Goal: Task Accomplishment & Management: Manage account settings

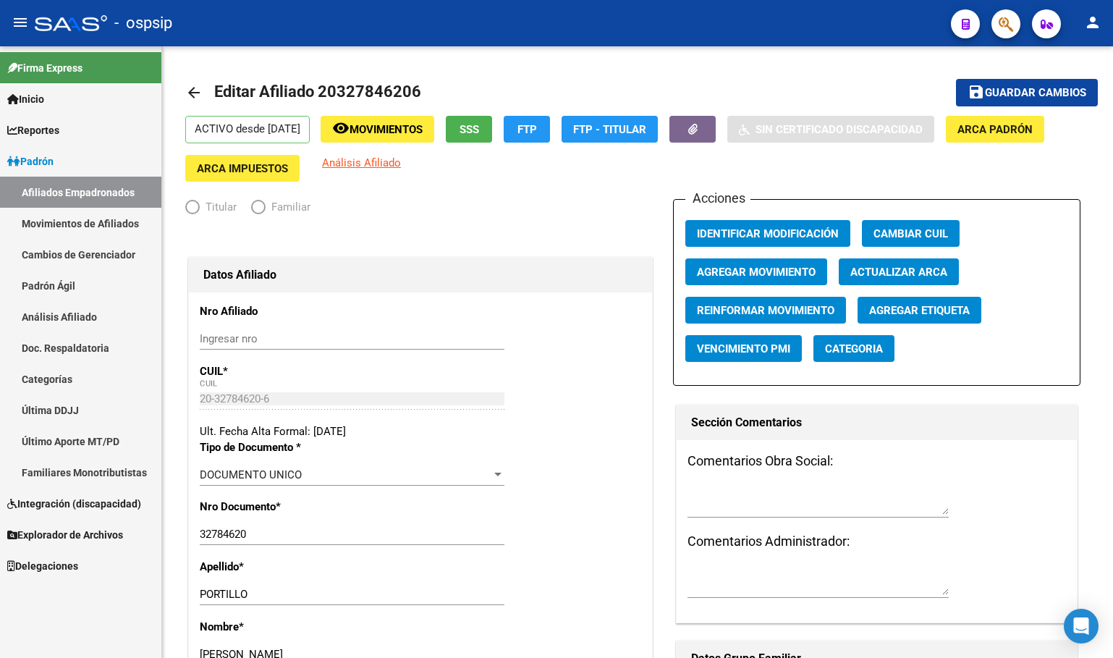
radio input "true"
type input "30-57517012-5"
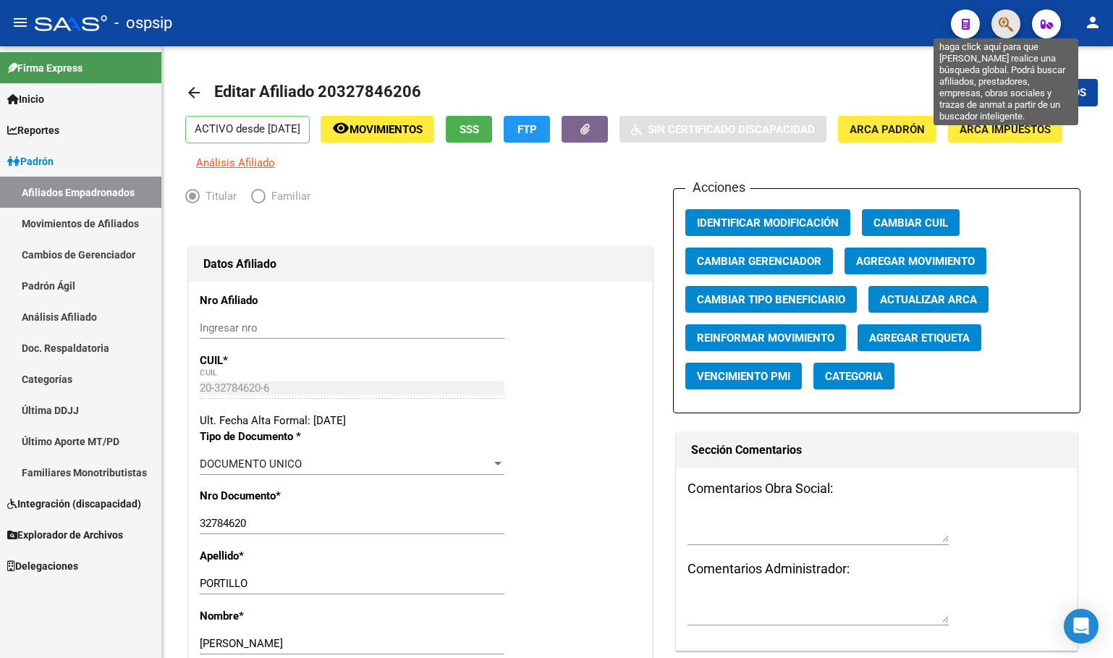
click at [1006, 22] on icon "button" at bounding box center [1006, 24] width 14 height 17
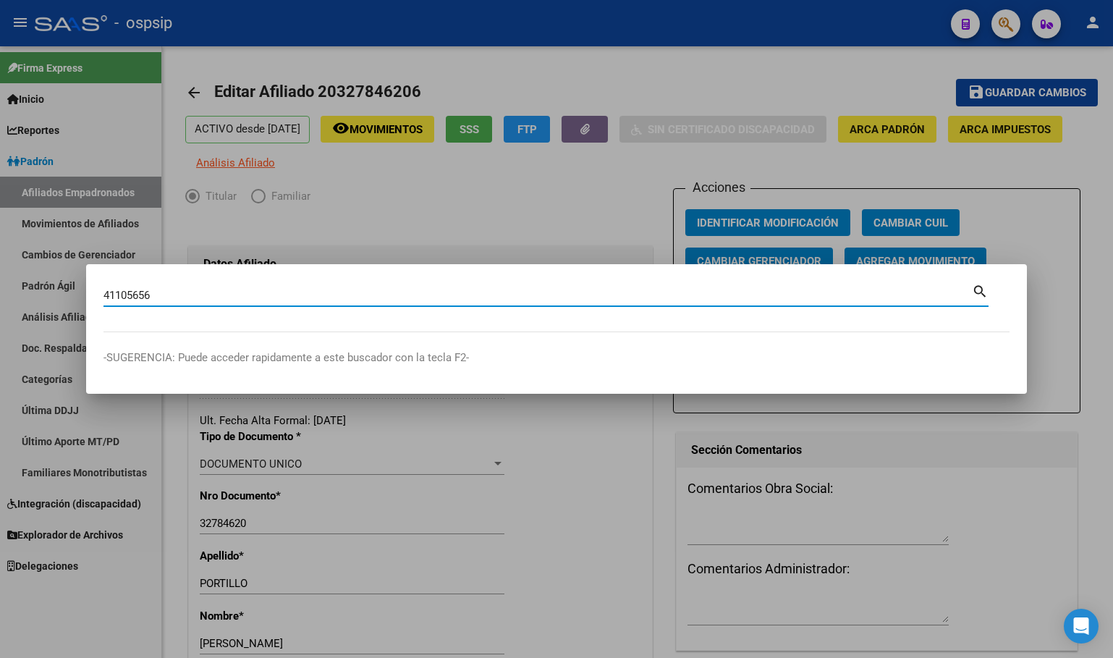
type input "41105656"
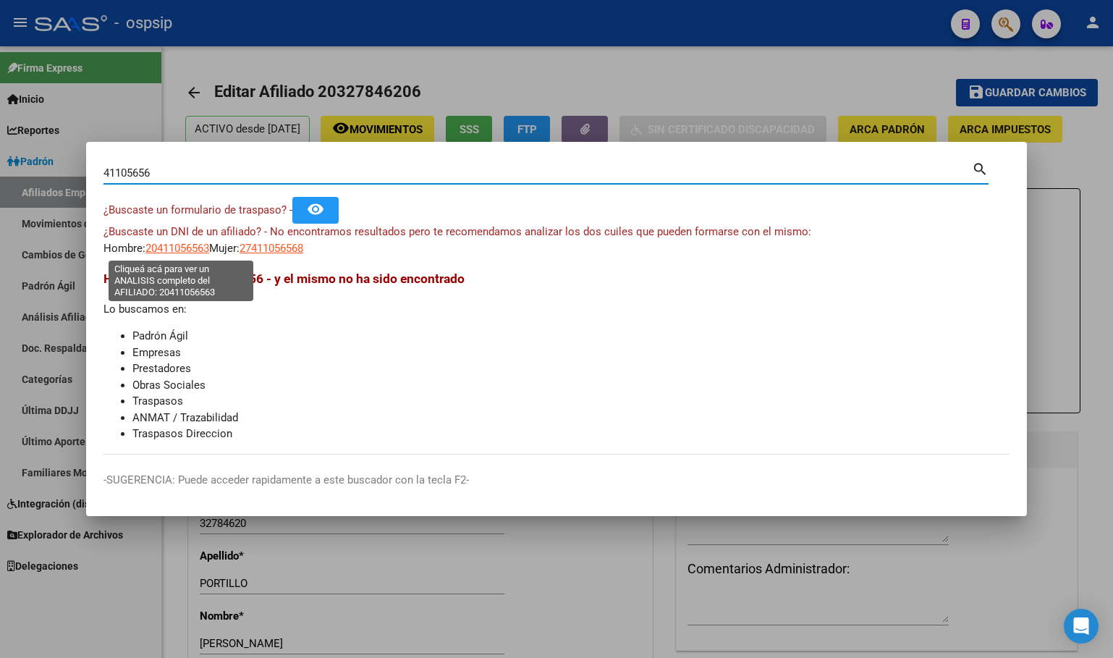
click at [164, 242] on span "20411056563" at bounding box center [177, 248] width 64 height 13
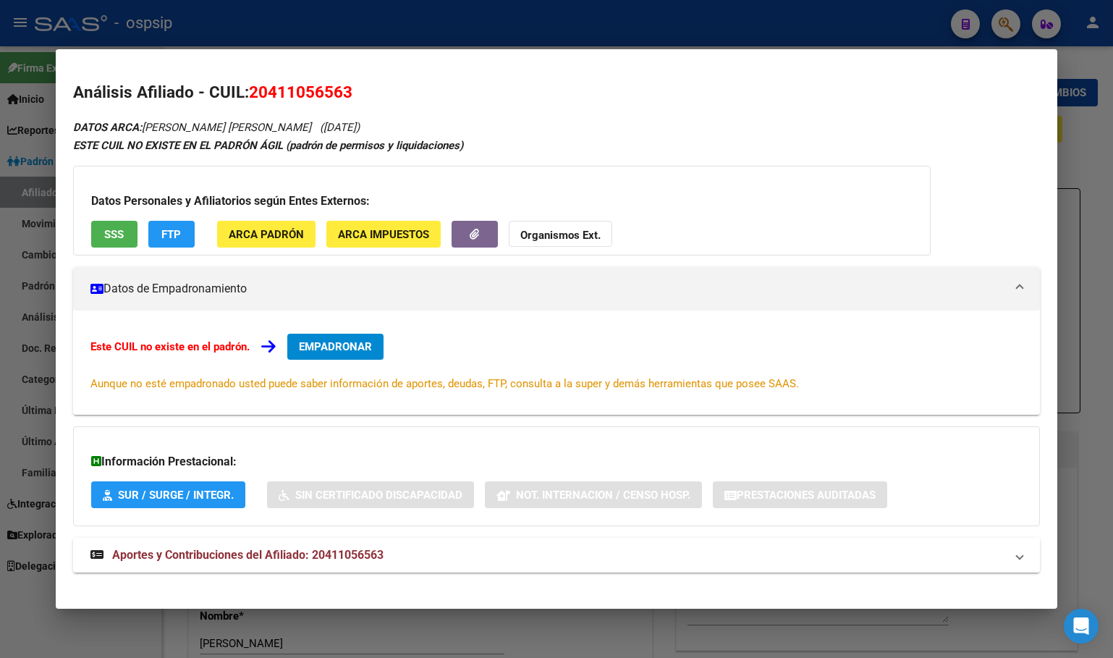
click at [342, 547] on strong "Aportes y Contribuciones del Afiliado: 20411056563" at bounding box center [236, 554] width 293 height 17
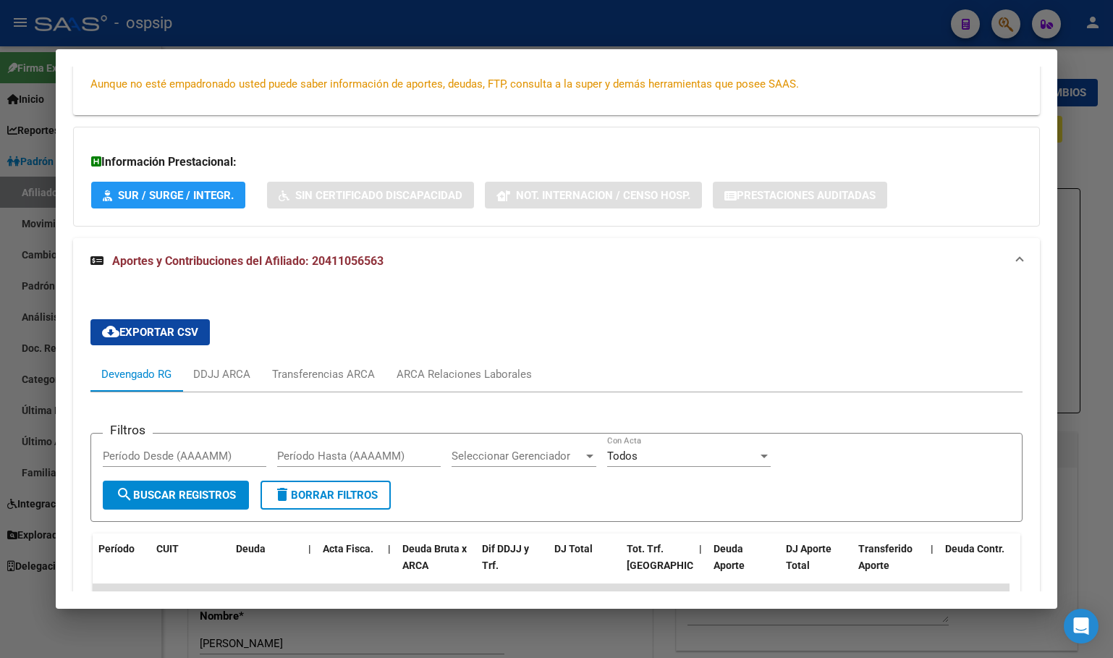
scroll to position [220, 0]
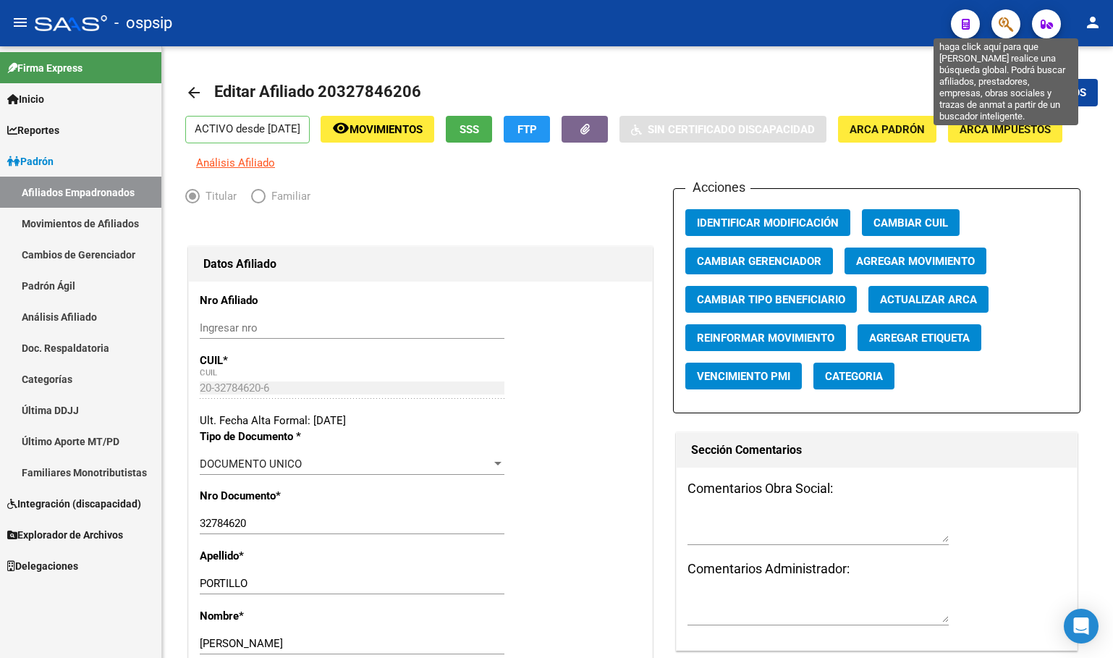
click at [1006, 20] on icon "button" at bounding box center [1006, 24] width 14 height 17
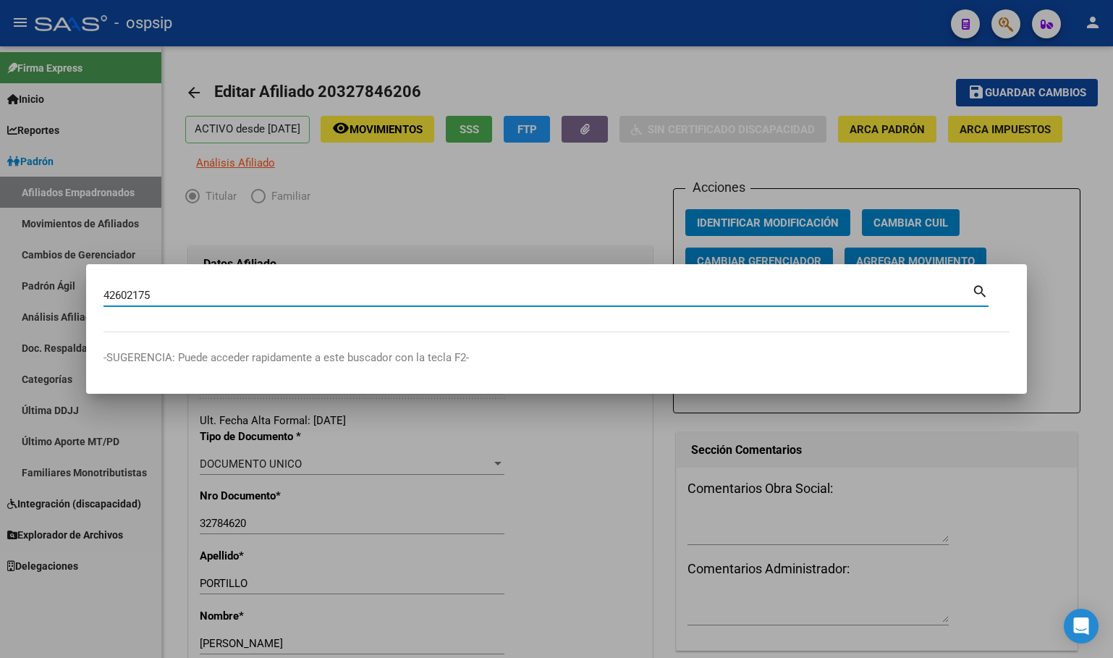
type input "42602175"
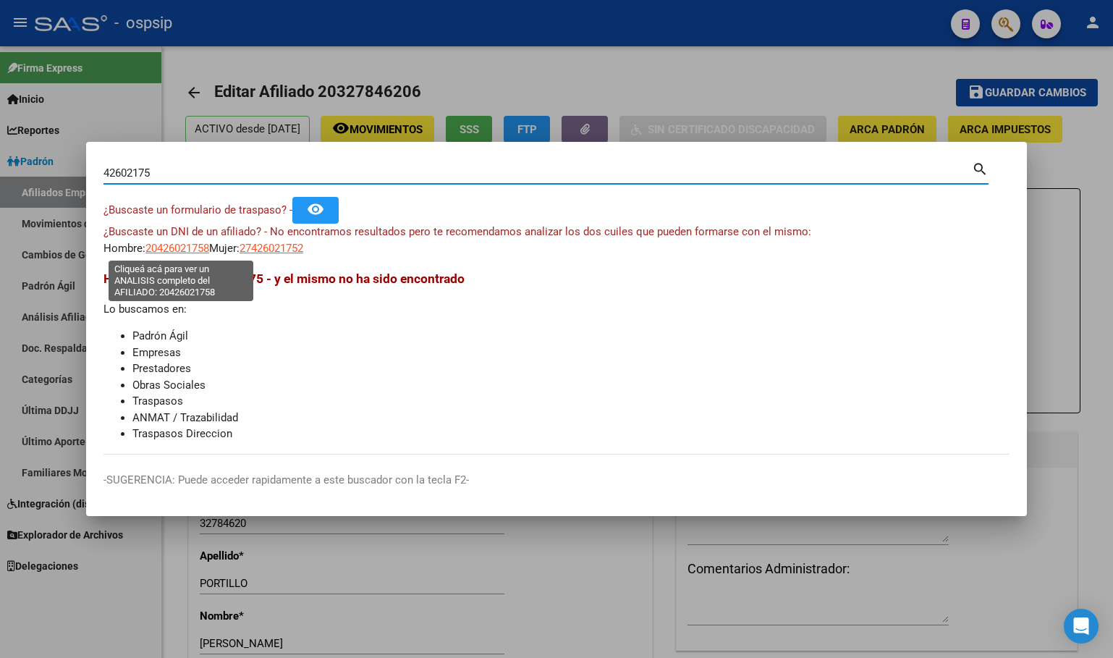
click at [173, 248] on span "20426021758" at bounding box center [177, 248] width 64 height 13
type textarea "20426021758"
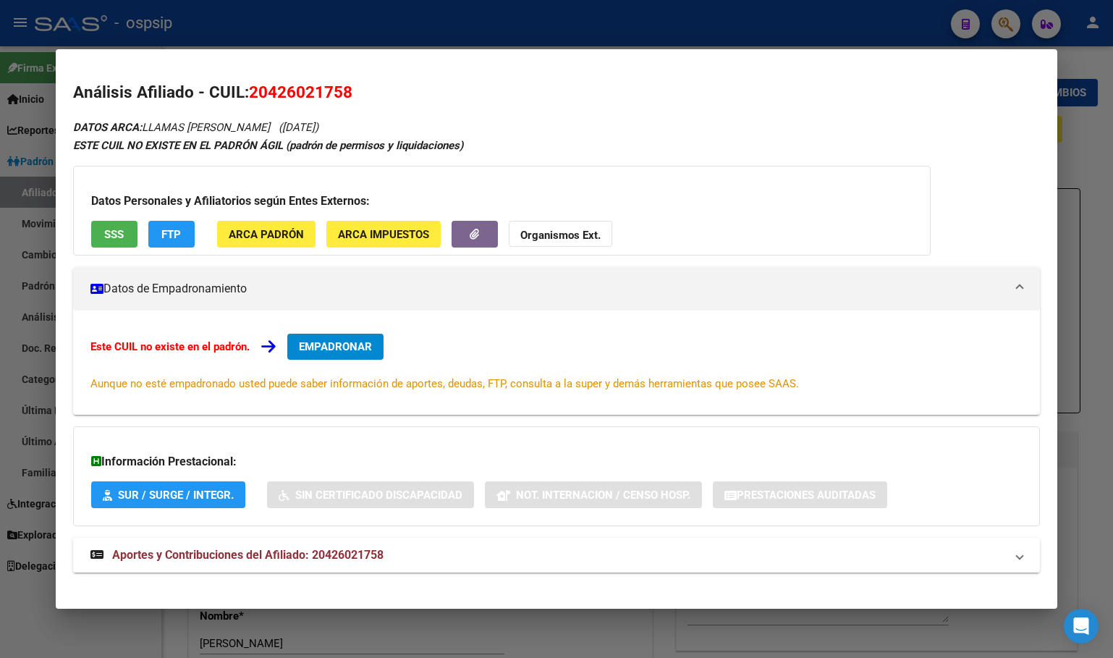
click at [349, 560] on span "Aportes y Contribuciones del Afiliado: 20426021758" at bounding box center [247, 555] width 271 height 14
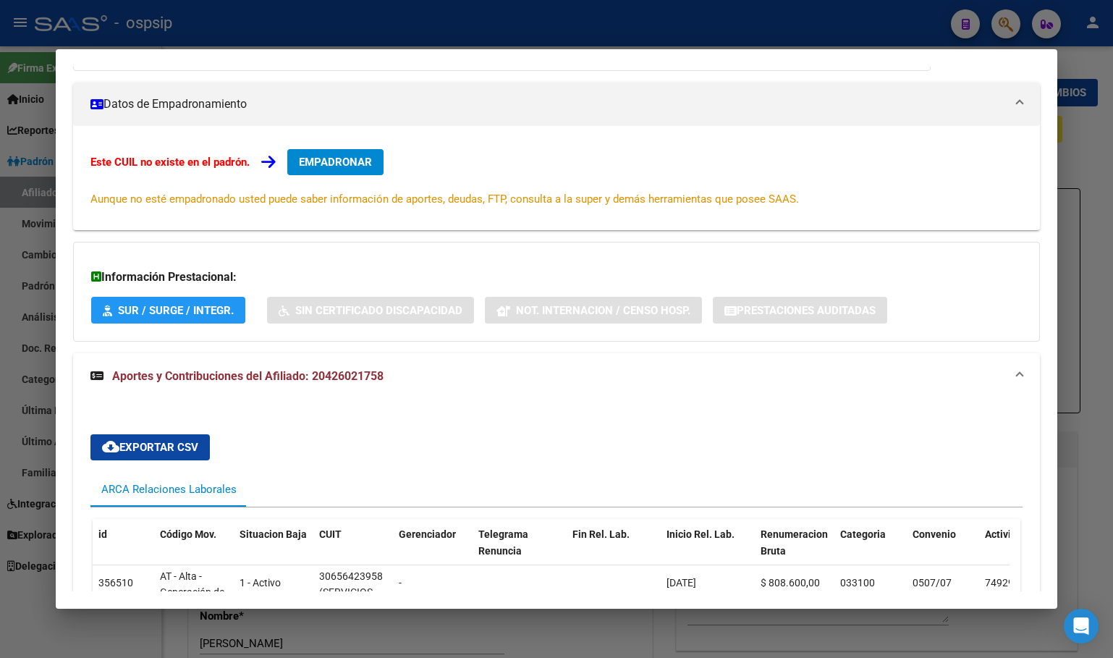
scroll to position [0, 0]
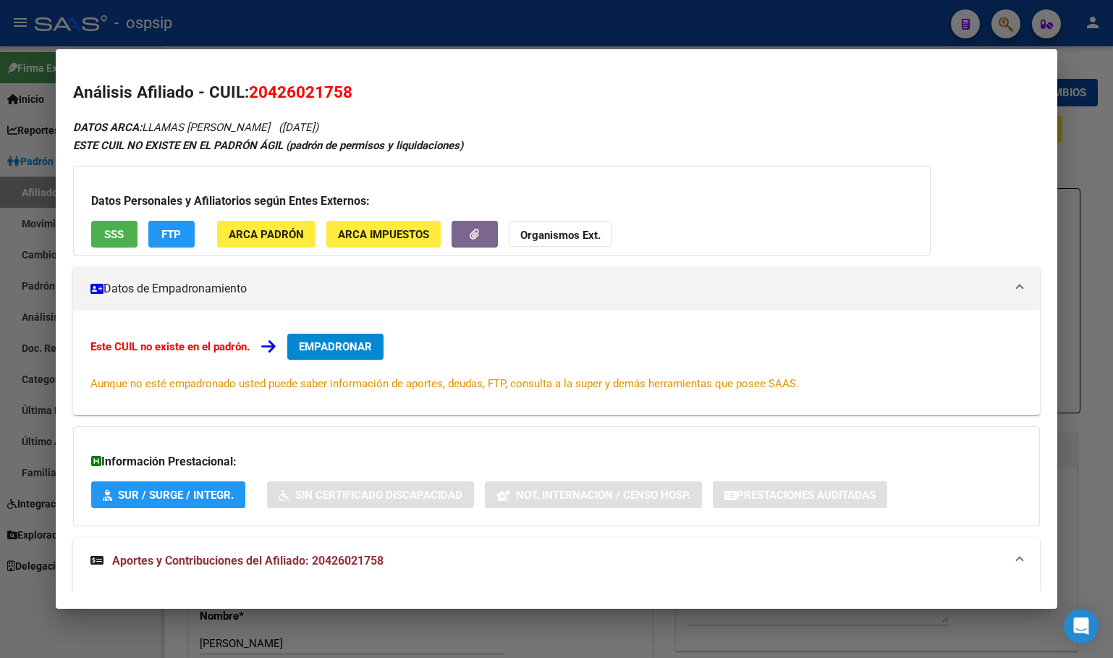
click at [326, 342] on button "EMPADRONAR" at bounding box center [335, 347] width 96 height 26
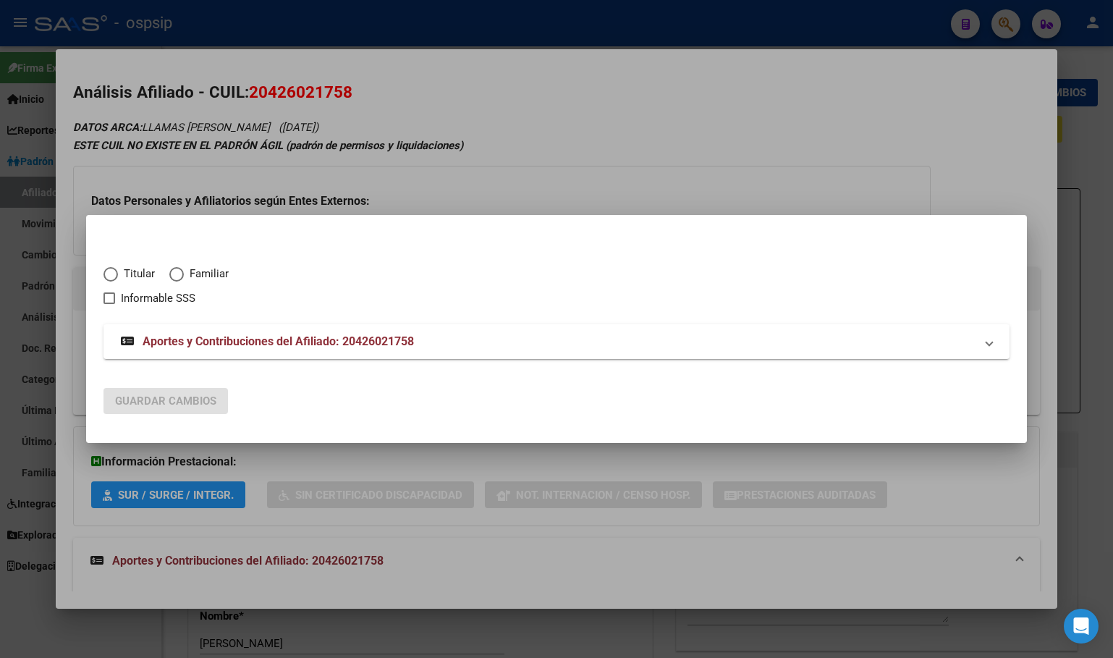
click at [111, 276] on span "Elija una opción" at bounding box center [110, 274] width 14 height 14
click at [111, 276] on input "Titular" at bounding box center [110, 274] width 14 height 14
radio input "true"
checkbox input "true"
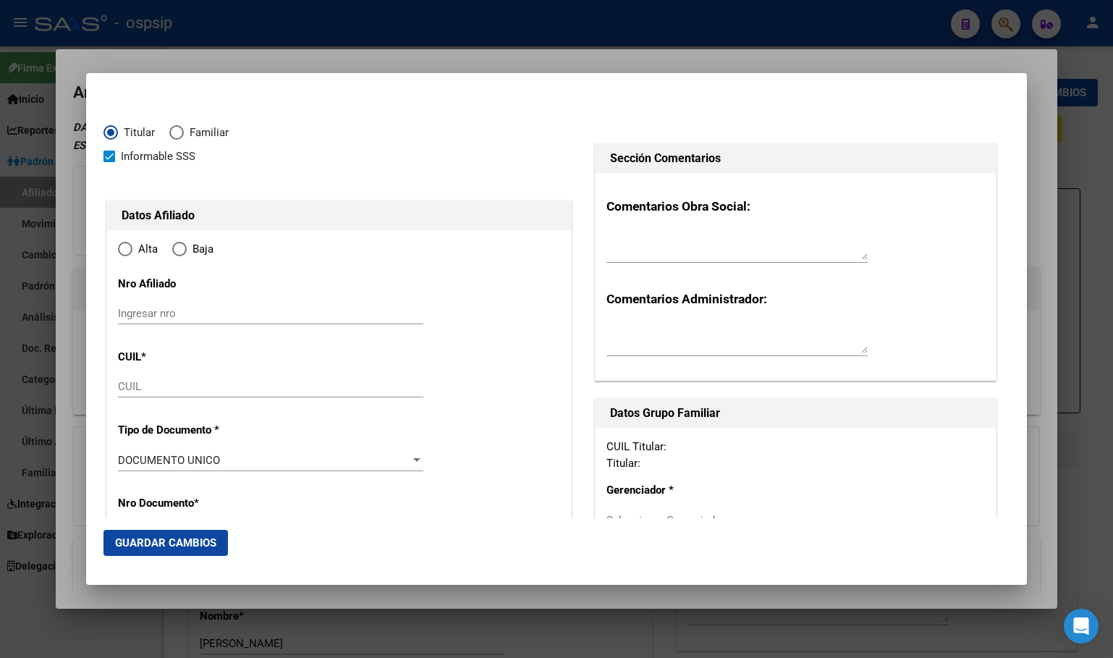
type input "20-42602175-8"
type input "42602175"
type input "LLAMAS"
type input "[PERSON_NAME]"
type input "[DATE]"
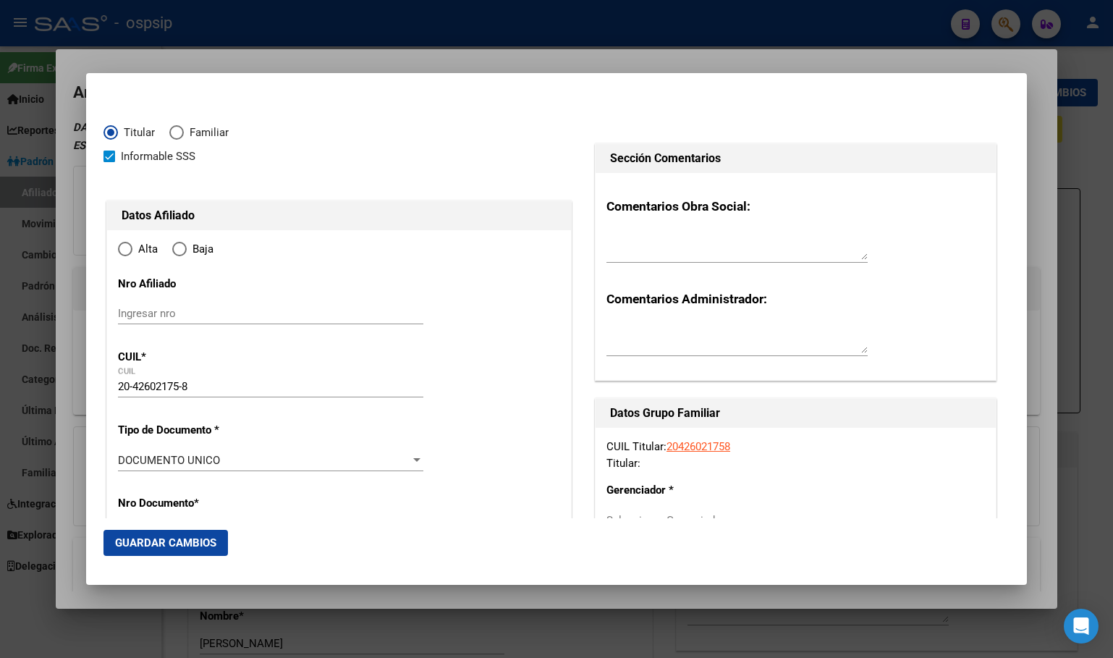
type input "CAMPANA"
type input "2804"
type input "URQUIZA"
type input "1130"
radio input "true"
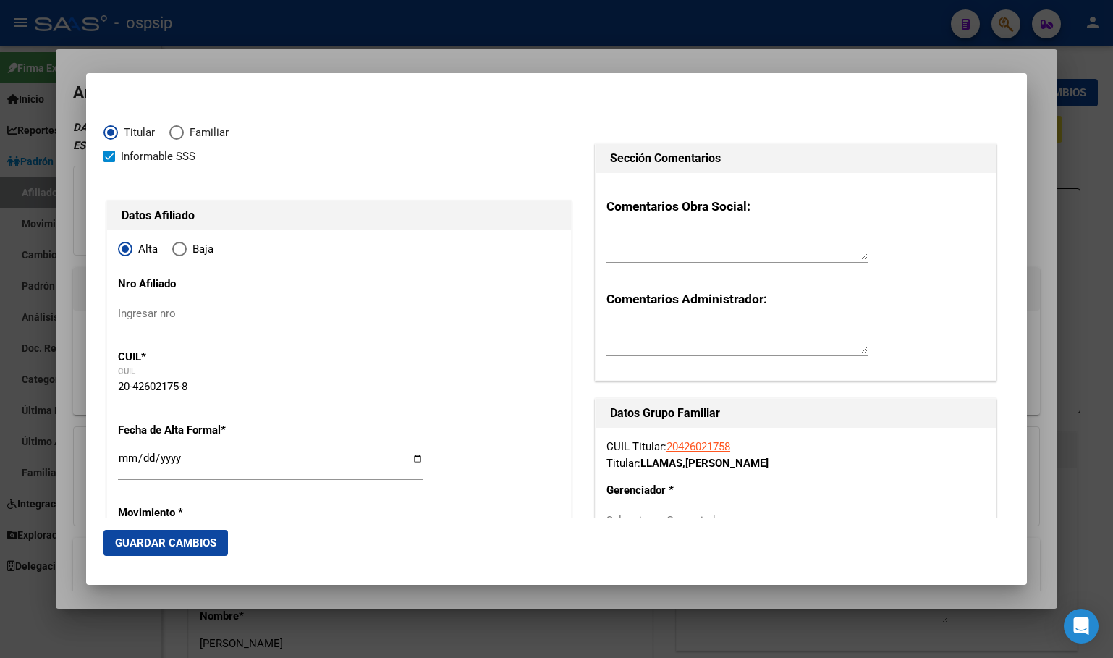
type input "CAMPANA"
click at [127, 459] on input "Ingresar fecha" at bounding box center [270, 463] width 305 height 23
type input "[DATE]"
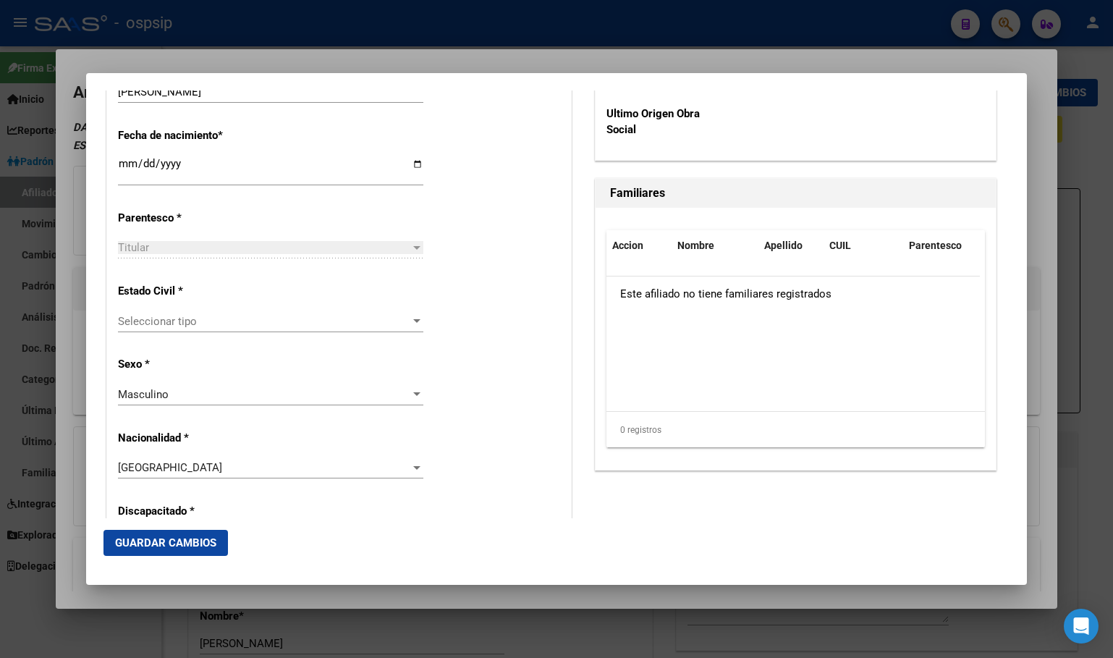
scroll to position [745, 0]
click at [182, 319] on span "Seleccionar tipo" at bounding box center [264, 319] width 292 height 13
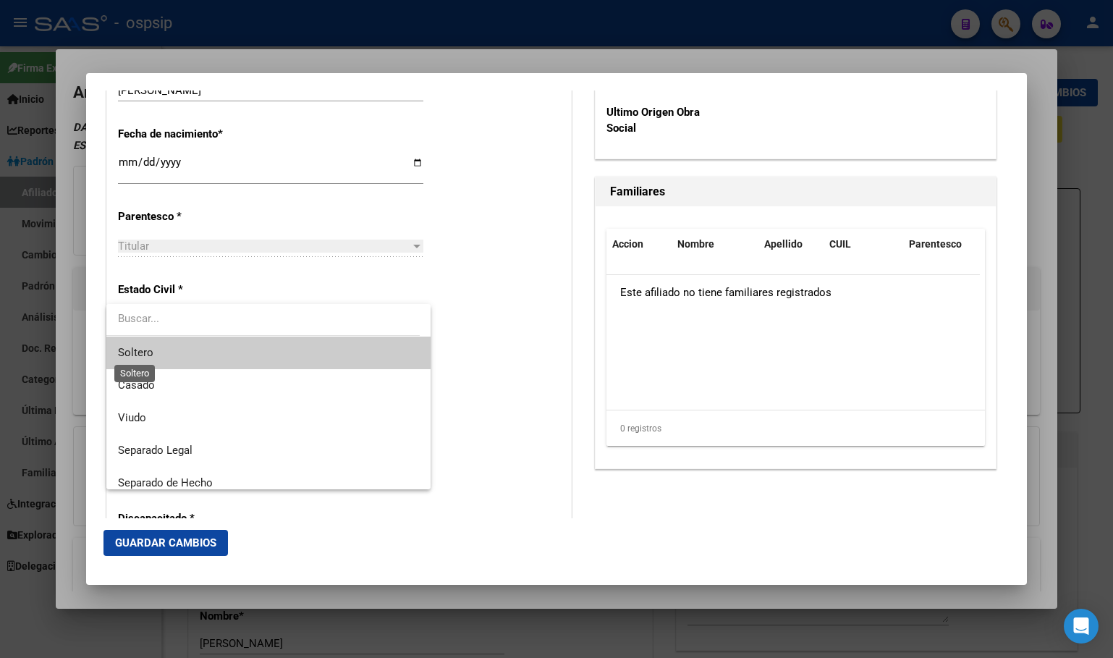
click at [150, 349] on span "Soltero" at bounding box center [135, 352] width 35 height 13
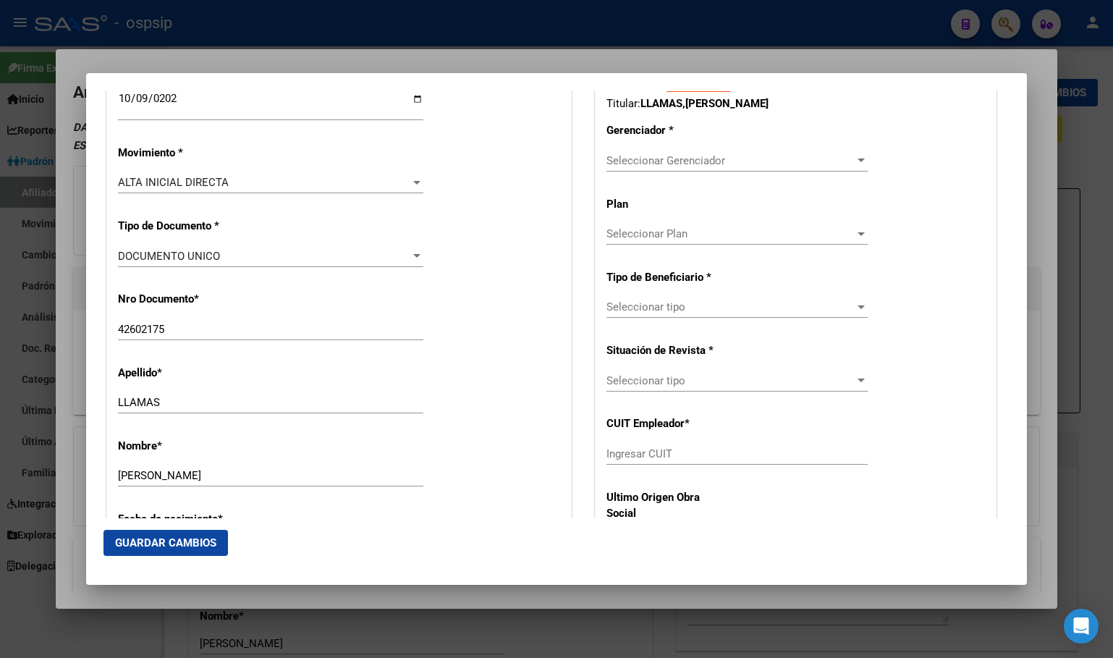
scroll to position [310, 0]
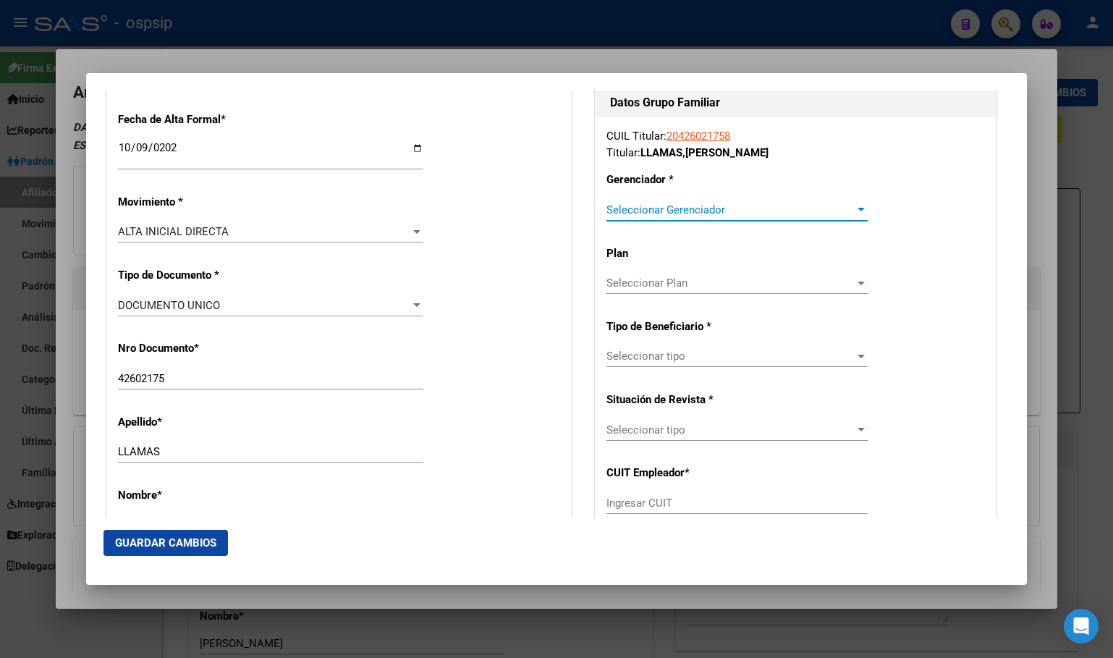
click at [683, 207] on span "Seleccionar Gerenciador" at bounding box center [730, 209] width 248 height 13
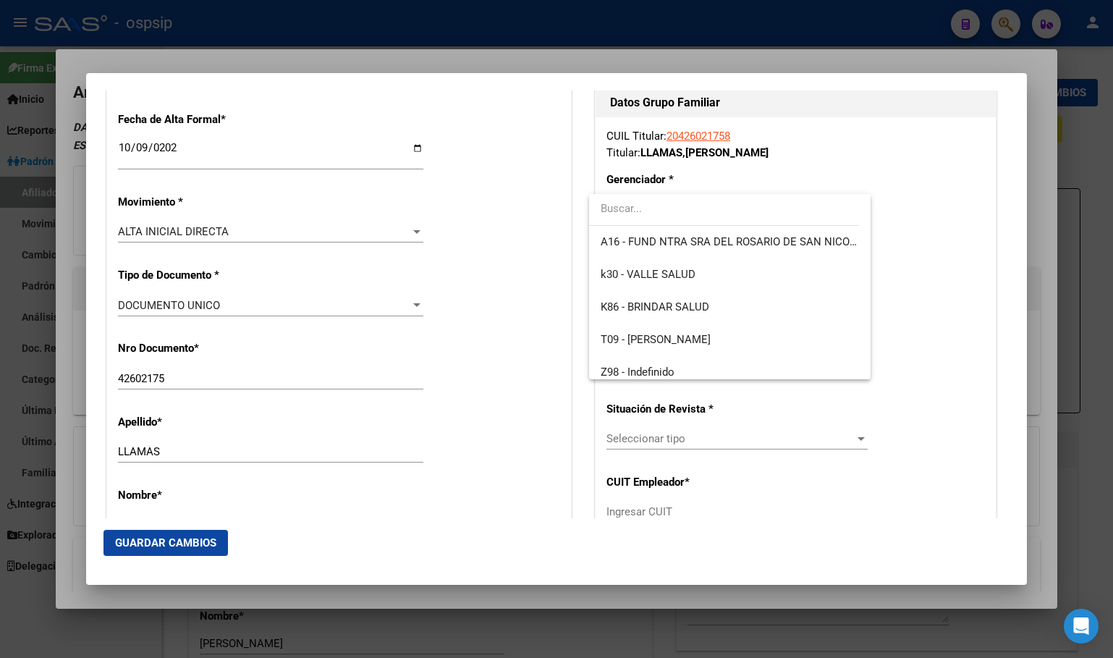
scroll to position [401, 0]
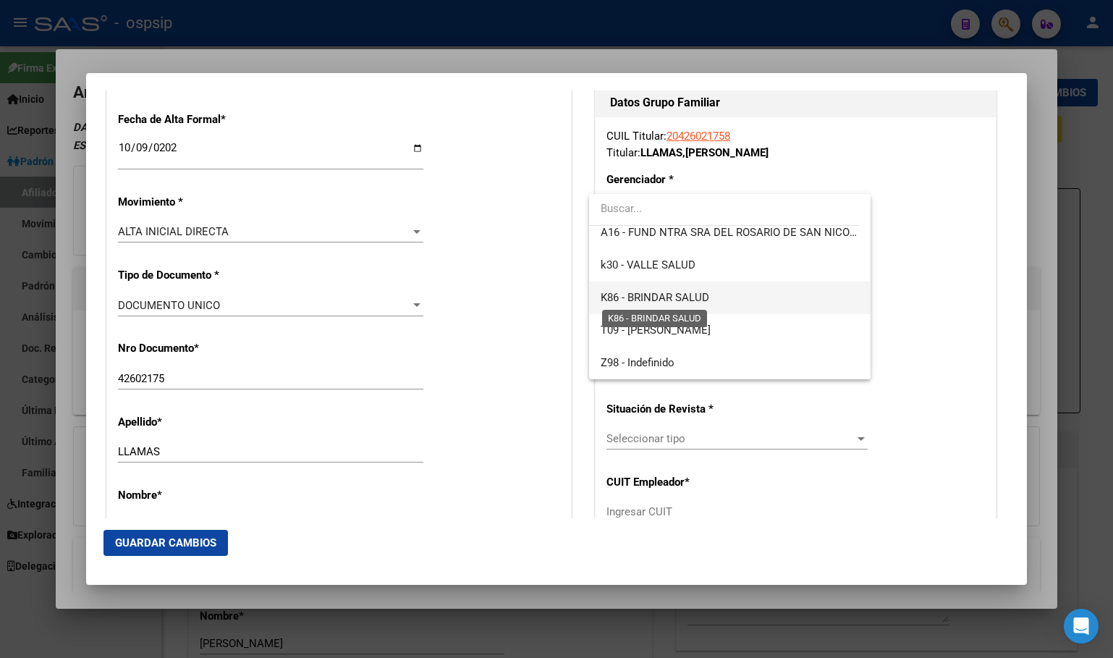
click at [669, 294] on span "K86 - BRINDAR SALUD" at bounding box center [655, 297] width 109 height 13
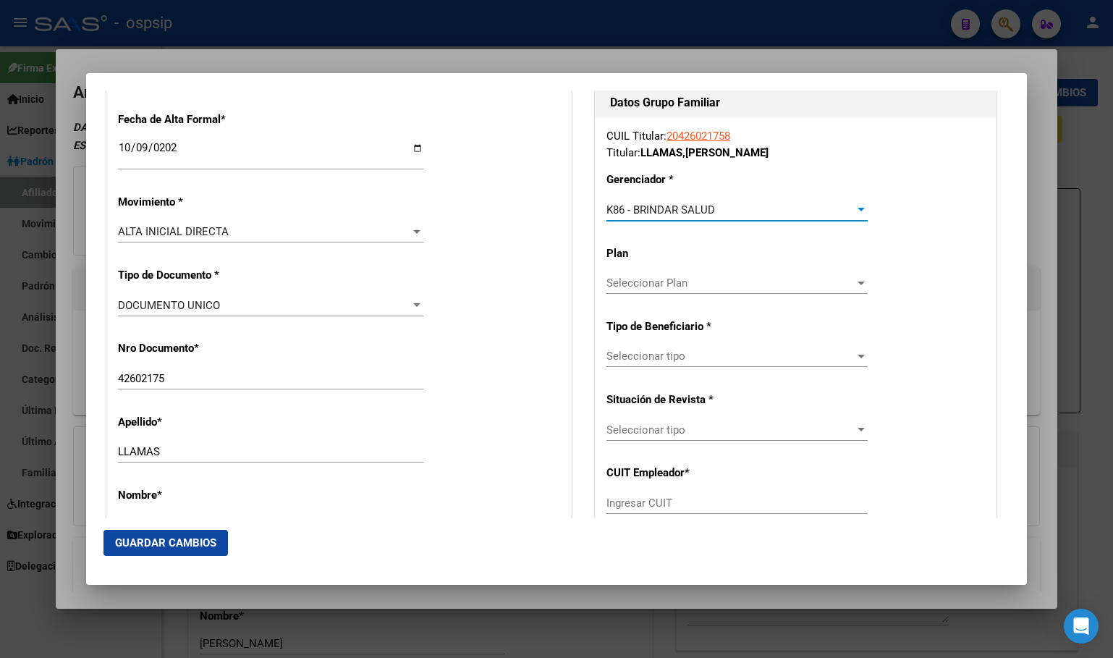
click at [632, 359] on span "Seleccionar tipo" at bounding box center [730, 355] width 248 height 13
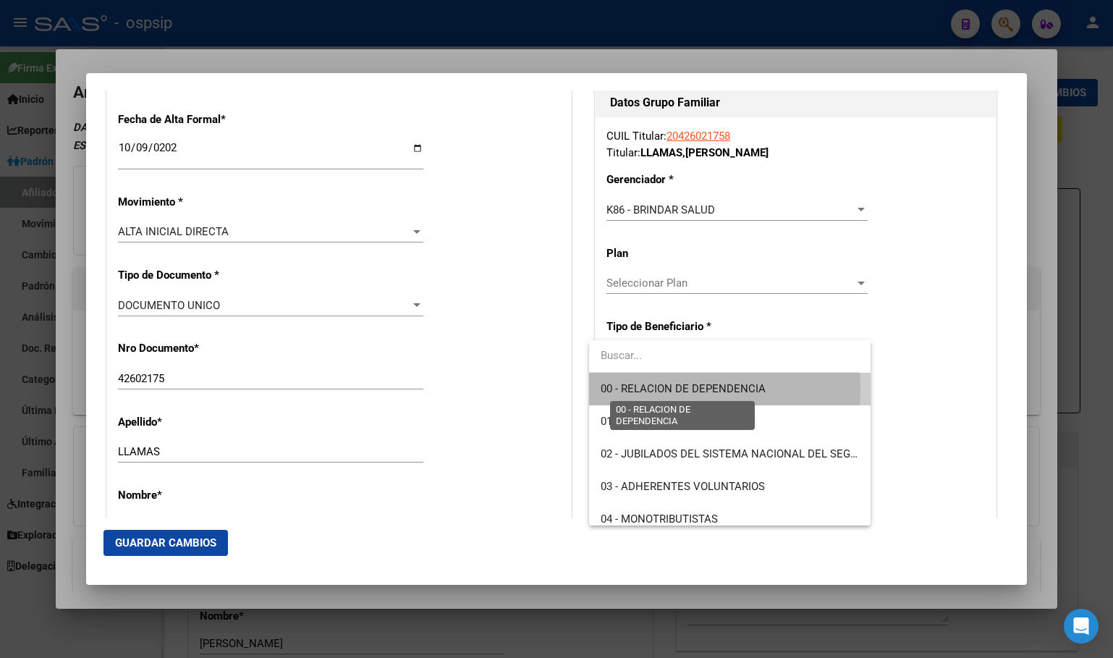
click at [634, 387] on span "00 - RELACION DE DEPENDENCIA" at bounding box center [683, 388] width 165 height 13
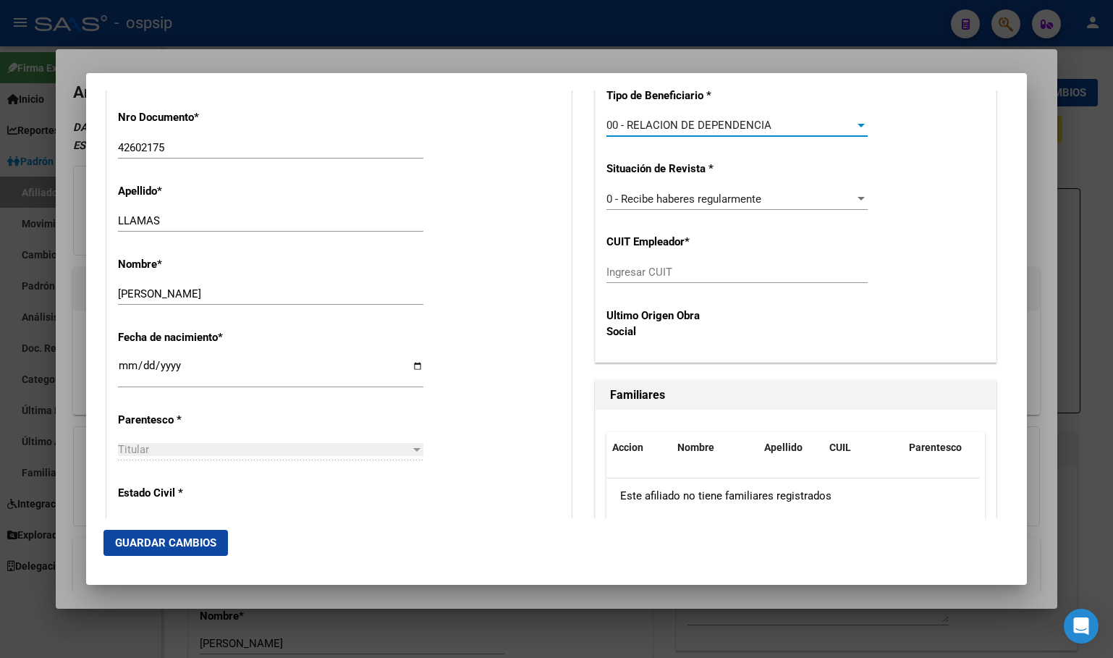
scroll to position [600, 0]
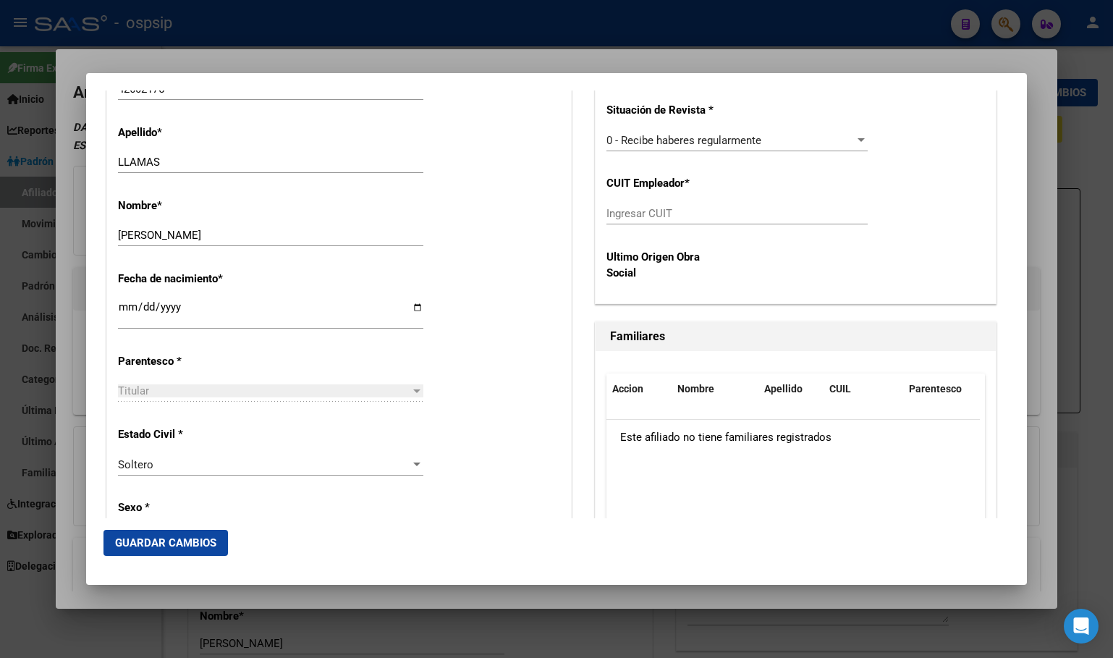
click at [613, 212] on input "Ingresar CUIT" at bounding box center [736, 213] width 261 height 13
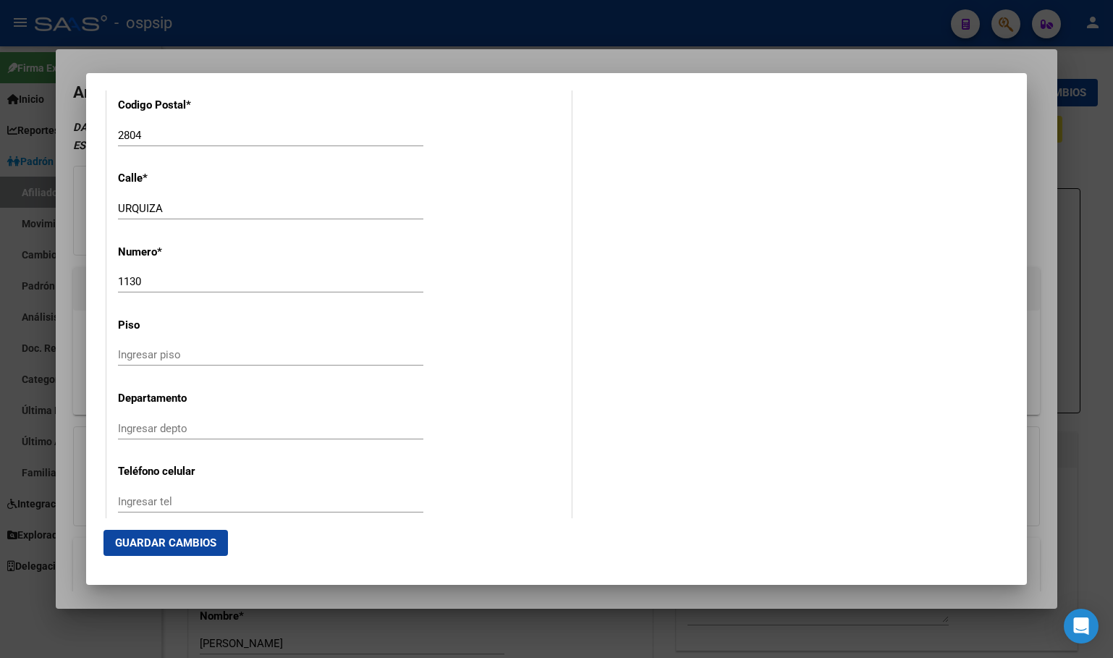
scroll to position [1852, 0]
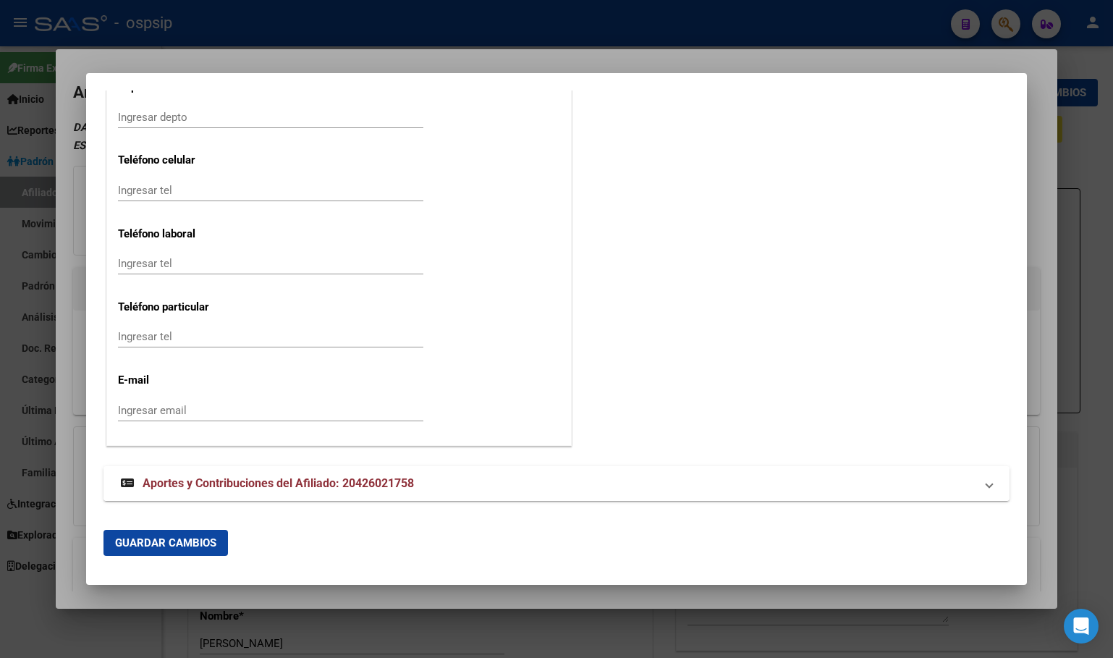
click at [305, 483] on span "Aportes y Contribuciones del Afiliado: 20426021758" at bounding box center [278, 483] width 271 height 14
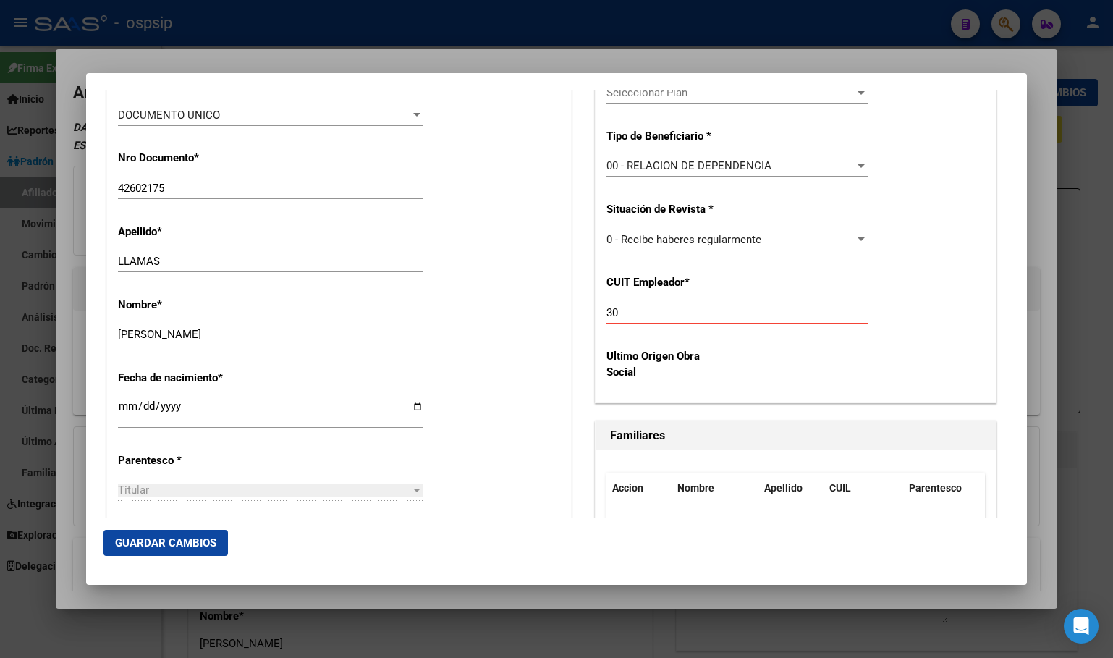
scroll to position [525, 0]
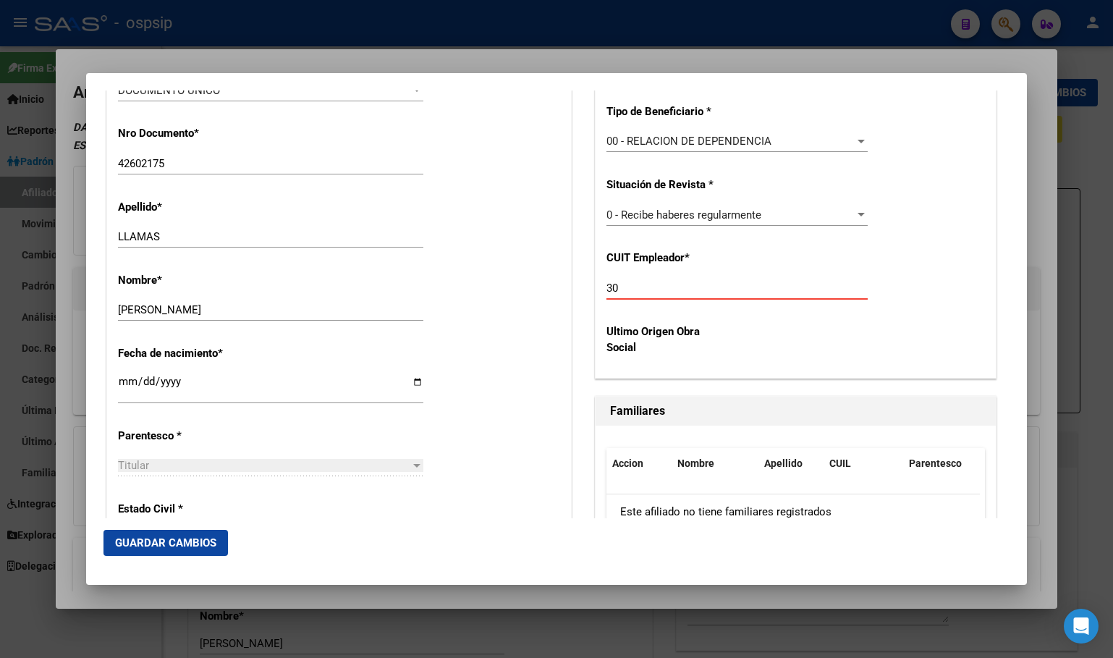
click at [627, 287] on input "30" at bounding box center [736, 287] width 261 height 13
type input "30-65642395-8"
click at [153, 546] on span "Guardar Cambios" at bounding box center [165, 542] width 101 height 13
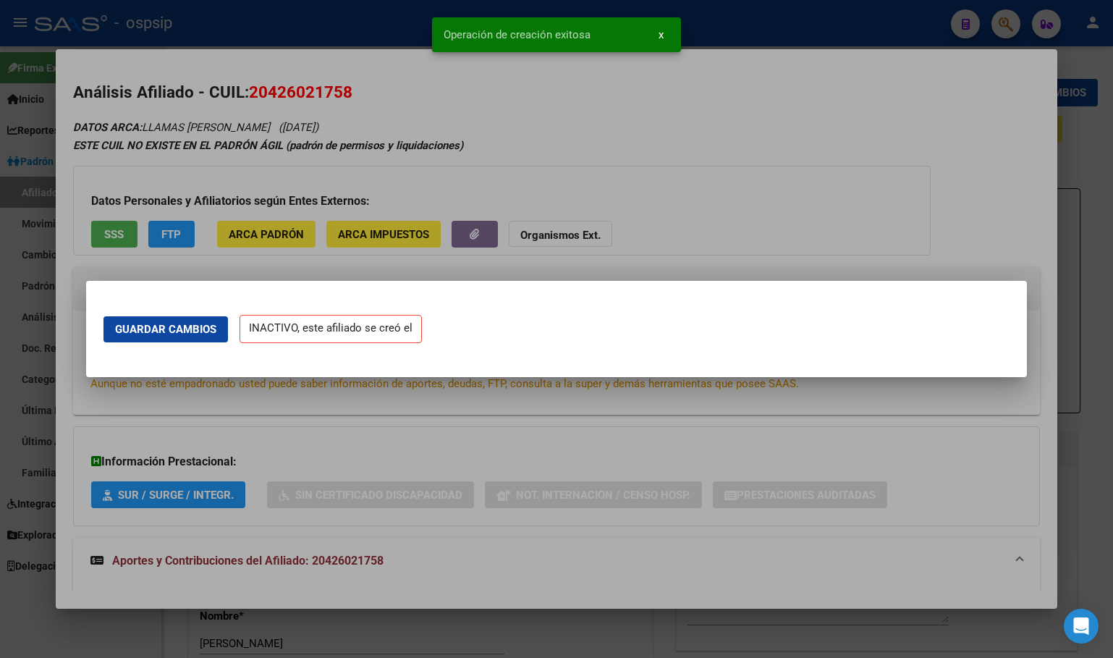
scroll to position [0, 0]
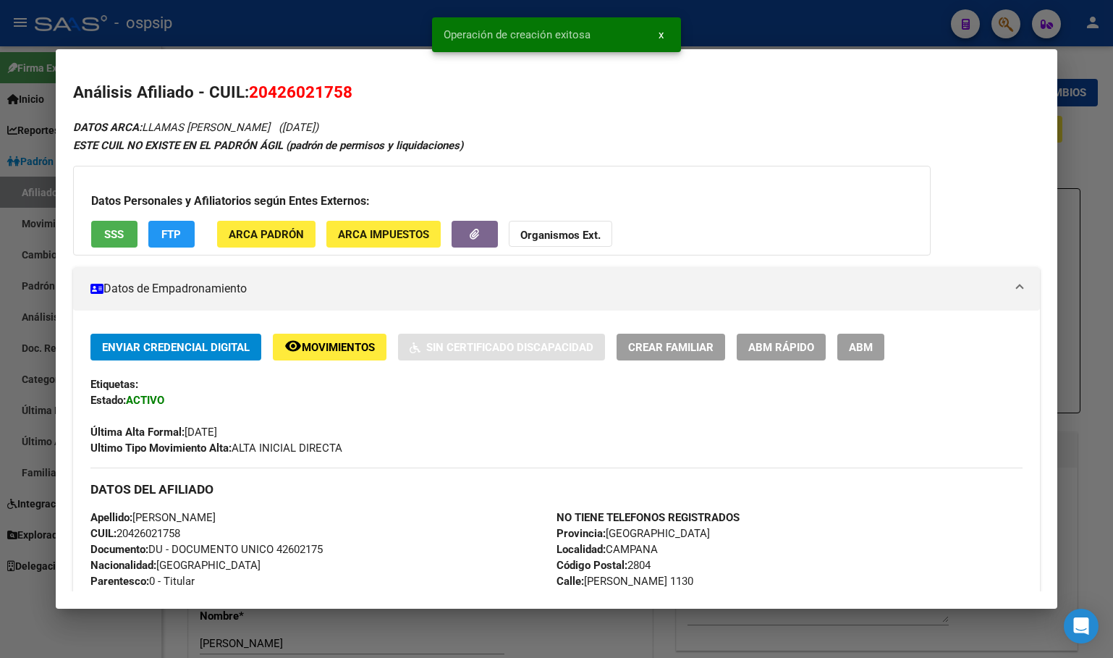
click at [855, 340] on span "ABM" at bounding box center [861, 346] width 24 height 13
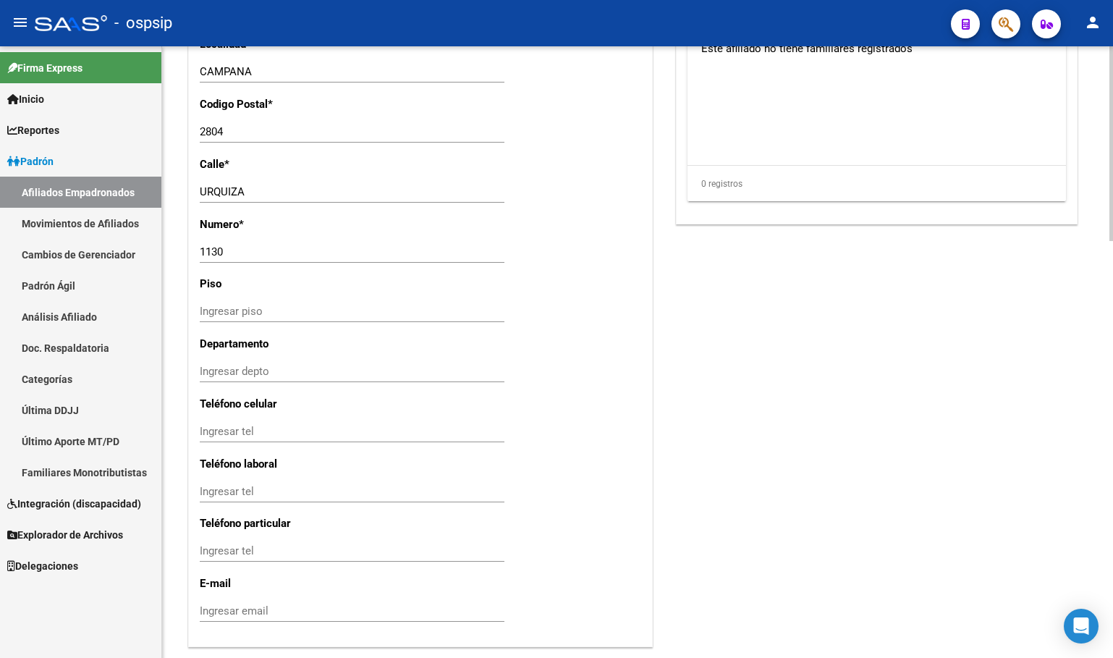
scroll to position [1311, 0]
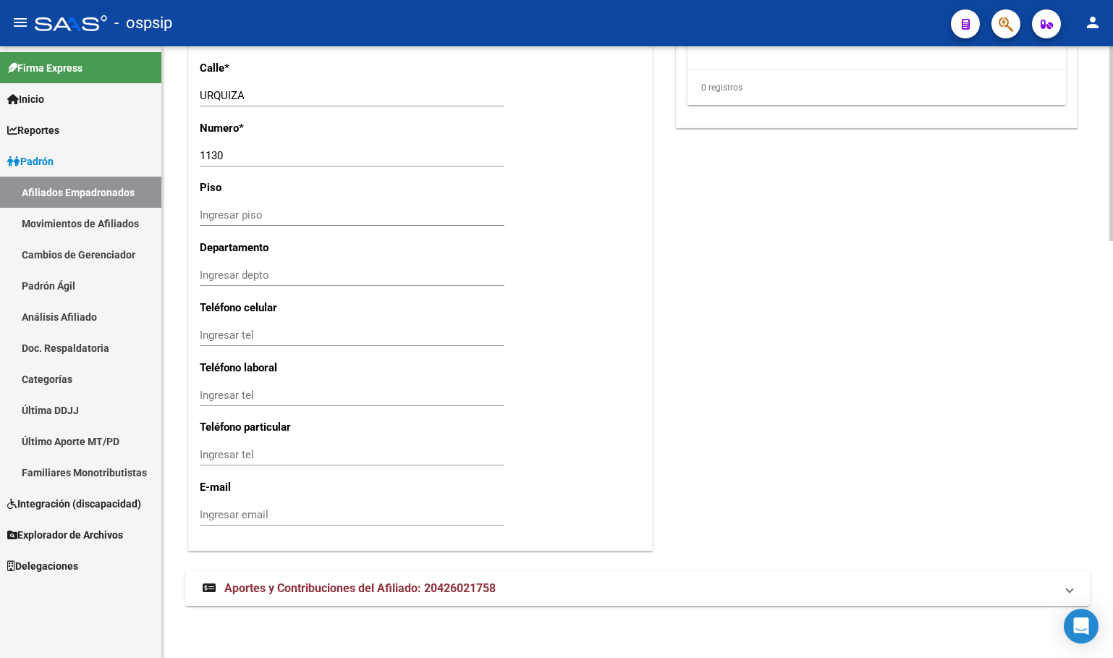
click at [328, 581] on span "Aportes y Contribuciones del Afiliado: 20426021758" at bounding box center [359, 588] width 271 height 14
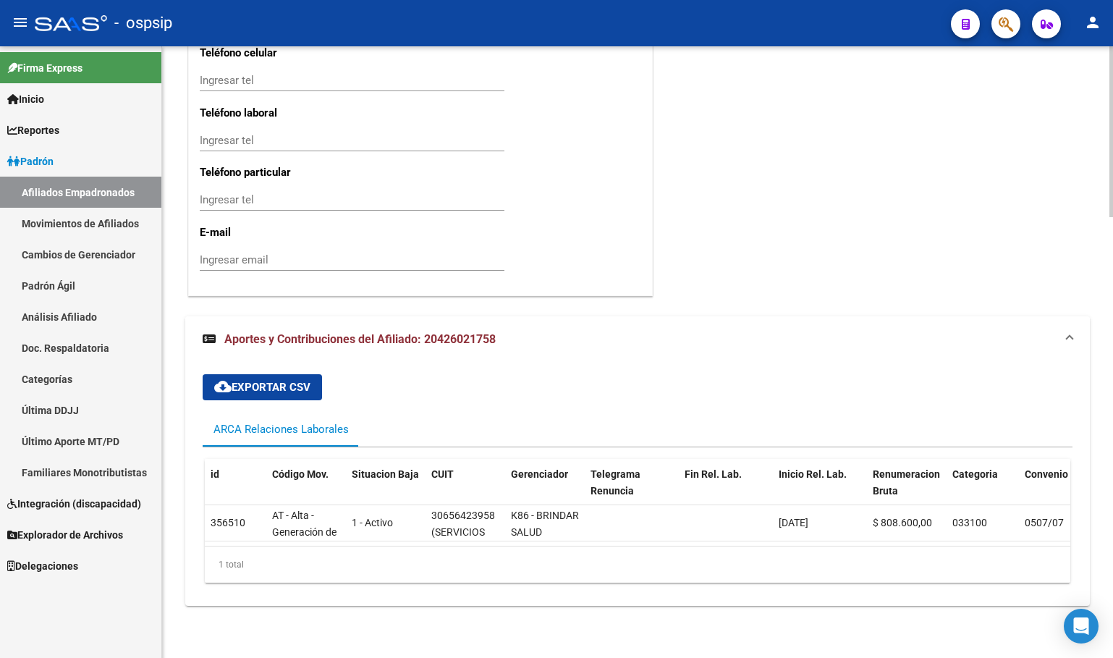
scroll to position [1577, 0]
click at [559, 363] on div "cloud_download Exportar CSV ARCA Relaciones Laborales id Código Mov. Situacion …" at bounding box center [638, 479] width 870 height 232
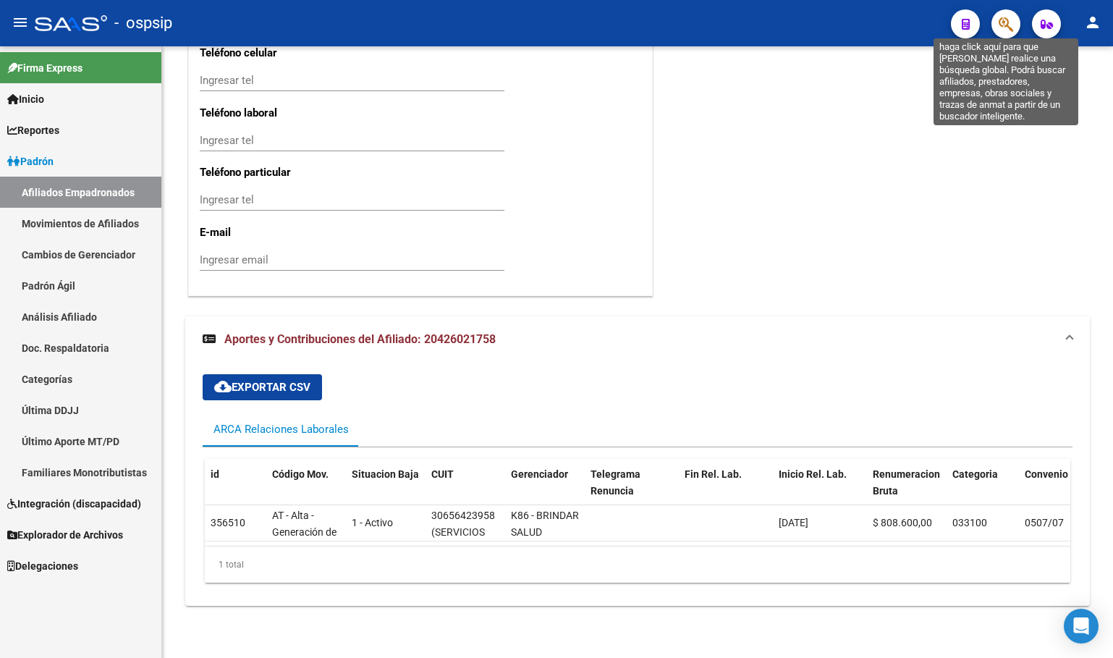
click at [1004, 21] on icon "button" at bounding box center [1006, 24] width 14 height 17
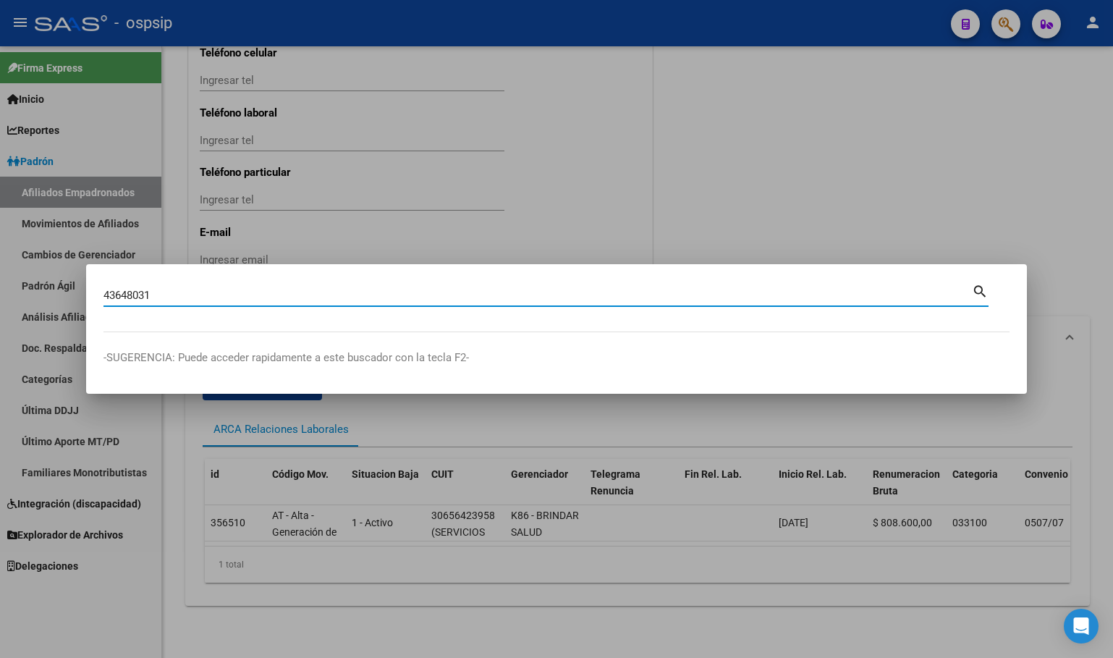
type input "43648031"
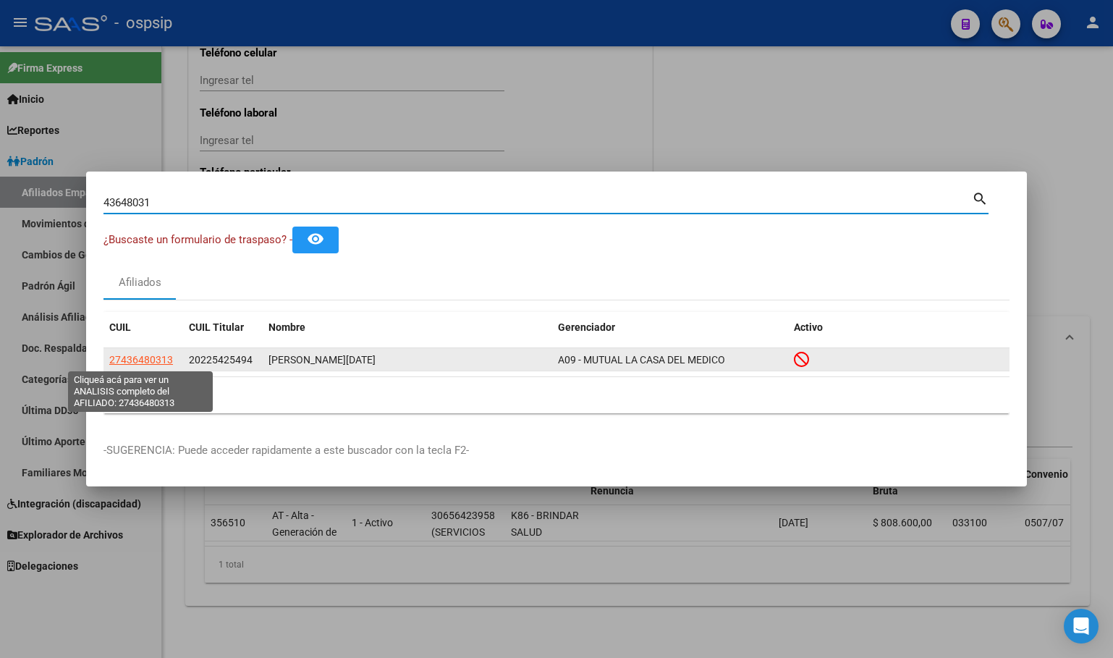
click at [132, 357] on span "27436480313" at bounding box center [141, 360] width 64 height 12
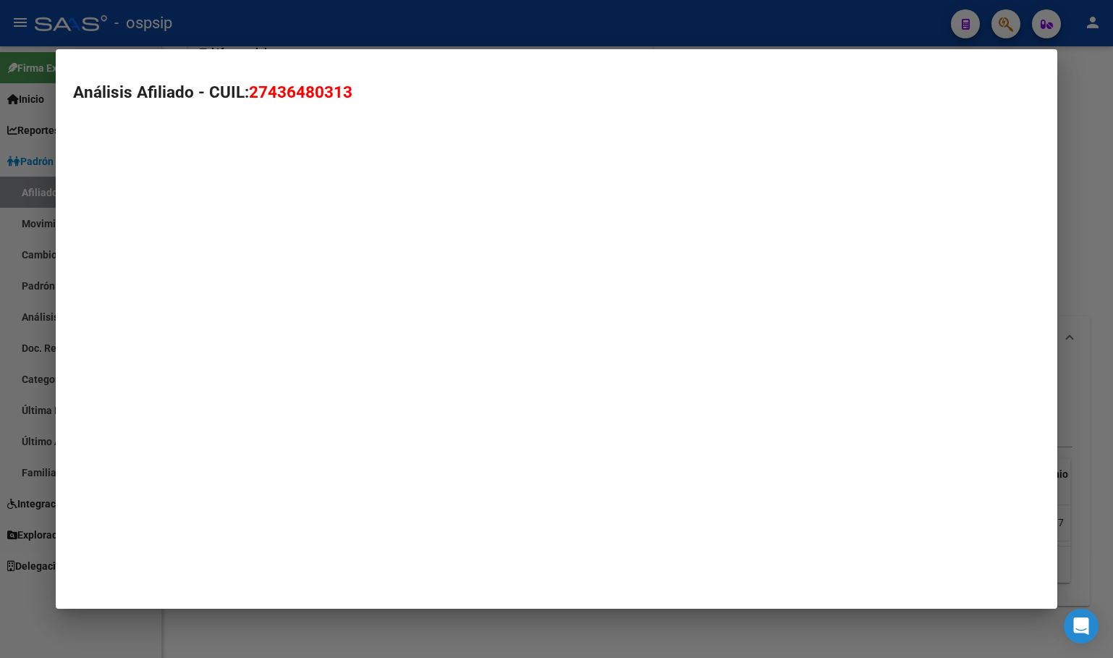
type textarea "27436480313"
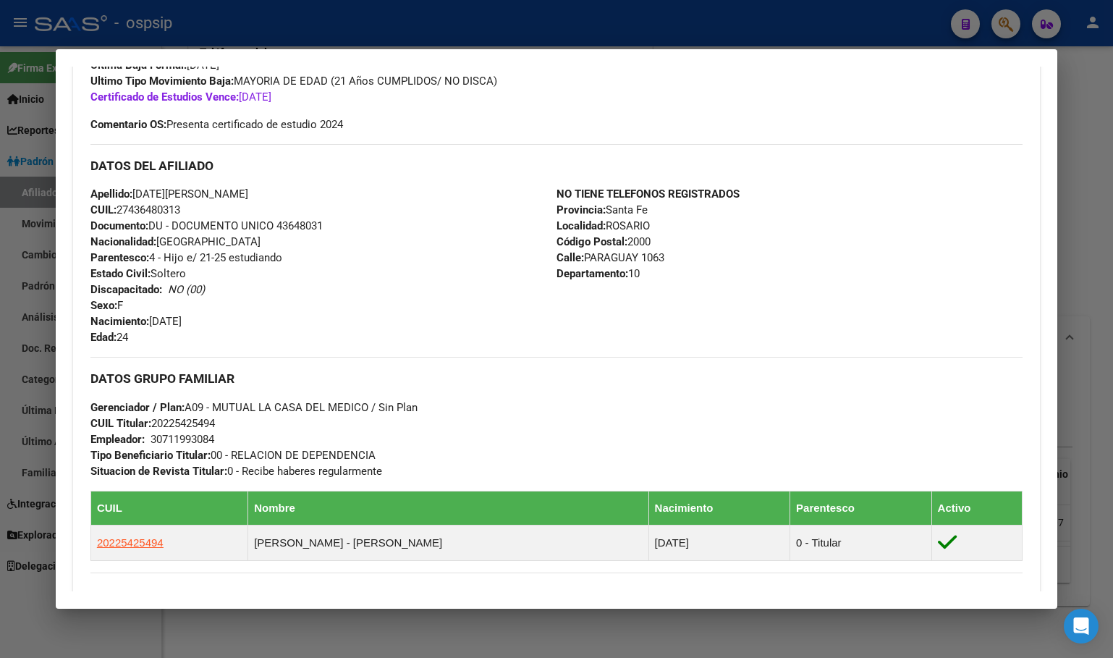
scroll to position [0, 0]
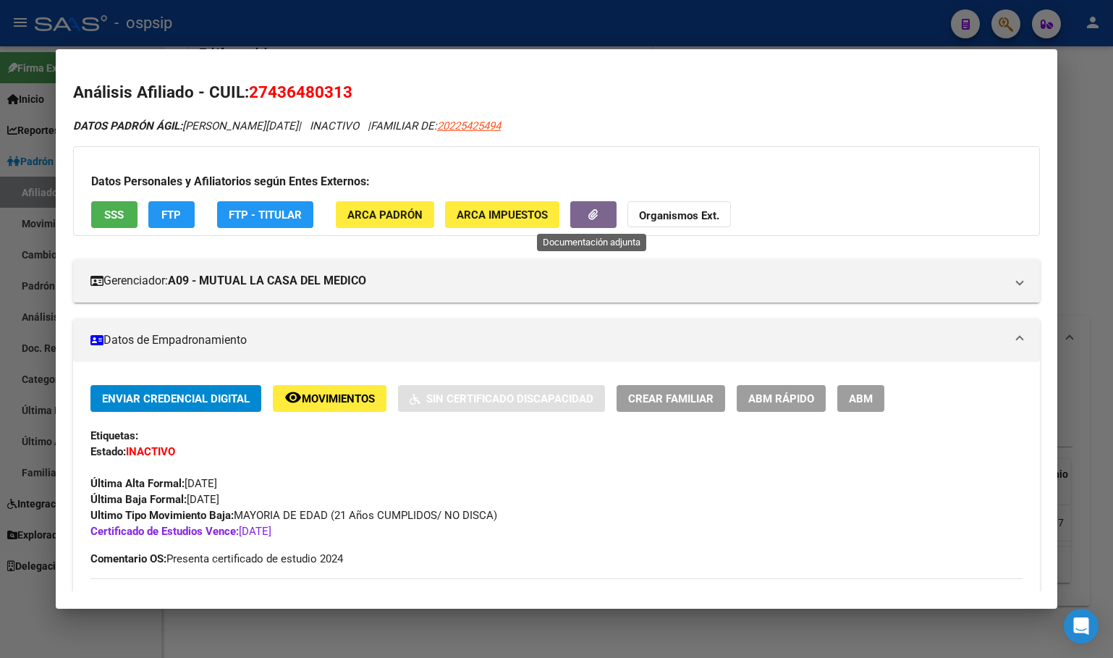
click at [586, 208] on button "button" at bounding box center [593, 214] width 46 height 27
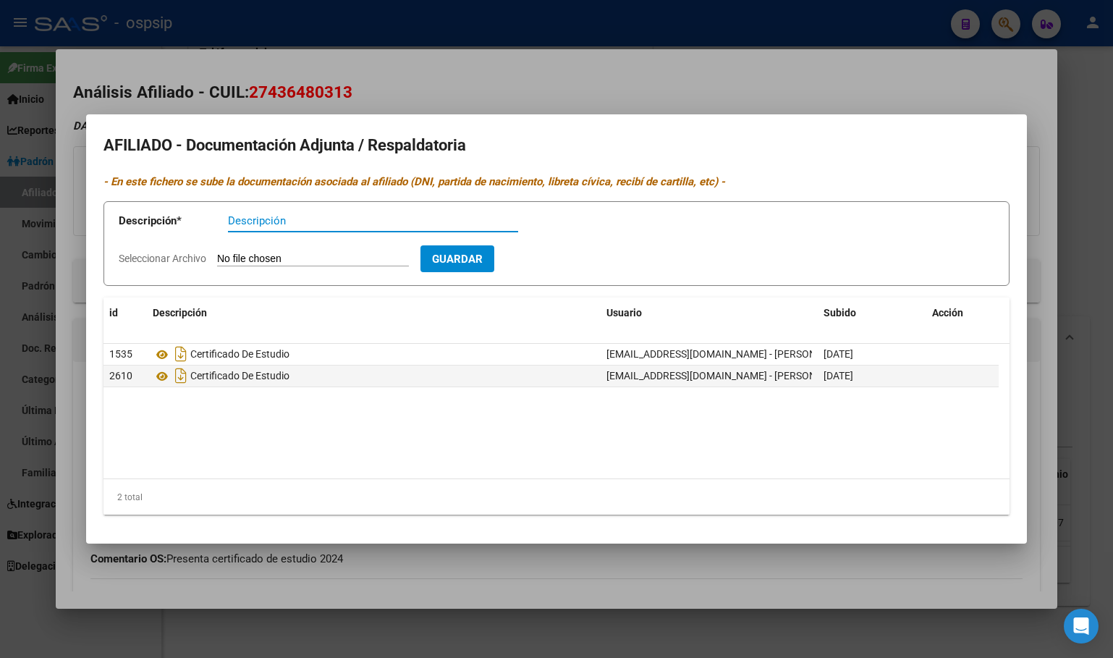
click at [297, 253] on input "Seleccionar Archivo" at bounding box center [313, 260] width 192 height 14
type input "C:\fakepath\IMG-20251007-WA0012.jpg"
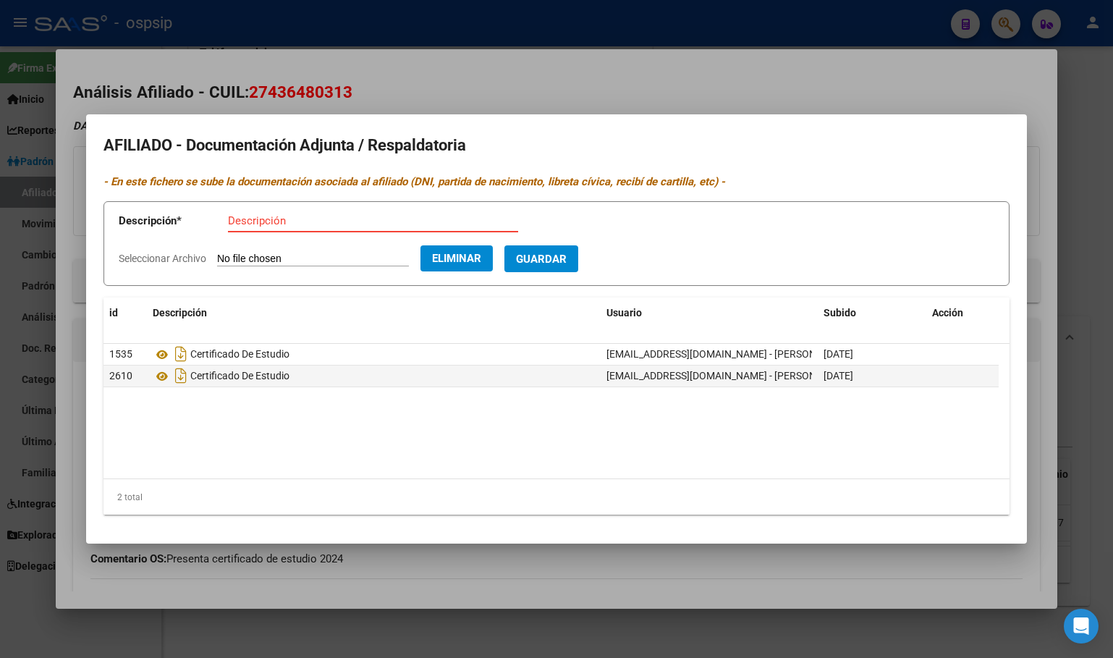
click at [248, 224] on input "Descripción" at bounding box center [373, 220] width 290 height 13
type input "certificado de estudio"
click at [563, 256] on span "Guardar" at bounding box center [541, 259] width 51 height 13
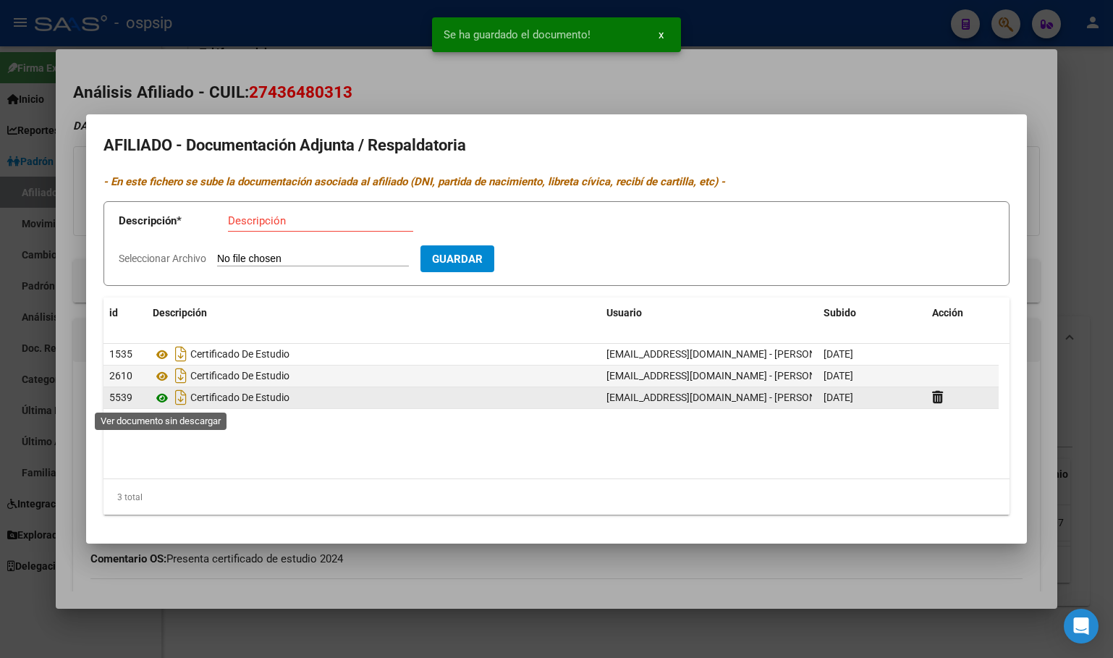
click at [159, 395] on icon at bounding box center [162, 397] width 19 height 17
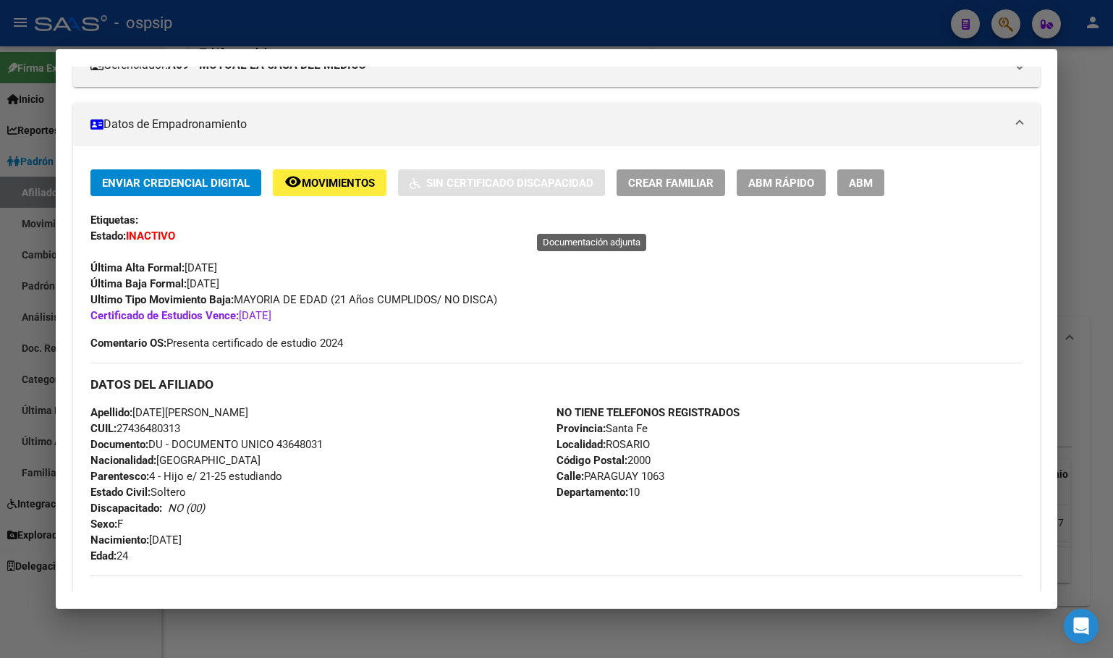
scroll to position [217, 0]
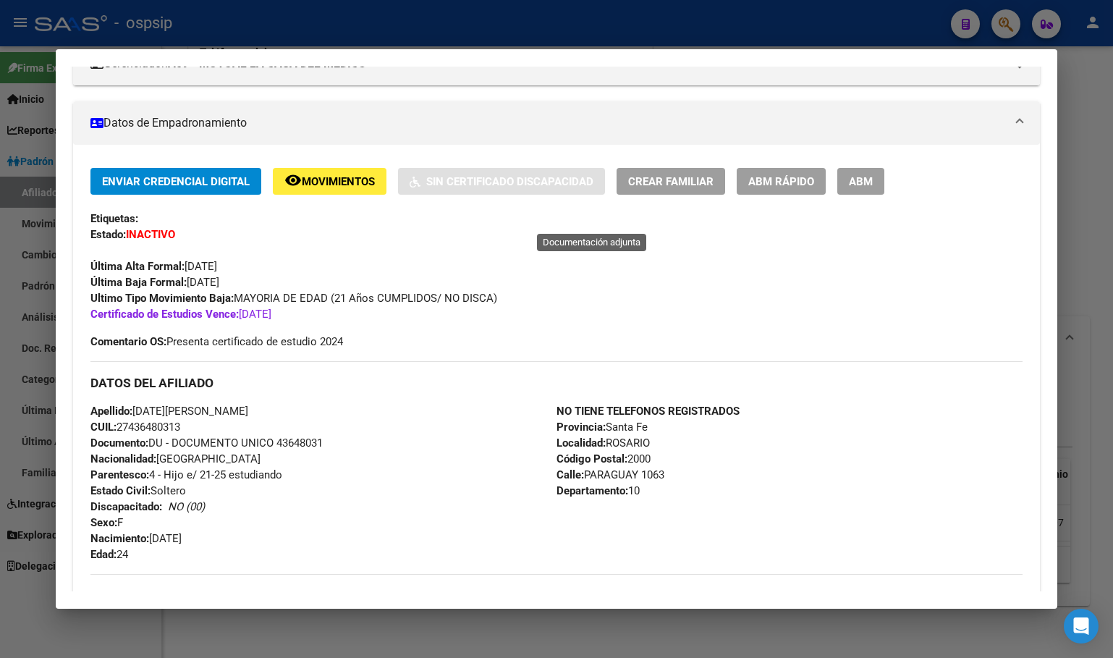
click at [877, 158] on div "Enviar Credencial Digital remove_red_eye Movimientos Sin Certificado Discapacid…" at bounding box center [556, 583] width 967 height 876
click at [854, 185] on span "ABM" at bounding box center [861, 181] width 24 height 13
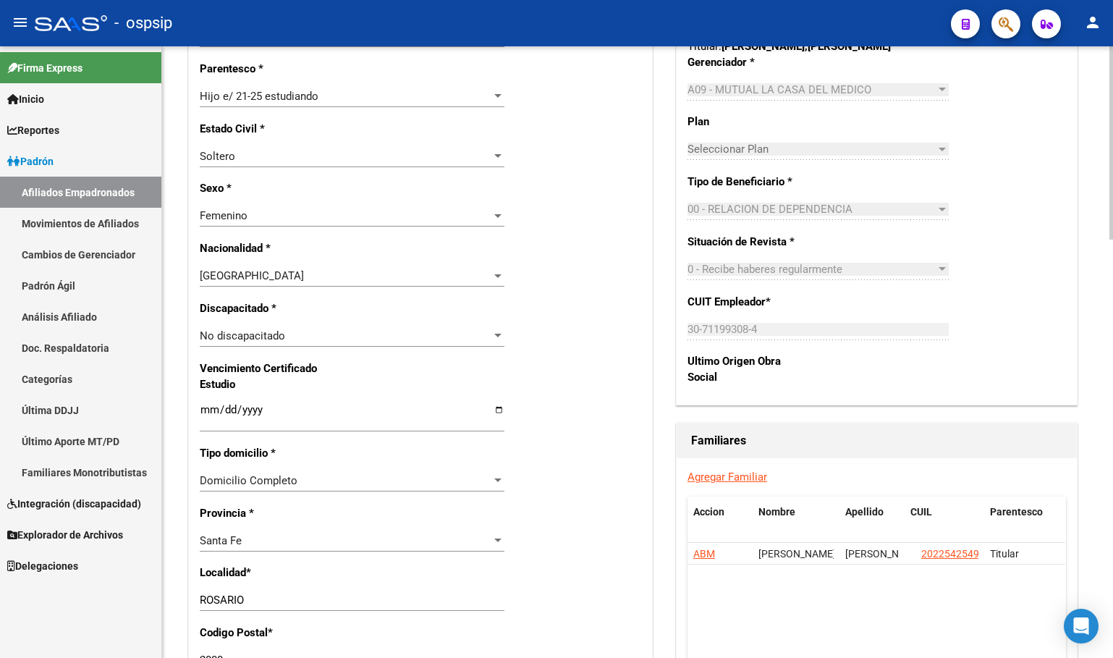
scroll to position [724, 0]
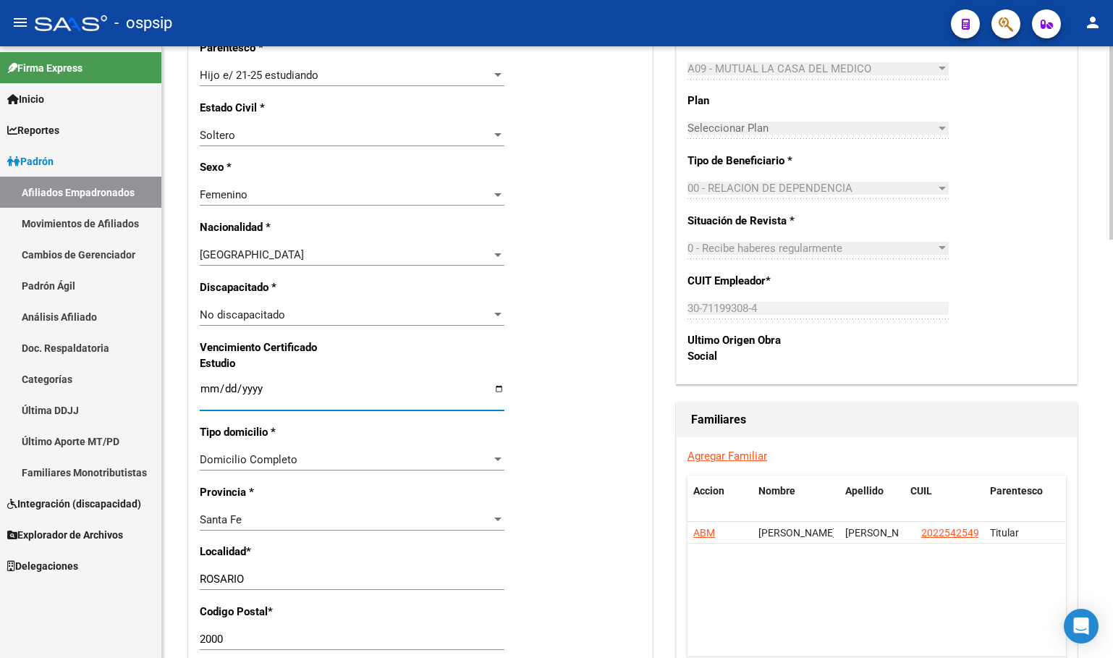
click at [208, 391] on input "[DATE]" at bounding box center [352, 394] width 305 height 23
type input "[DATE]"
click at [537, 359] on div "Nro Afiliado Ingresar nro CUIL * 27-43648031-3 CUIL ARCA Padrón Ult. Fecha Alta…" at bounding box center [420, 361] width 463 height 1585
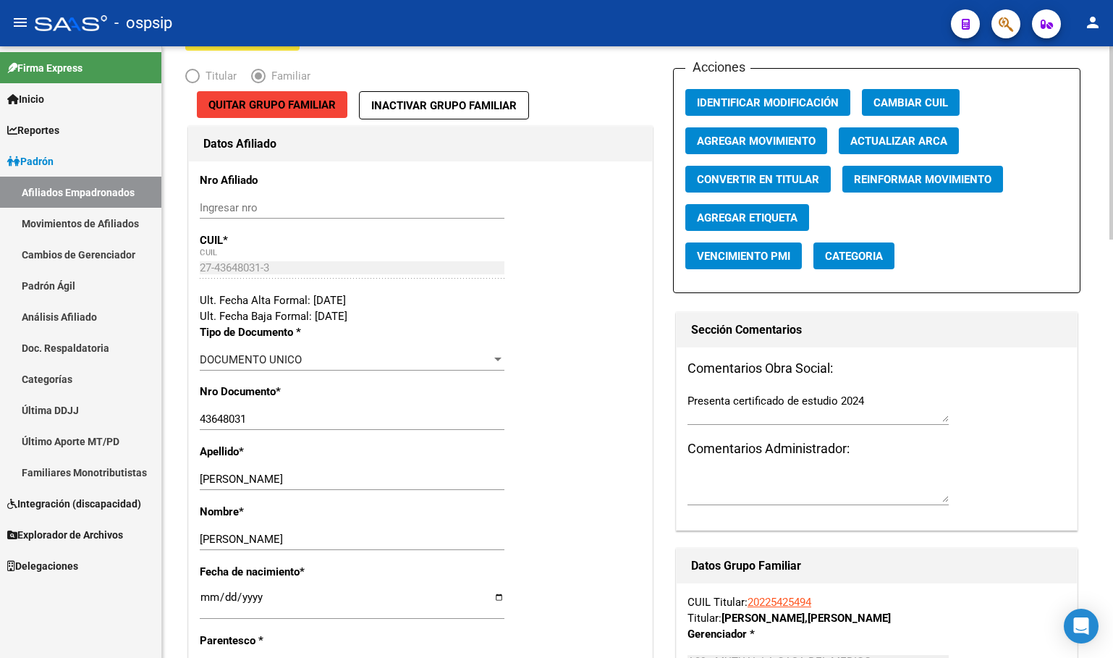
scroll to position [0, 0]
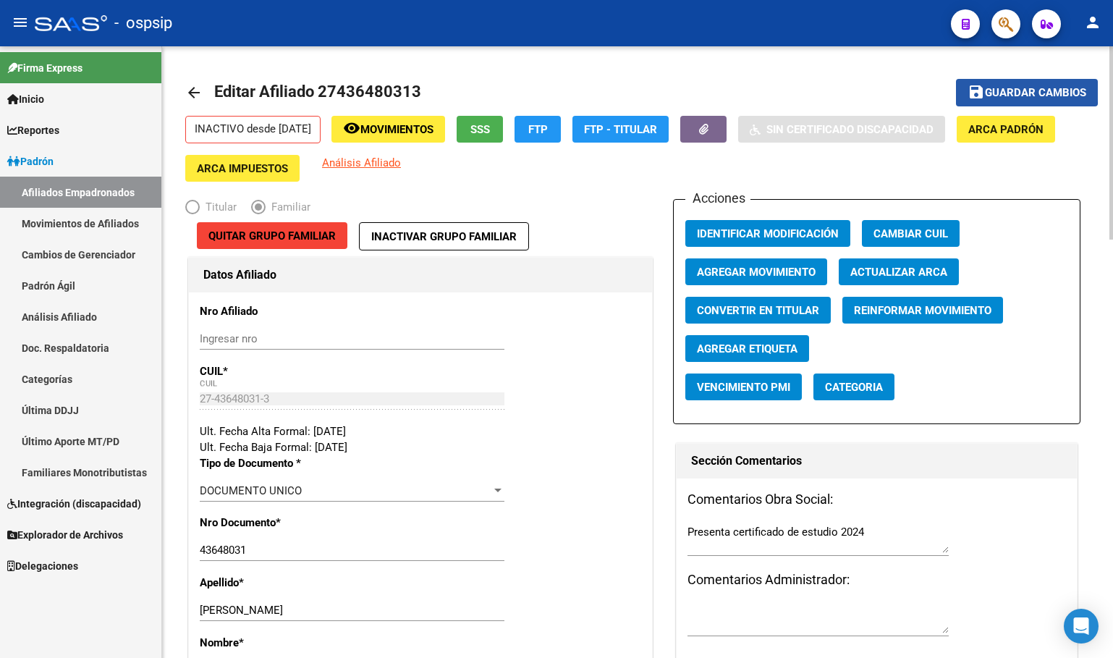
click at [1012, 89] on span "Guardar cambios" at bounding box center [1035, 93] width 101 height 13
drag, startPoint x: 1011, startPoint y: 93, endPoint x: 1001, endPoint y: 76, distance: 19.1
click at [1010, 87] on span "Guardar cambios" at bounding box center [1035, 93] width 101 height 13
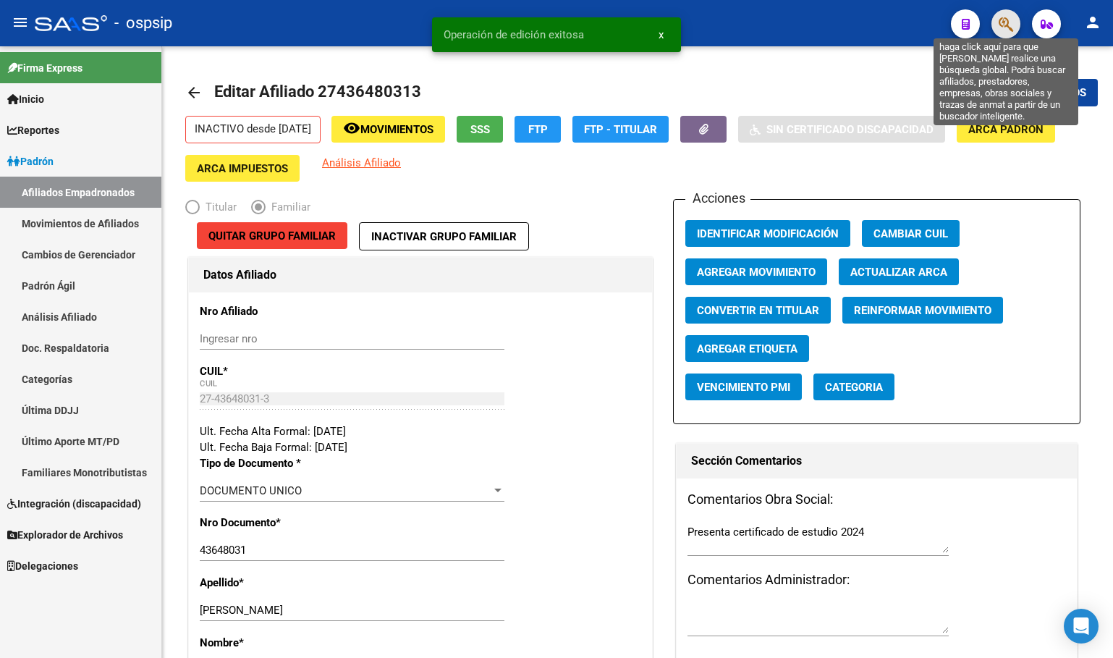
click at [1004, 25] on icon "button" at bounding box center [1006, 24] width 14 height 17
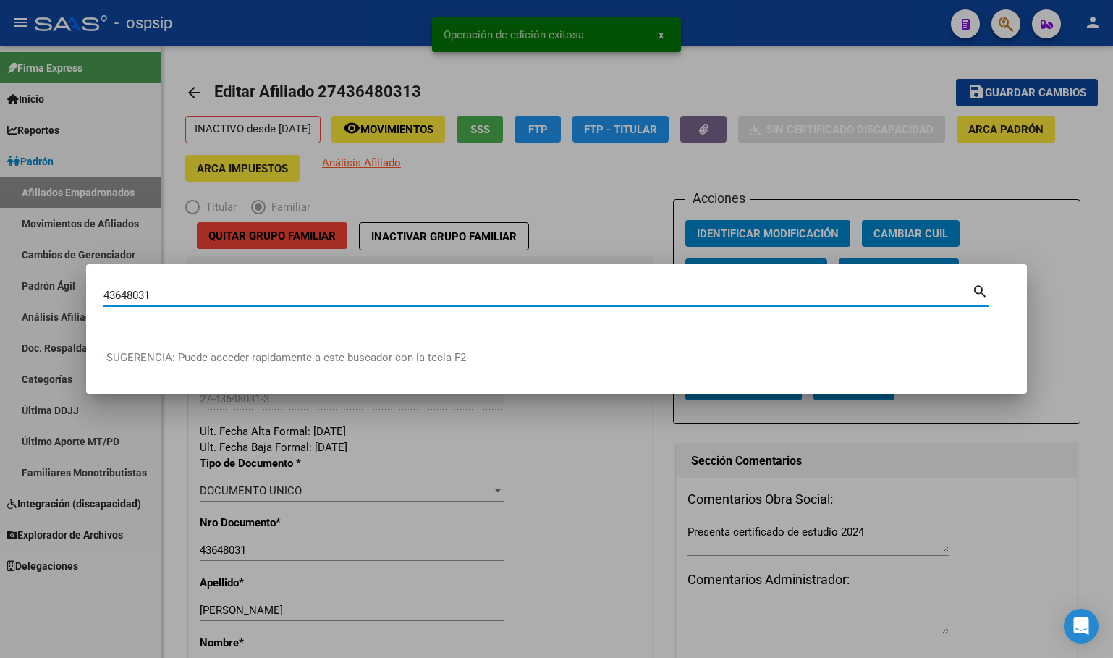
type input "43648031"
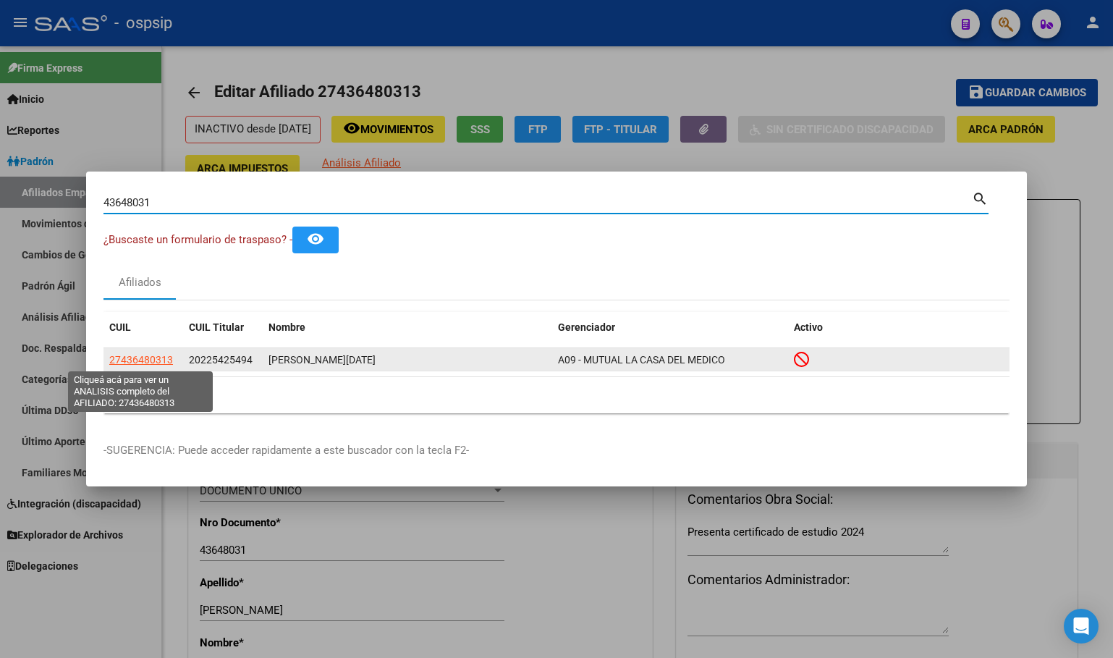
click at [141, 357] on span "27436480313" at bounding box center [141, 360] width 64 height 12
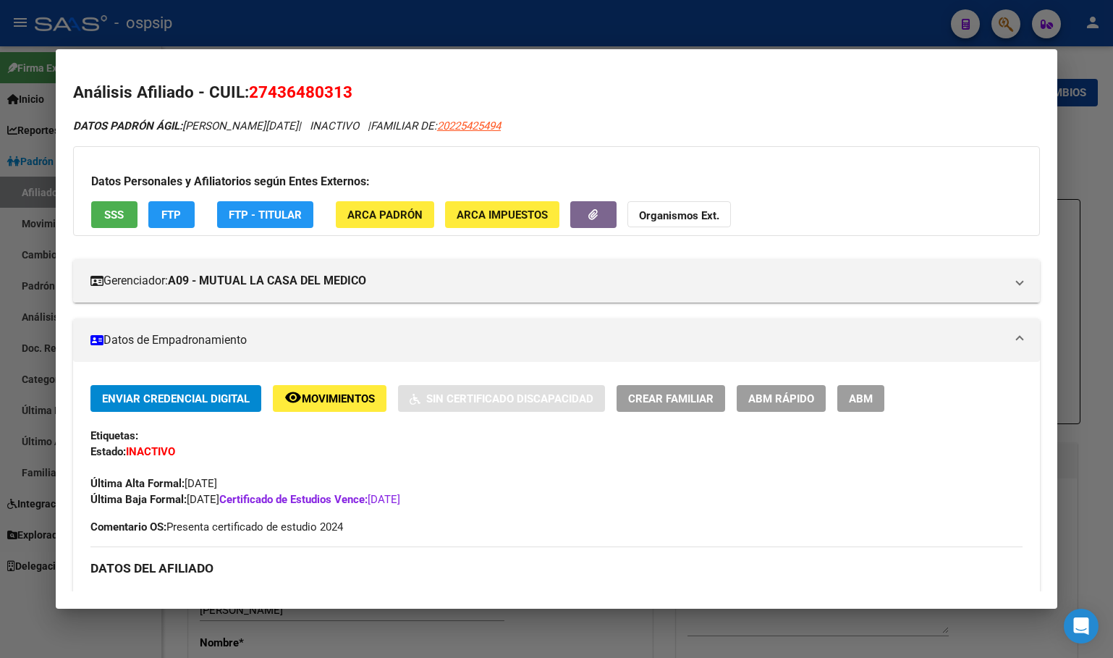
click at [109, 212] on span "SSS" at bounding box center [114, 214] width 20 height 13
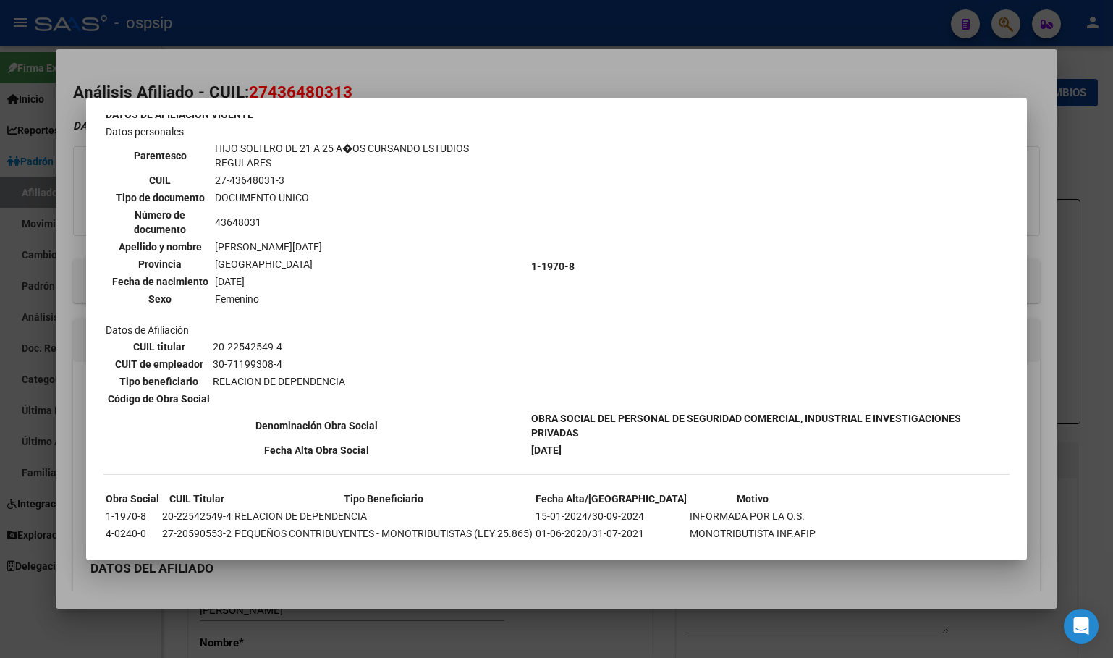
scroll to position [588, 0]
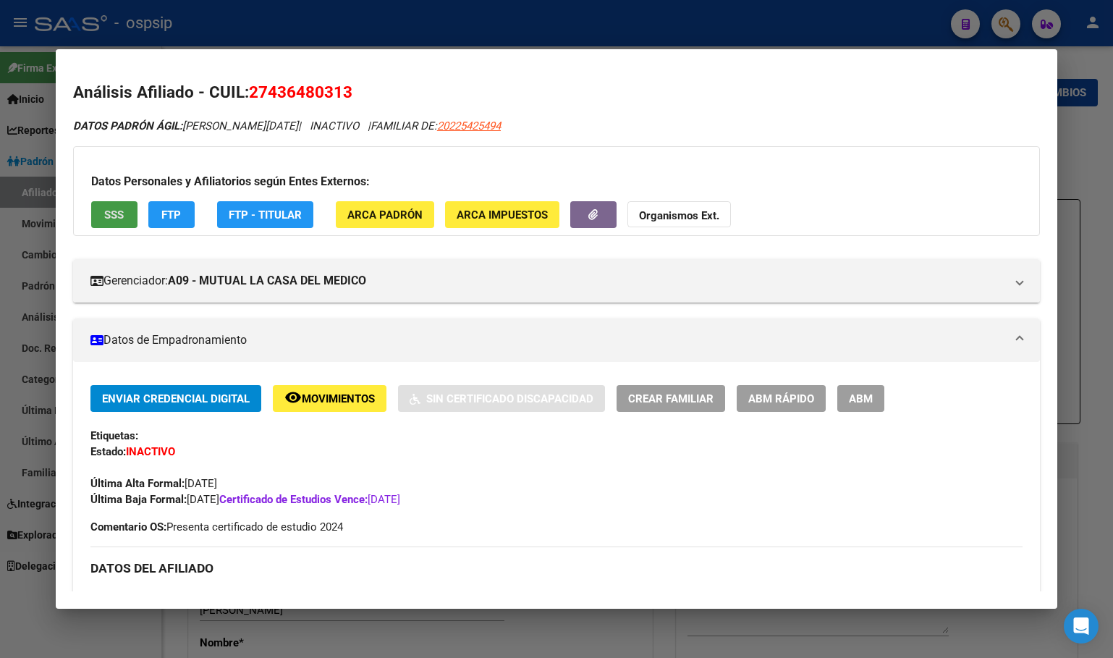
click at [864, 397] on span "ABM" at bounding box center [861, 398] width 24 height 13
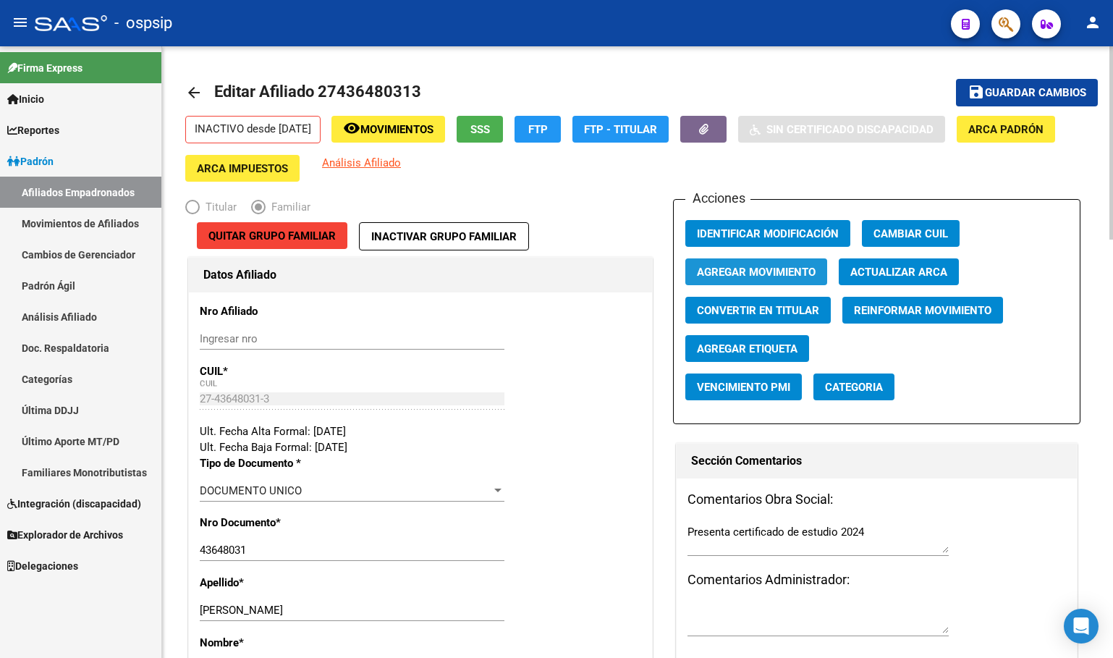
click at [722, 273] on span "Agregar Movimiento" at bounding box center [756, 272] width 119 height 13
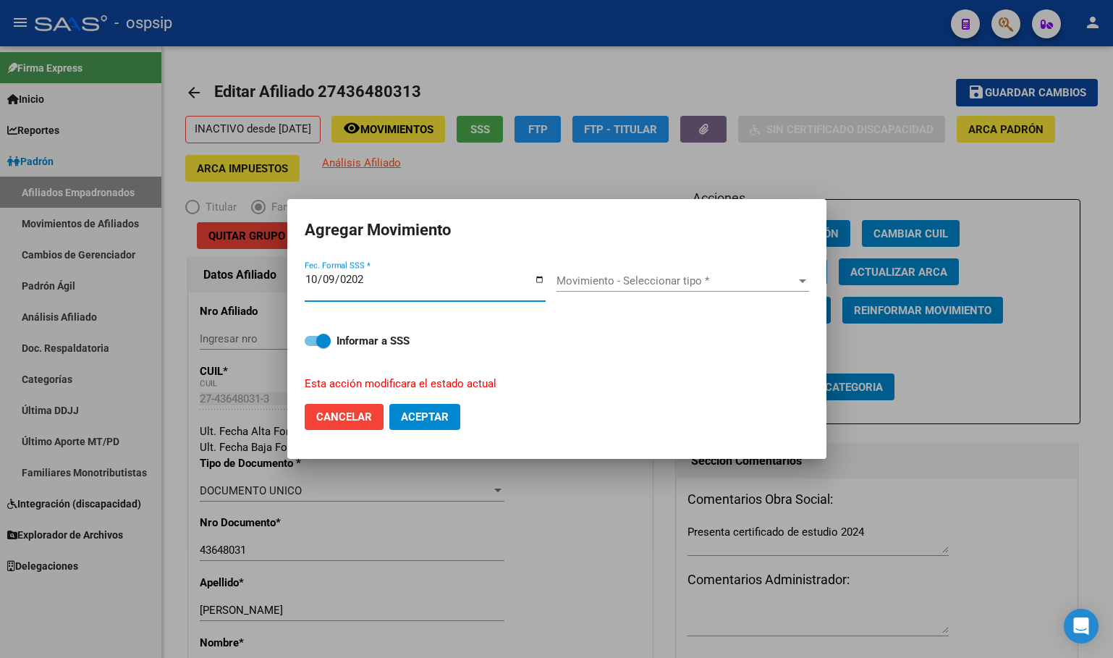
type input "[DATE]"
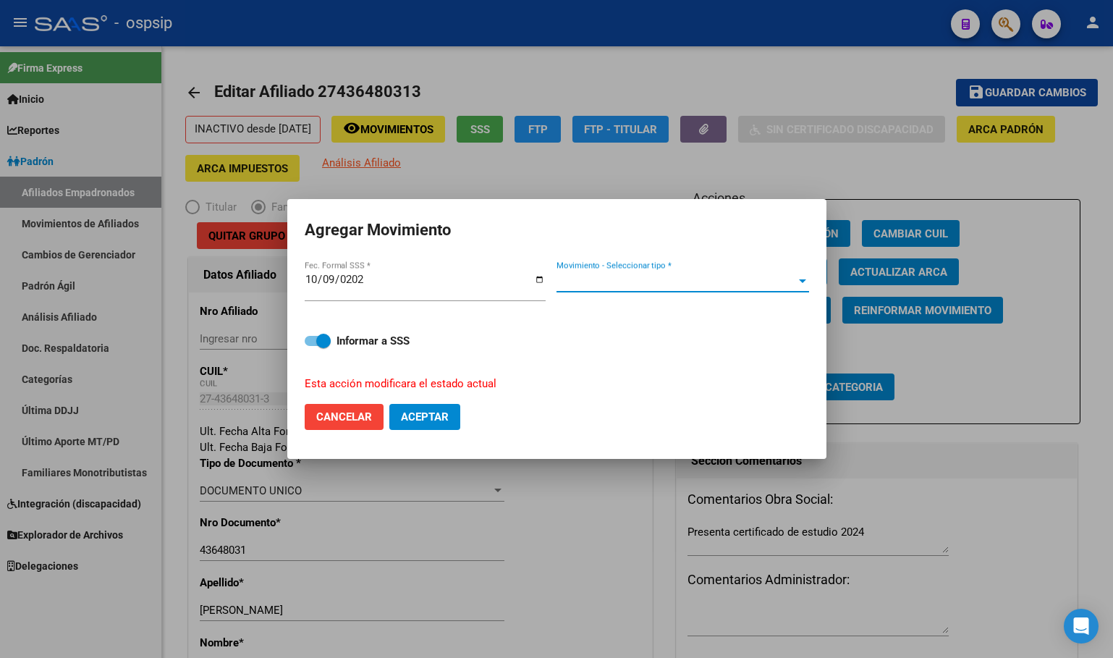
click at [611, 281] on span "Movimiento - Seleccionar tipo *" at bounding box center [675, 280] width 239 height 13
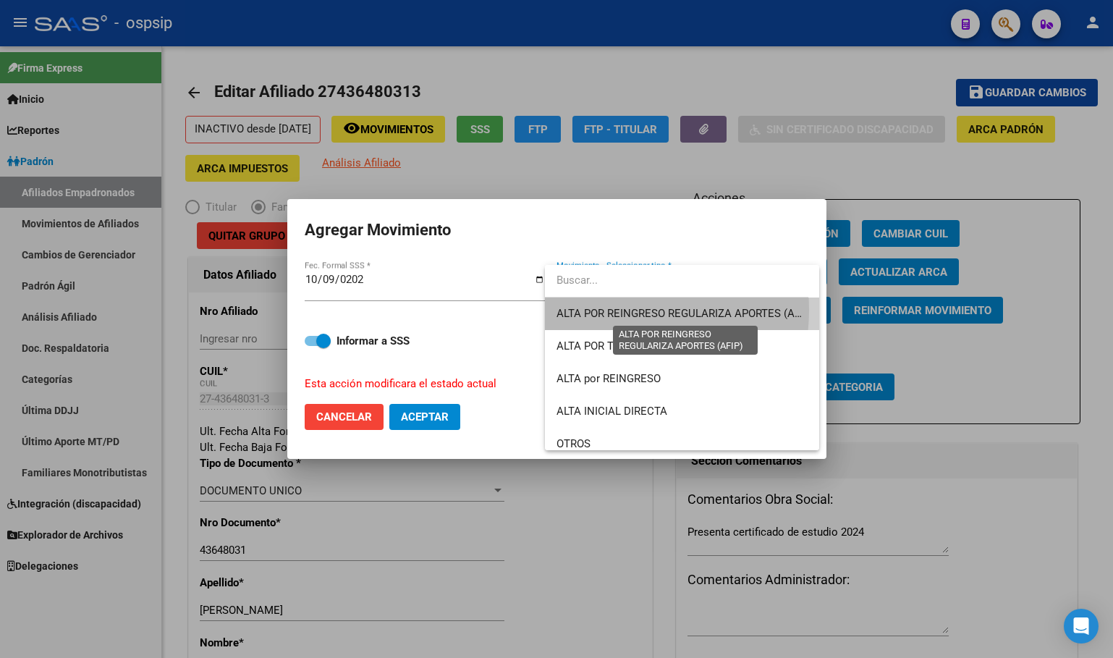
click at [601, 310] on span "ALTA POR REINGRESO REGULARIZA APORTES (AFIP)" at bounding box center [684, 313] width 257 height 13
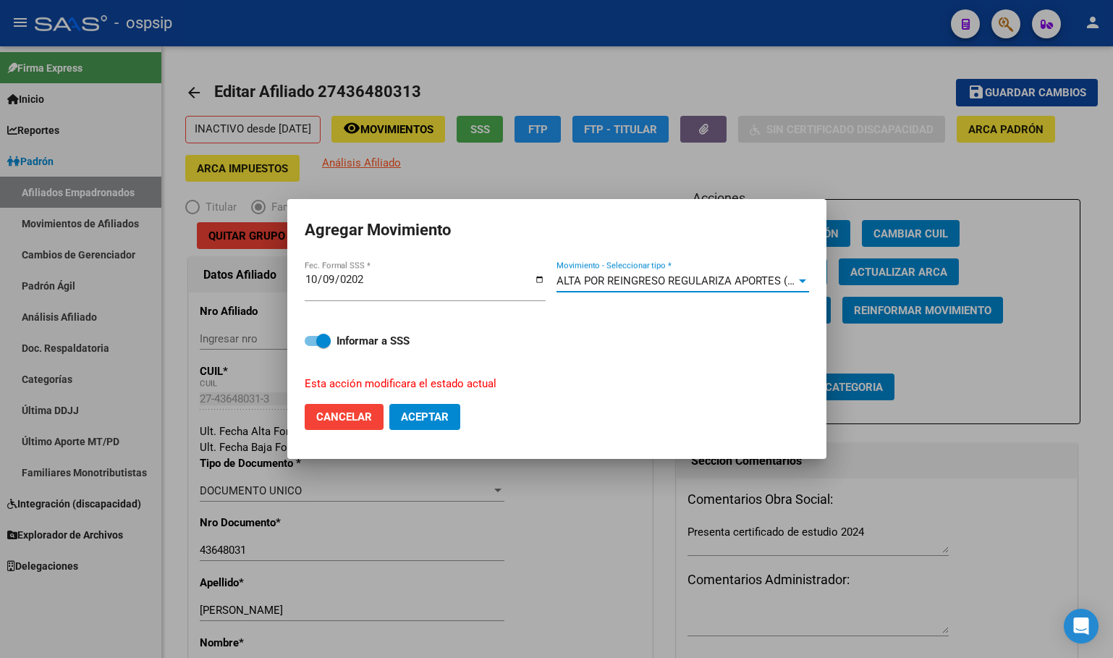
click at [417, 415] on span "Aceptar" at bounding box center [425, 416] width 48 height 13
checkbox input "false"
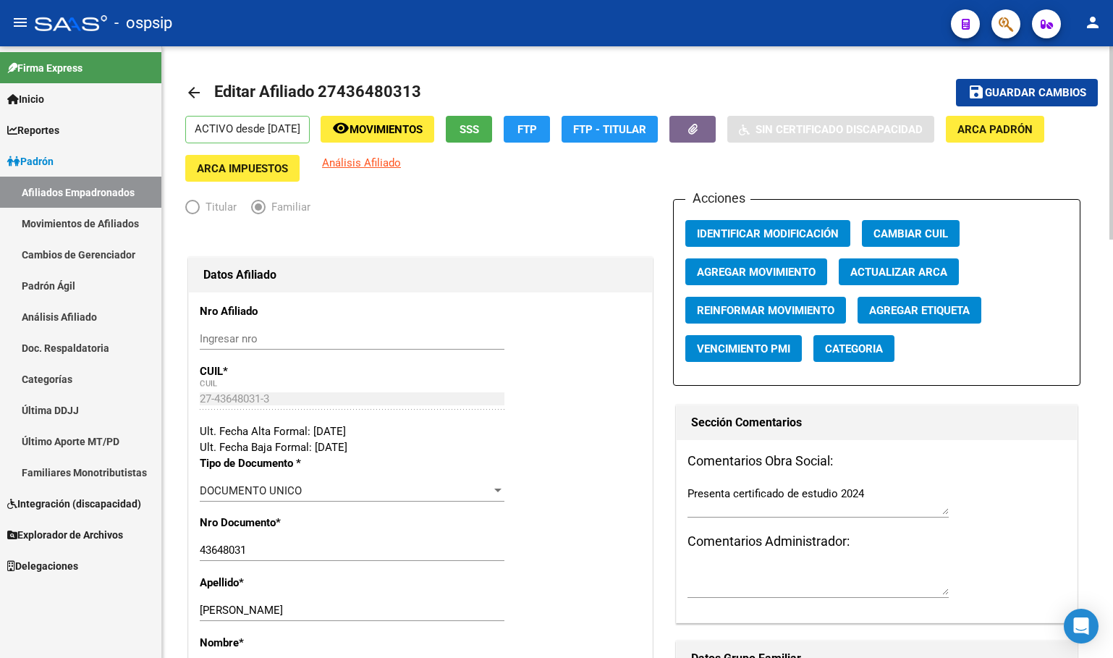
click at [330, 328] on div "Ingresar nro" at bounding box center [352, 339] width 305 height 22
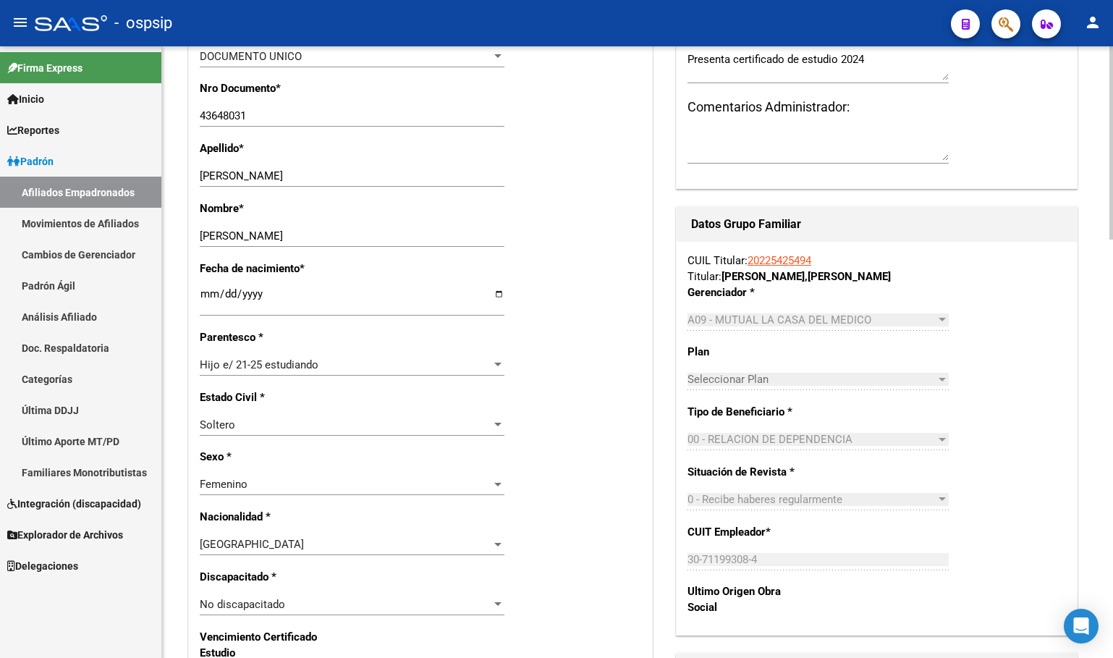
scroll to position [724, 0]
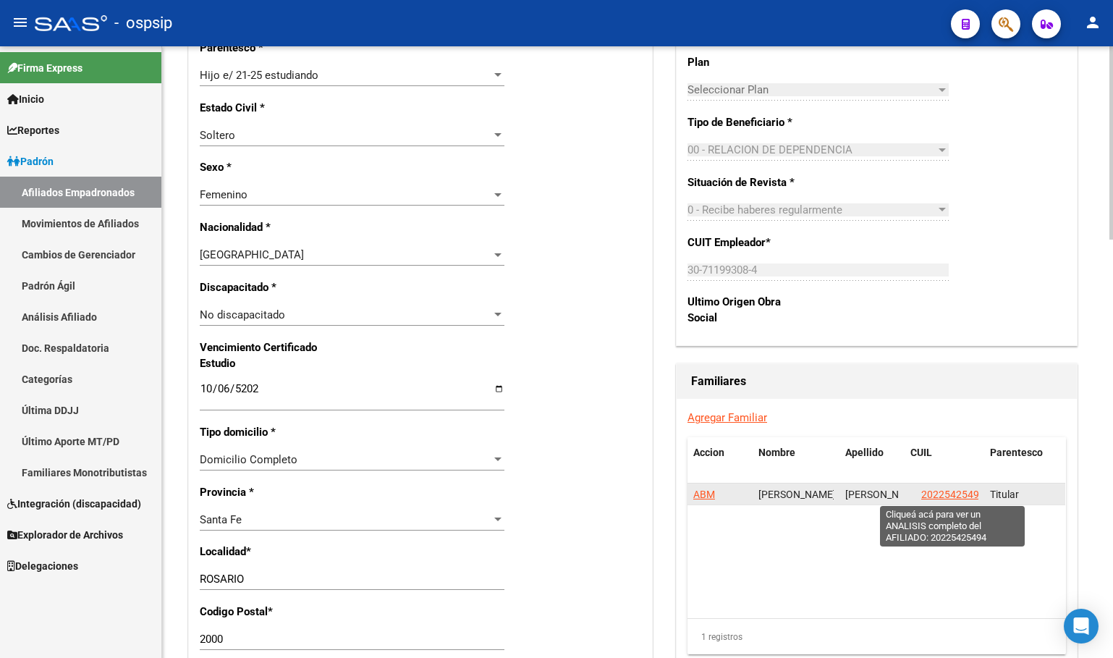
click at [948, 493] on span "20225425494" at bounding box center [953, 494] width 64 height 12
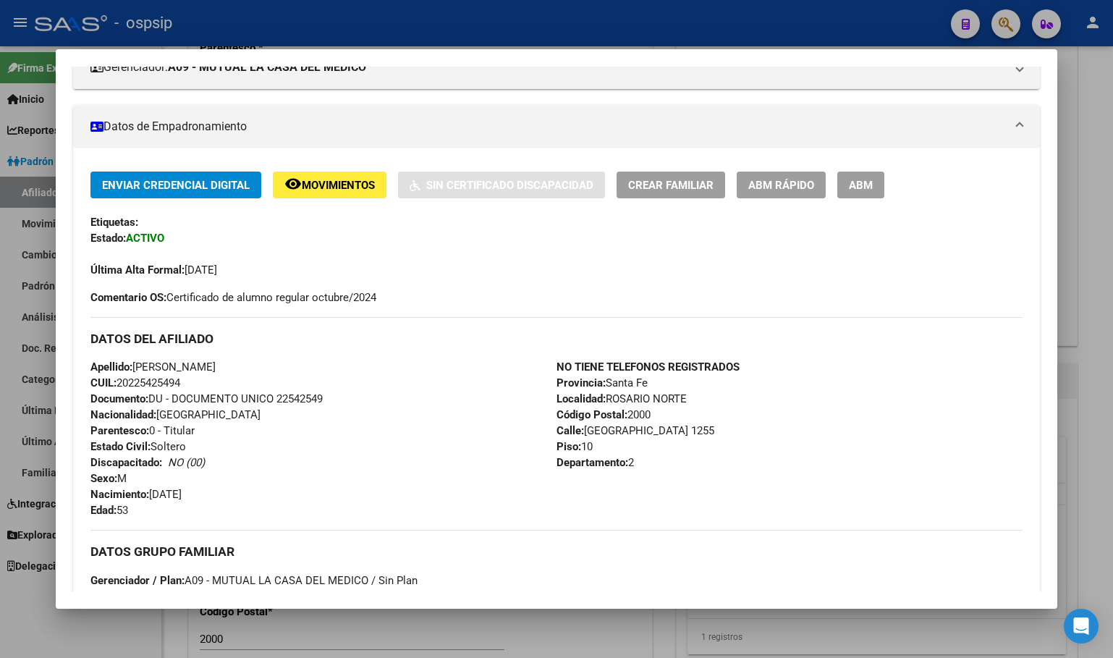
scroll to position [289, 0]
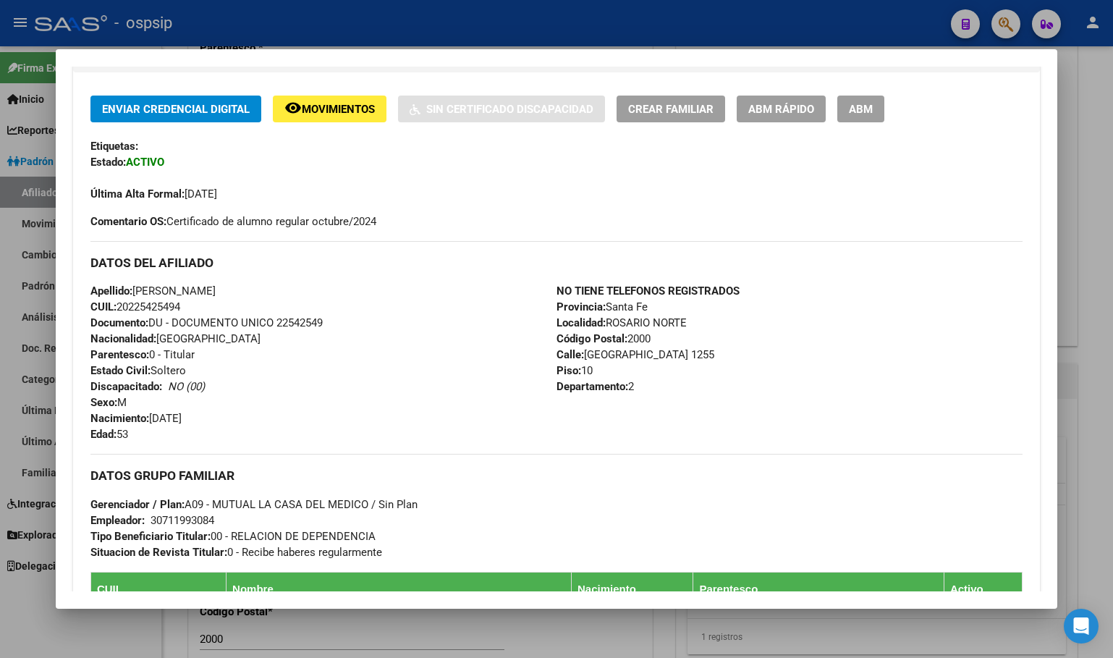
click at [378, 351] on div "Apellido: [PERSON_NAME] CUIL: 20225425494 Documento: DU - DOCUMENTO UNICO 22542…" at bounding box center [323, 362] width 466 height 159
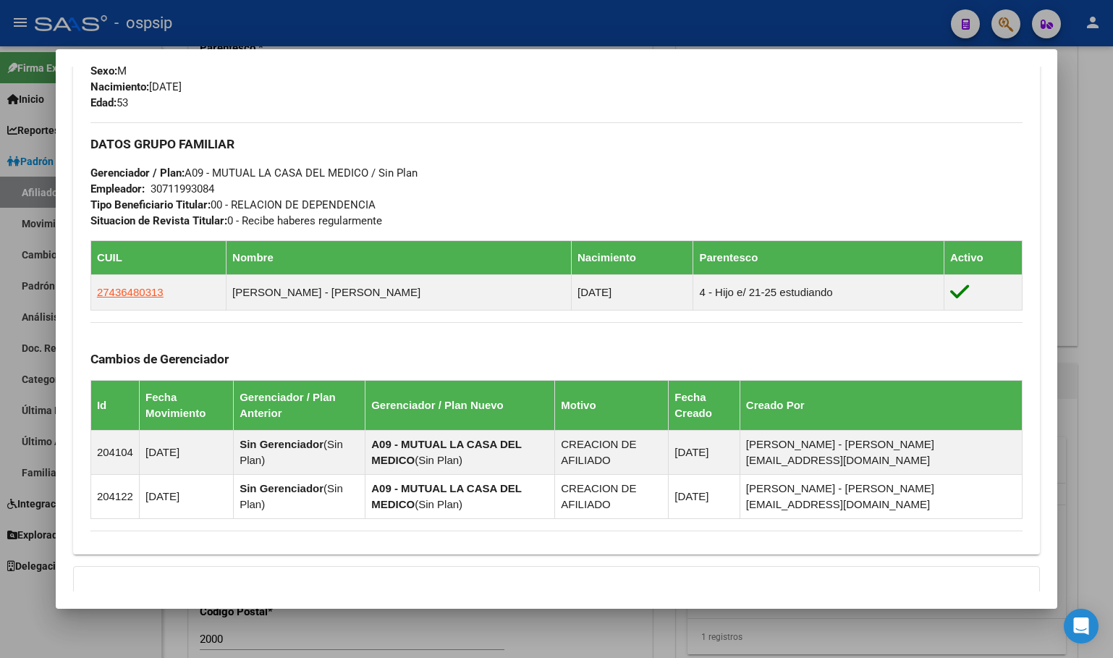
scroll to position [651, 0]
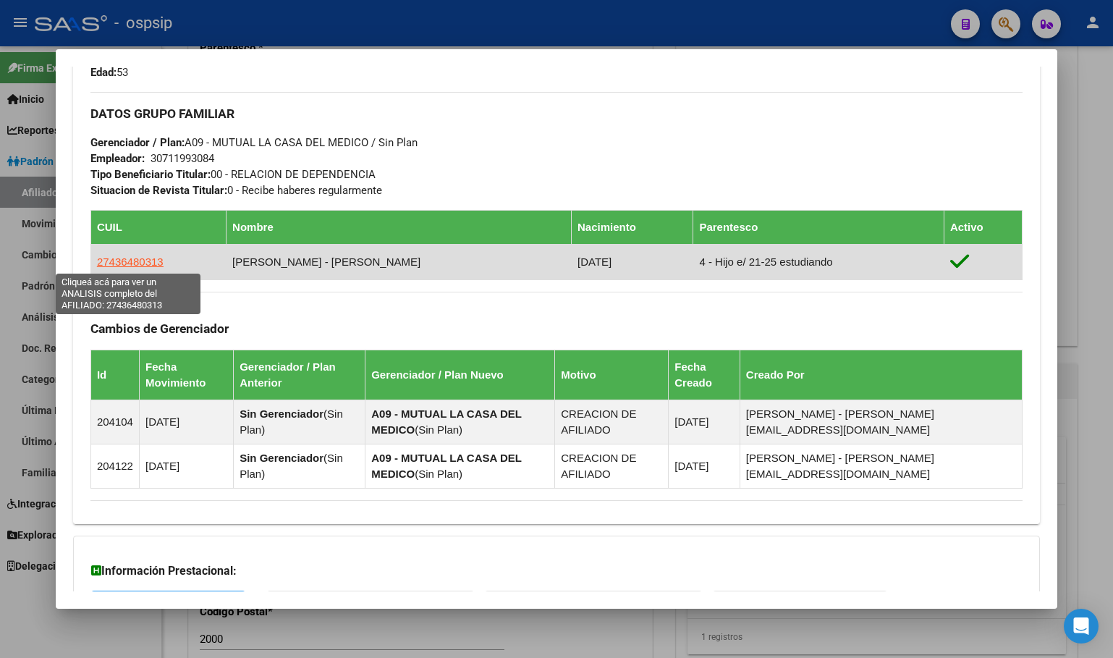
click at [127, 260] on span "27436480313" at bounding box center [130, 261] width 67 height 12
type textarea "27436480313"
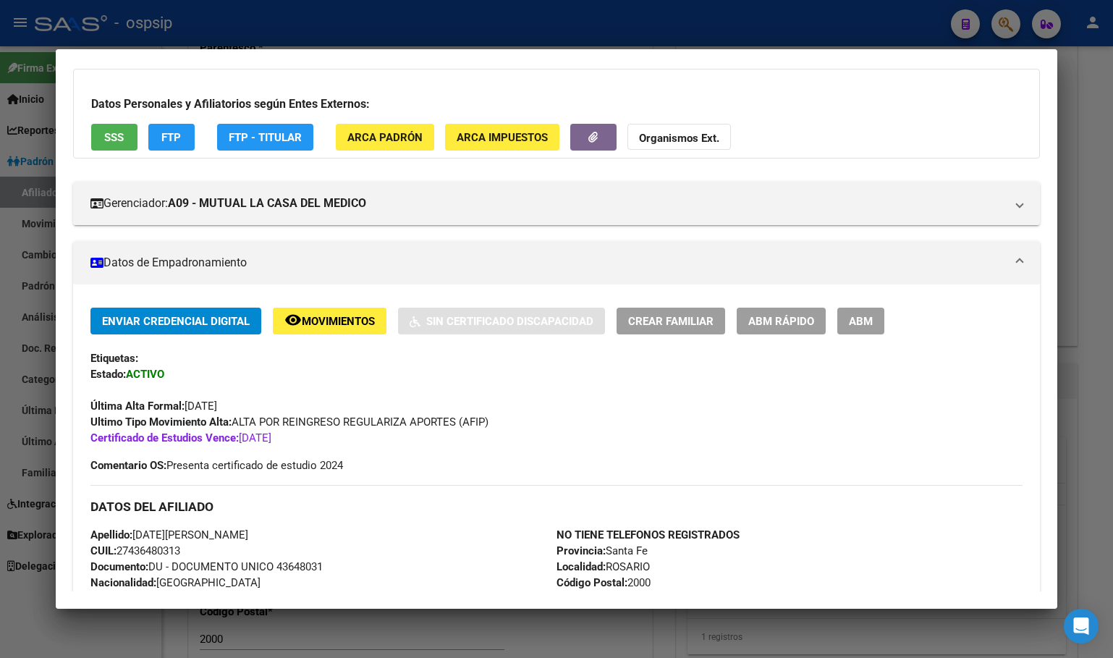
scroll to position [289, 0]
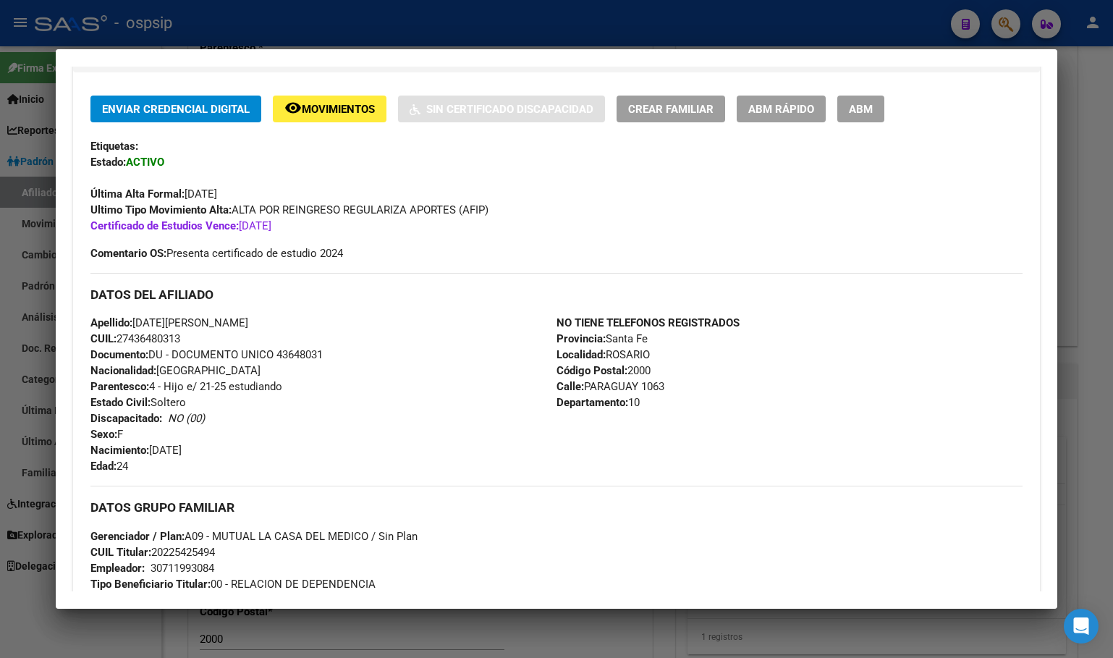
click at [417, 329] on div "Apellido: [DATE][PERSON_NAME] CUIL: 27436480313 Documento: DU - DOCUMENTO UNICO…" at bounding box center [323, 394] width 466 height 159
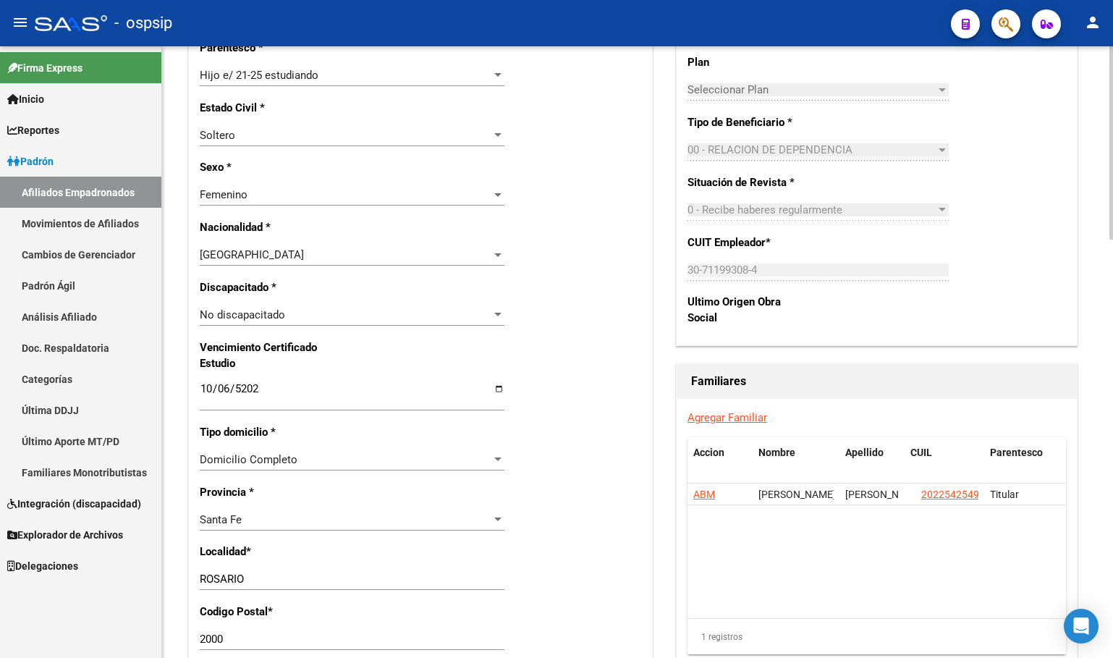
drag, startPoint x: 361, startPoint y: 14, endPoint x: 414, endPoint y: 85, distance: 88.4
click at [361, 14] on div "- ospsip" at bounding box center [487, 23] width 904 height 32
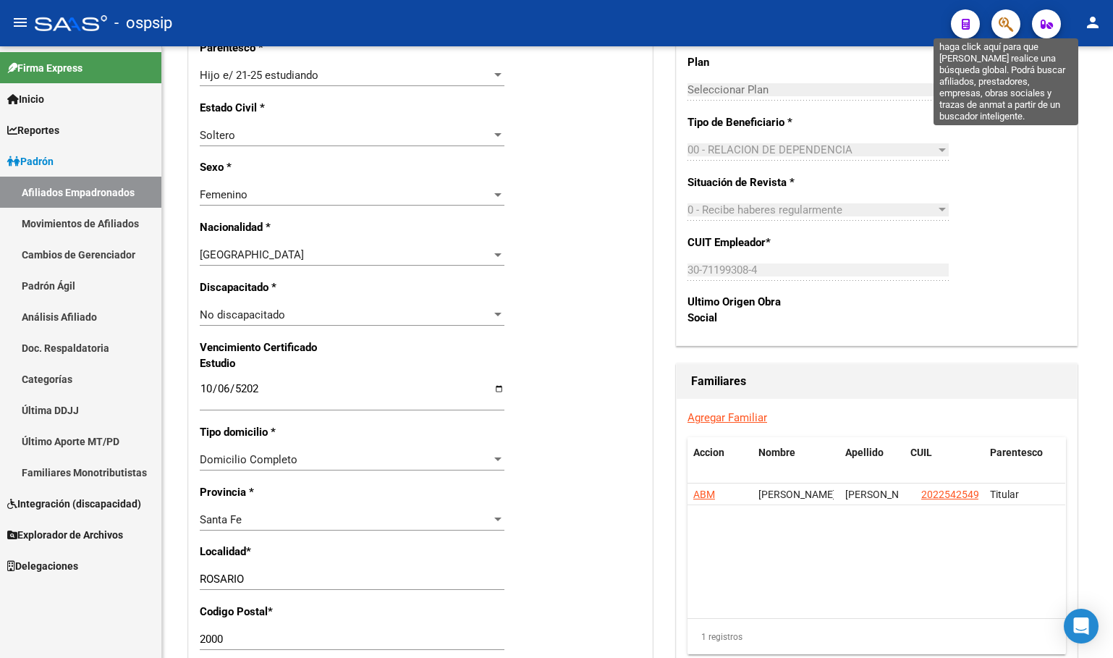
click at [1000, 25] on icon "button" at bounding box center [1006, 24] width 14 height 17
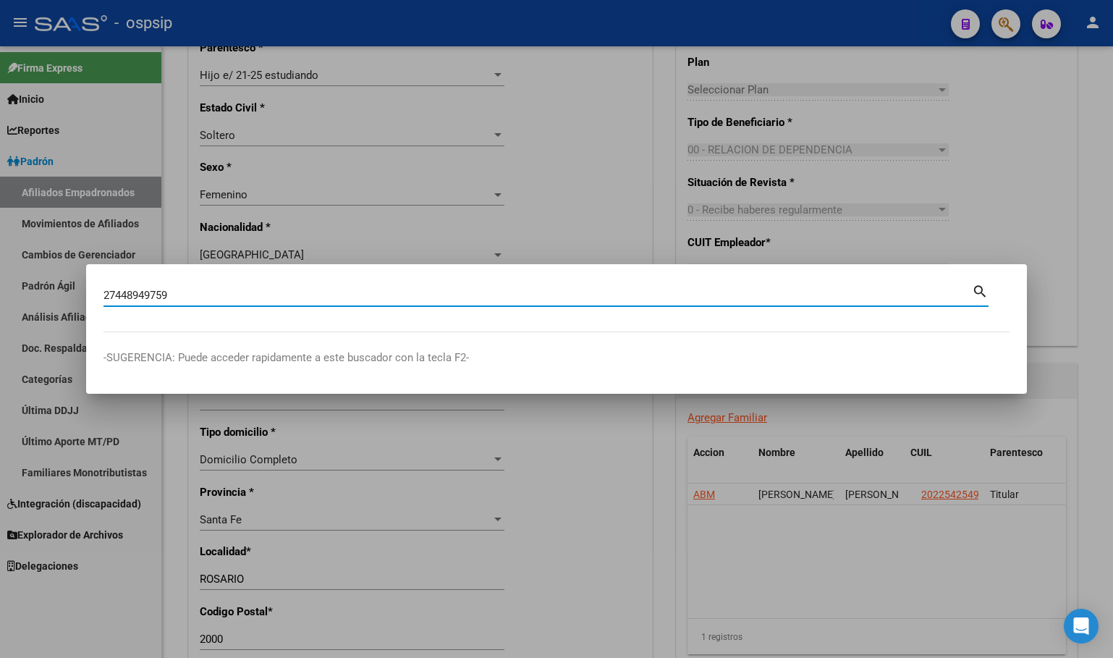
type input "27448949759"
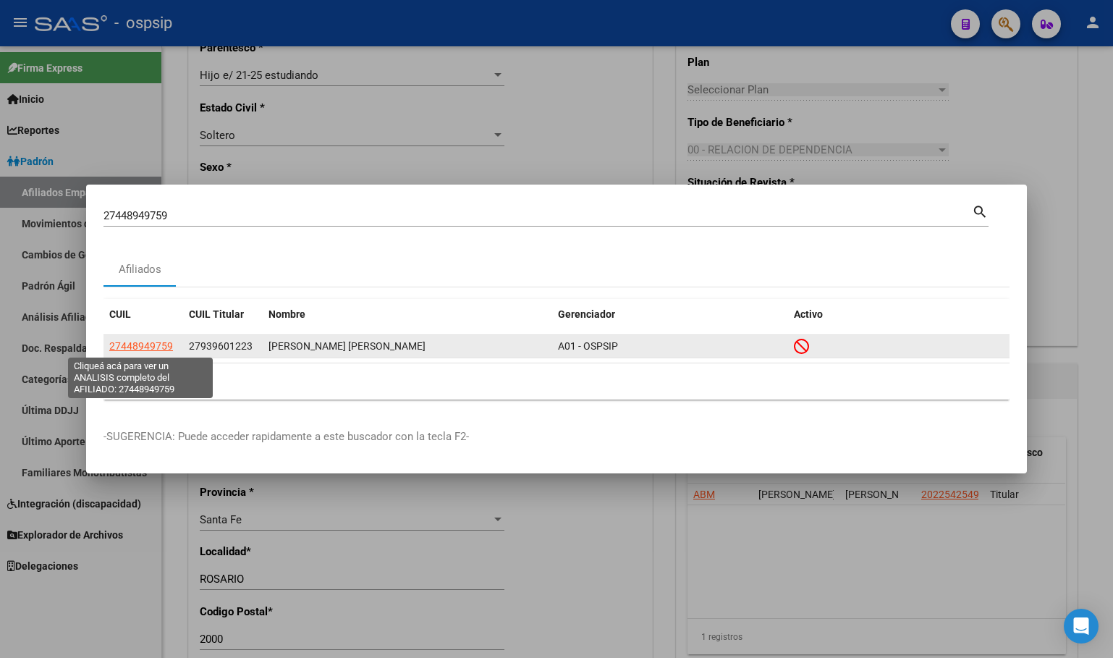
click at [140, 347] on span "27448949759" at bounding box center [141, 346] width 64 height 12
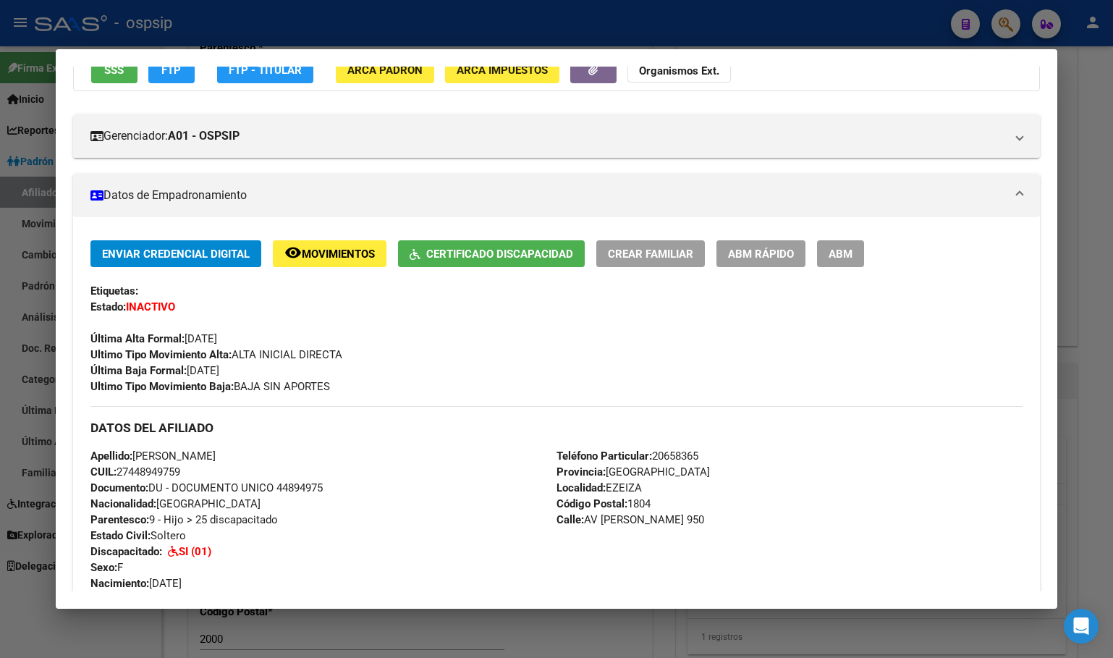
scroll to position [0, 0]
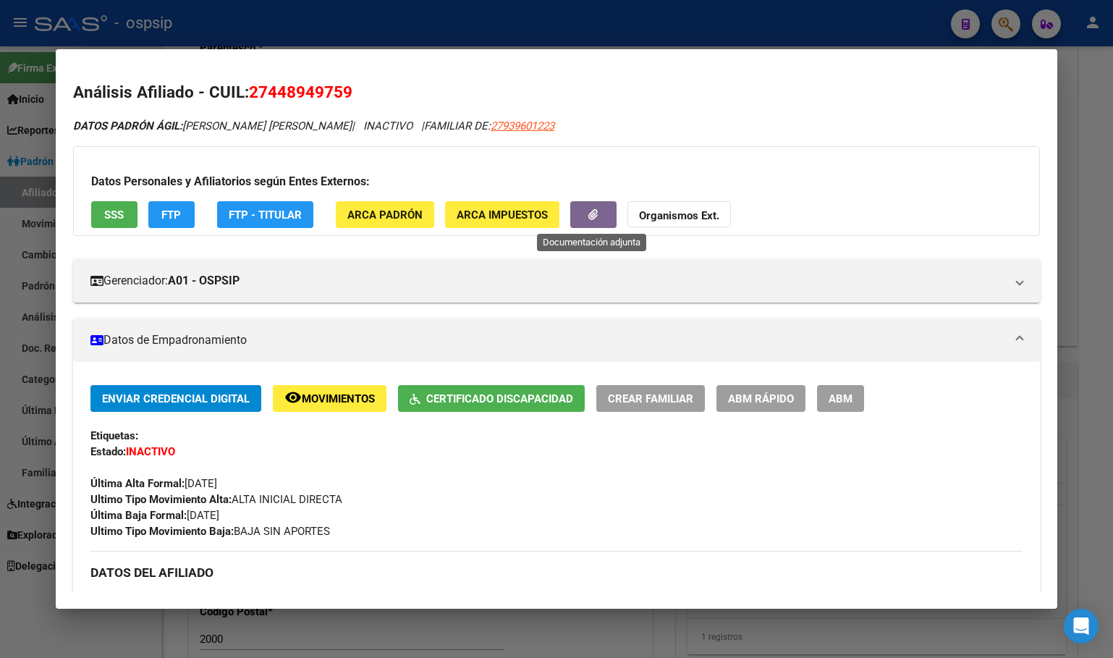
click at [598, 211] on button "button" at bounding box center [593, 214] width 46 height 27
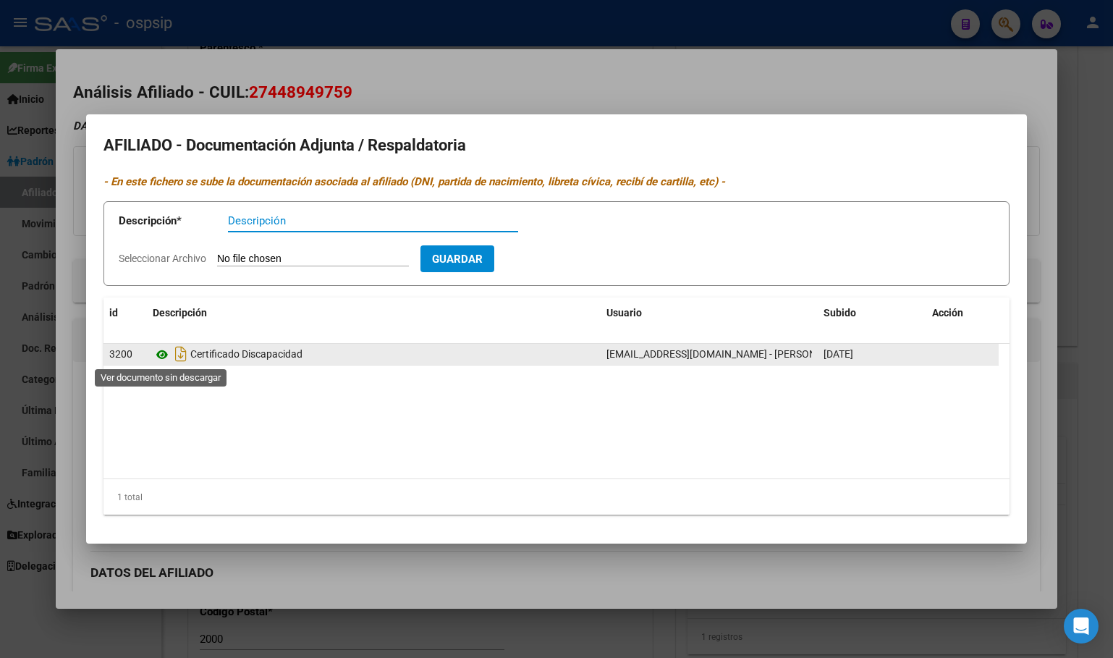
click at [164, 348] on icon at bounding box center [162, 354] width 19 height 17
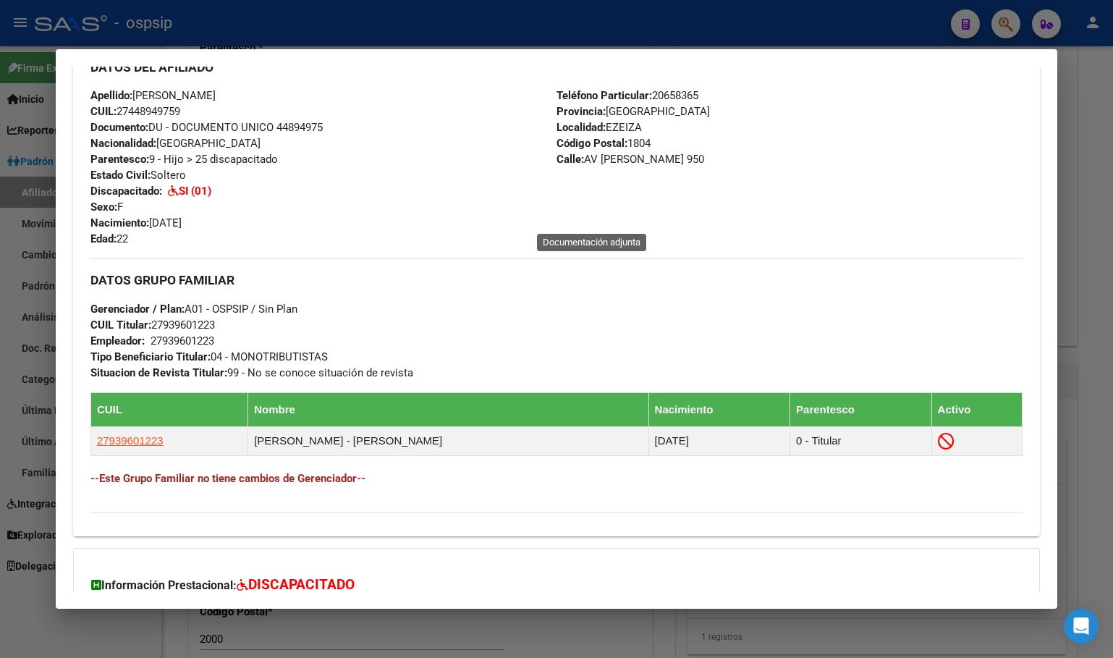
scroll to position [506, 0]
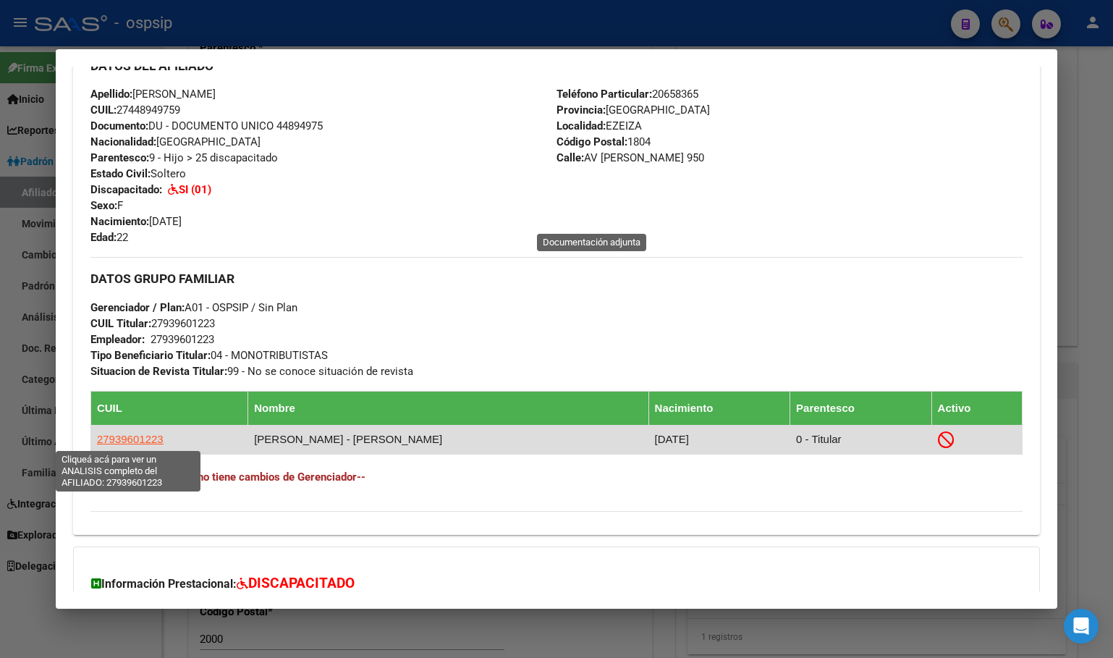
click at [128, 435] on span "27939601223" at bounding box center [130, 439] width 67 height 12
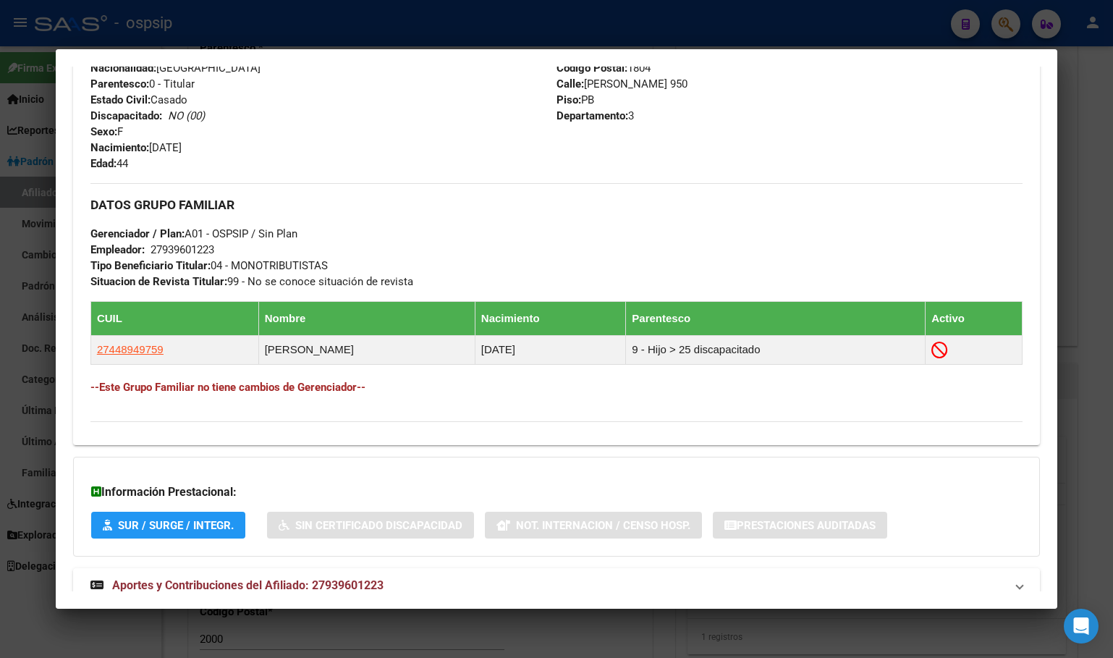
scroll to position [624, 0]
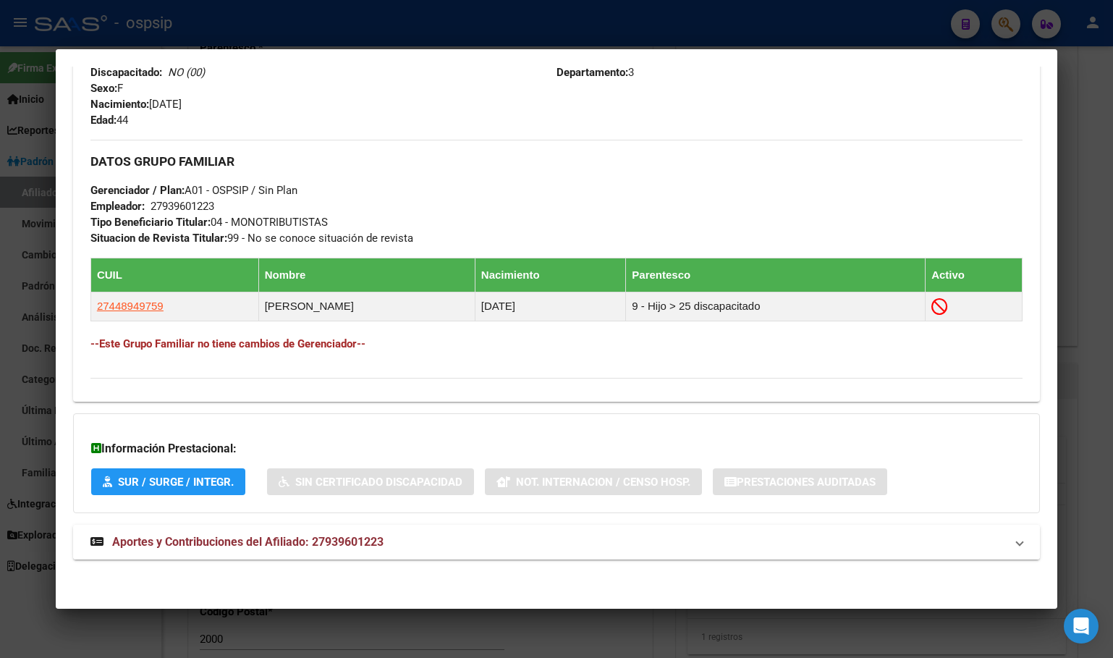
click at [357, 538] on span "Aportes y Contribuciones del Afiliado: 27939601223" at bounding box center [247, 542] width 271 height 14
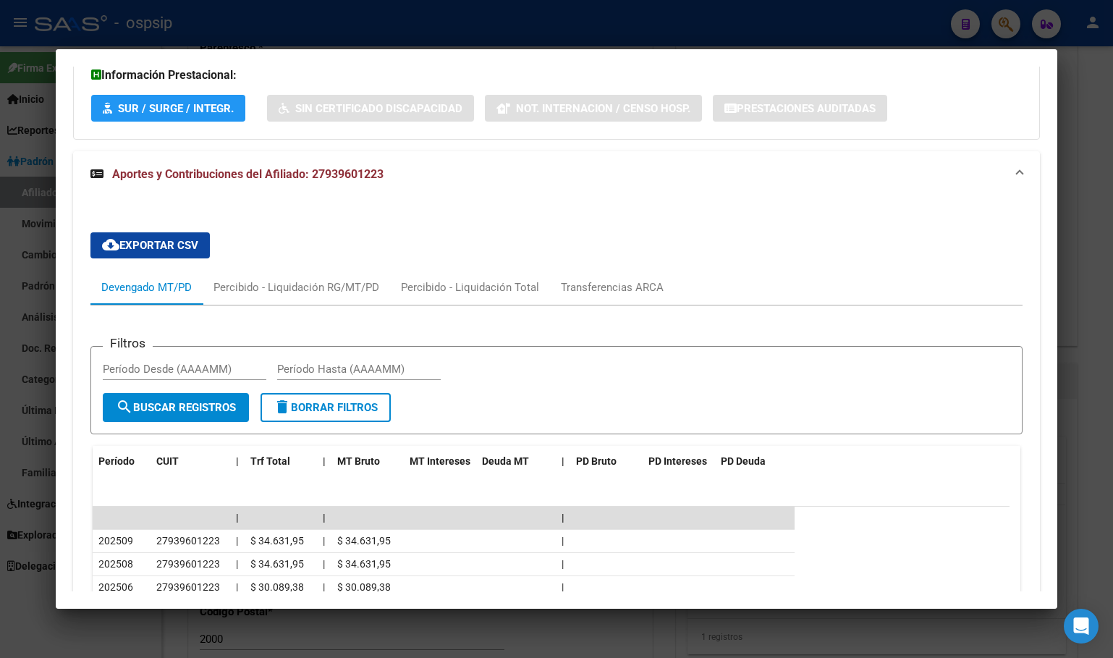
scroll to position [1273, 0]
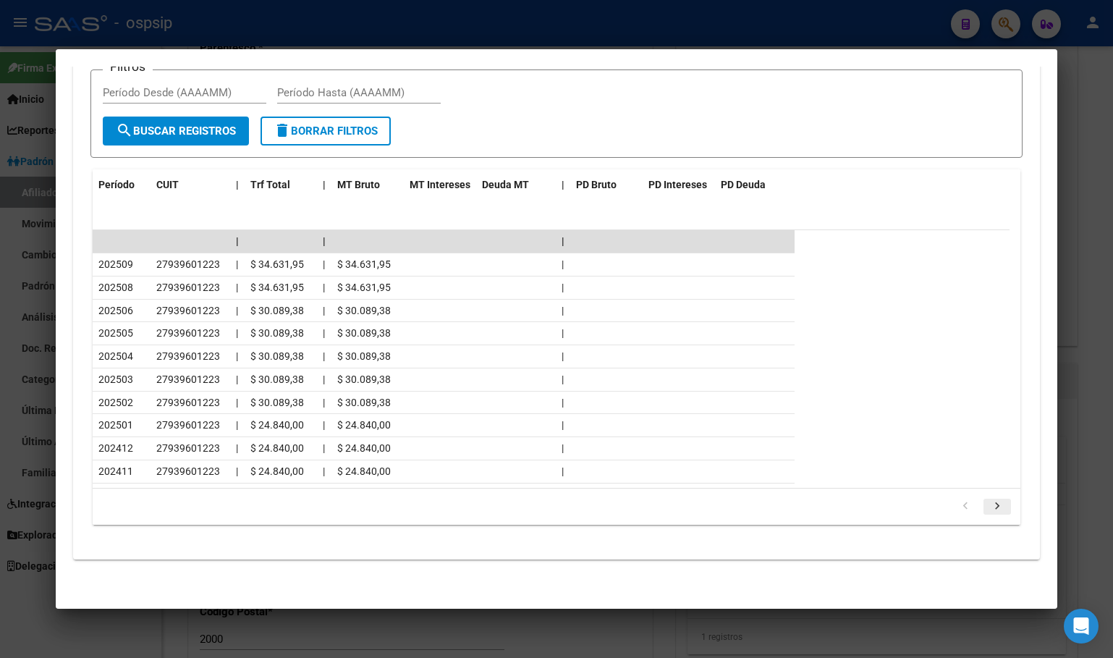
click at [988, 506] on icon "go to next page" at bounding box center [997, 507] width 19 height 17
click at [956, 505] on icon "go to previous page" at bounding box center [965, 507] width 19 height 17
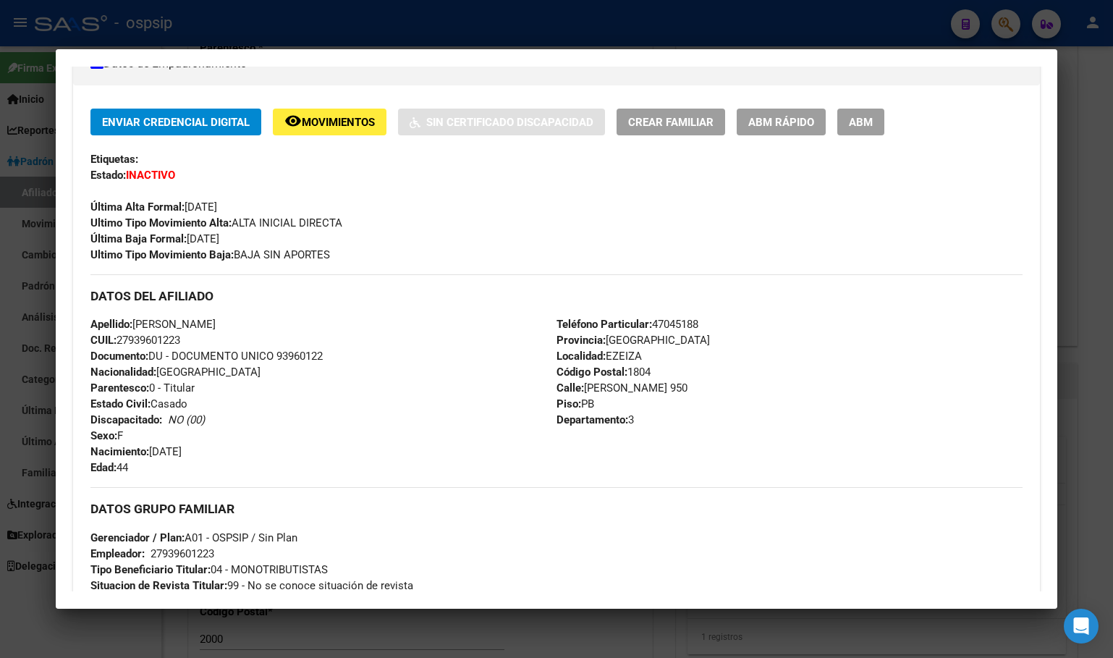
scroll to position [116, 0]
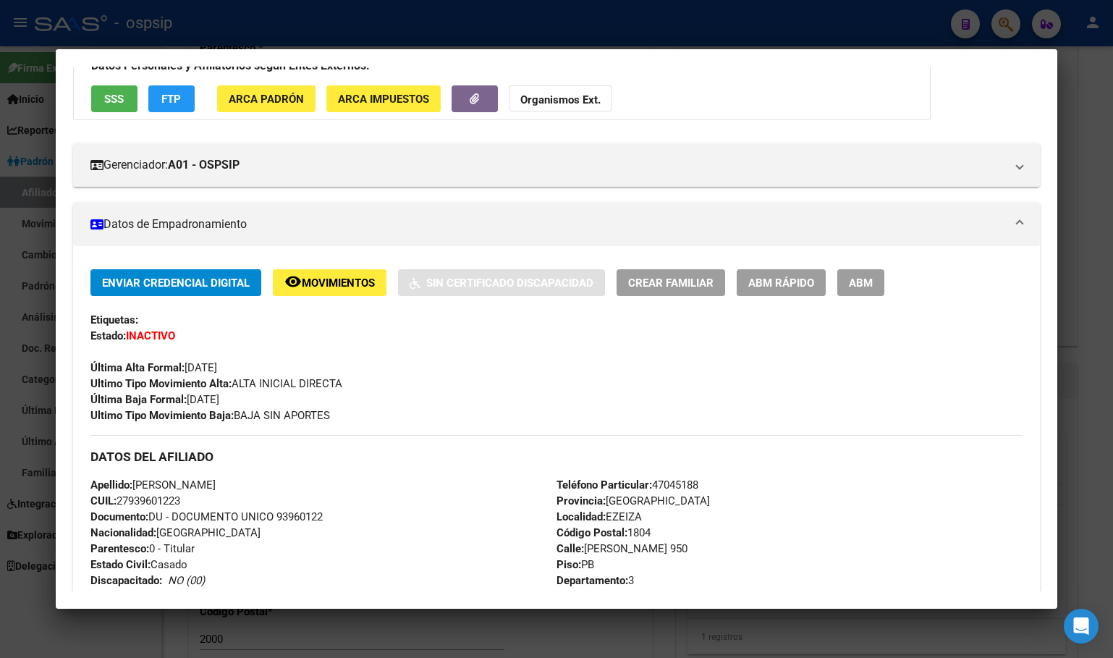
click at [323, 285] on span "Movimientos" at bounding box center [338, 282] width 73 height 13
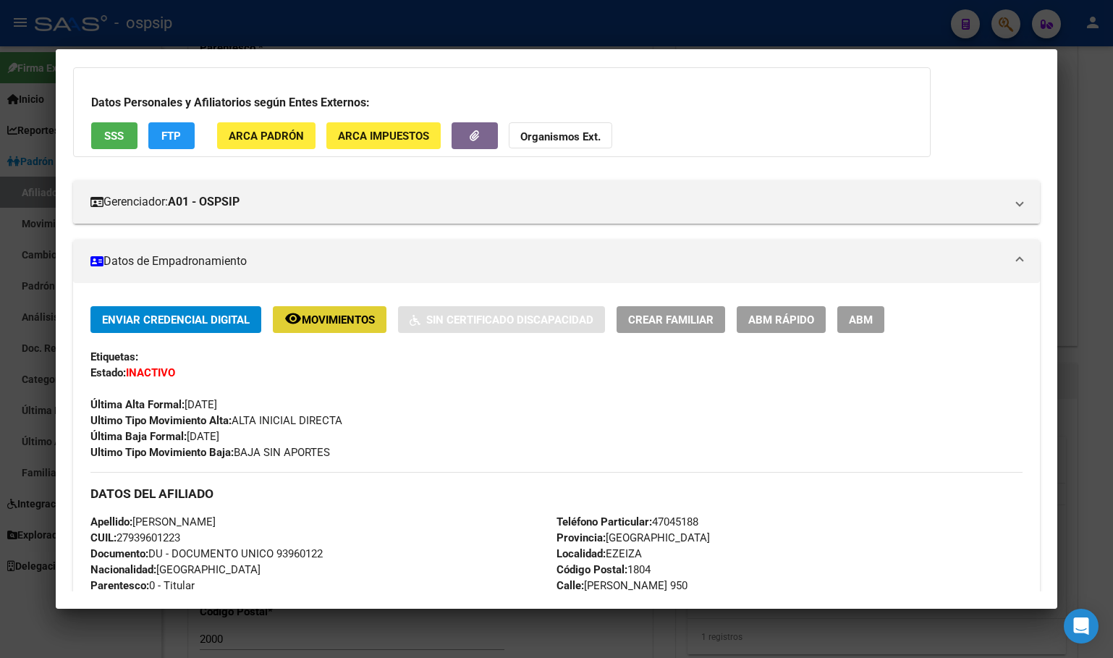
scroll to position [0, 0]
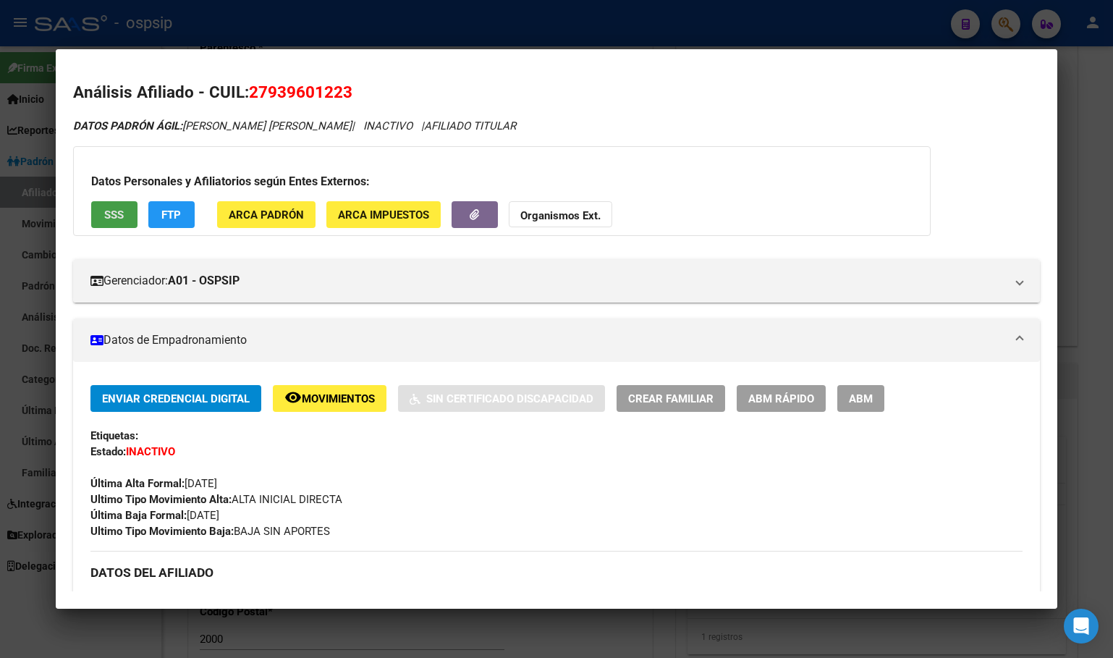
click at [110, 208] on span "SSS" at bounding box center [114, 214] width 20 height 13
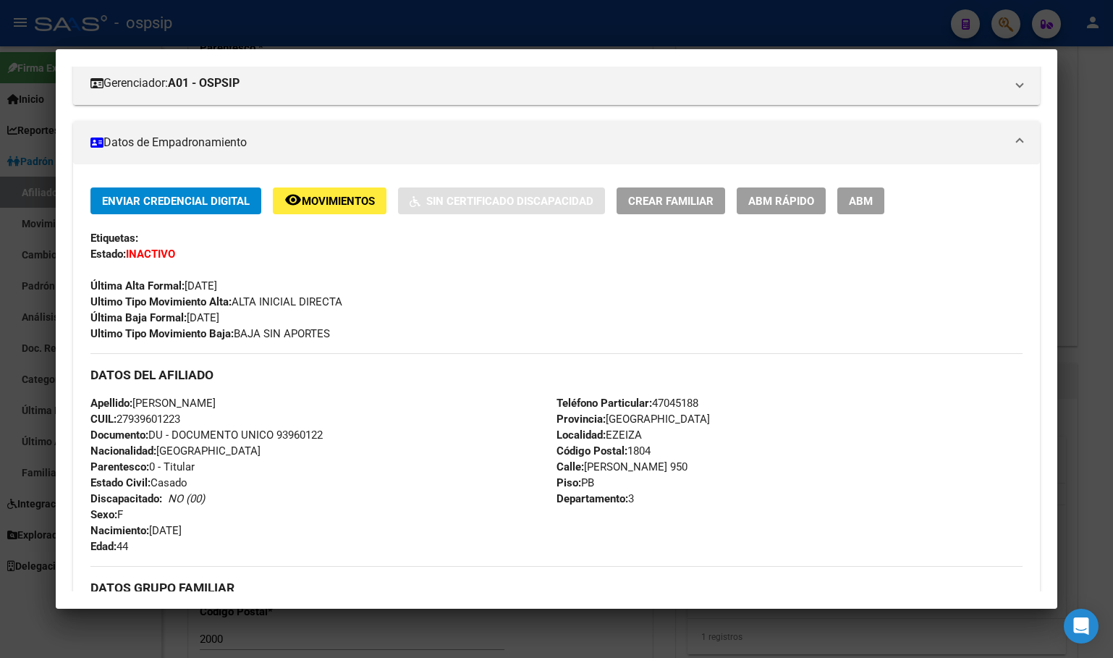
scroll to position [217, 0]
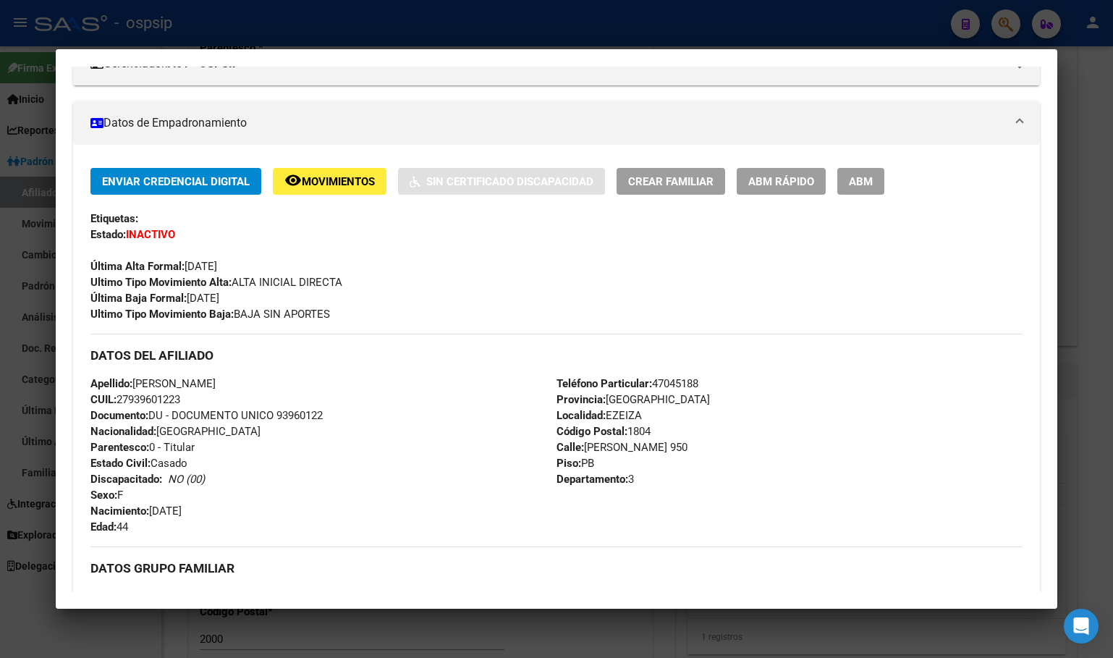
drag, startPoint x: 281, startPoint y: 416, endPoint x: 336, endPoint y: 416, distance: 55.0
click at [336, 416] on div "Apellido: [PERSON_NAME] CUIL: 27939601223 Documento: DU - DOCUMENTO UNICO 93960…" at bounding box center [323, 455] width 466 height 159
copy span "93960122"
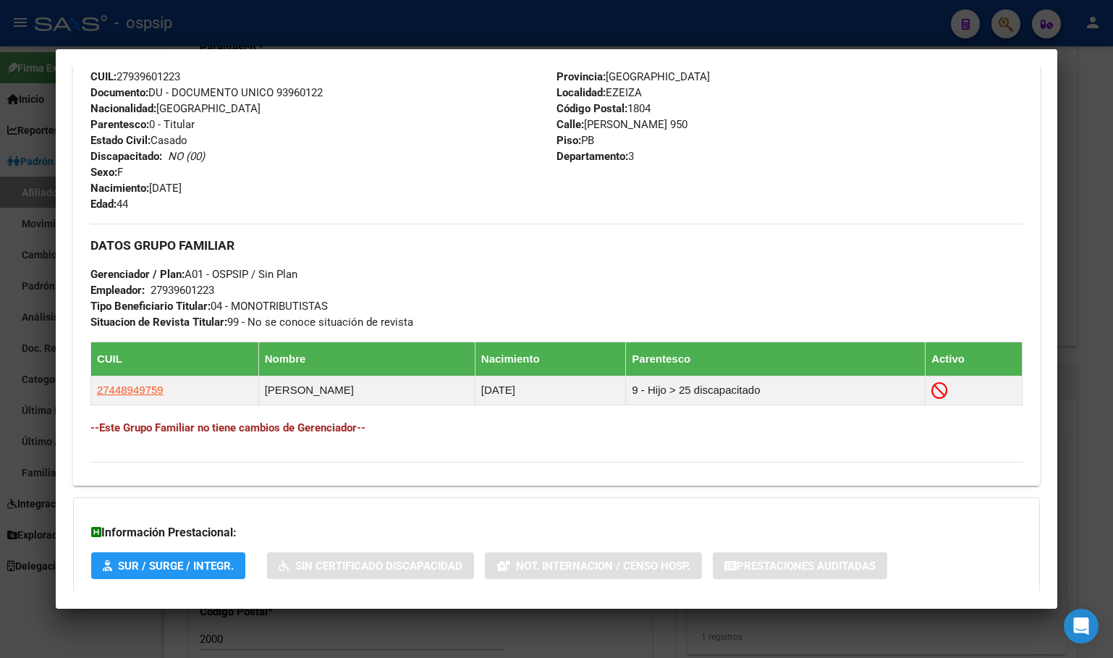
scroll to position [579, 0]
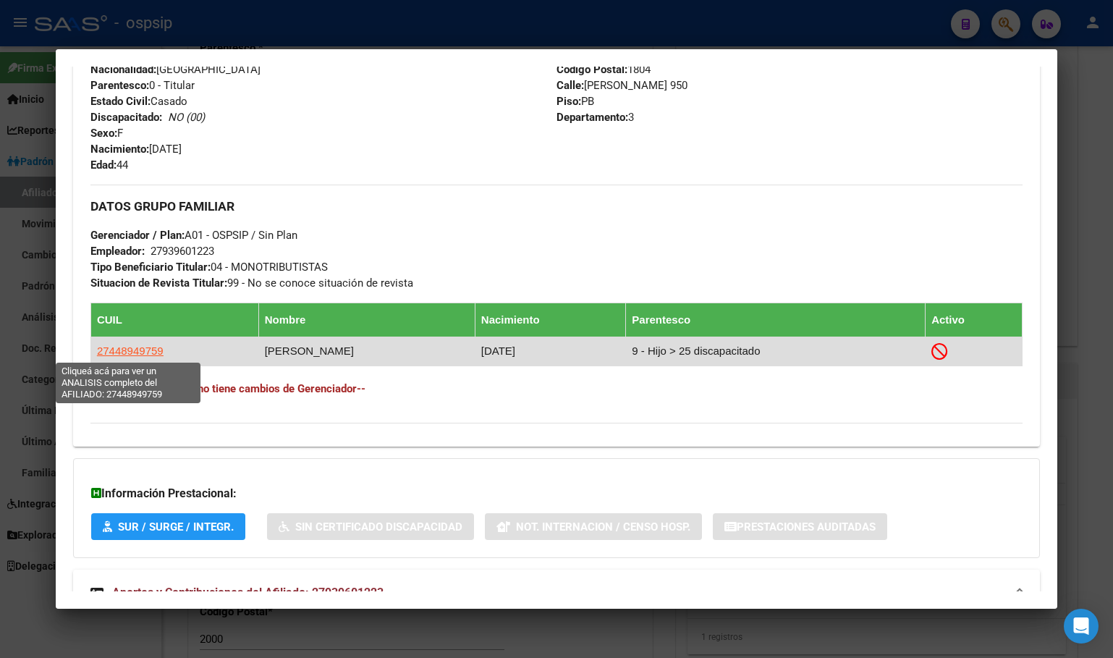
click at [124, 349] on span "27448949759" at bounding box center [130, 350] width 67 height 12
type textarea "27448949759"
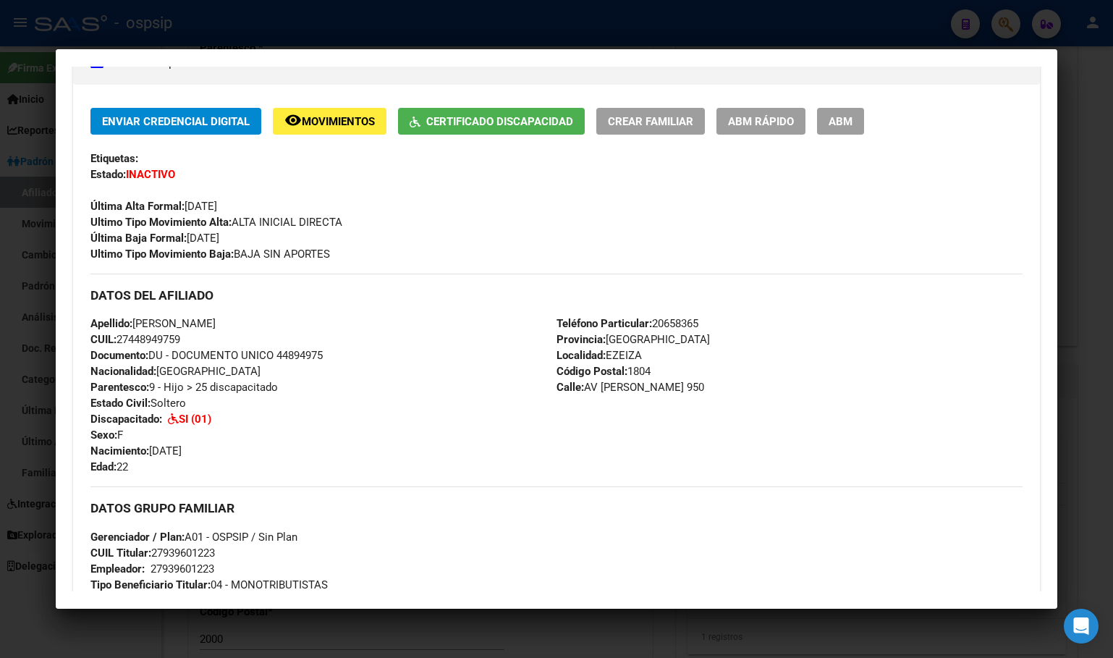
scroll to position [289, 0]
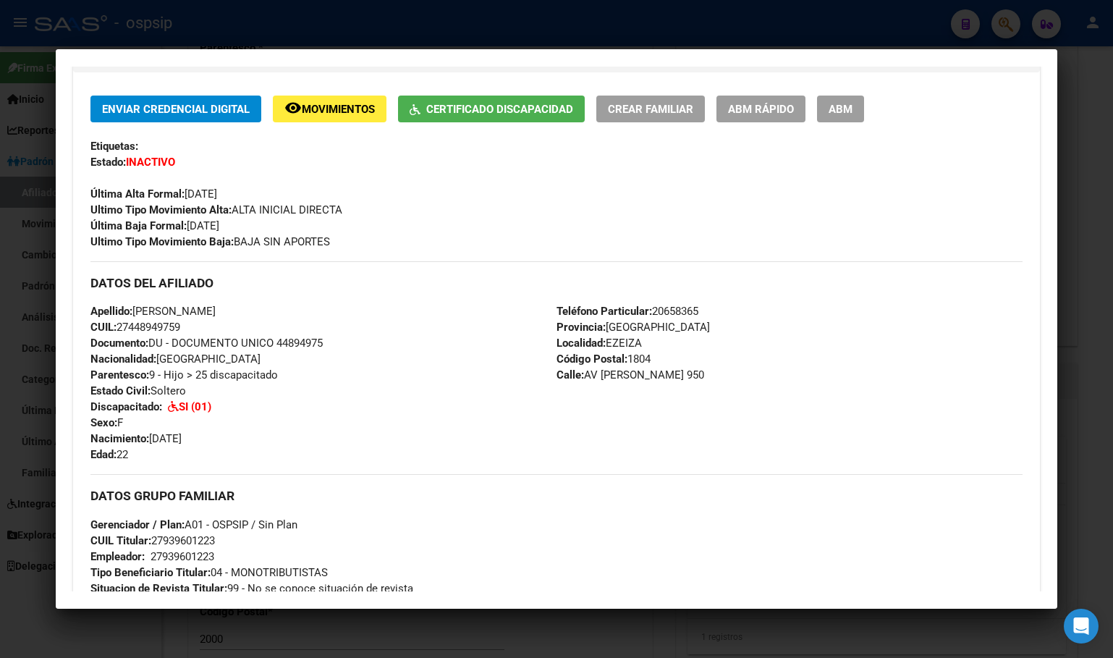
drag, startPoint x: 279, startPoint y: 341, endPoint x: 326, endPoint y: 349, distance: 47.7
click at [323, 349] on span "Documento: DU - DOCUMENTO UNICO 44894975" at bounding box center [206, 342] width 232 height 13
copy span "44894975"
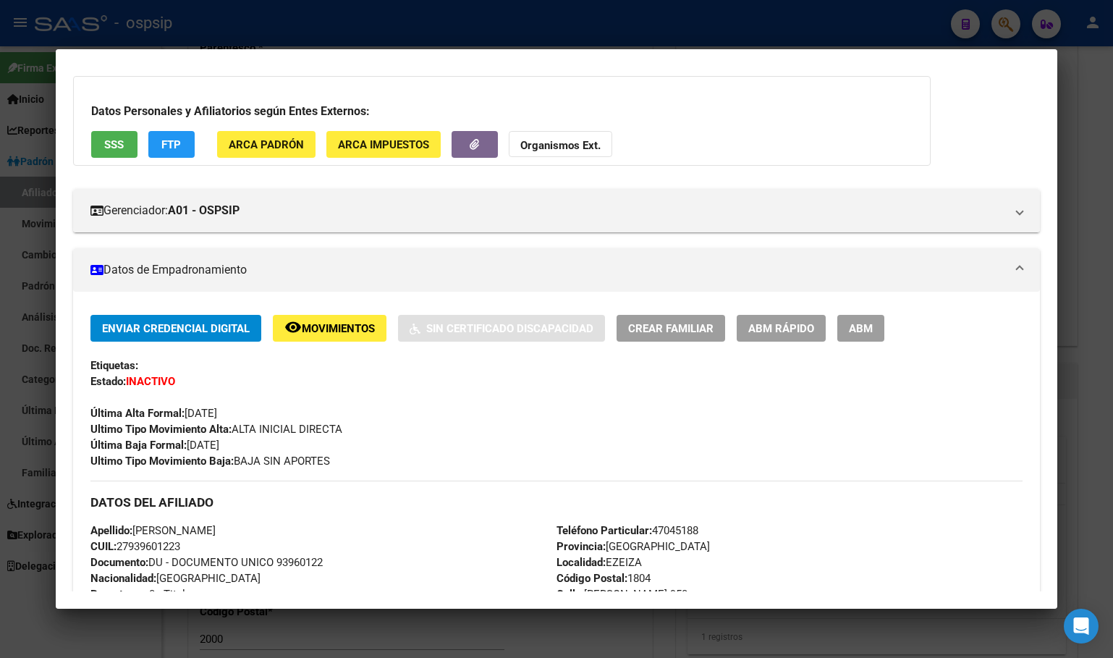
scroll to position [0, 0]
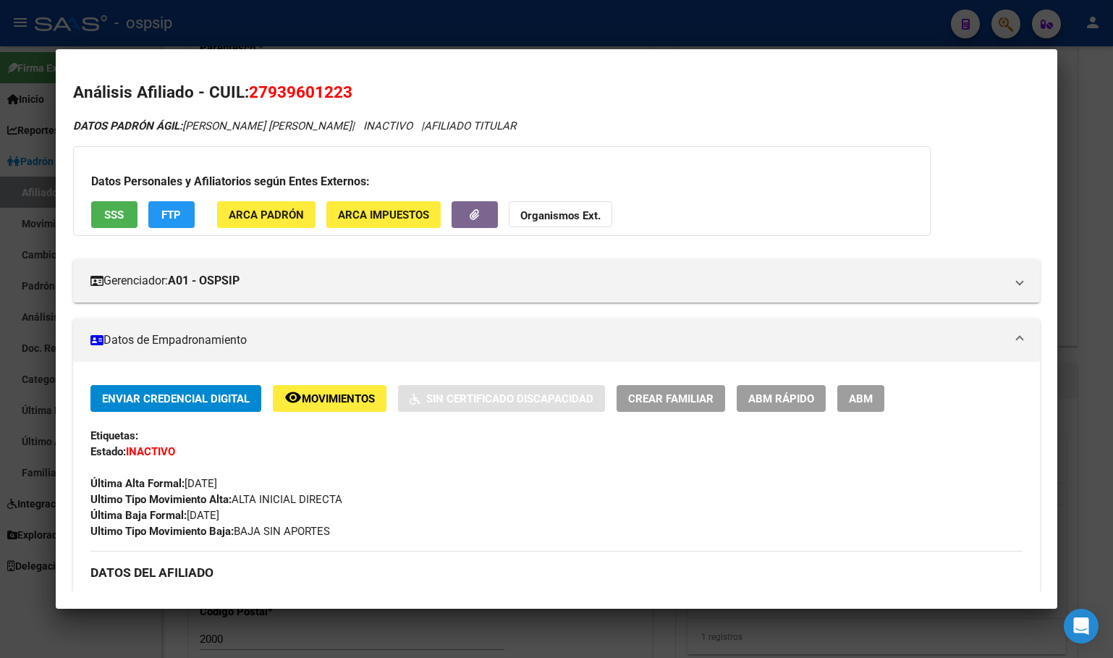
drag, startPoint x: 255, startPoint y: 90, endPoint x: 357, endPoint y: 90, distance: 102.0
click at [357, 90] on h2 "Análisis Afiliado - CUIL: 27939601223" at bounding box center [556, 92] width 967 height 25
click at [391, 72] on mat-dialog-content "Análisis Afiliado - CUIL: 27939601223 DATOS PADRÓN ÁGIL: [PERSON_NAME] [PERSON_…" at bounding box center [556, 329] width 1001 height 525
drag, startPoint x: 251, startPoint y: 90, endPoint x: 355, endPoint y: 91, distance: 104.2
click at [355, 91] on h2 "Análisis Afiliado - CUIL: 27939601223" at bounding box center [556, 92] width 967 height 25
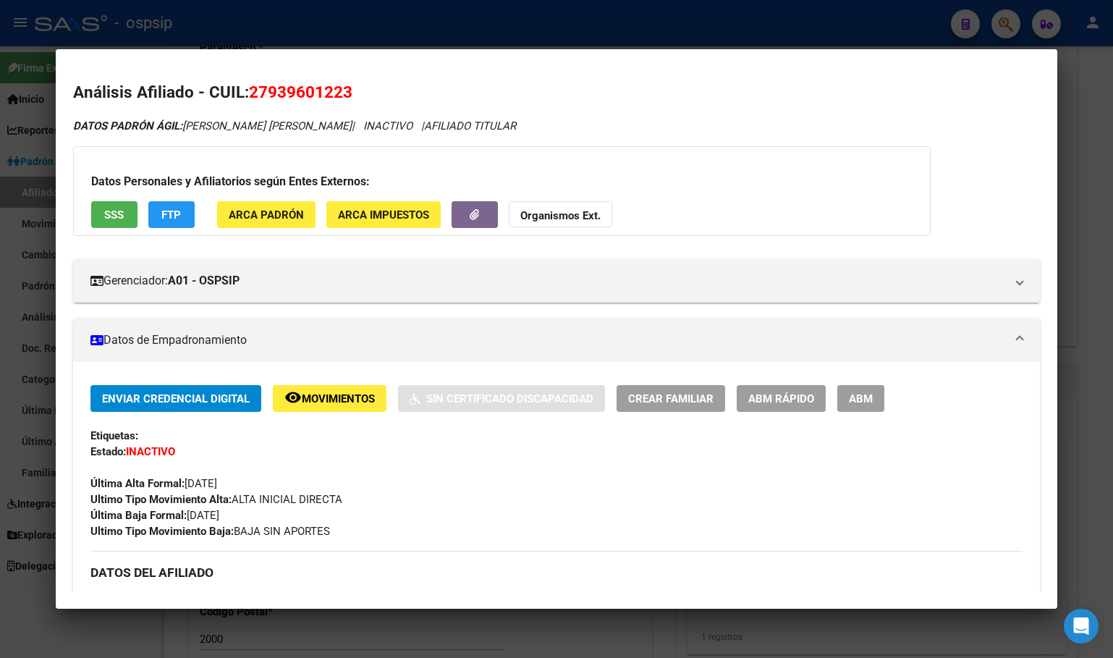
copy span "27939601223"
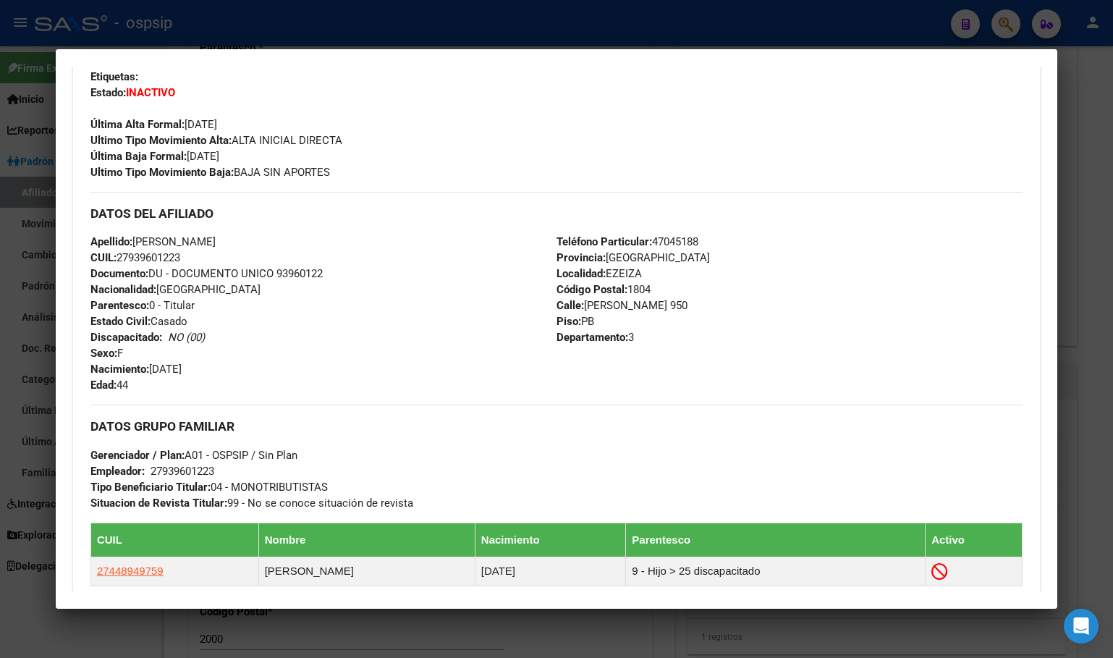
scroll to position [362, 0]
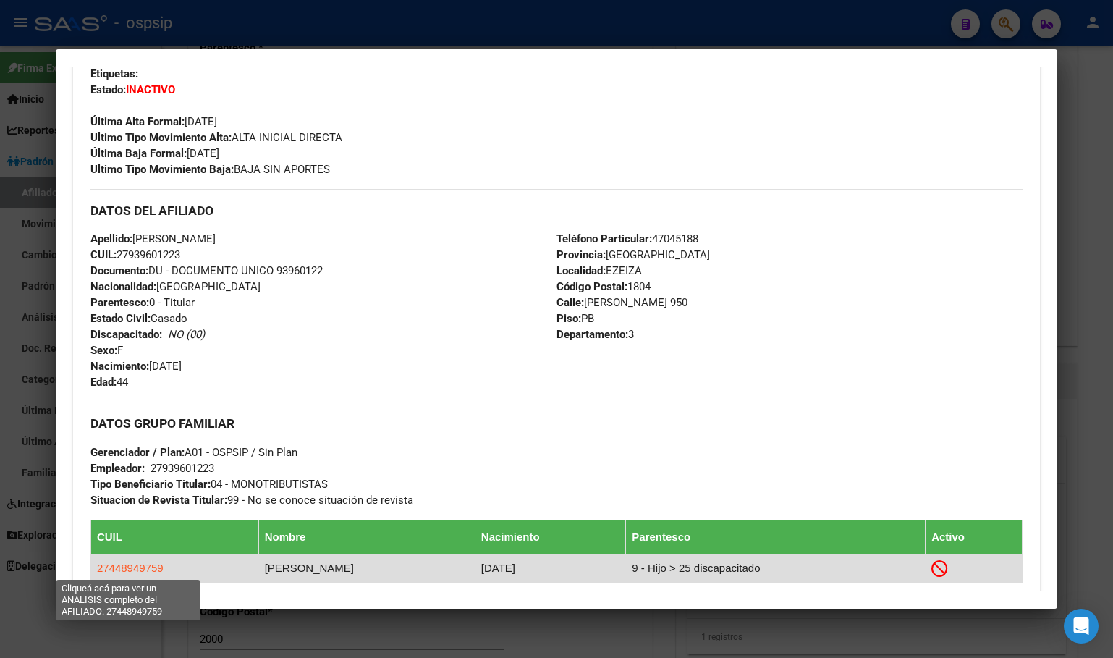
click at [131, 564] on span "27448949759" at bounding box center [130, 567] width 67 height 12
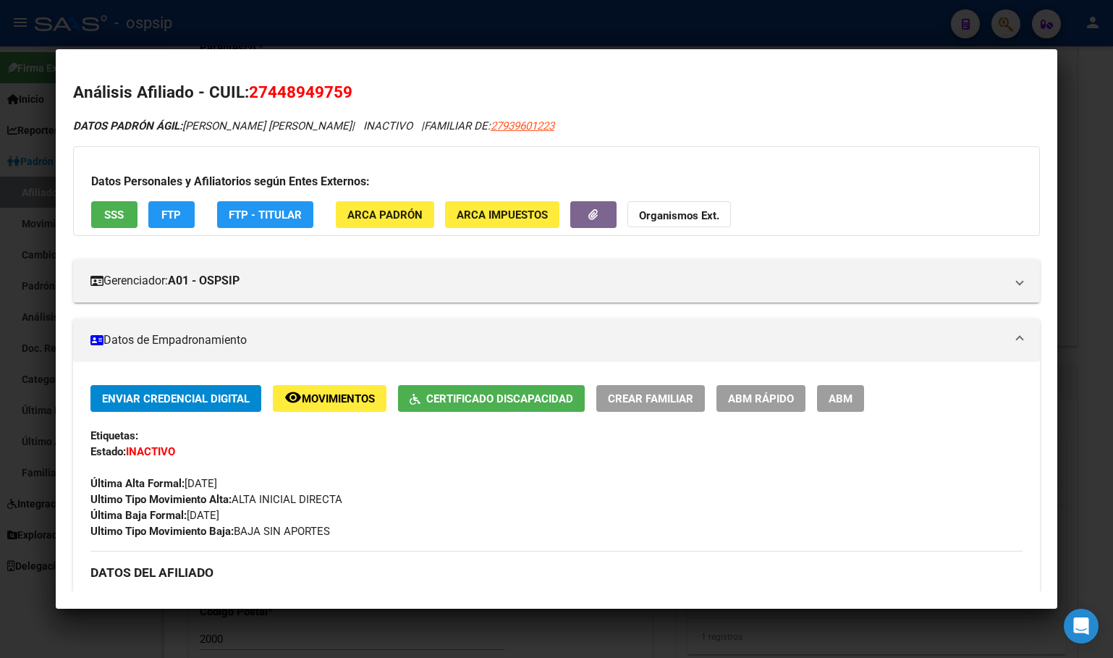
click at [335, 396] on span "Movimientos" at bounding box center [338, 398] width 73 height 13
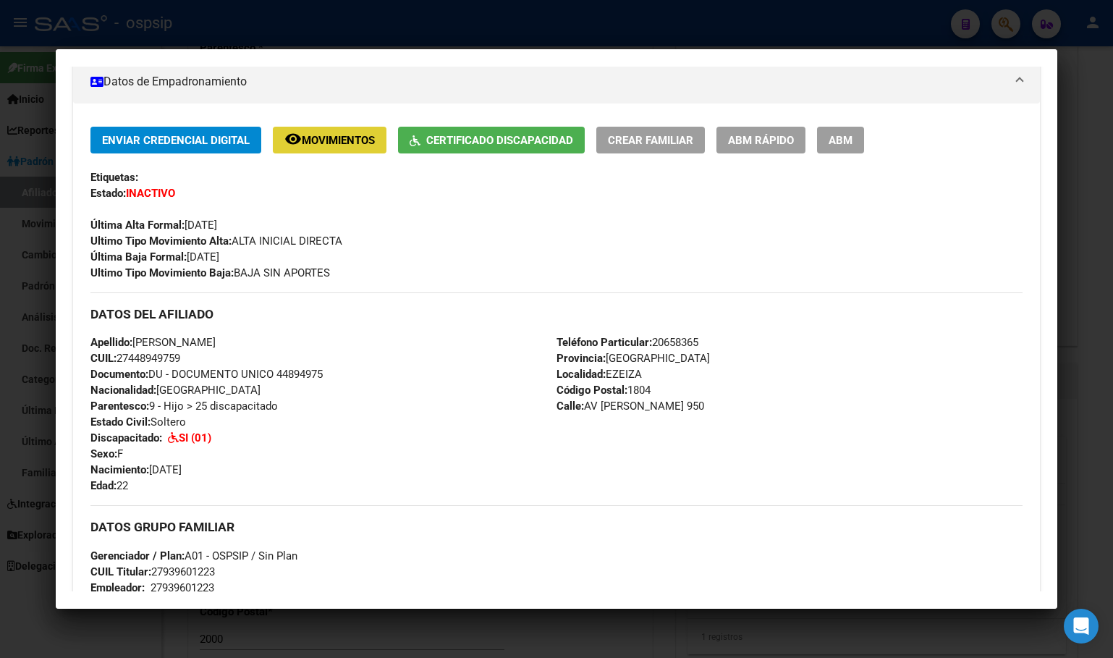
scroll to position [289, 0]
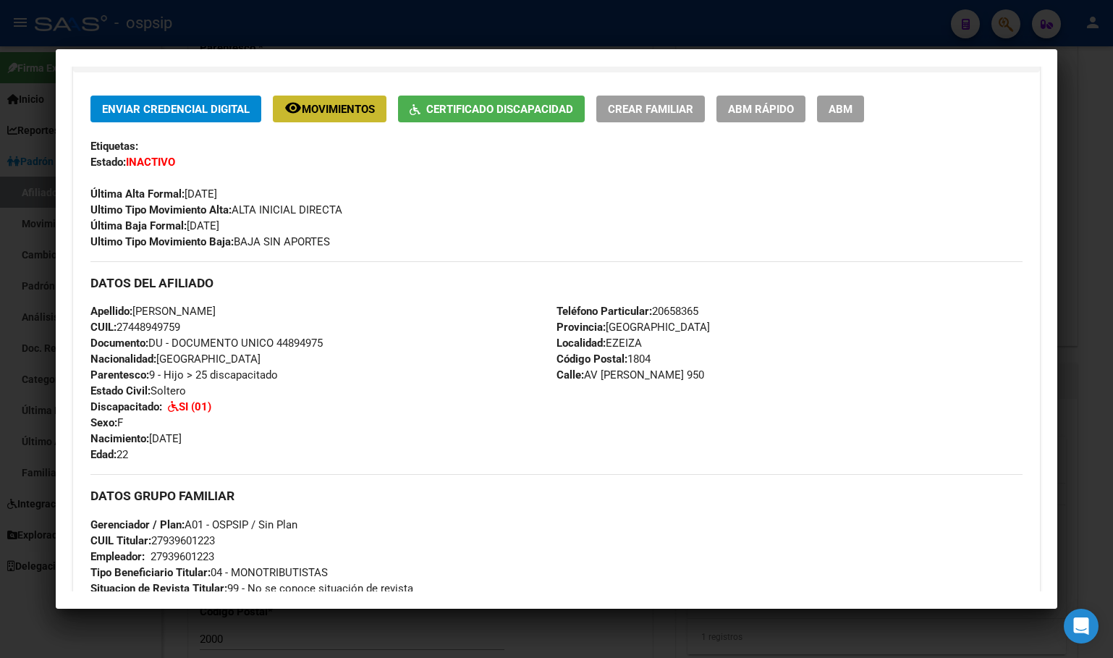
click at [318, 102] on span "remove_red_eye Movimientos" at bounding box center [329, 108] width 90 height 13
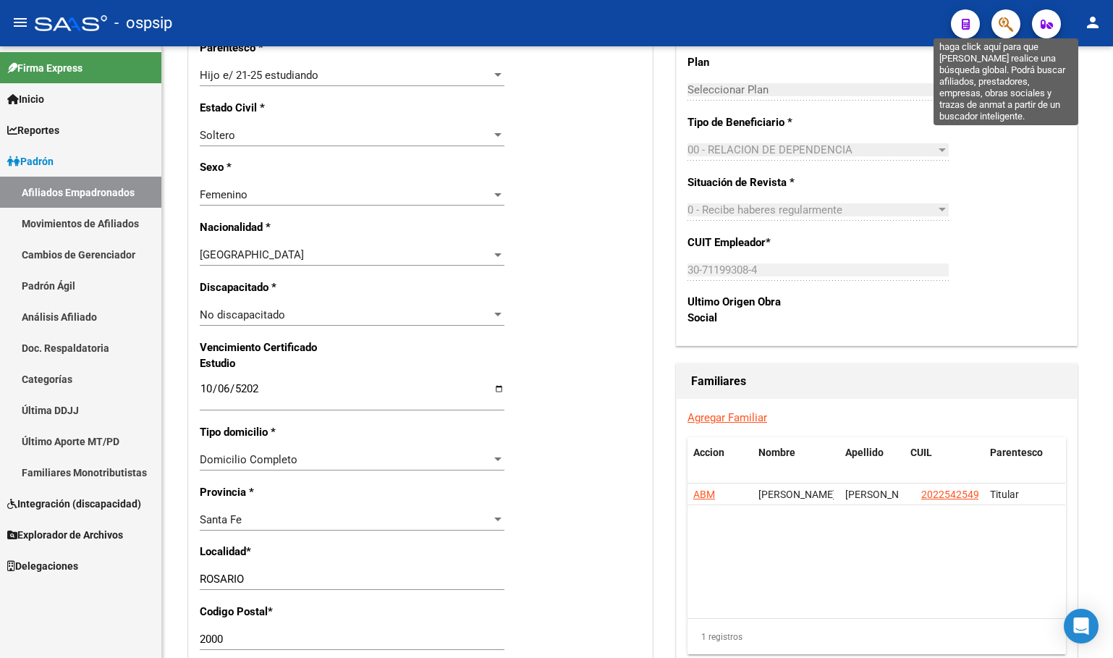
click at [1004, 20] on icon "button" at bounding box center [1006, 24] width 14 height 17
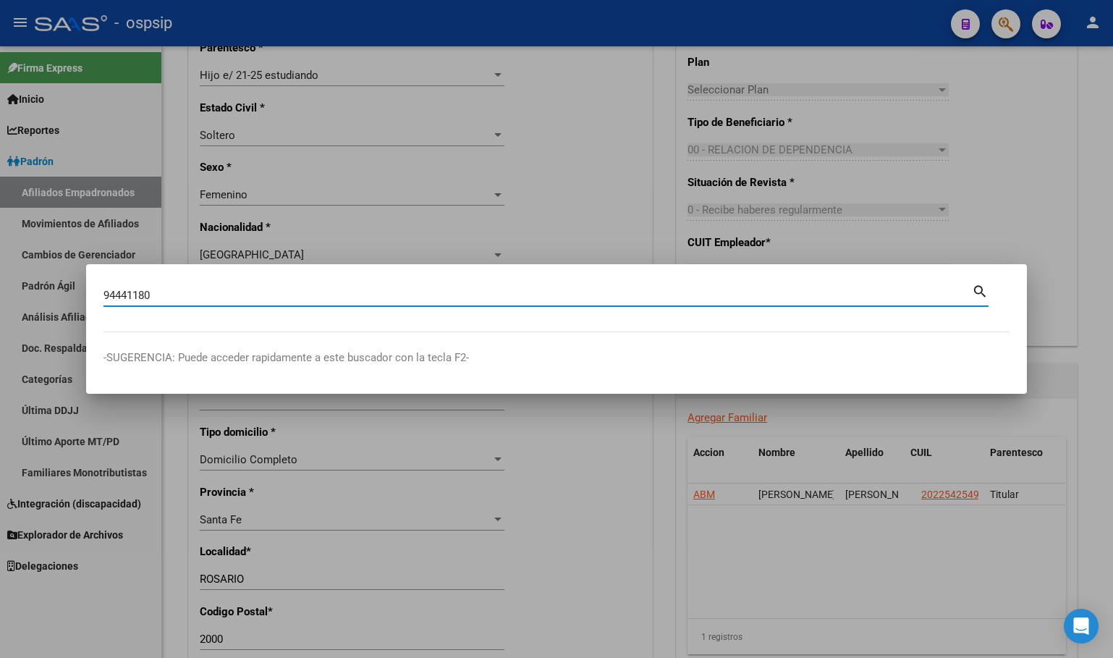
type input "94441180"
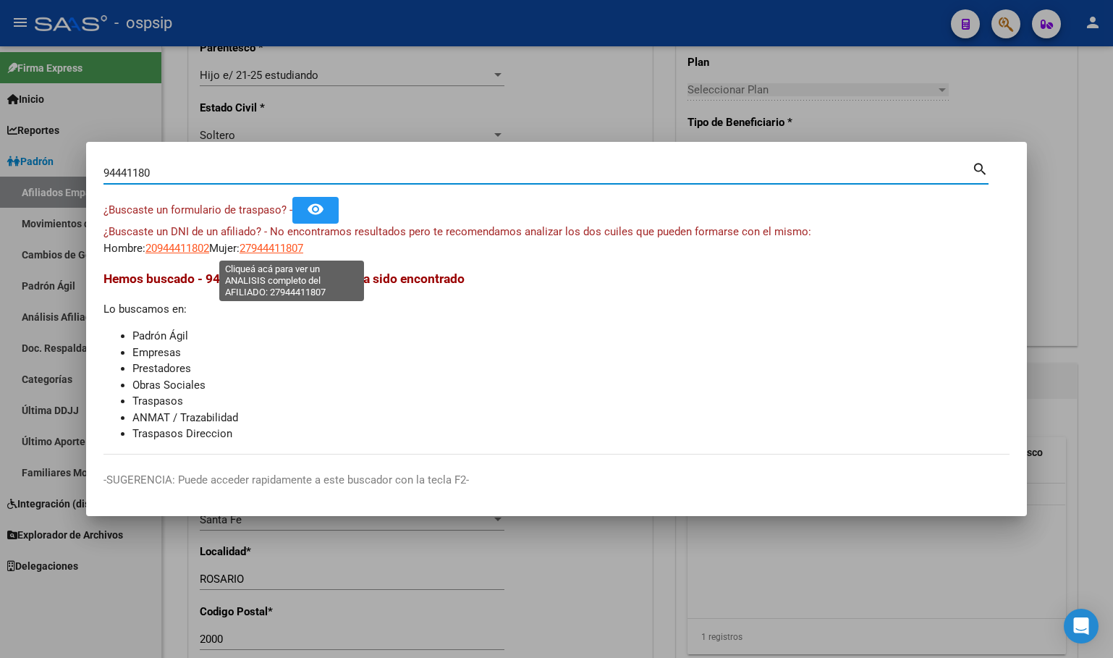
click at [284, 245] on span "27944411807" at bounding box center [271, 248] width 64 height 13
type textarea "27944411807"
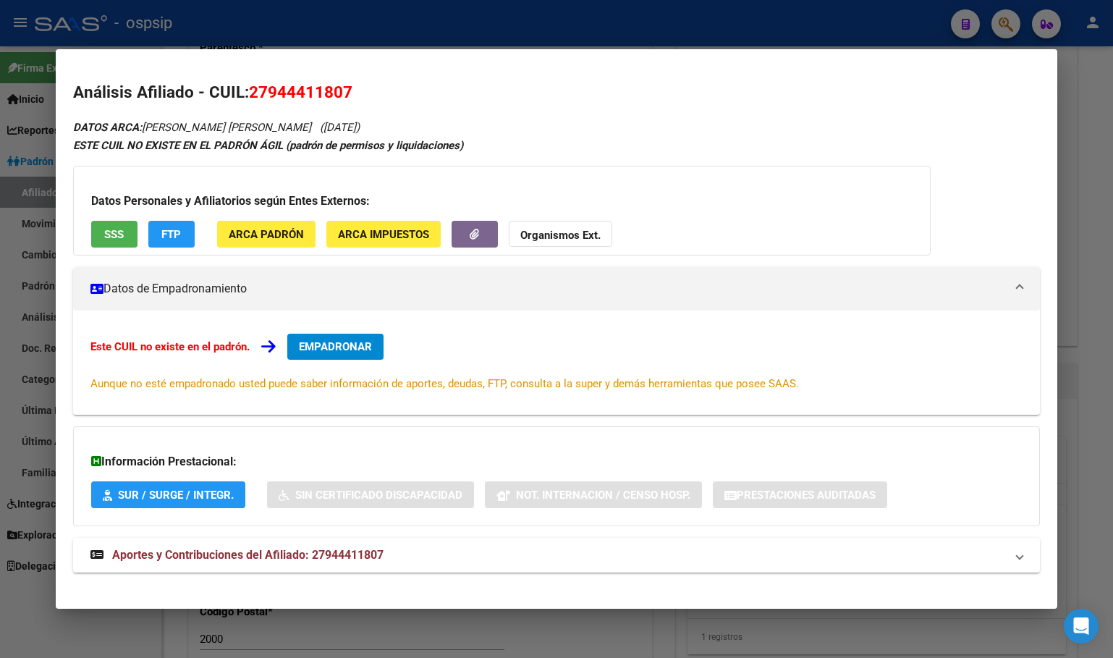
scroll to position [14, 0]
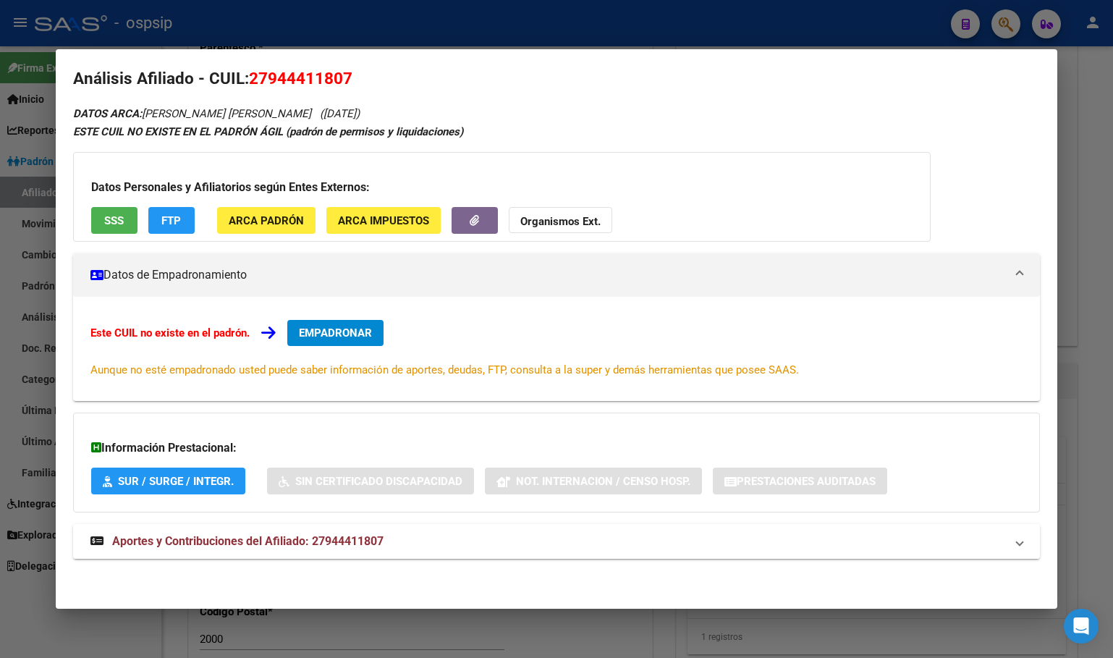
click at [339, 541] on span "Aportes y Contribuciones del Afiliado: 27944411807" at bounding box center [247, 541] width 271 height 14
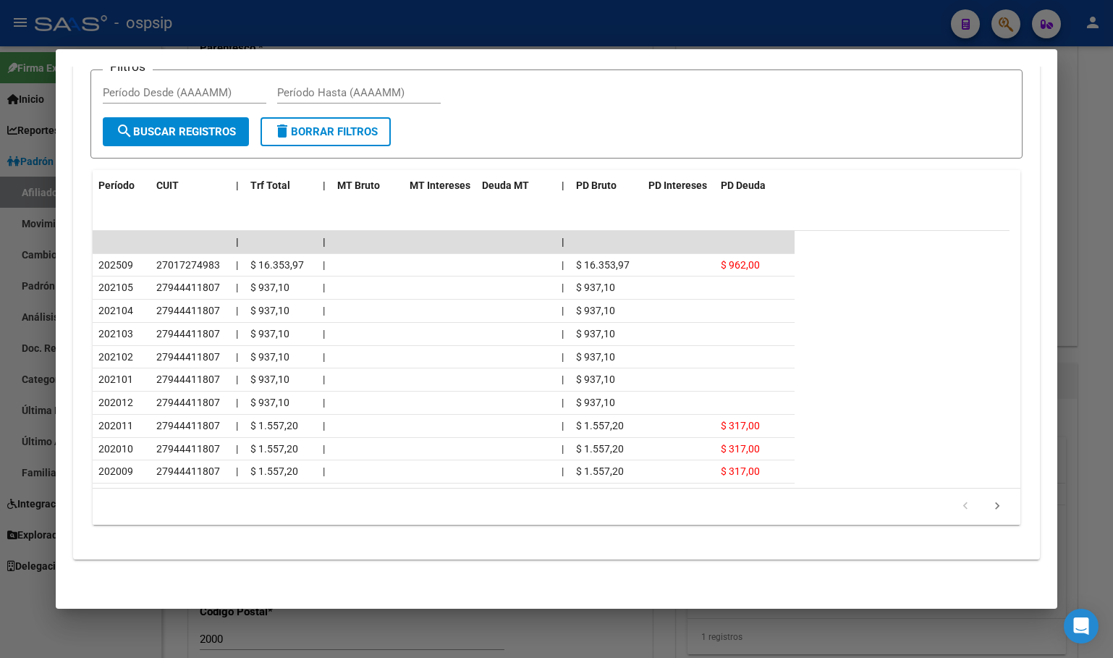
scroll to position [664, 0]
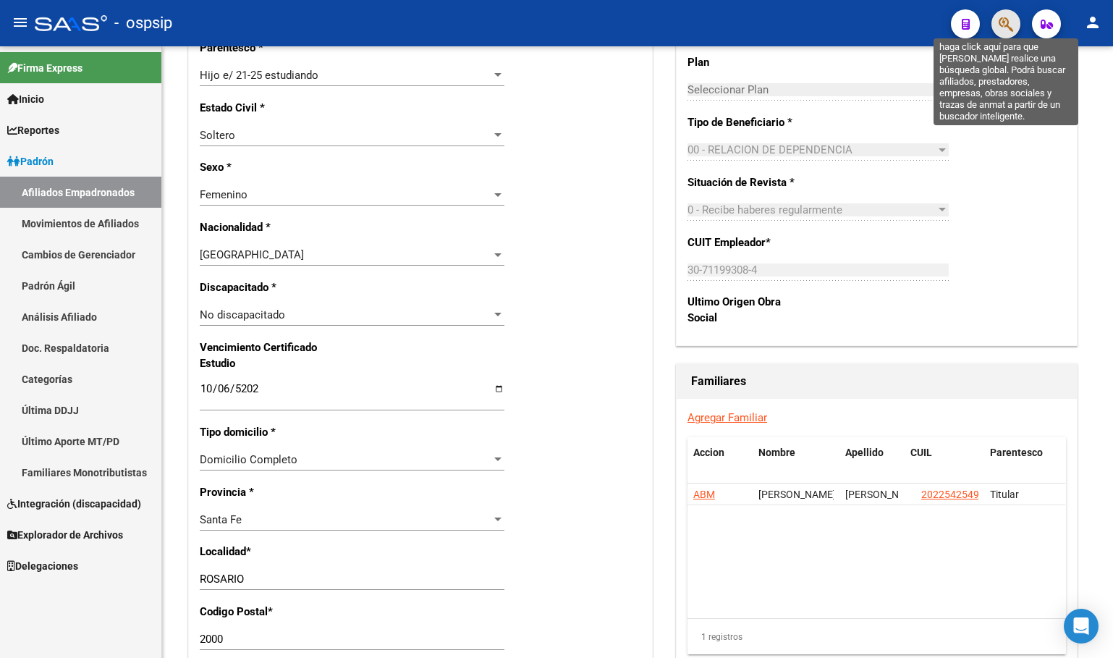
click at [1002, 23] on icon "button" at bounding box center [1006, 24] width 14 height 17
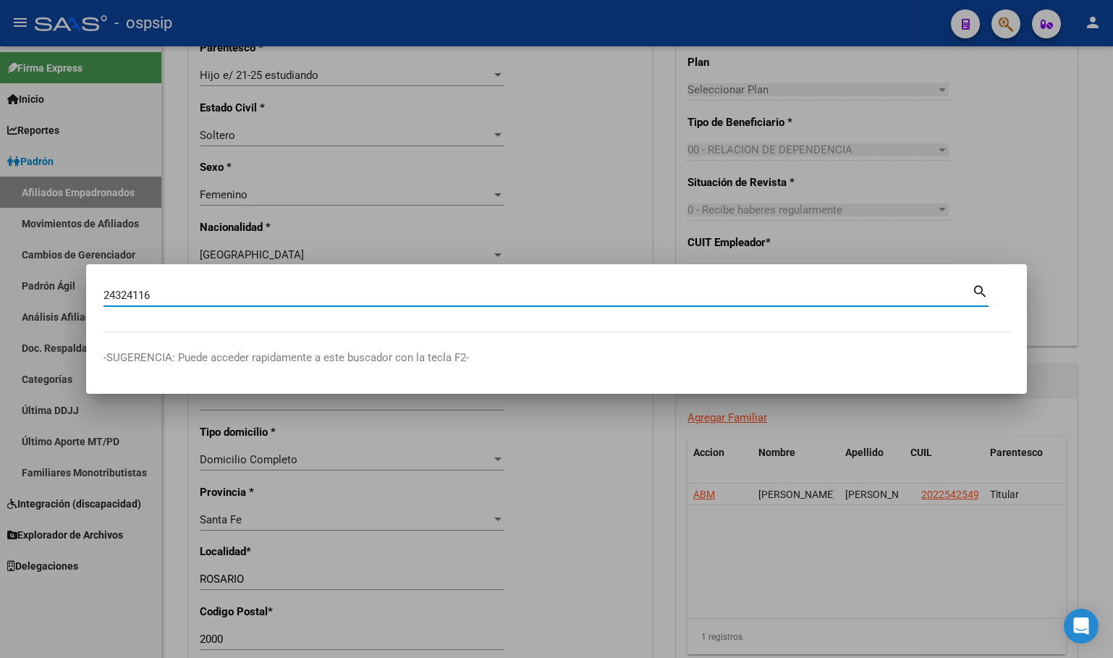
type input "24324116"
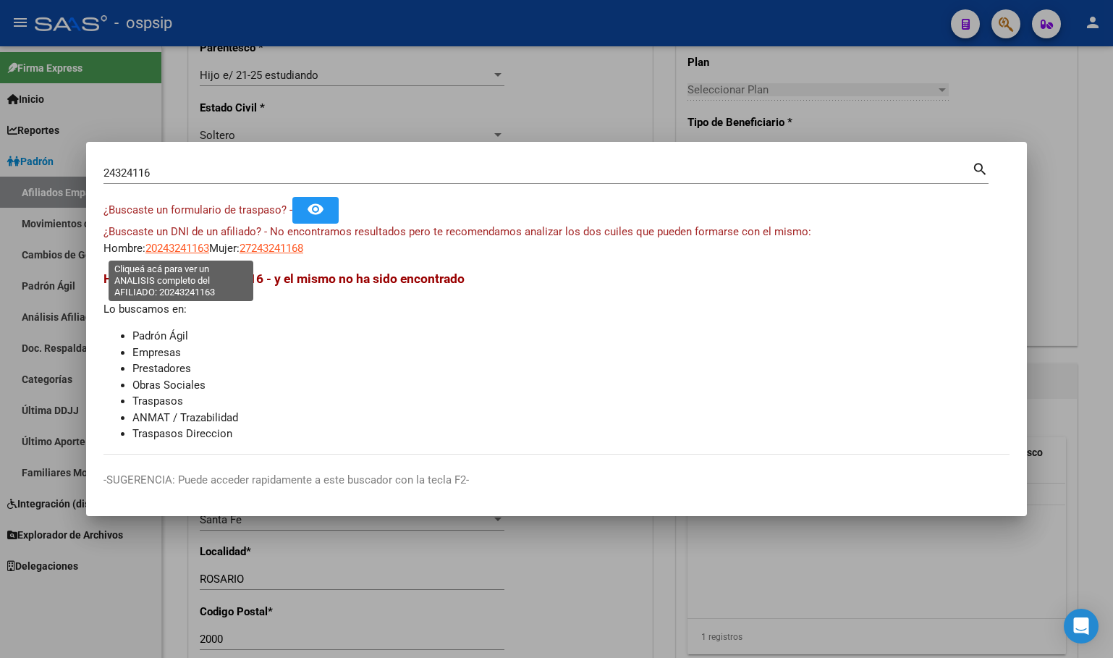
click at [165, 247] on span "20243241163" at bounding box center [177, 248] width 64 height 13
type textarea "20243241163"
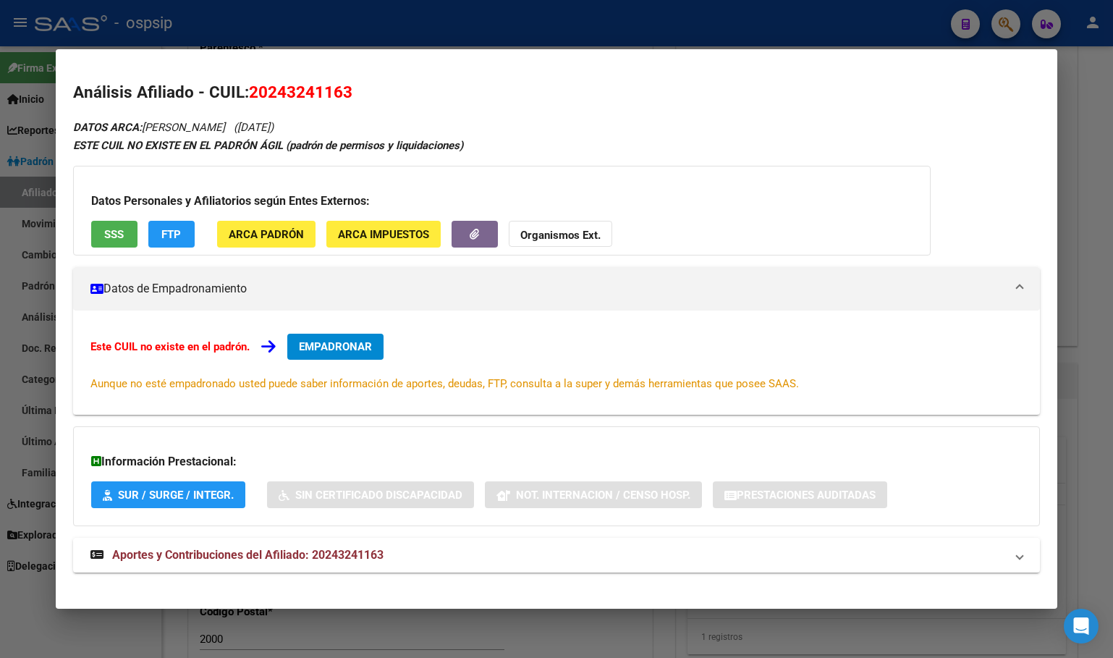
scroll to position [14, 0]
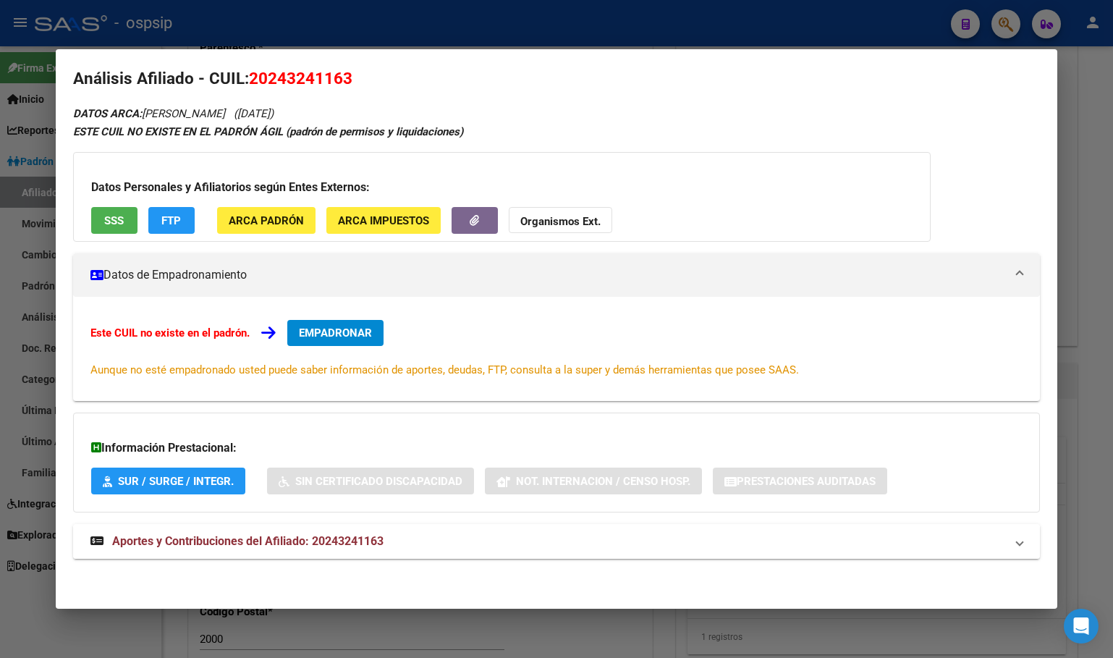
click at [324, 541] on span "Aportes y Contribuciones del Afiliado: 20243241163" at bounding box center [247, 541] width 271 height 14
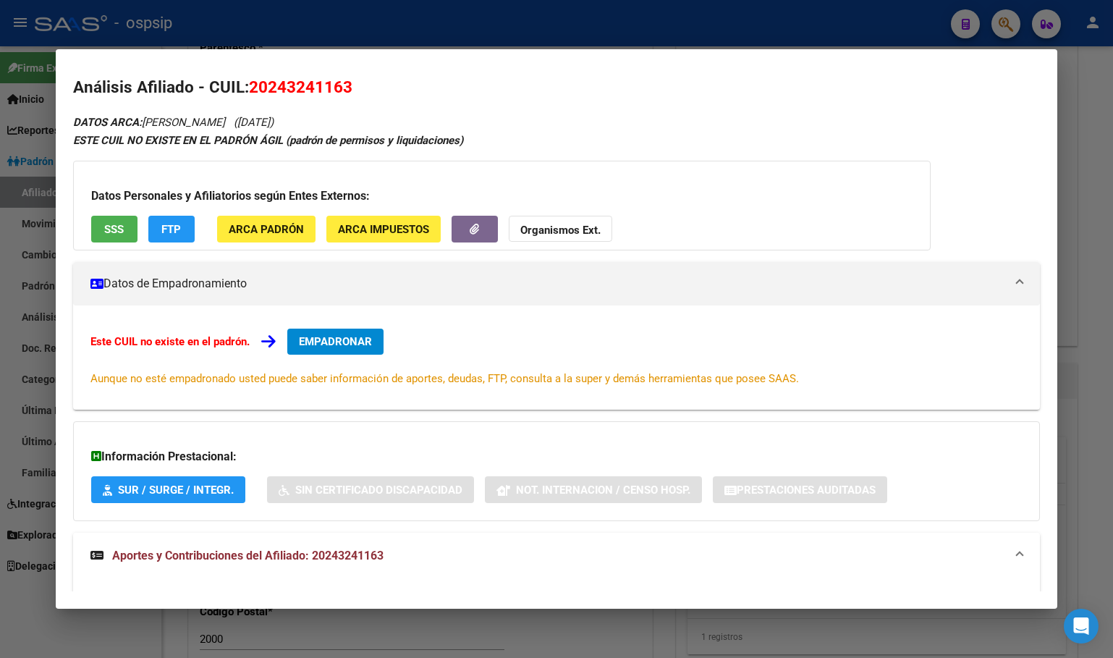
scroll to position [0, 0]
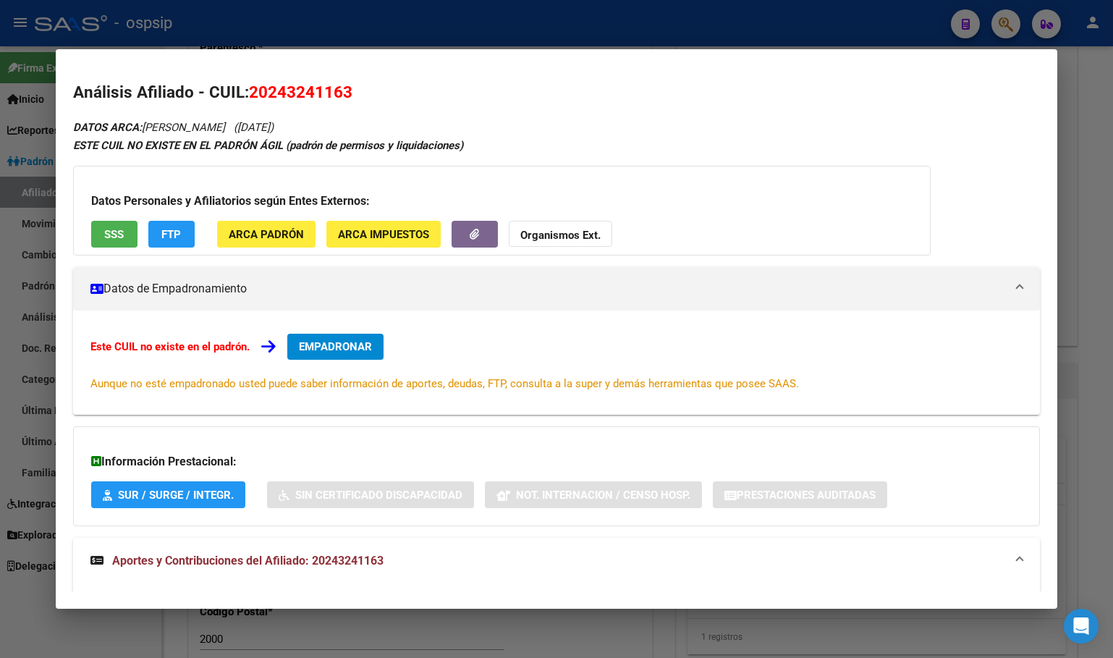
click at [336, 346] on span "EMPADRONAR" at bounding box center [335, 346] width 73 height 13
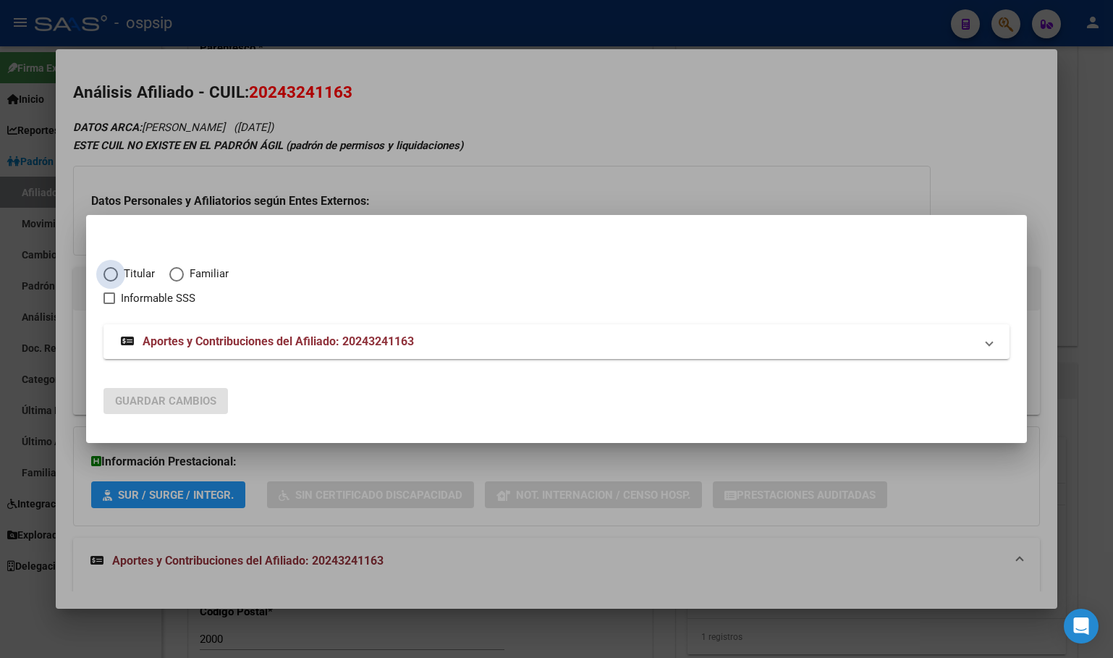
click at [110, 275] on span "Elija una opción" at bounding box center [110, 274] width 14 height 14
click at [110, 275] on input "Titular" at bounding box center [110, 274] width 14 height 14
radio input "true"
checkbox input "true"
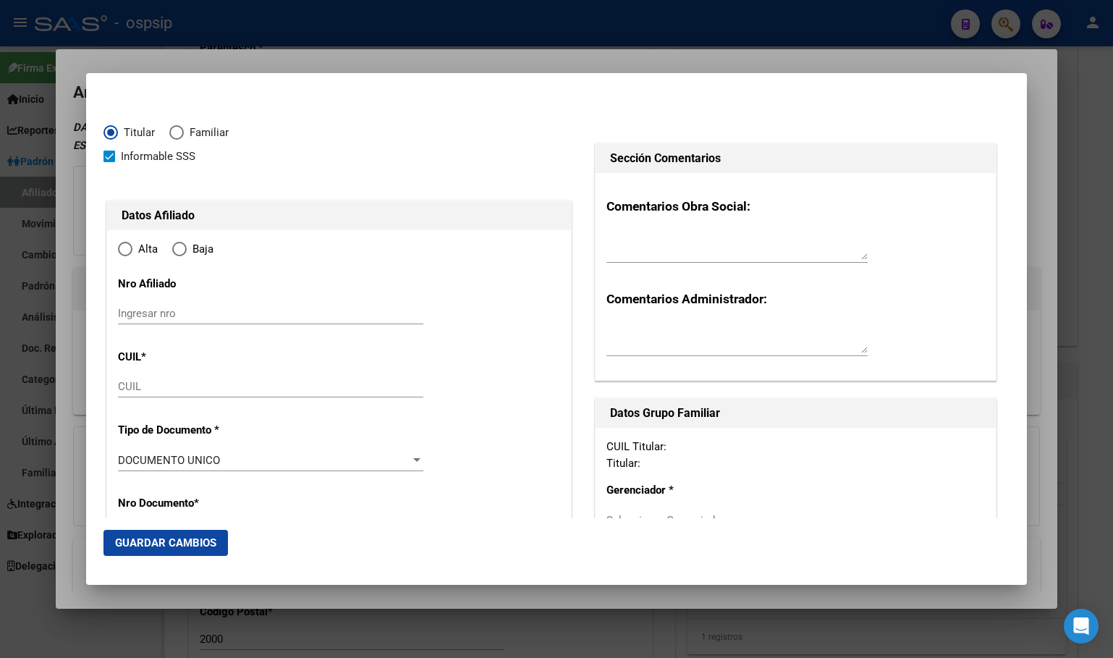
type input "20-24324116-3"
type input "24324116"
type input "AMARILLA"
type input "[PERSON_NAME]"
type input "[DATE]"
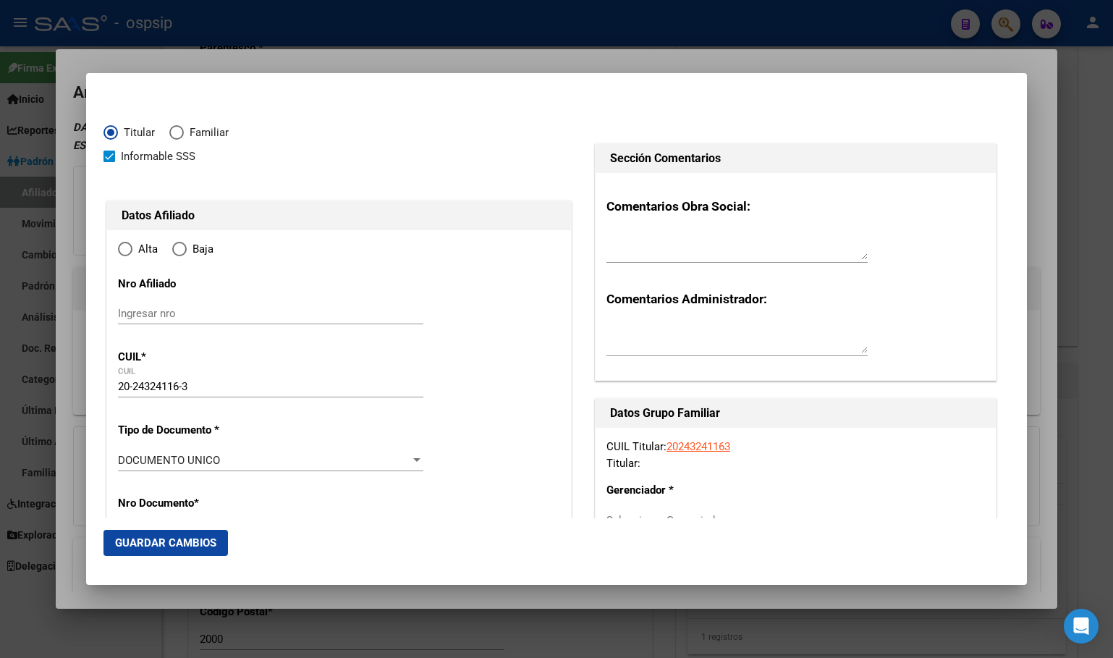
type input "CABA"
type input "1437"
type input "[US_STATE]"
type input "3650"
radio input "true"
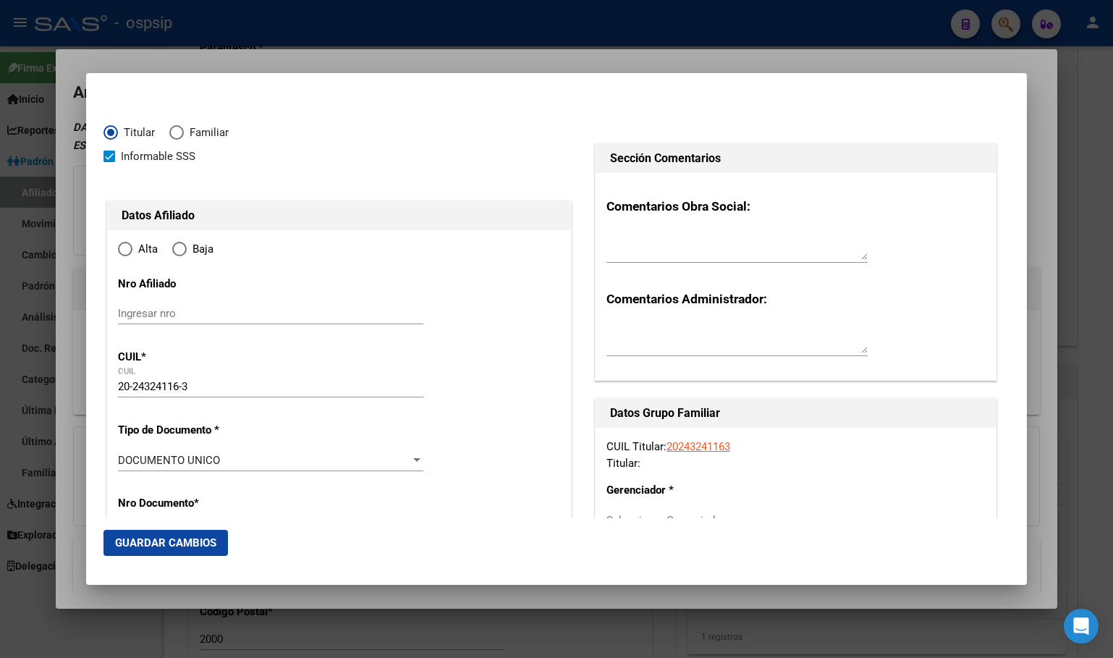
type input "CABA"
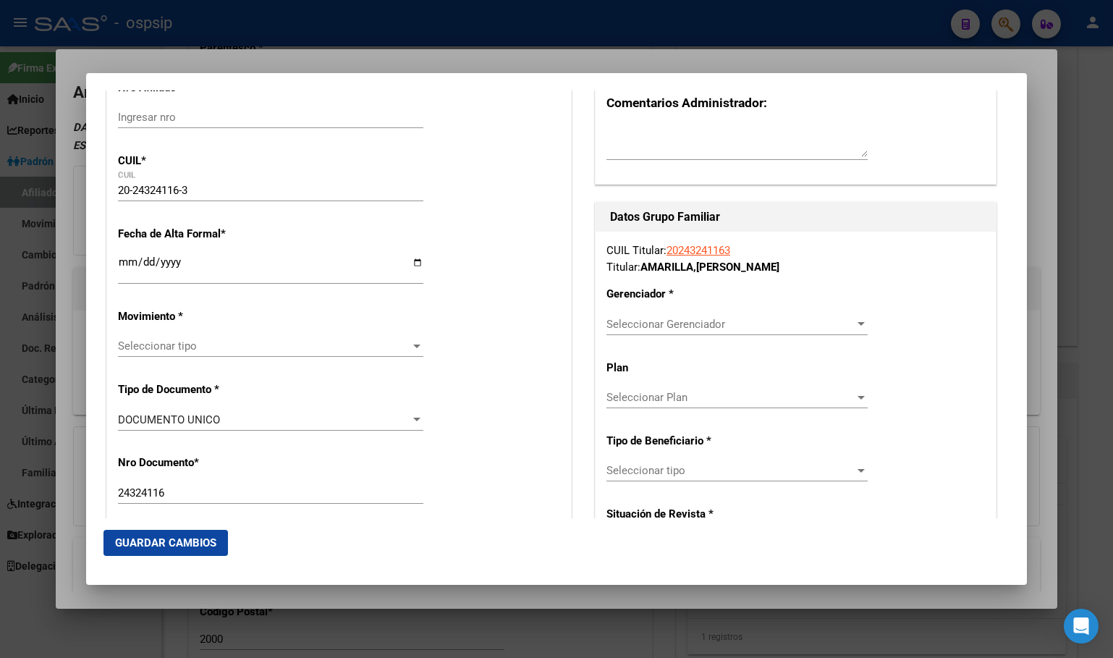
scroll to position [217, 0]
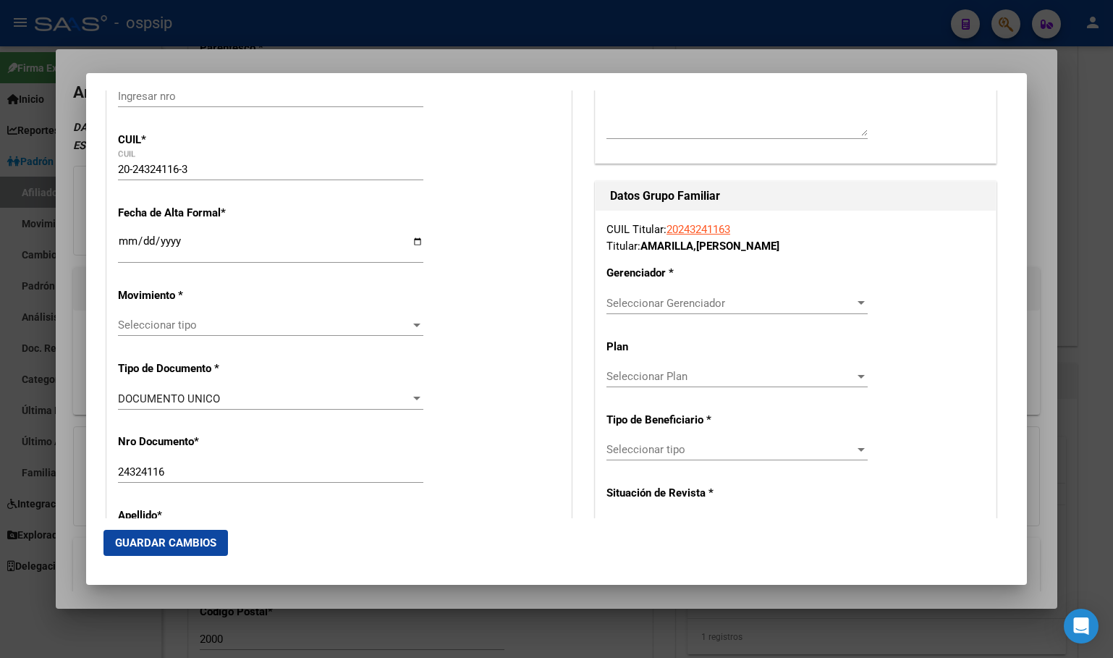
click at [122, 241] on input "Ingresar fecha" at bounding box center [270, 246] width 305 height 23
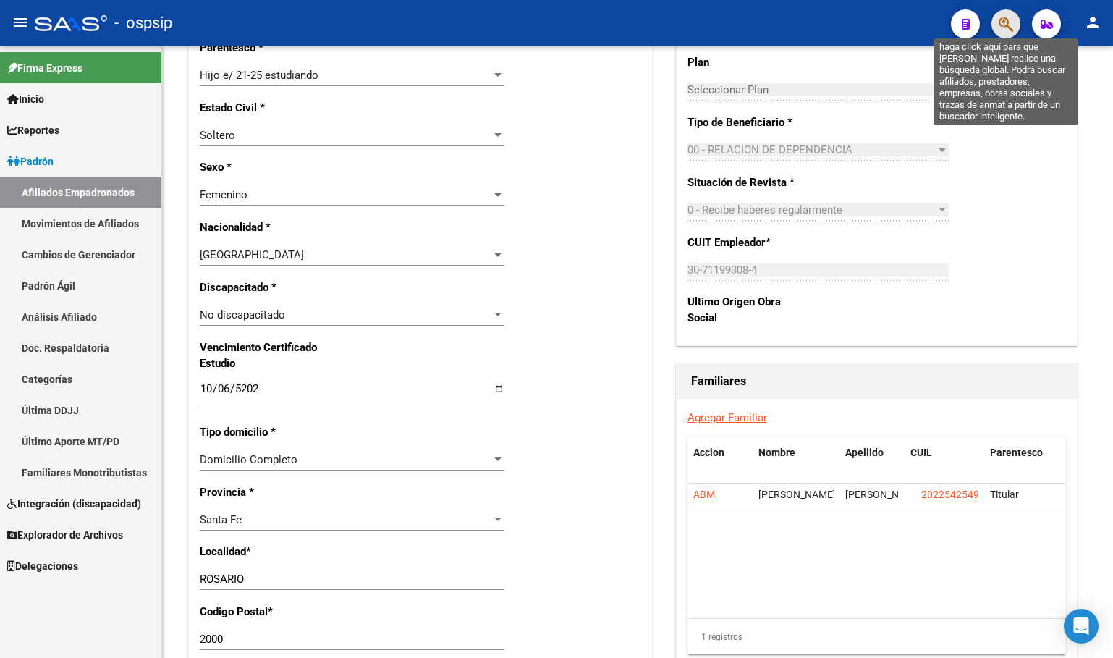
click at [1003, 17] on icon "button" at bounding box center [1006, 24] width 14 height 17
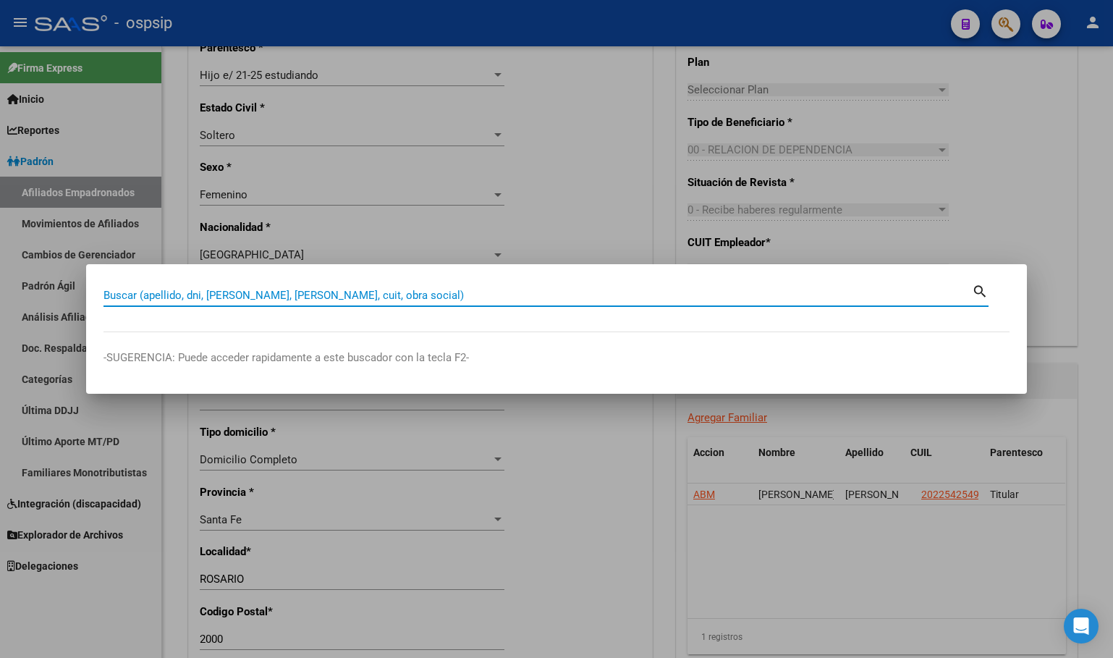
click at [146, 297] on input "Buscar (apellido, dni, [PERSON_NAME], [PERSON_NAME], cuit, obra social)" at bounding box center [537, 295] width 868 height 13
type input "14097824"
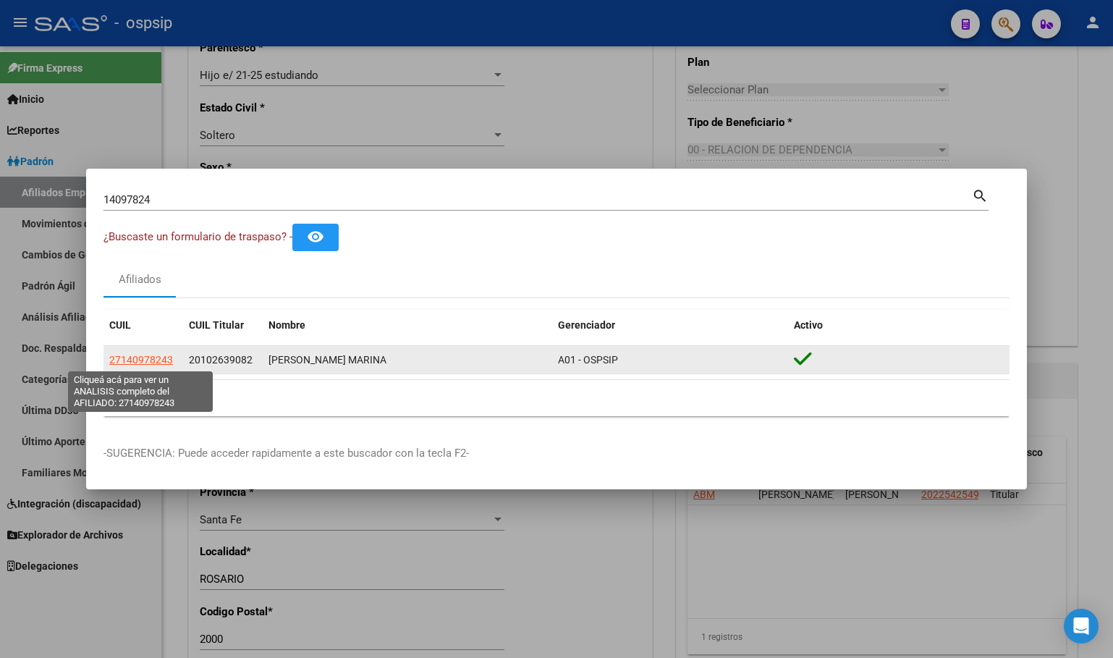
click at [156, 354] on span "27140978243" at bounding box center [141, 360] width 64 height 12
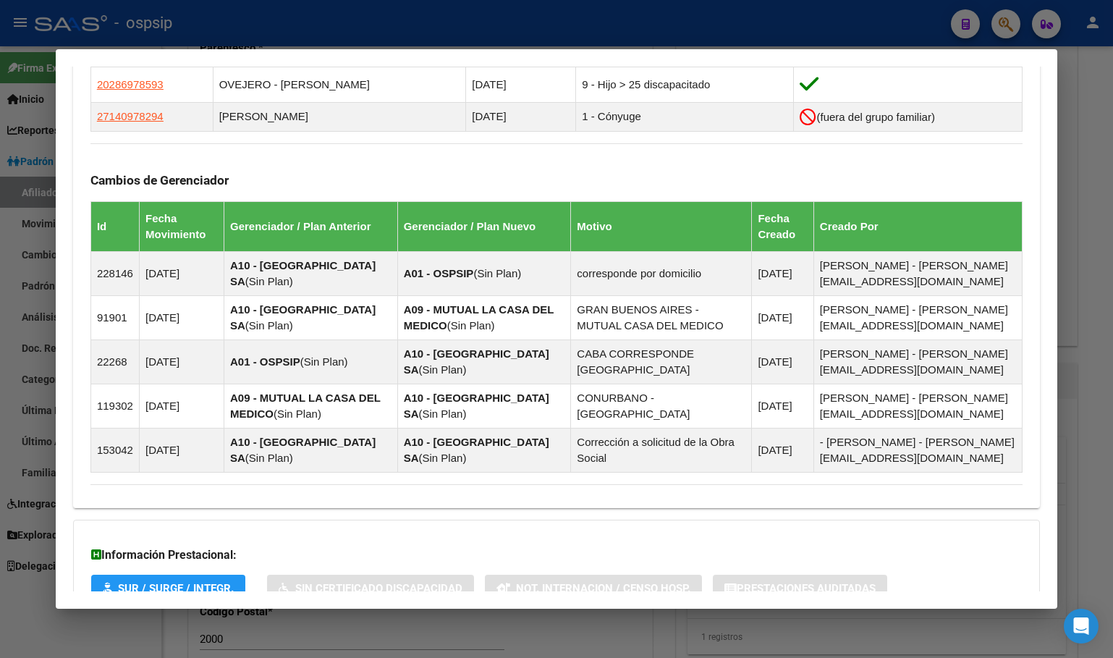
scroll to position [1010, 0]
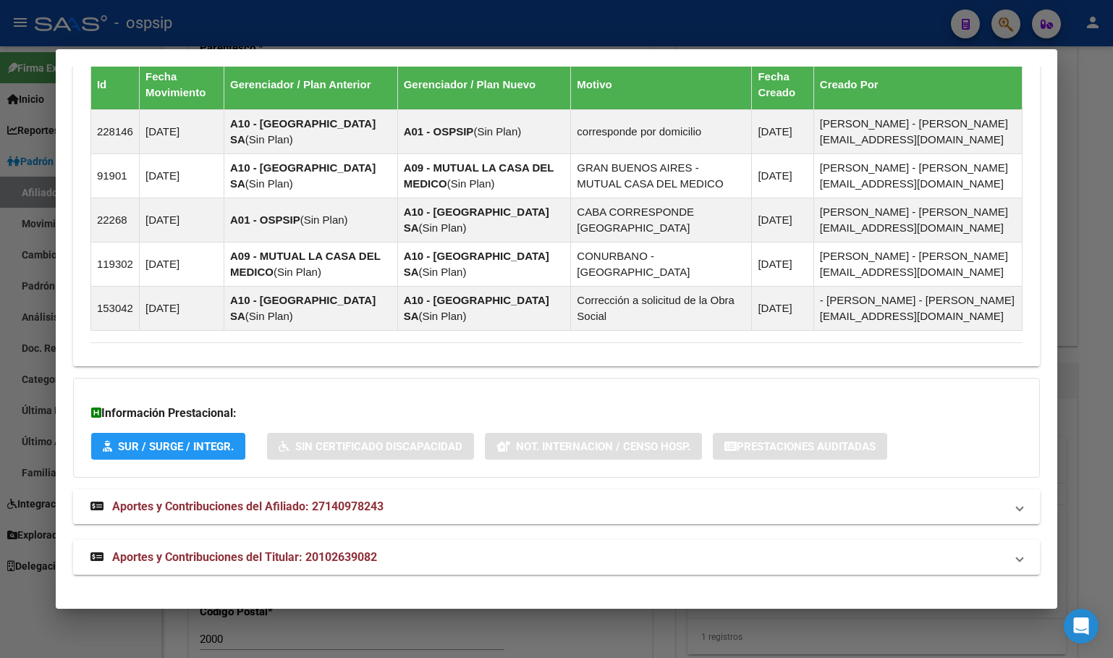
click at [344, 506] on span "Aportes y Contribuciones del Afiliado: 27140978243" at bounding box center [247, 506] width 271 height 14
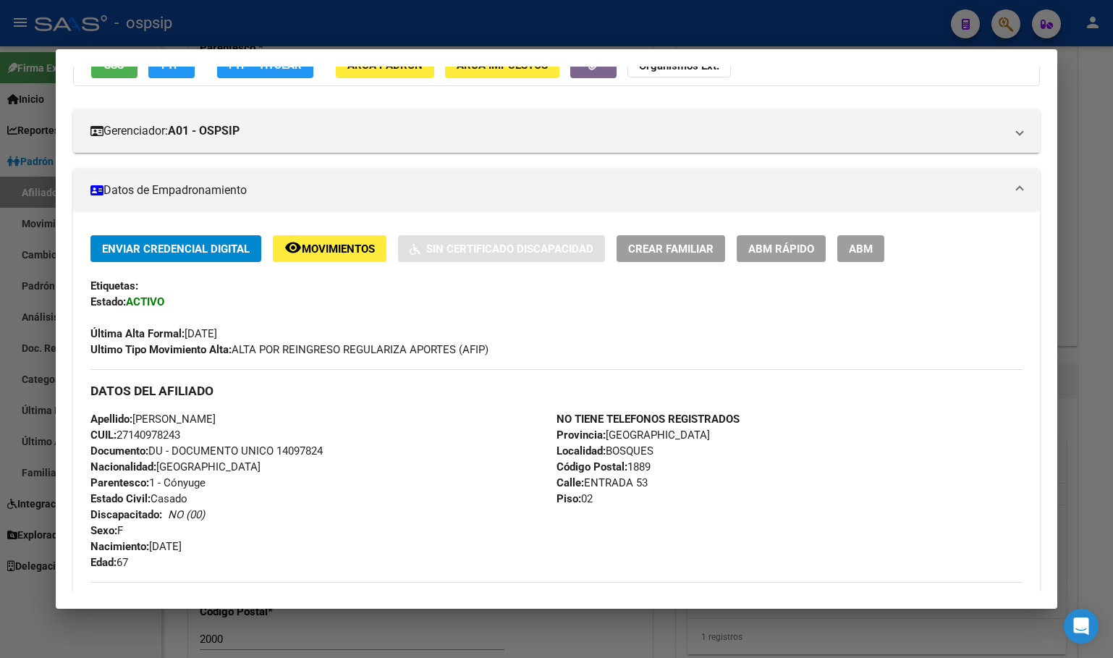
scroll to position [0, 0]
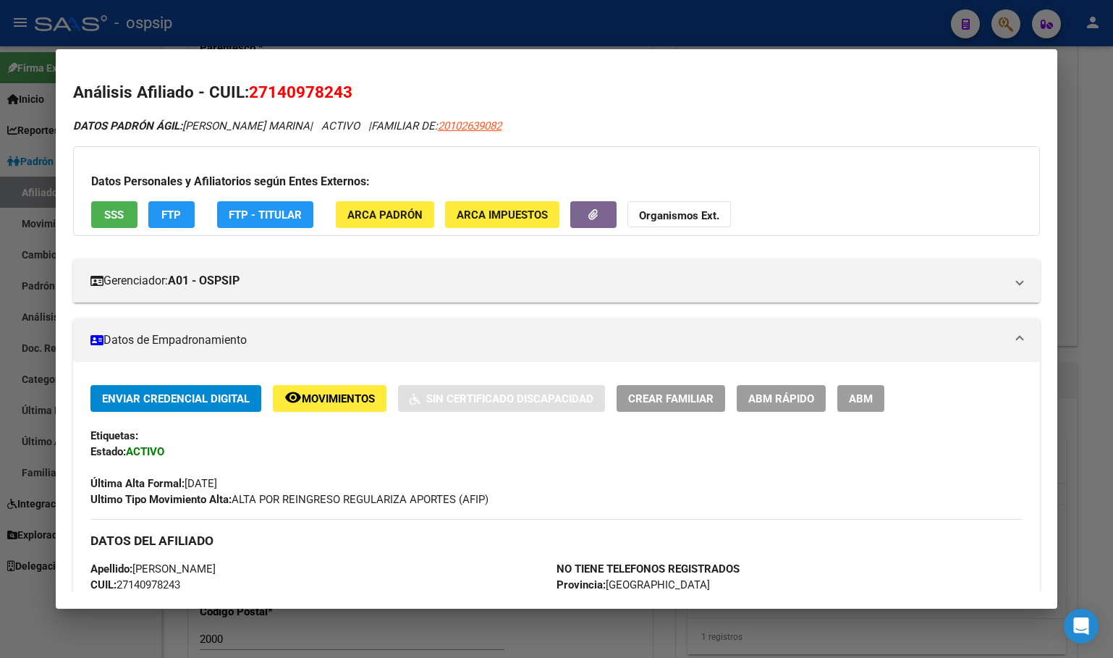
drag, startPoint x: 250, startPoint y: 92, endPoint x: 363, endPoint y: 92, distance: 112.2
click at [363, 92] on h2 "Análisis Afiliado - CUIL: 27140978243" at bounding box center [556, 92] width 967 height 25
copy span "27140978243"
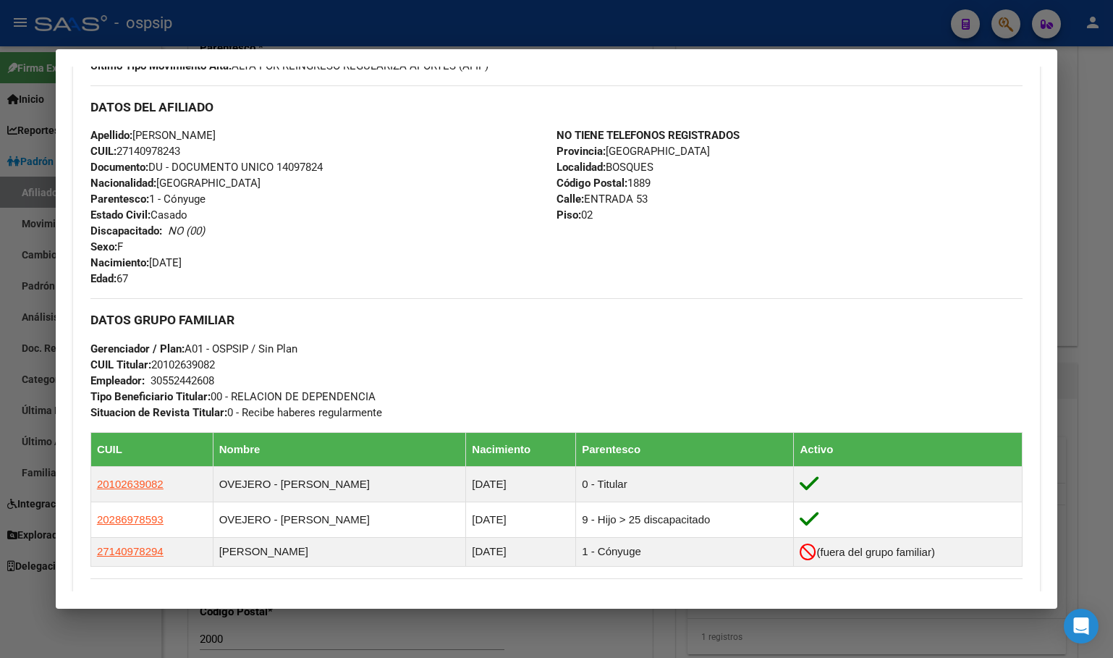
scroll to position [434, 0]
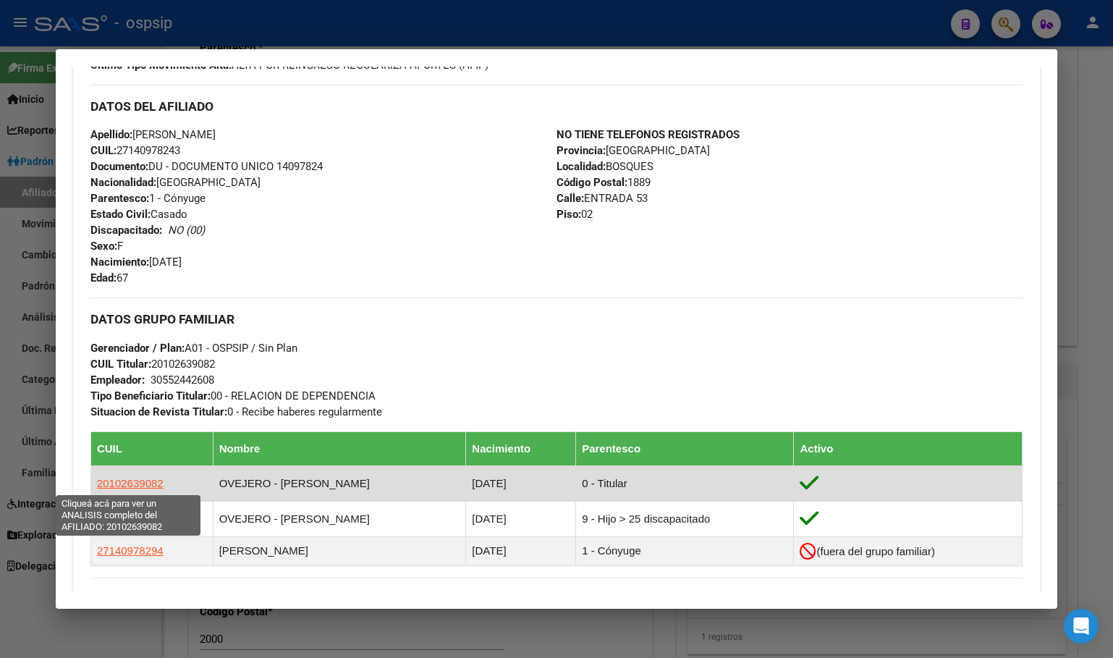
click at [127, 477] on span "20102639082" at bounding box center [130, 483] width 67 height 12
type textarea "20102639082"
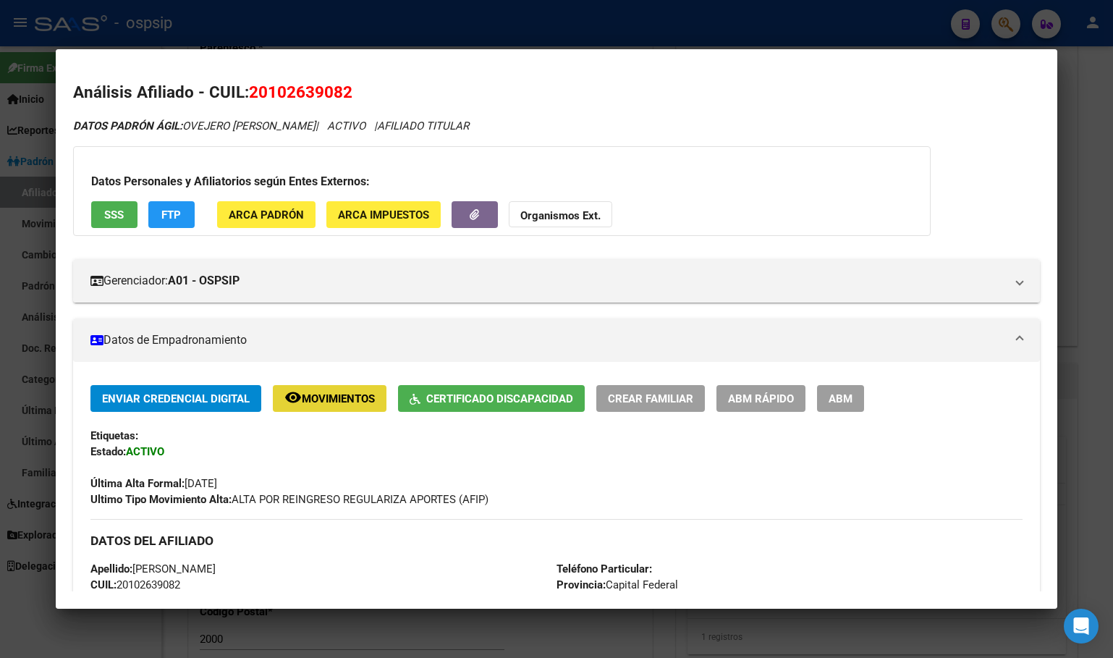
click at [311, 402] on span "Movimientos" at bounding box center [338, 398] width 73 height 13
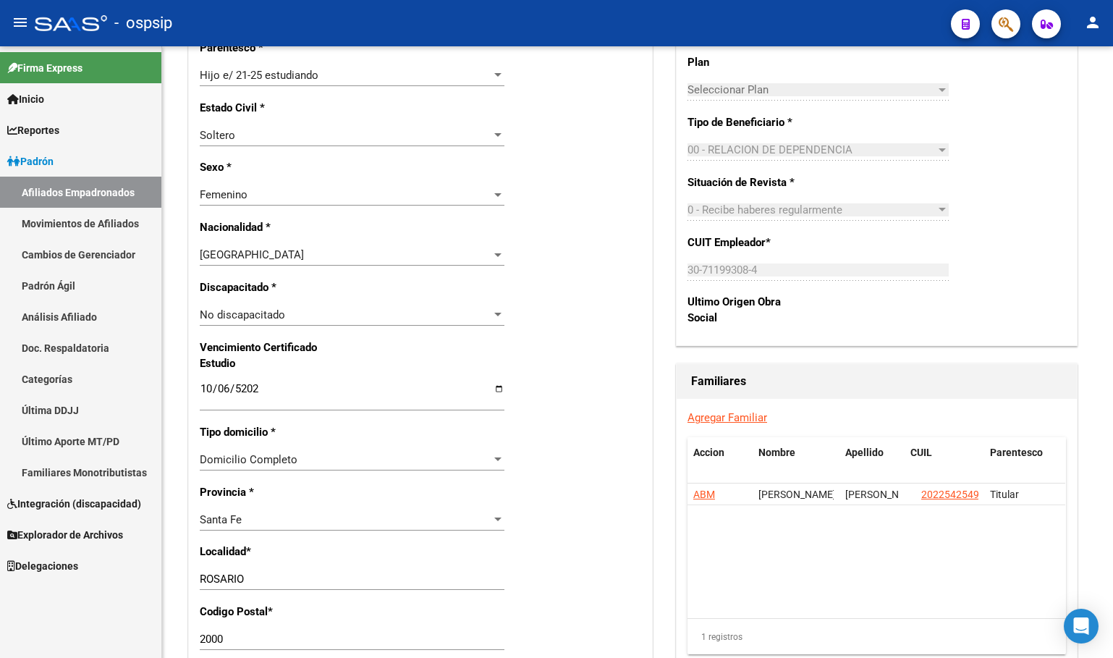
click at [998, 19] on button "button" at bounding box center [1005, 23] width 29 height 29
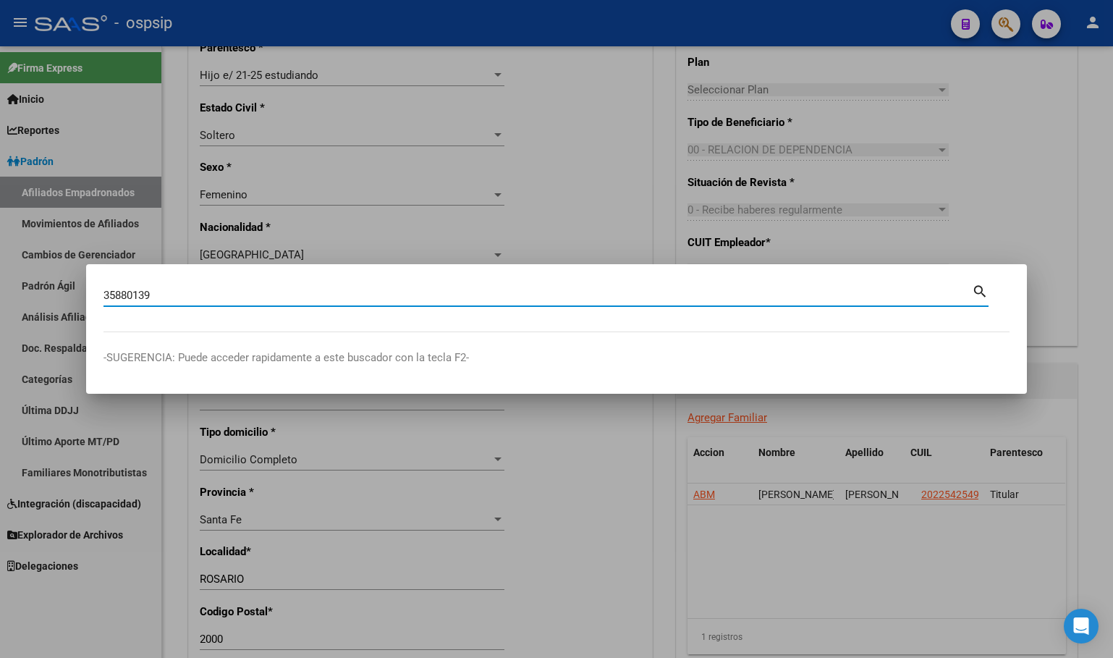
type input "35880139"
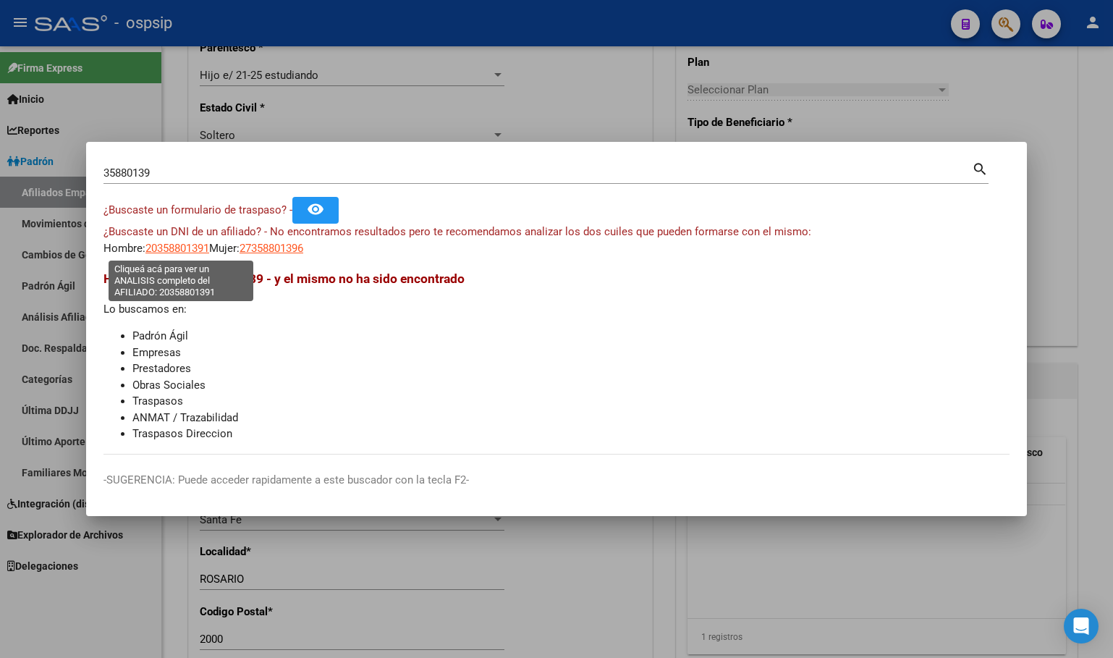
click at [169, 247] on span "20358801391" at bounding box center [177, 248] width 64 height 13
type textarea "20358801391"
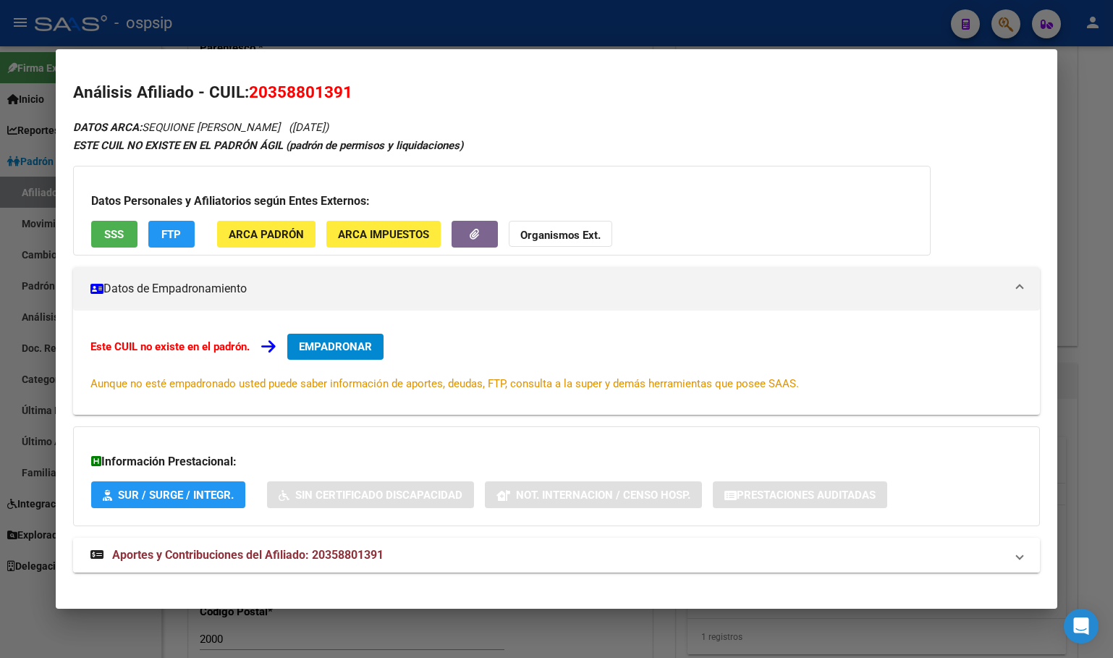
click at [343, 559] on span "Aportes y Contribuciones del Afiliado: 20358801391" at bounding box center [247, 555] width 271 height 14
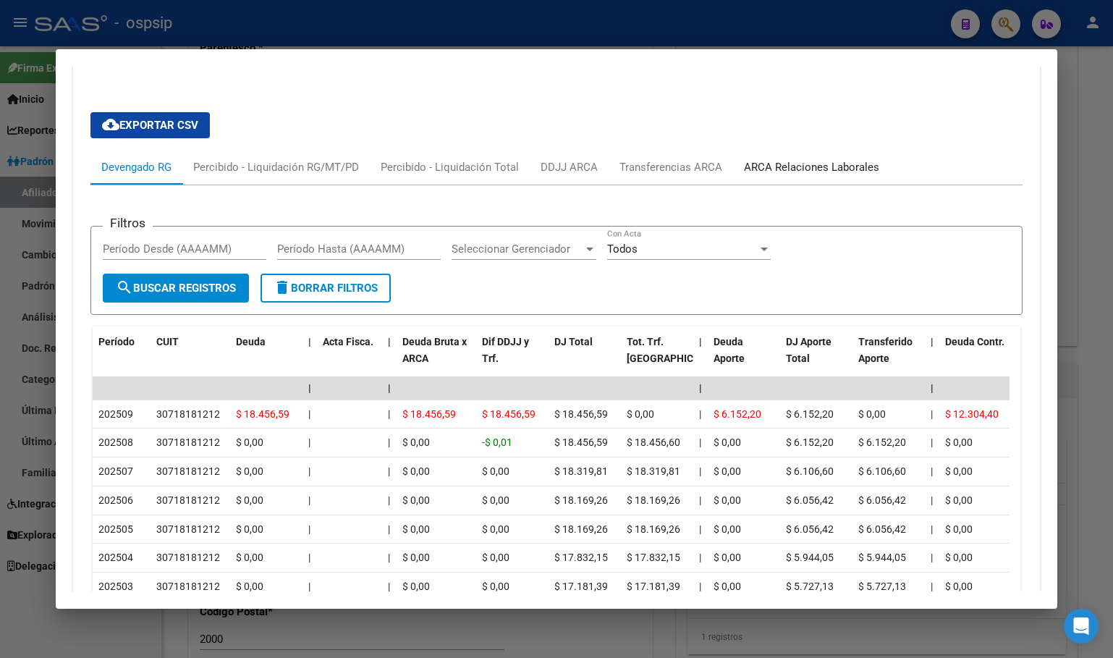
click at [804, 167] on div "ARCA Relaciones Laborales" at bounding box center [811, 167] width 135 height 16
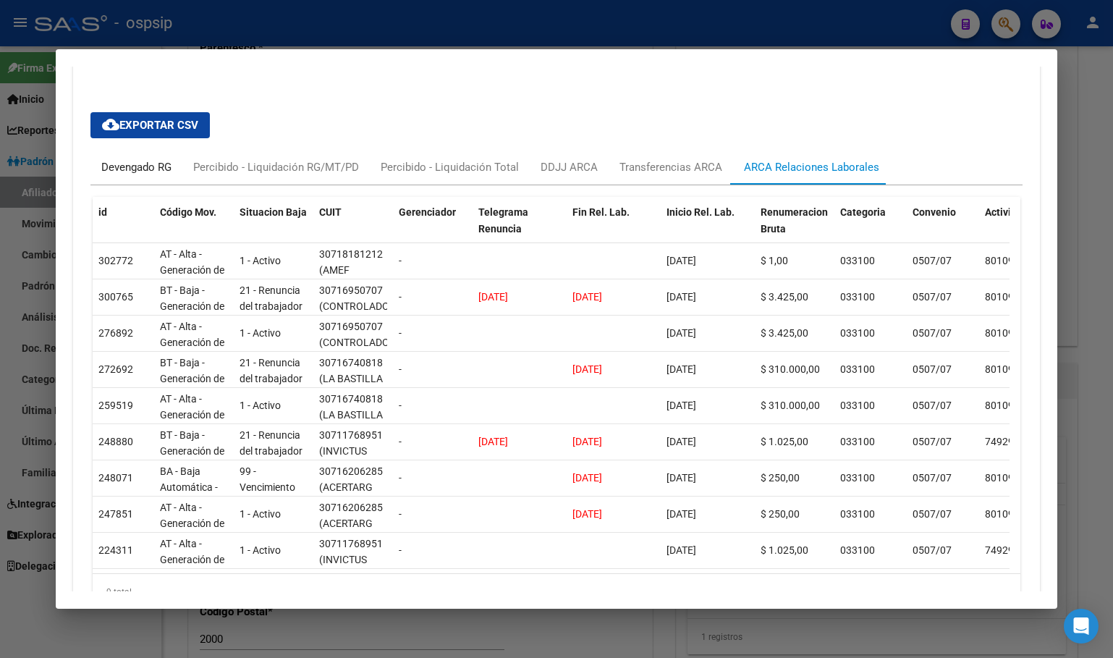
click at [129, 156] on div "Devengado RG" at bounding box center [136, 167] width 92 height 35
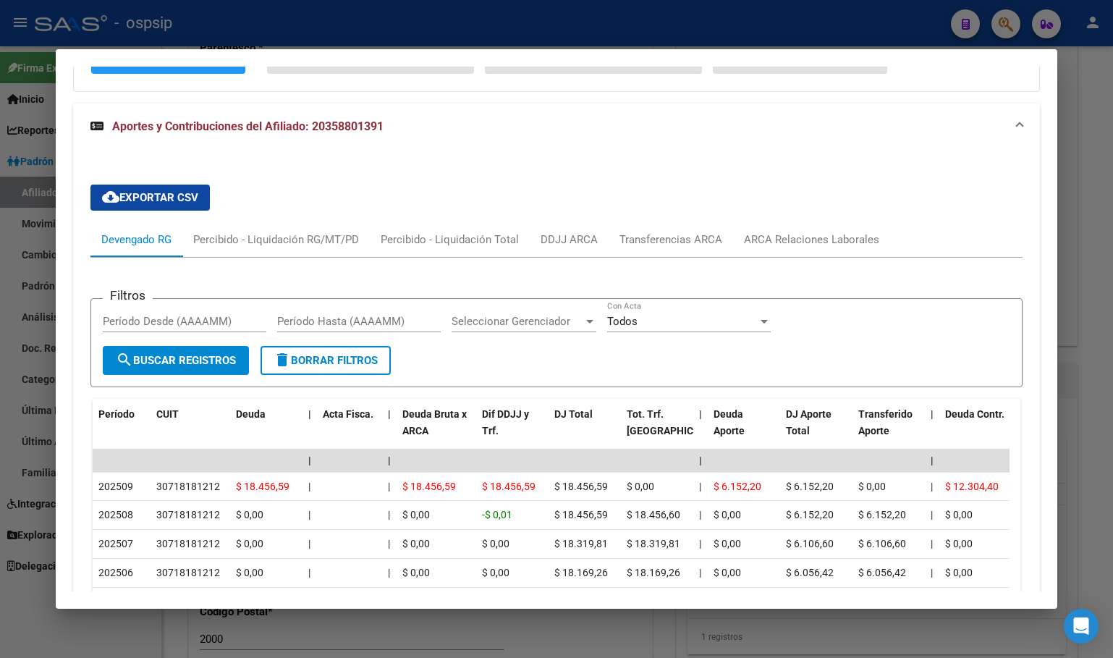
scroll to position [0, 0]
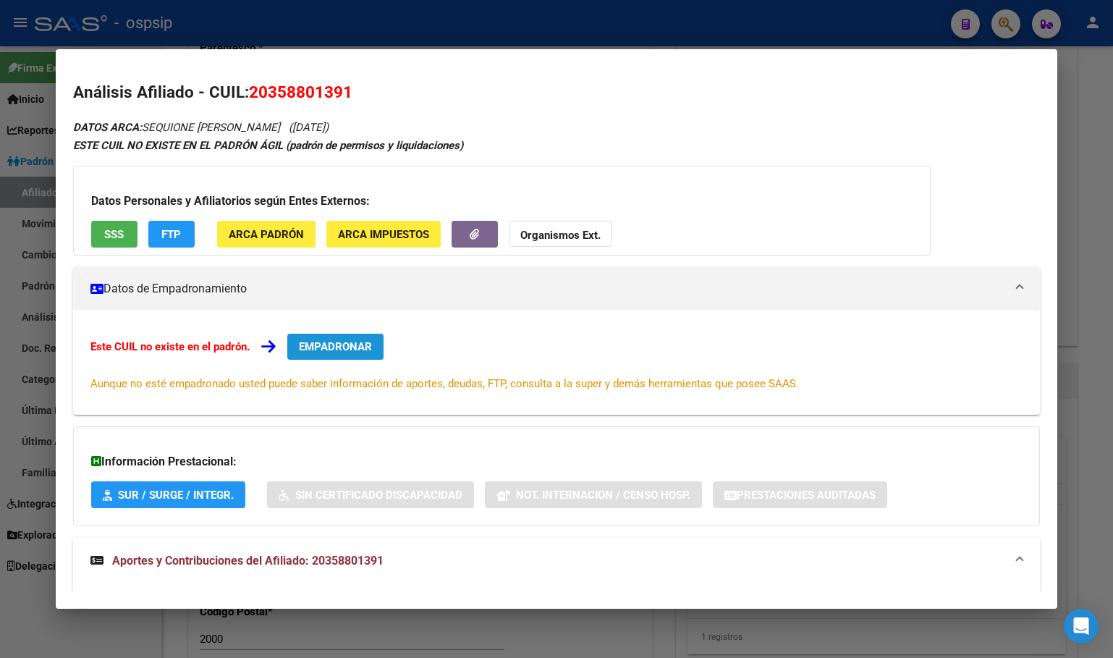
click at [328, 344] on span "EMPADRONAR" at bounding box center [335, 346] width 73 height 13
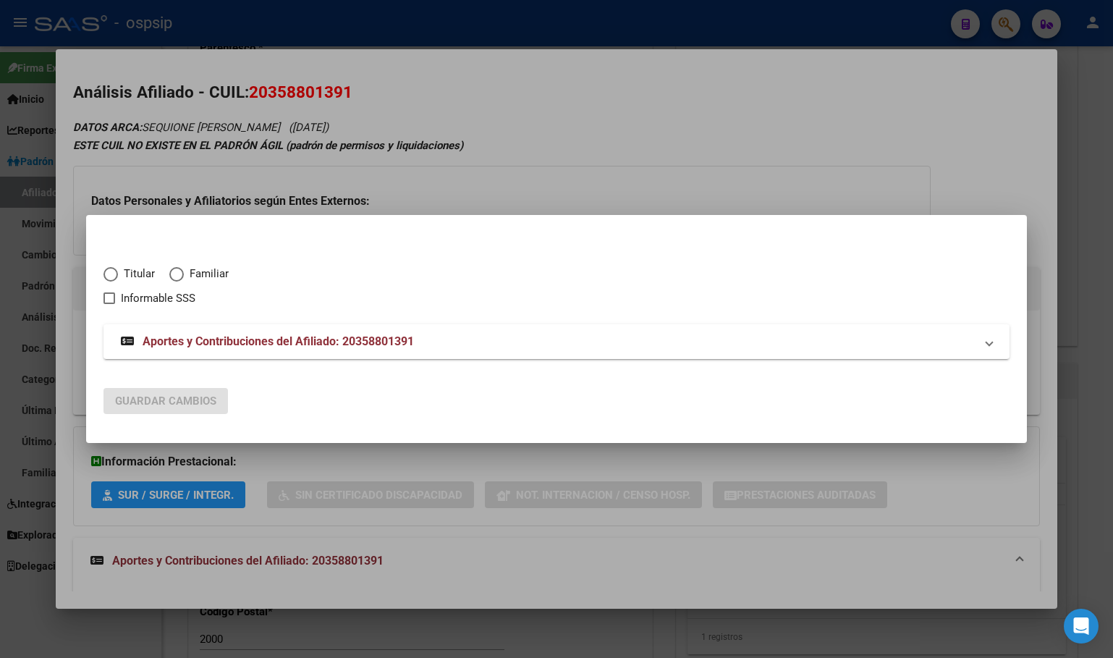
click at [111, 274] on span "Elija una opción" at bounding box center [111, 274] width 0 height 0
click at [110, 274] on input "Titular" at bounding box center [110, 274] width 14 height 14
radio input "true"
checkbox input "true"
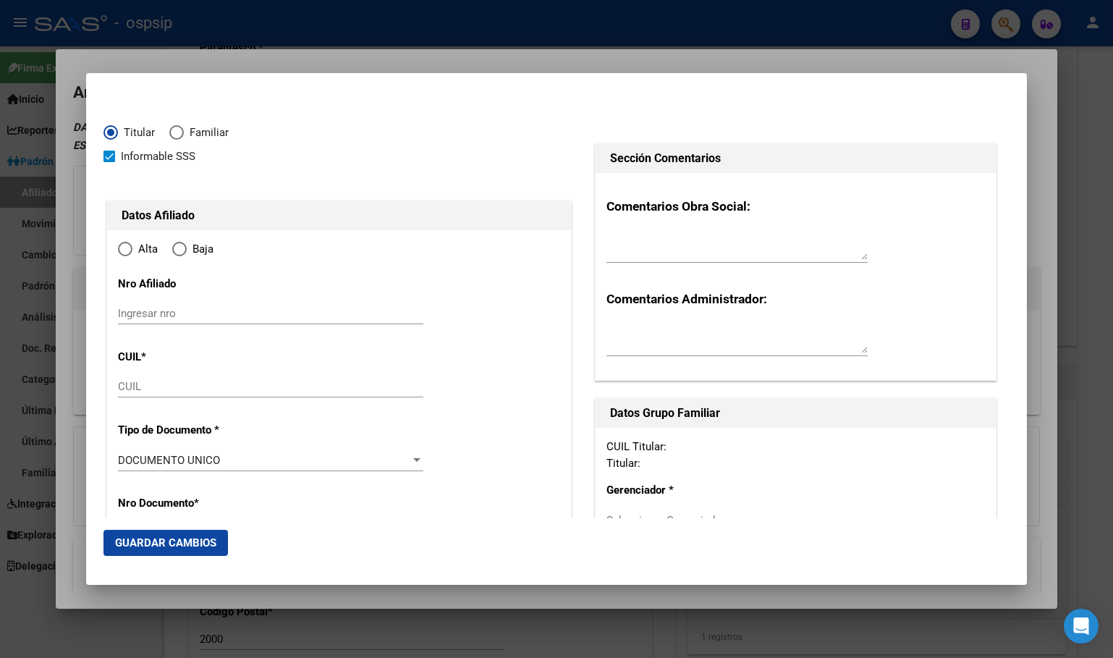
type input "20-35880139-1"
radio input "true"
type input "35880139"
type input "SEQUIONE"
type input "[PERSON_NAME]"
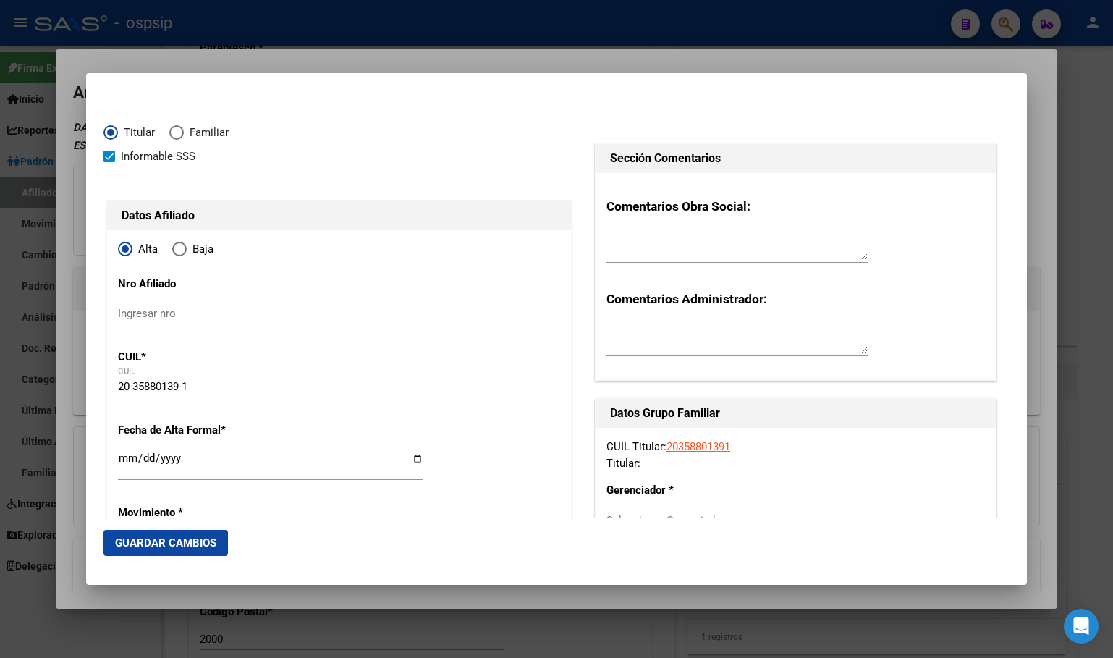
type input "[DATE]"
type input "GENERAL SAN MARTIN"
type input "5570"
type input "MH C3 BºEL NEVADO"
type input "GENERAL SAN MARTIN"
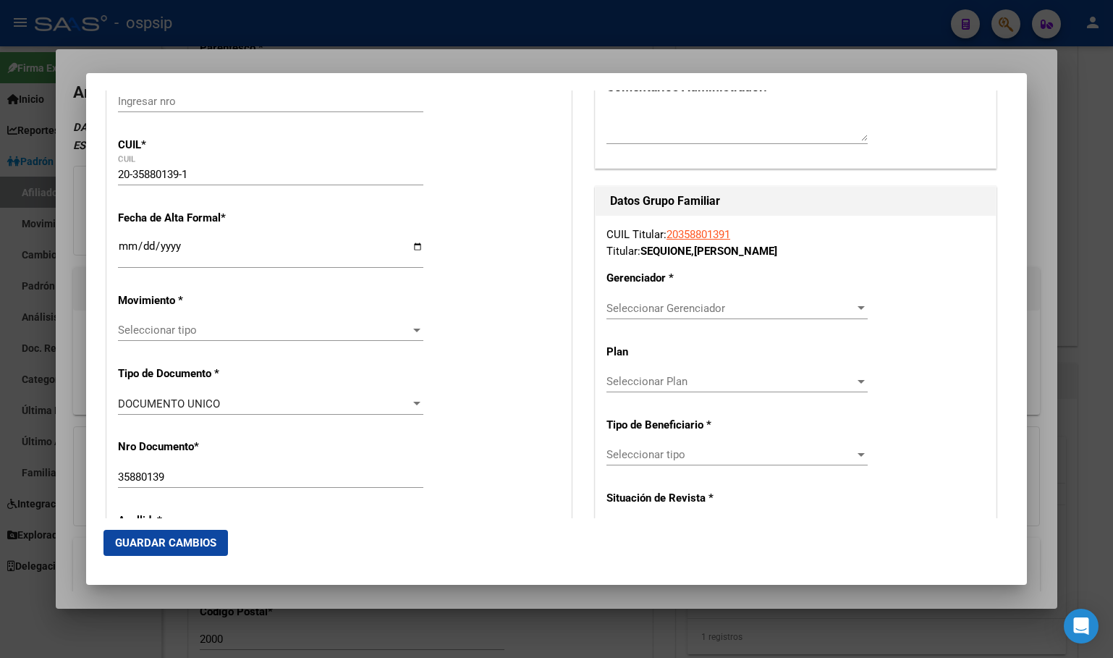
scroll to position [217, 0]
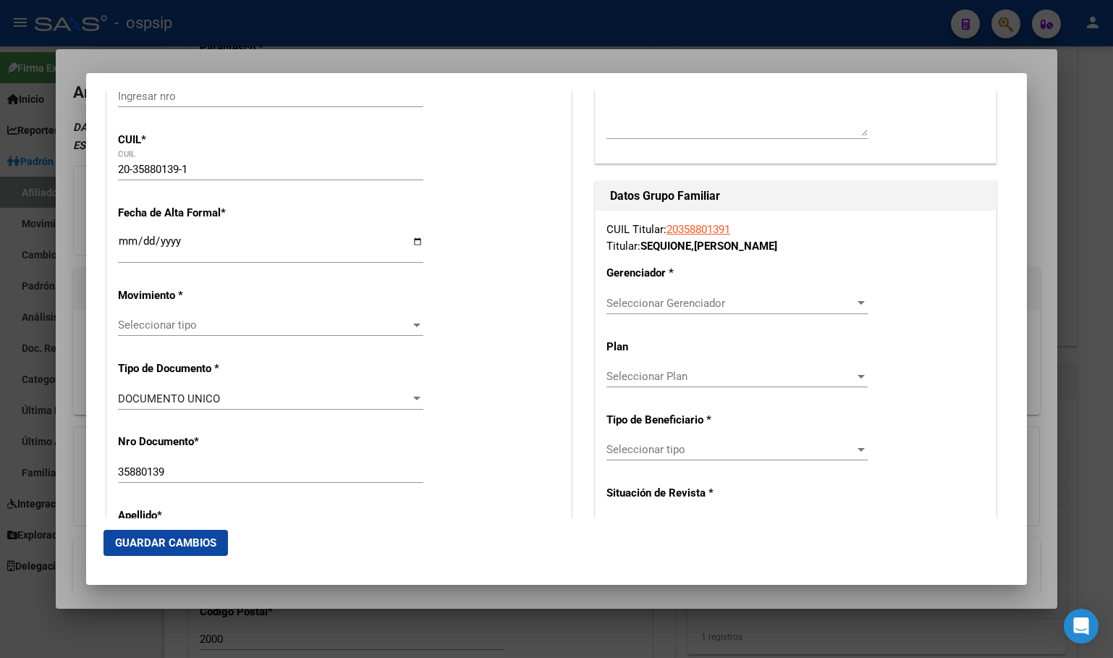
click at [122, 242] on input "Ingresar fecha" at bounding box center [270, 246] width 305 height 23
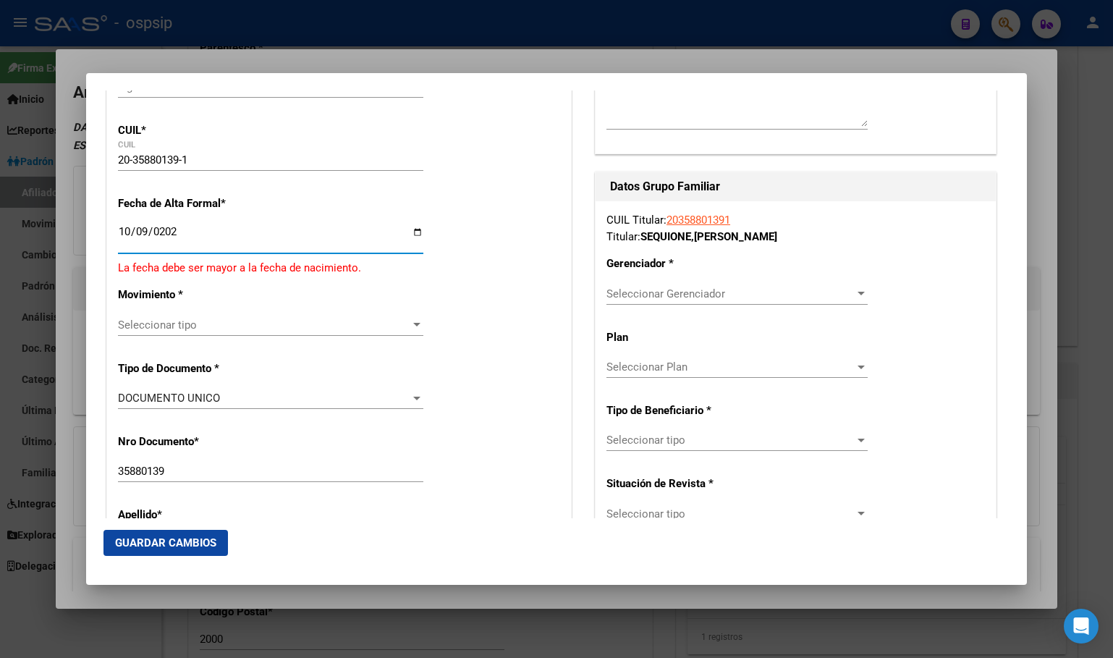
type input "[DATE]"
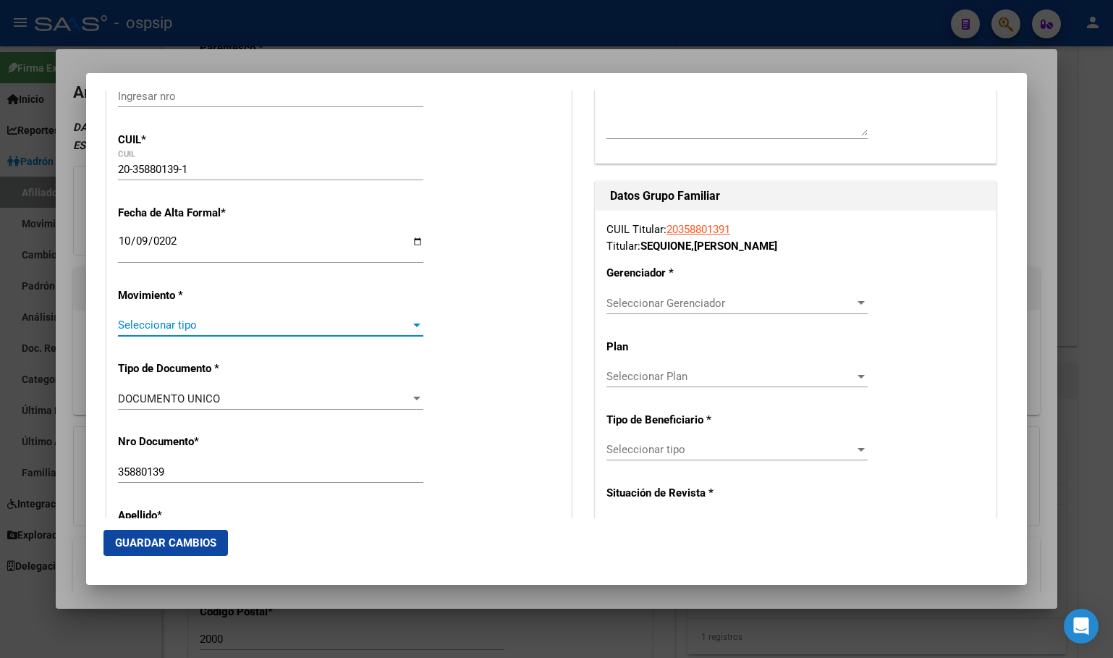
click at [141, 321] on span "Seleccionar tipo" at bounding box center [264, 324] width 292 height 13
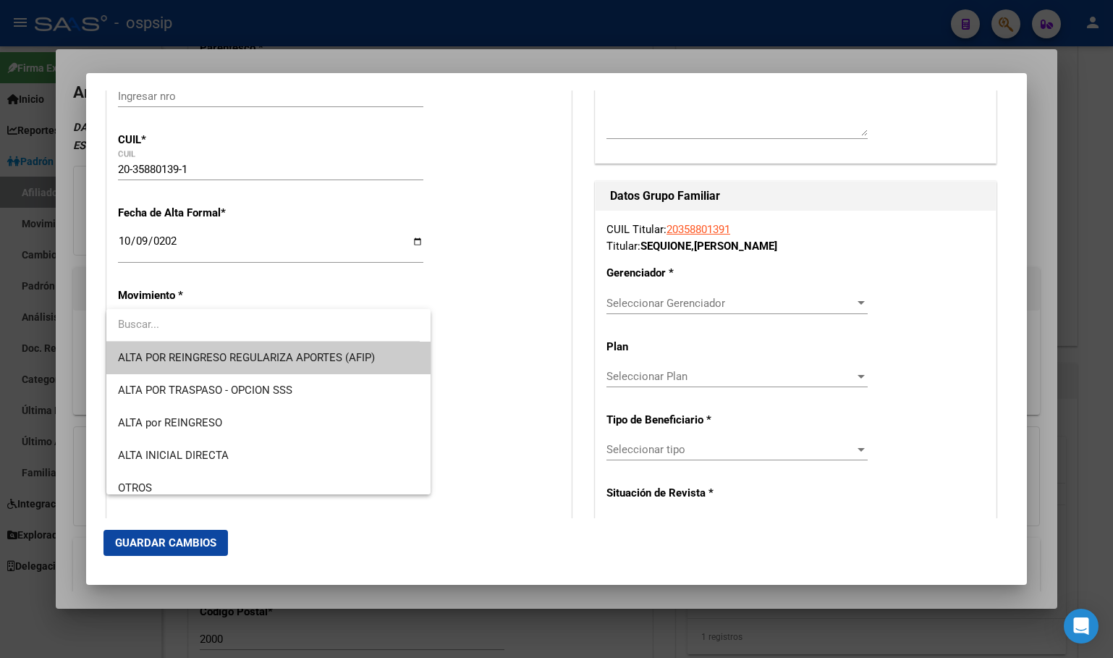
click at [148, 350] on span "ALTA POR REINGRESO REGULARIZA APORTES (AFIP)" at bounding box center [268, 358] width 301 height 33
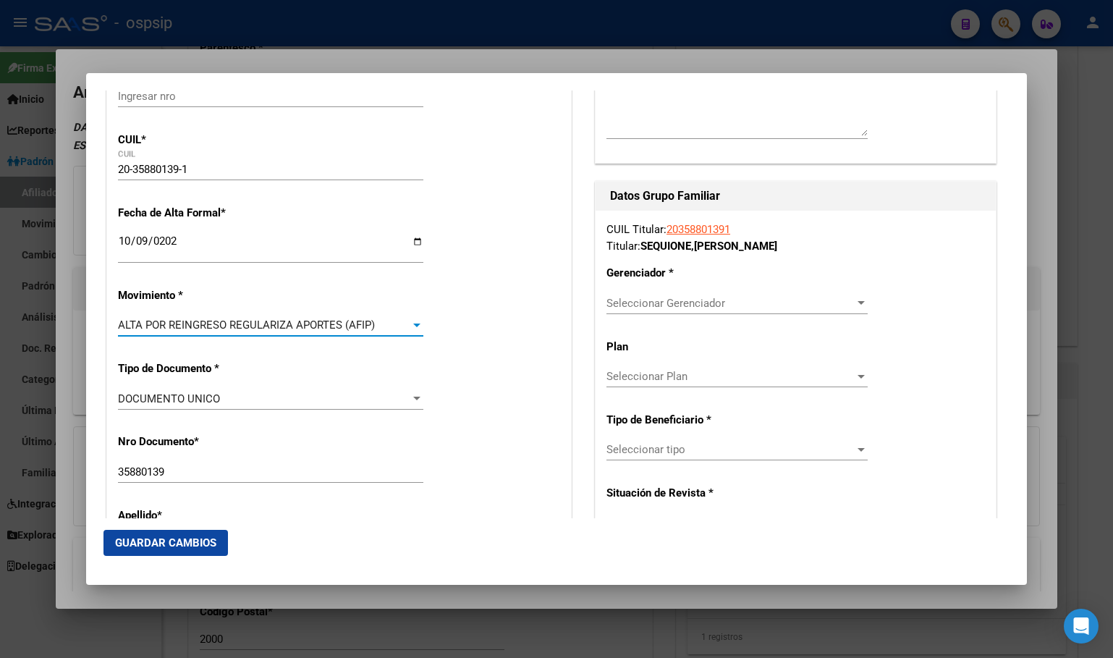
click at [153, 328] on span "ALTA POR REINGRESO REGULARIZA APORTES (AFIP)" at bounding box center [246, 324] width 257 height 13
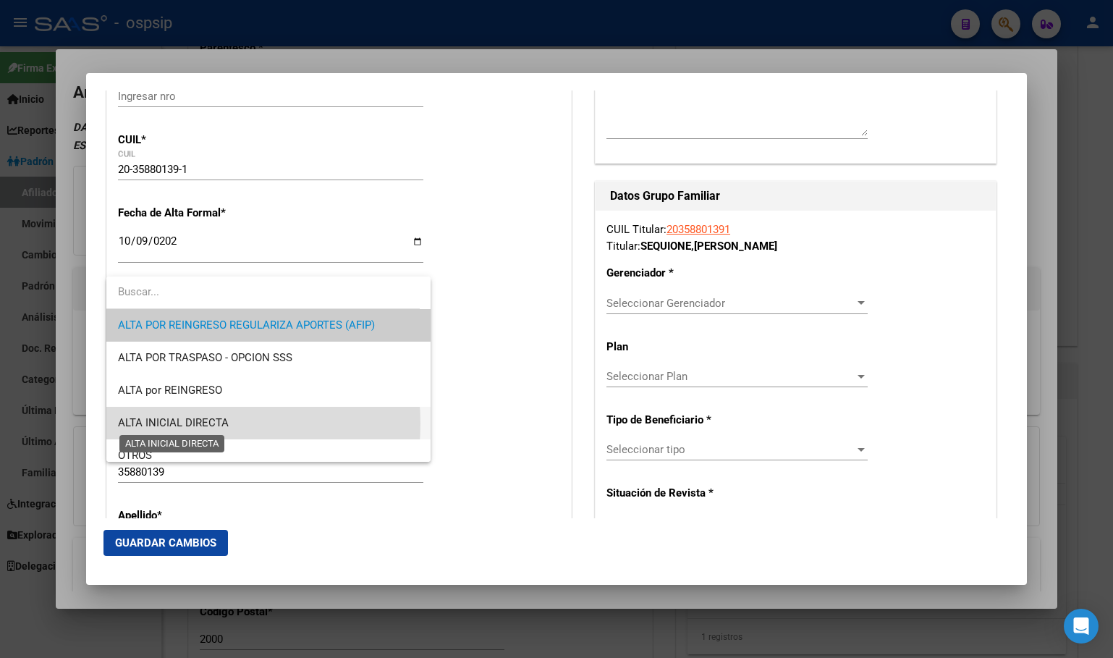
click at [172, 423] on span "ALTA INICIAL DIRECTA" at bounding box center [173, 422] width 111 height 13
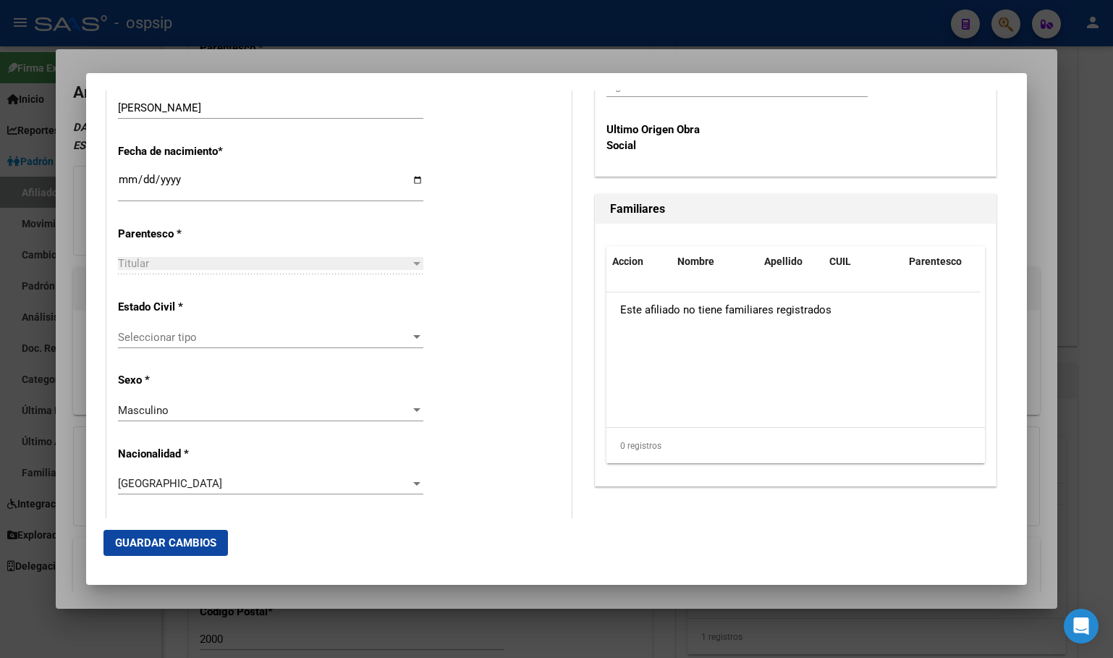
scroll to position [796, 0]
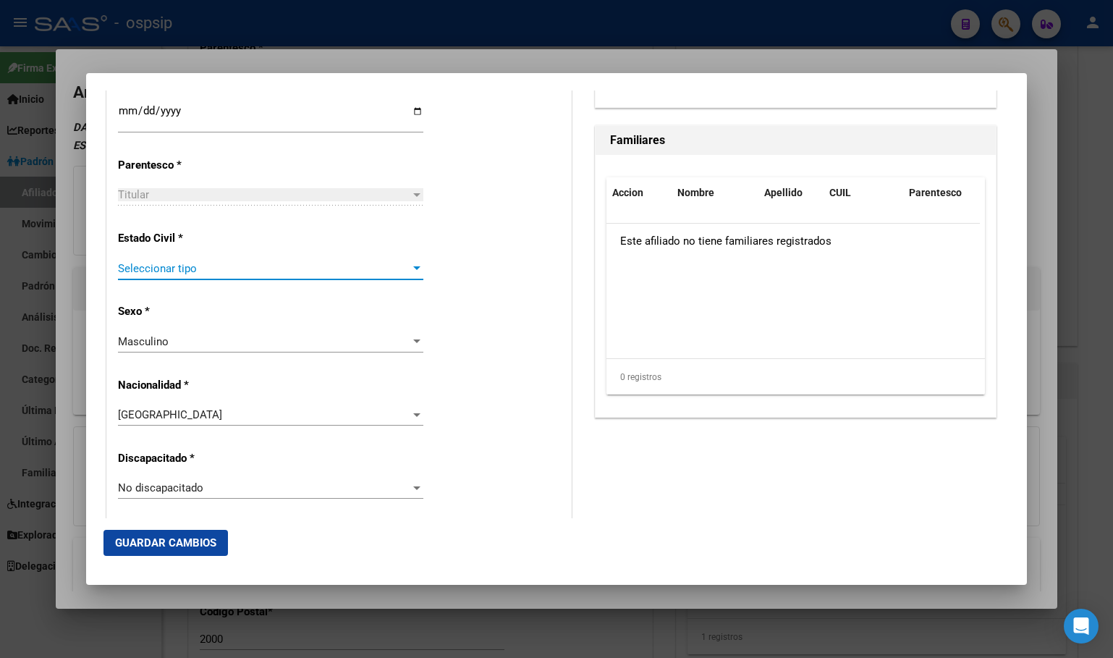
click at [158, 269] on span "Seleccionar tipo" at bounding box center [264, 268] width 292 height 13
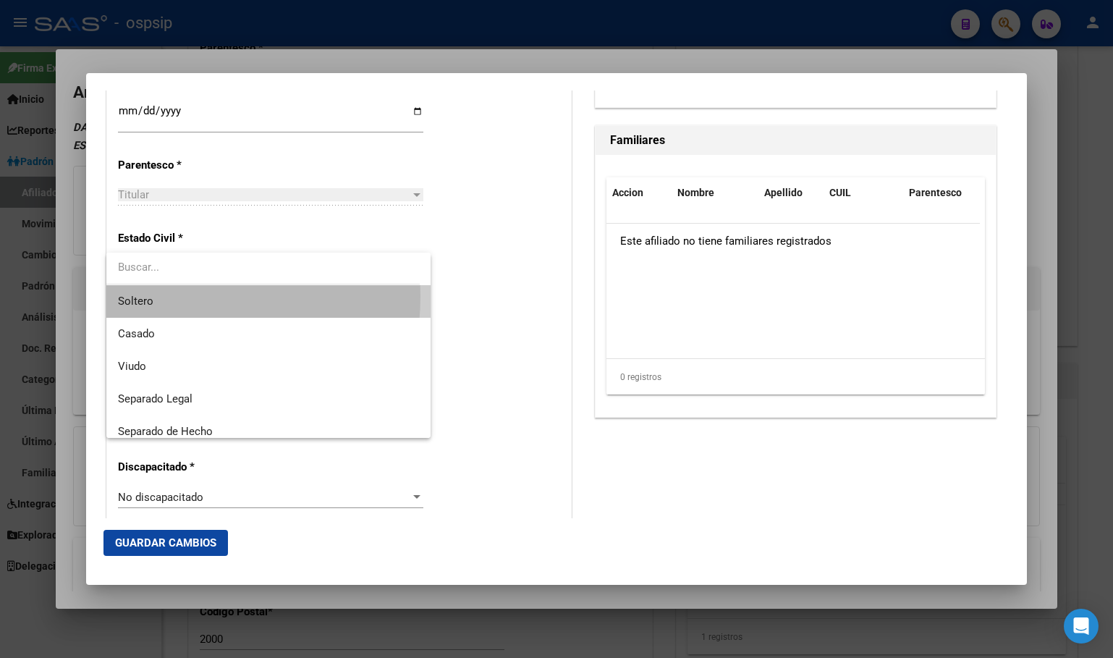
click at [153, 296] on span "Soltero" at bounding box center [268, 301] width 301 height 33
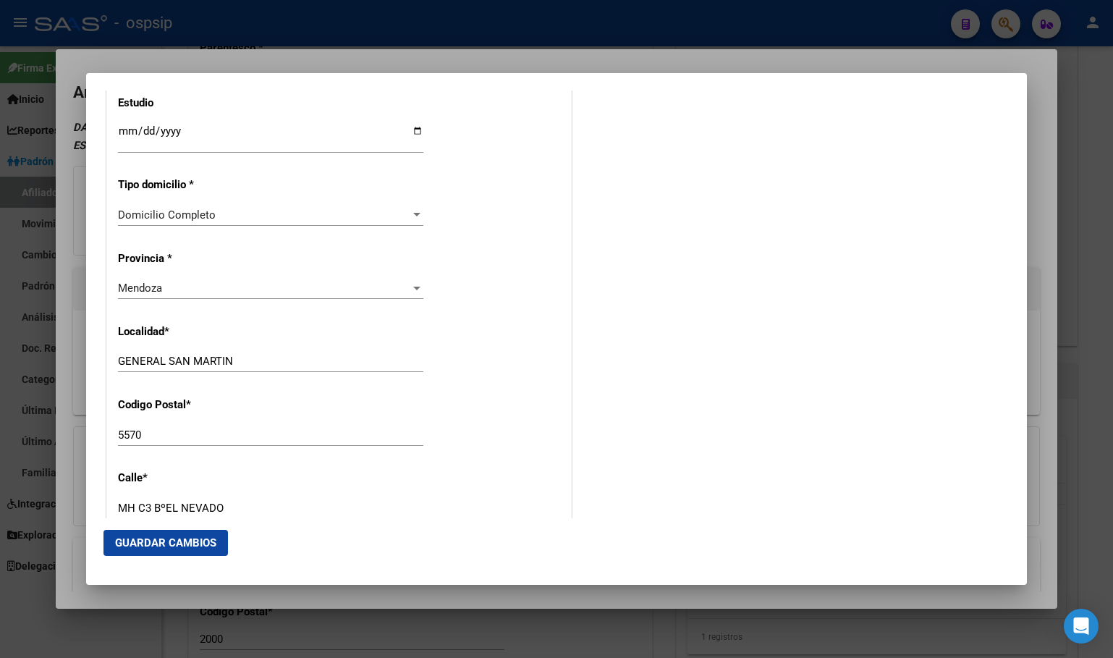
scroll to position [1302, 0]
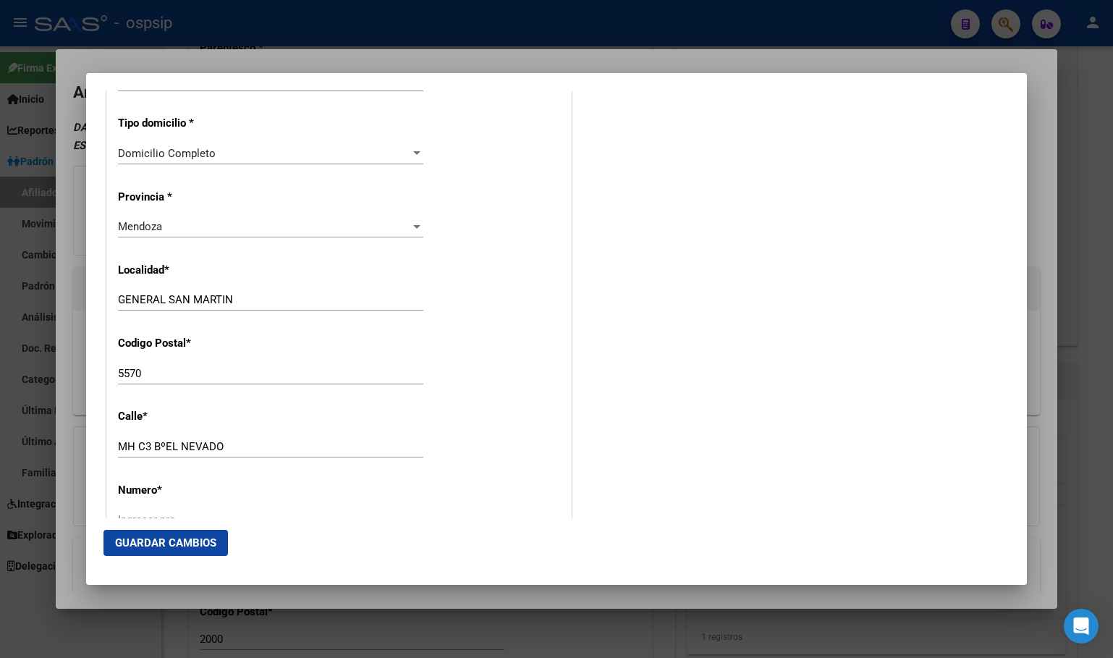
click at [410, 314] on div "GENERAL [PERSON_NAME] el nombre" at bounding box center [270, 306] width 305 height 35
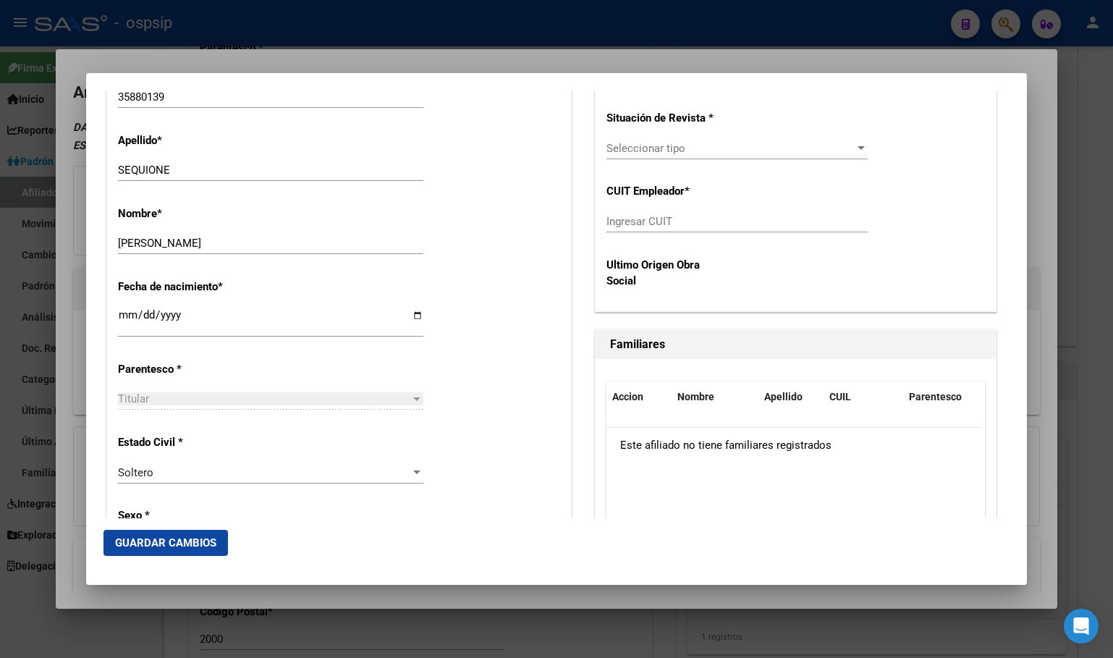
scroll to position [362, 0]
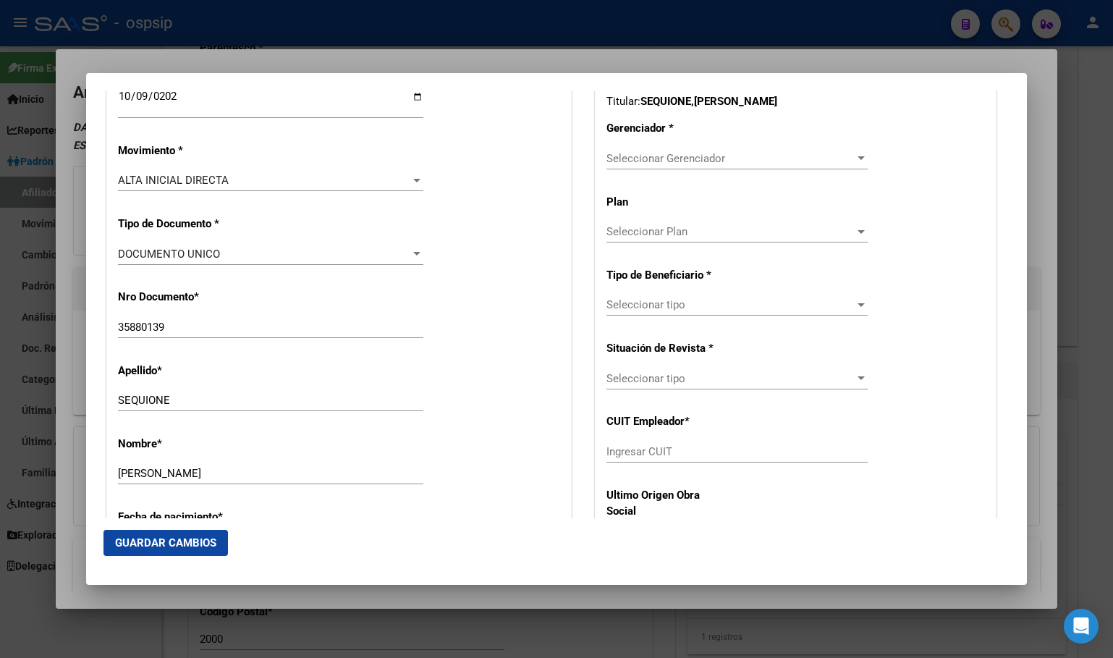
click at [663, 146] on div "CUIL Titular: 20358801391 Titular: SEQUIONE , [PERSON_NAME] * Seleccionar Geren…" at bounding box center [795, 303] width 400 height 475
click at [660, 158] on span "Seleccionar Gerenciador" at bounding box center [730, 158] width 248 height 13
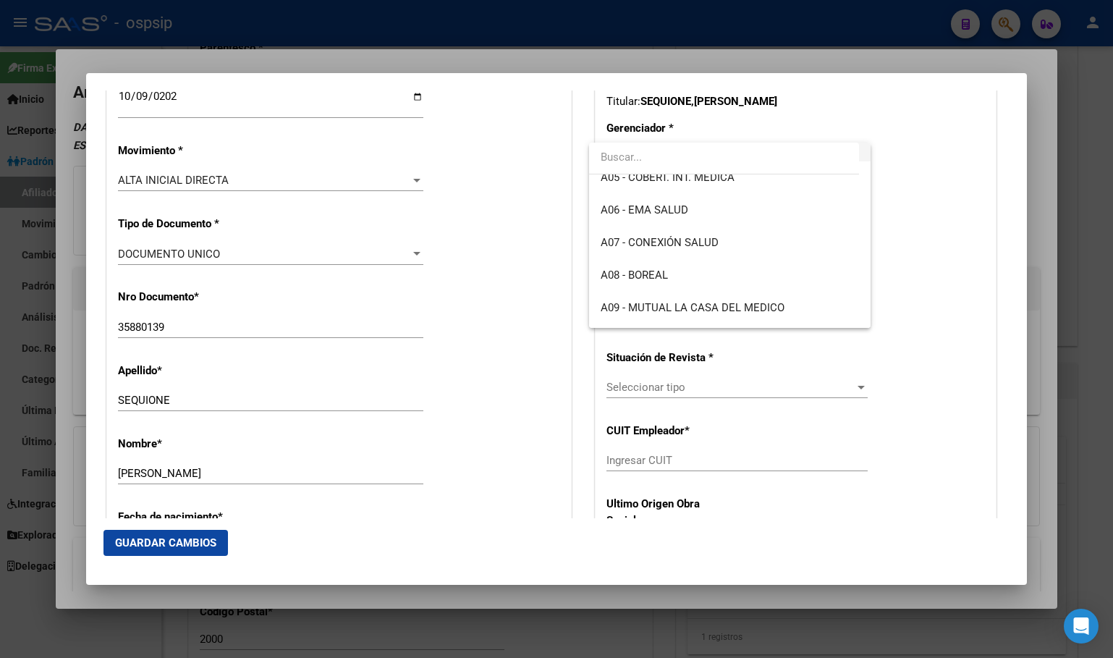
scroll to position [145, 0]
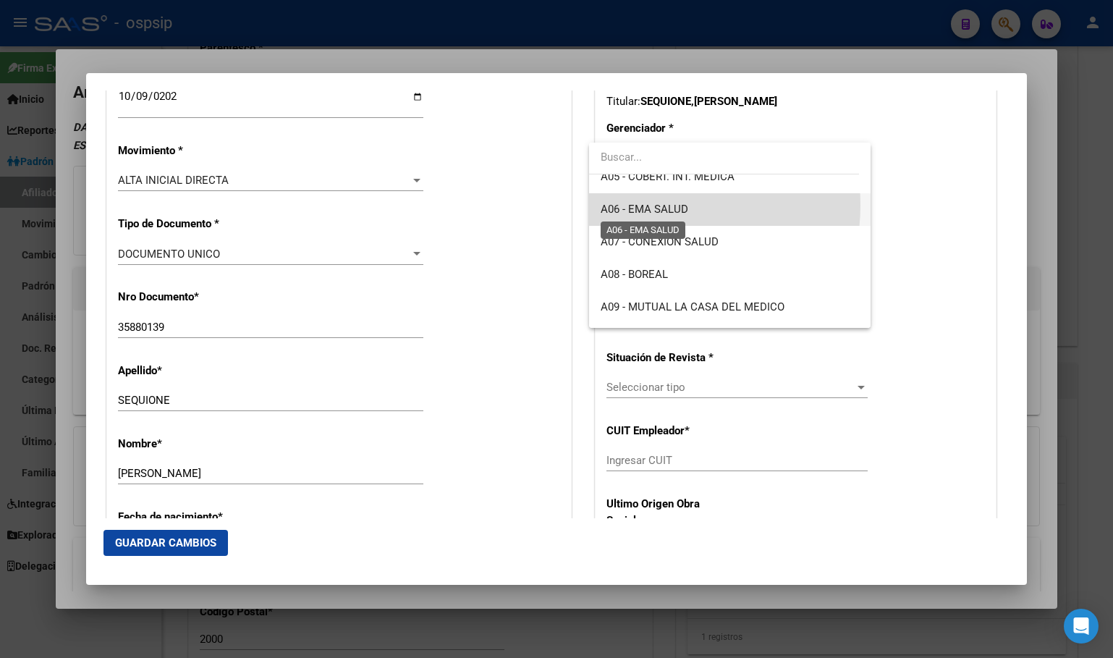
click at [643, 205] on span "A06 - EMA SALUD" at bounding box center [645, 209] width 88 height 13
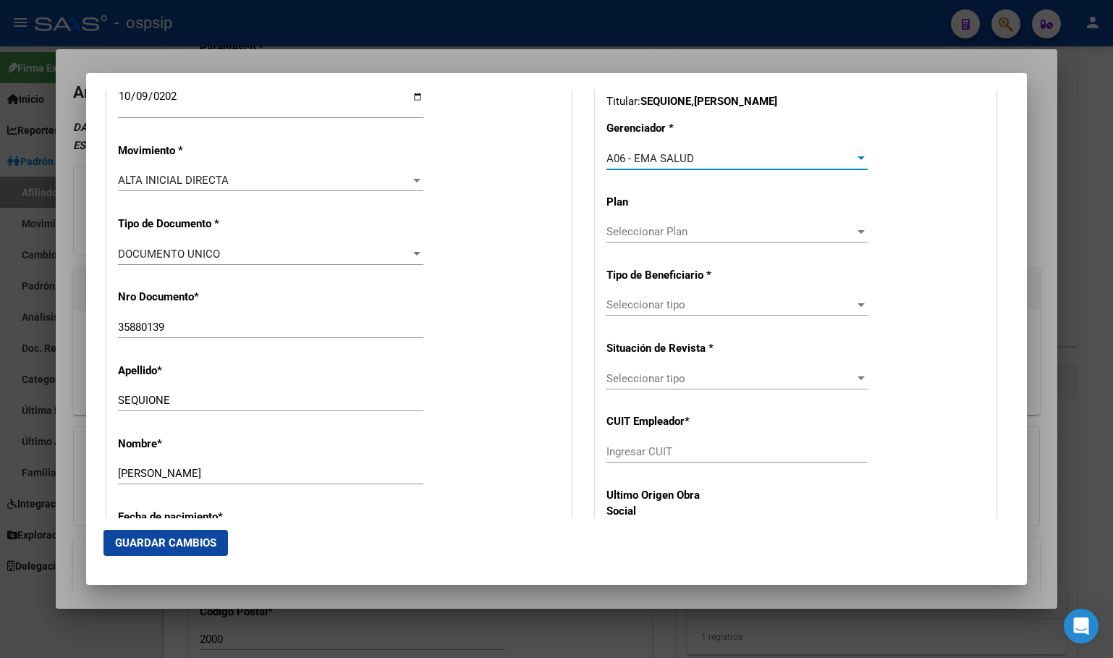
click at [631, 308] on span "Seleccionar tipo" at bounding box center [730, 304] width 248 height 13
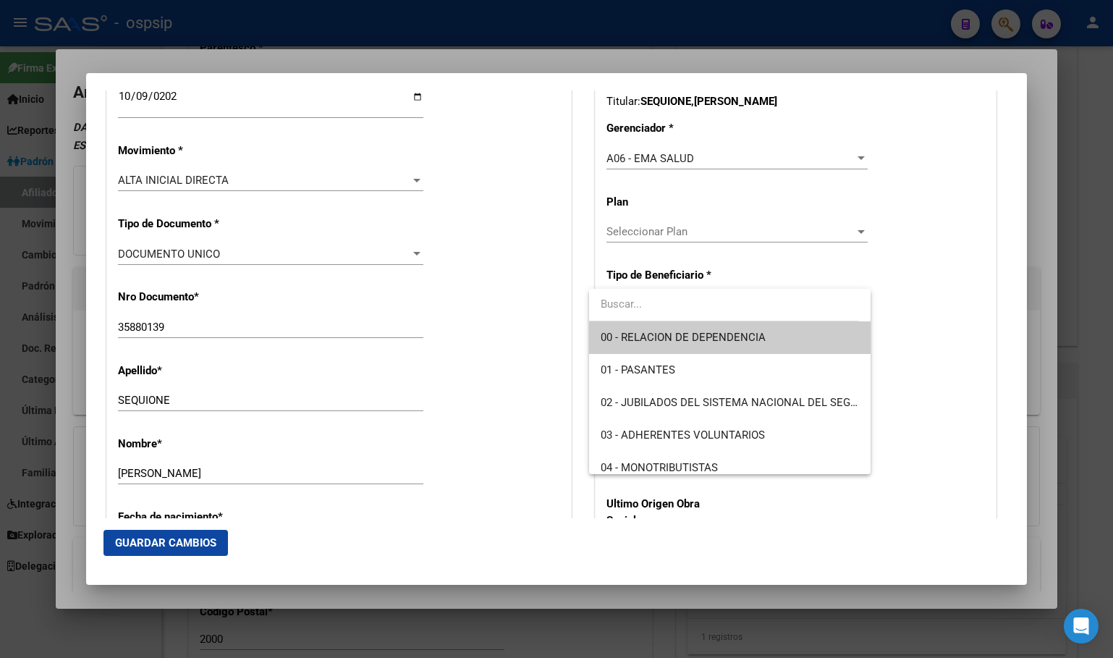
click at [635, 333] on span "00 - RELACION DE DEPENDENCIA" at bounding box center [683, 337] width 165 height 13
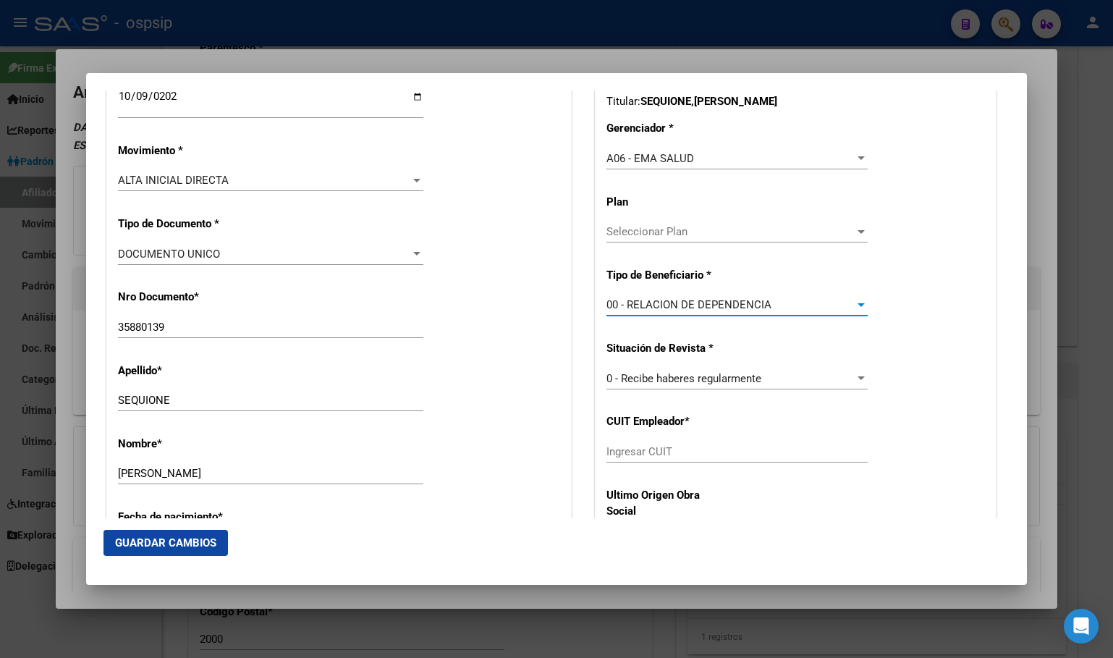
type input "30-71818121-2"
click at [158, 533] on button "Guardar Cambios" at bounding box center [165, 543] width 124 height 26
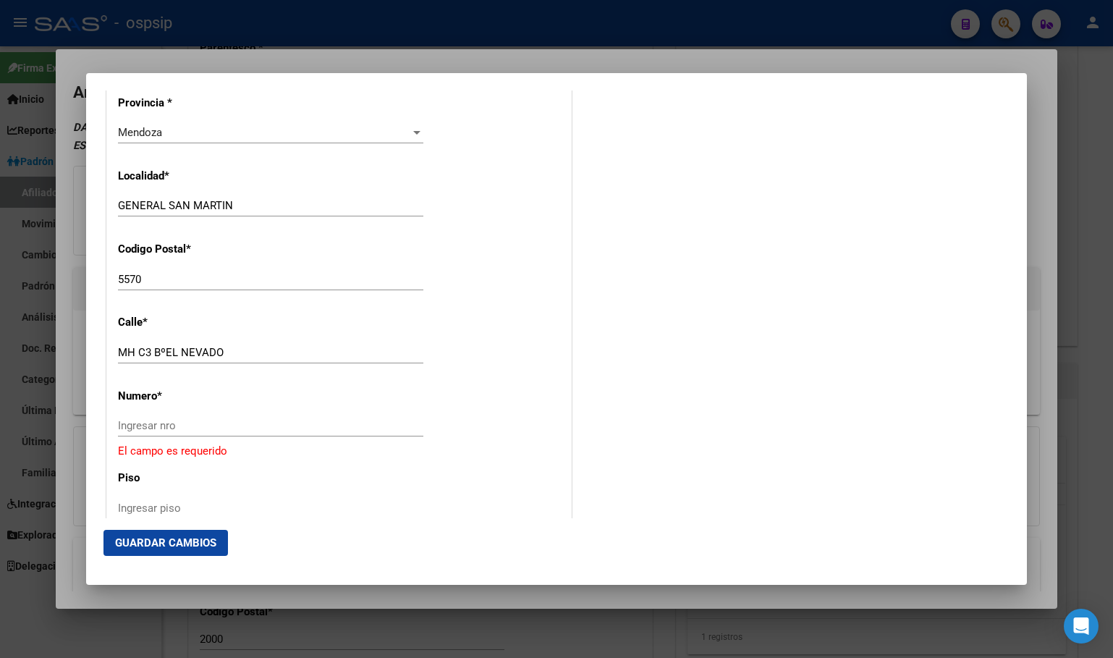
scroll to position [1447, 0]
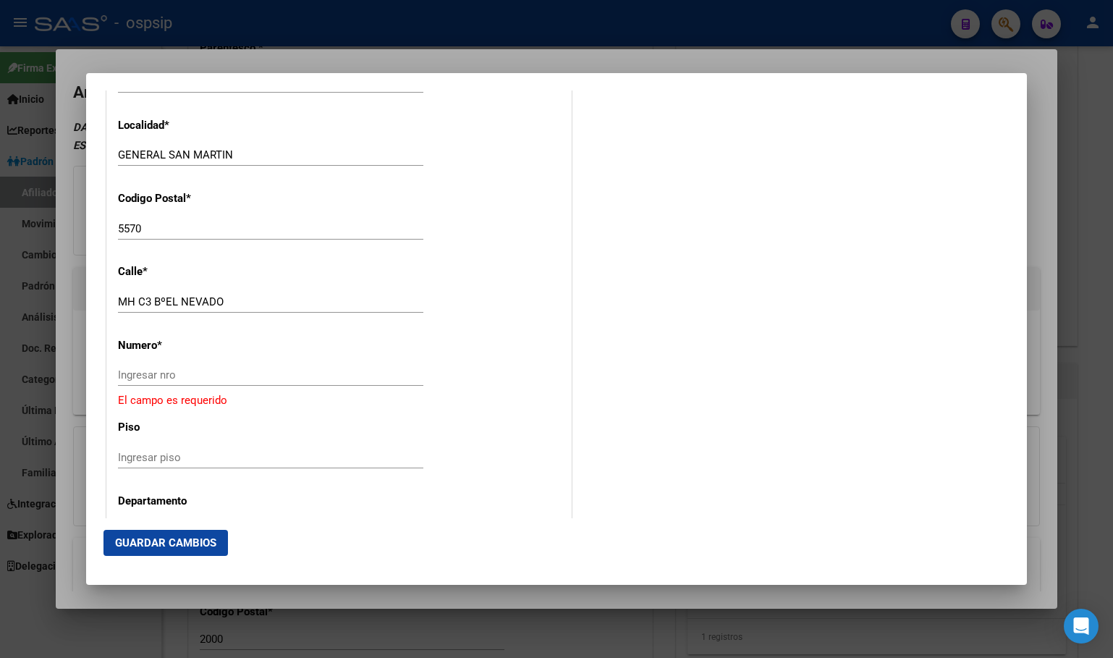
click at [140, 378] on input "Ingresar nro" at bounding box center [270, 374] width 305 height 13
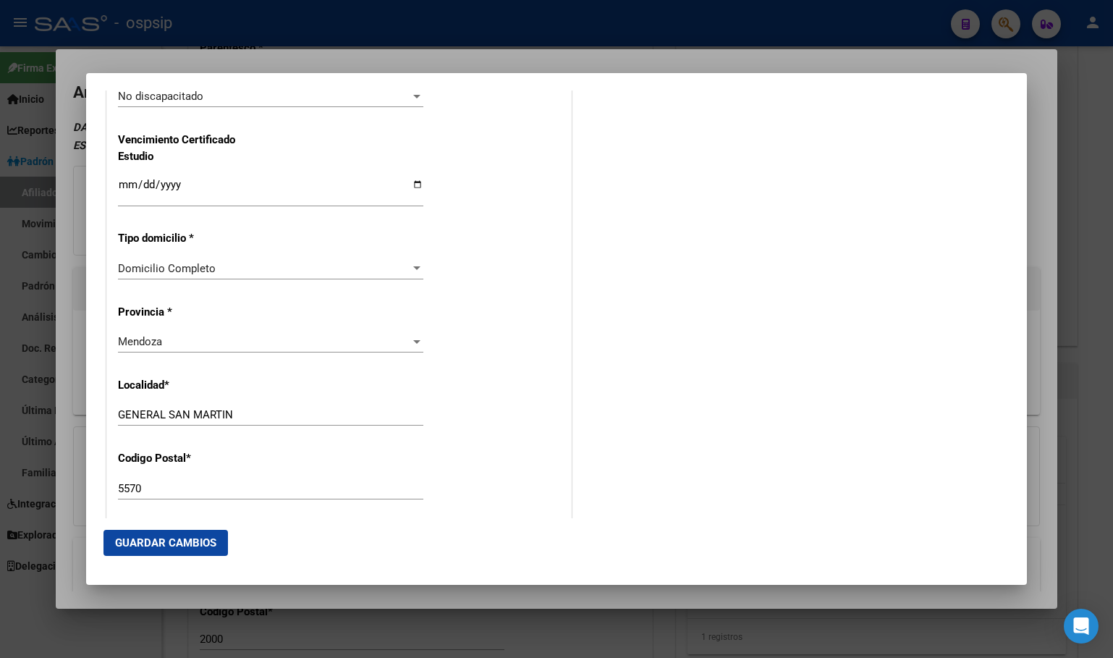
scroll to position [1013, 0]
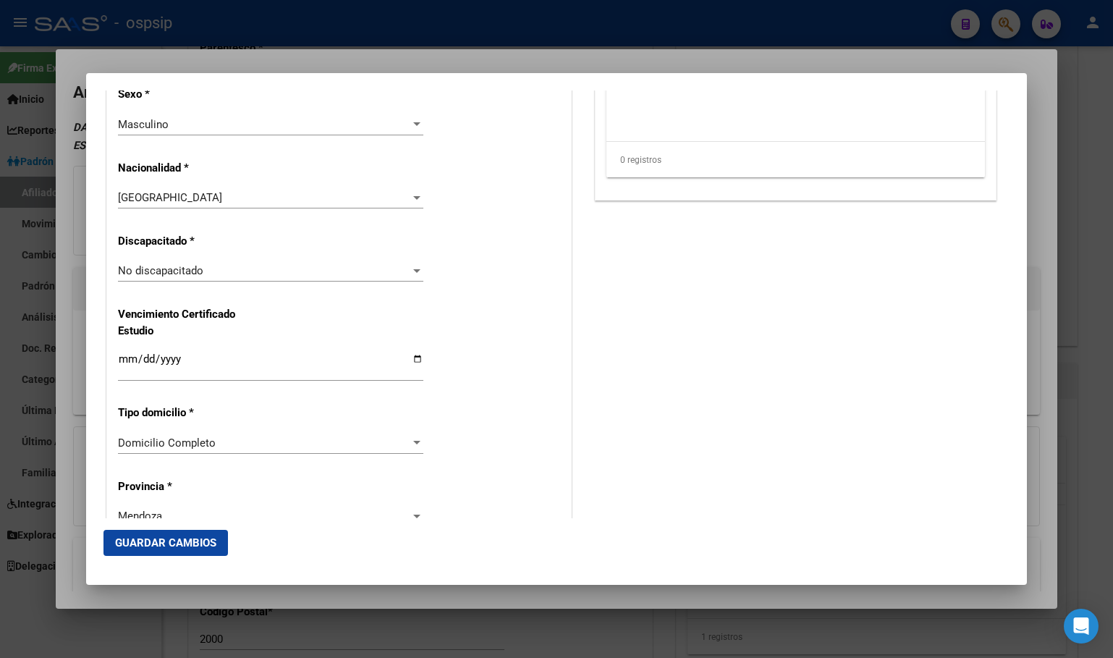
type input "0"
click at [152, 540] on span "Guardar Cambios" at bounding box center [165, 542] width 101 height 13
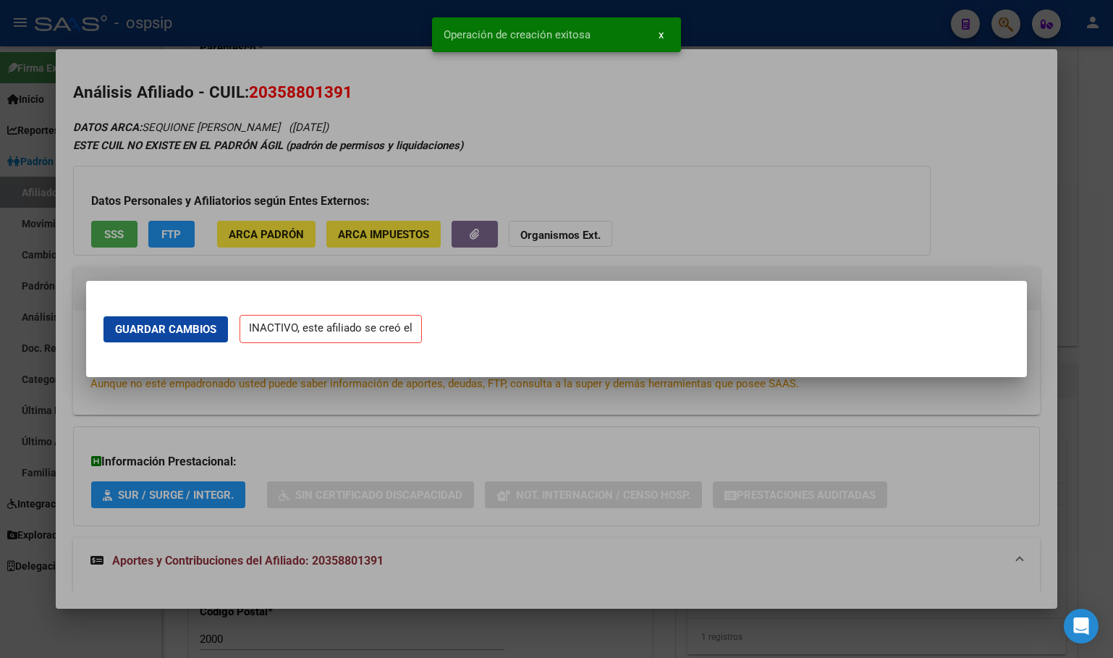
scroll to position [0, 0]
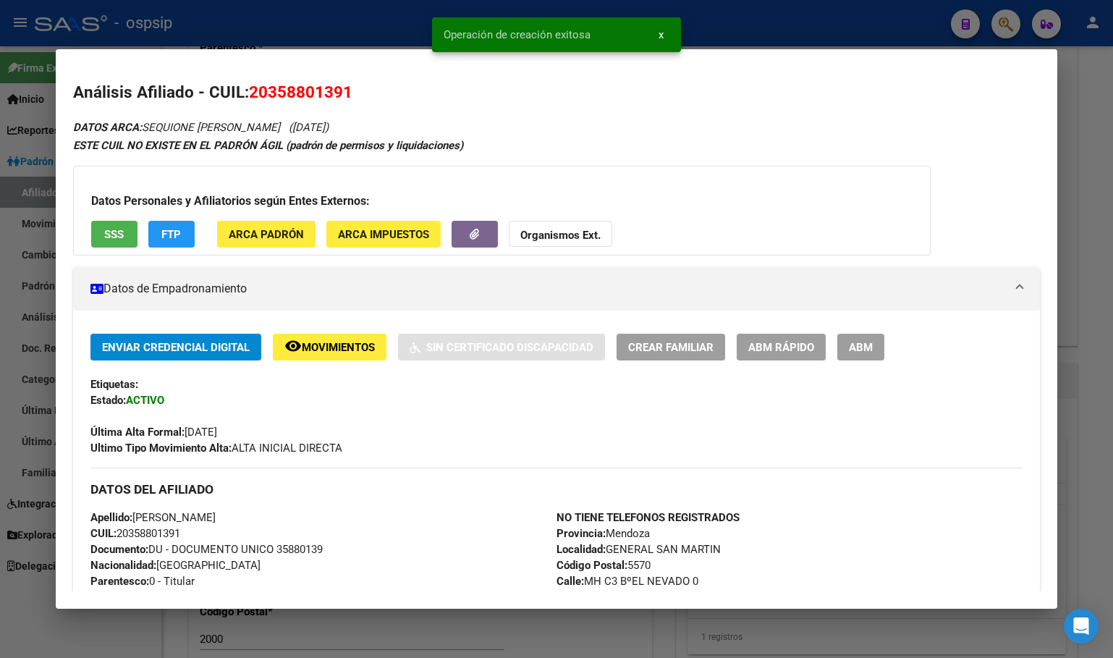
click at [861, 340] on span "ABM" at bounding box center [861, 346] width 24 height 13
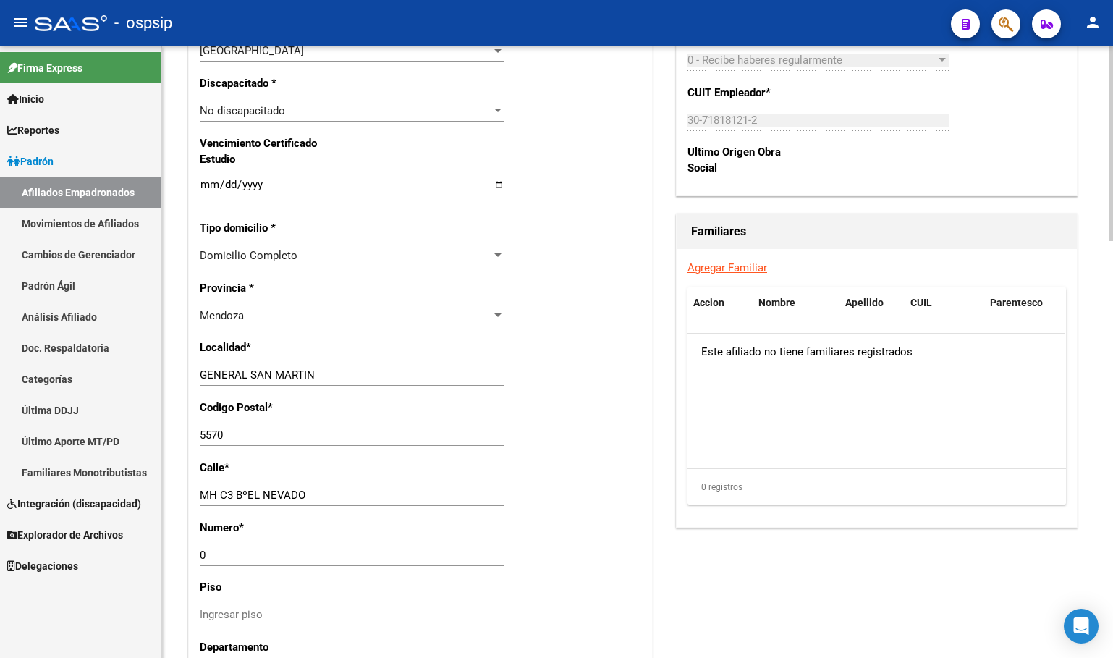
scroll to position [941, 0]
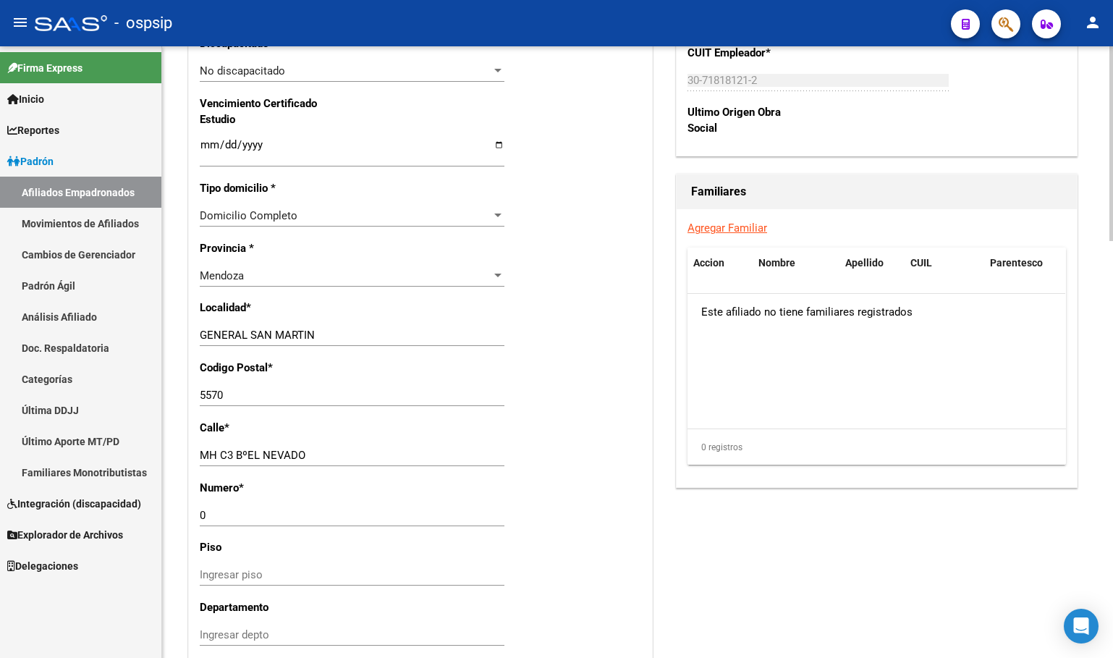
click at [744, 234] on link "Agregar Familiar" at bounding box center [727, 227] width 80 height 13
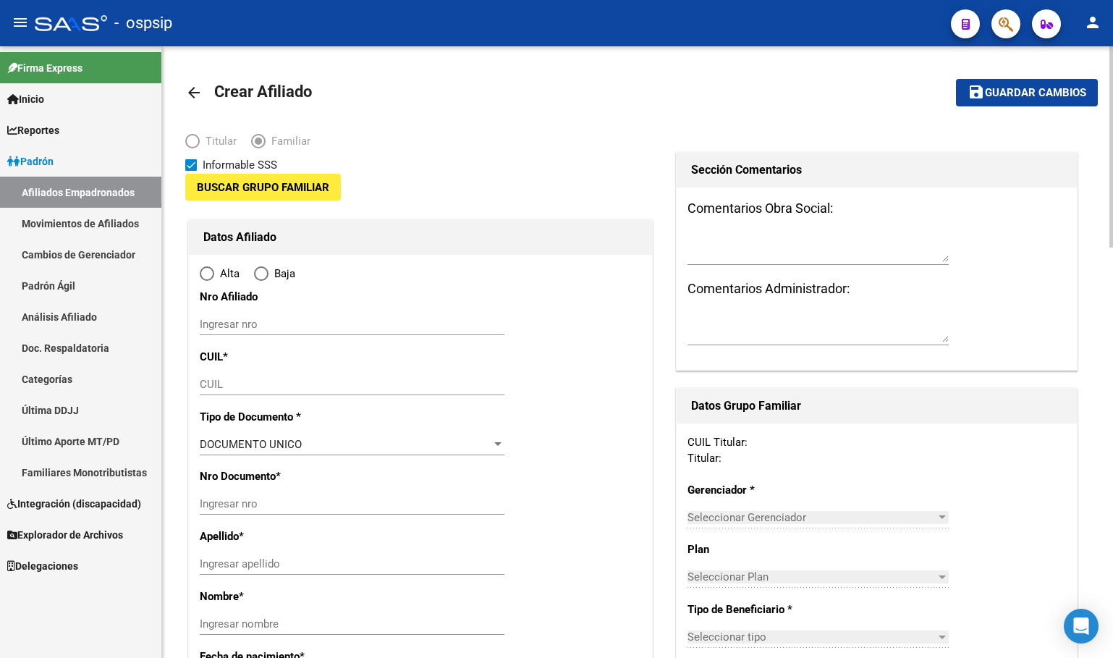
type input "30-71818121-2"
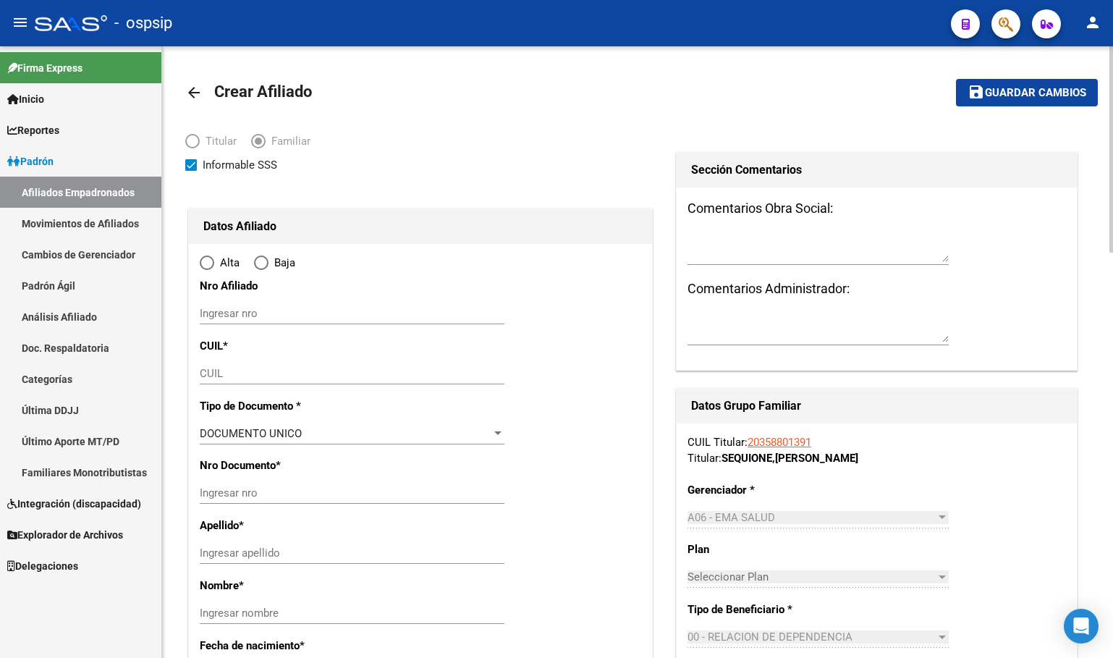
type input "GENERAL SAN MARTIN"
type input "5570"
type input "MH C3 BºEL NEVADO"
type input "0"
radio input "true"
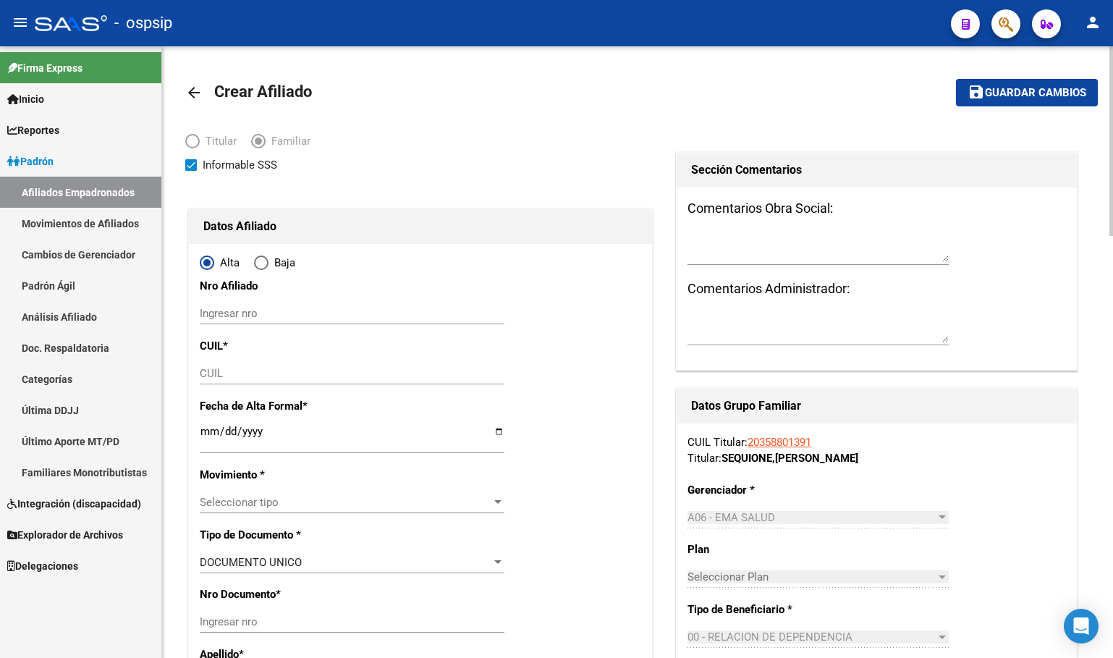
type input "30-71818121-2"
click at [211, 376] on input "CUIL" at bounding box center [352, 373] width 305 height 13
click at [244, 376] on input "CUIL" at bounding box center [352, 373] width 305 height 13
type input "27-51089380-3"
type input "51089380"
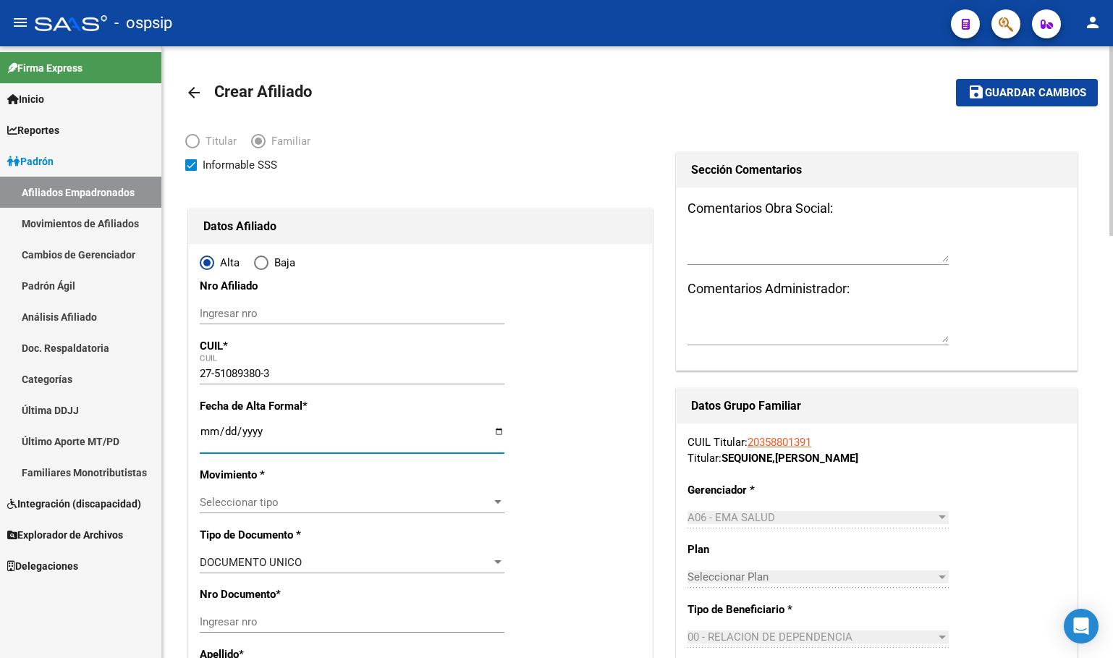
type input "[PERSON_NAME]"
type input "[DATE]"
type input "SAN MARTIN"
type input "M H C"
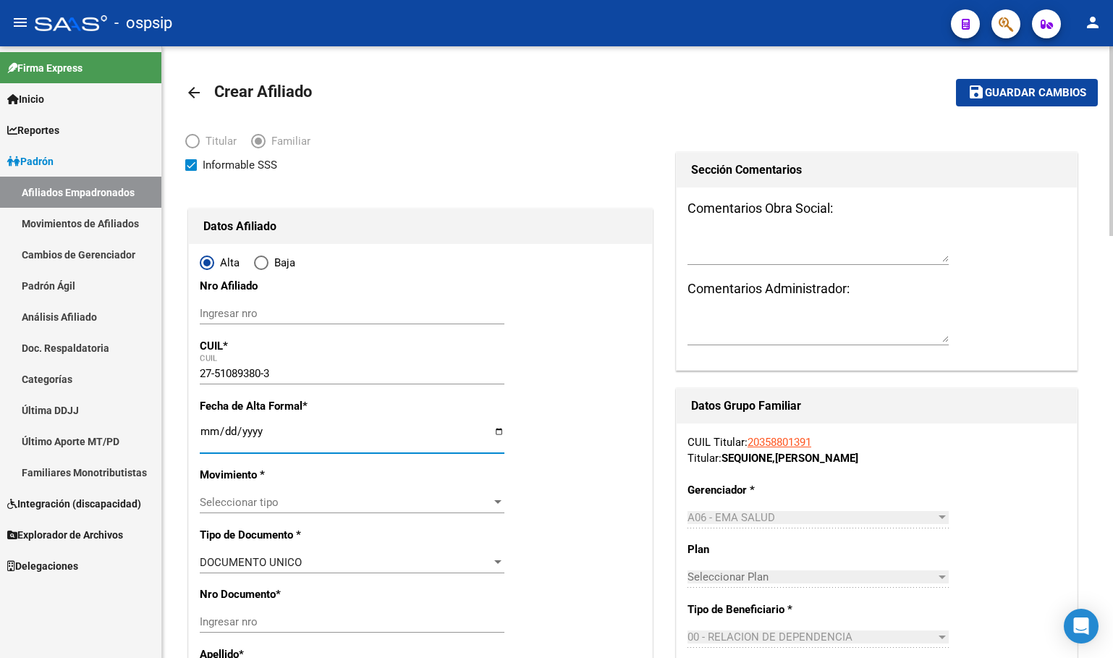
type input "3"
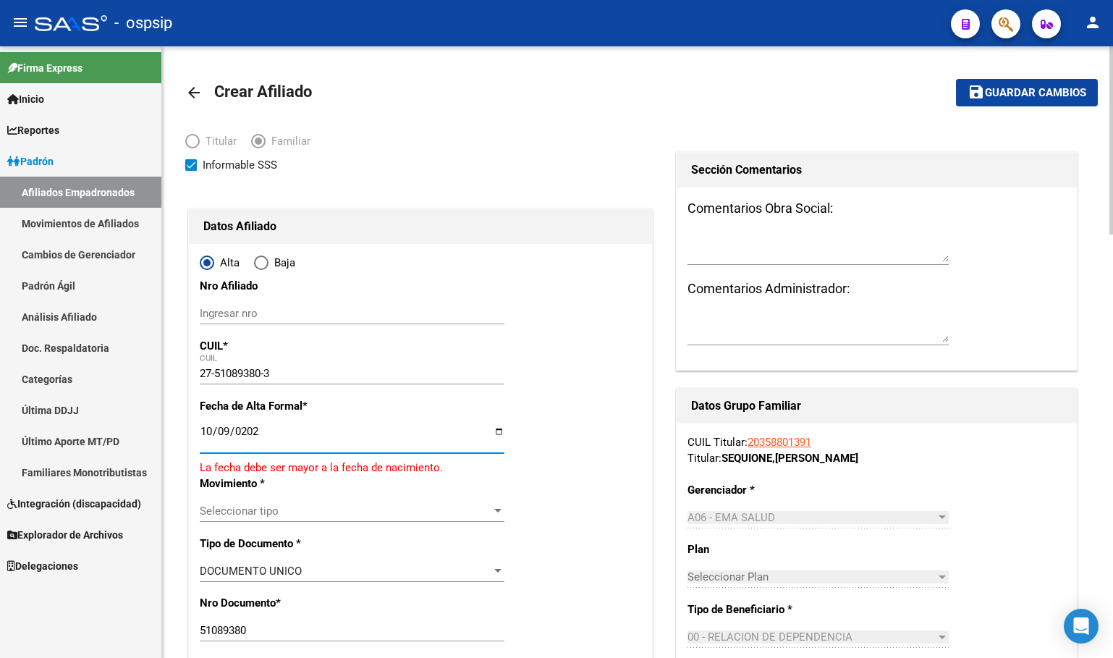
type input "[DATE]"
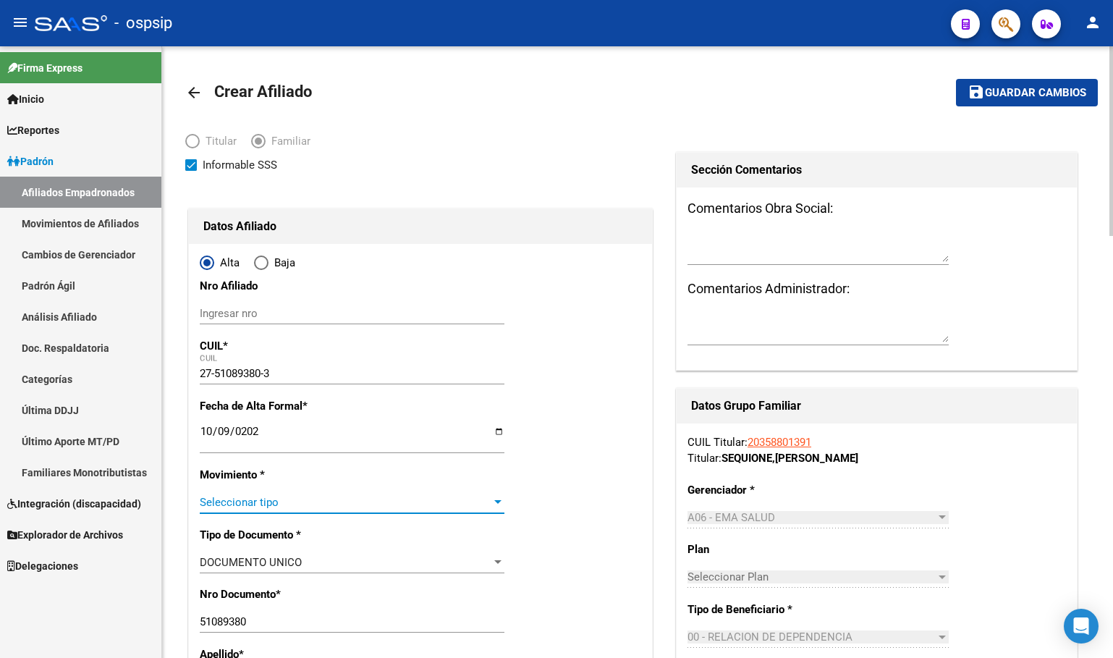
click at [237, 499] on span "Seleccionar tipo" at bounding box center [346, 502] width 292 height 13
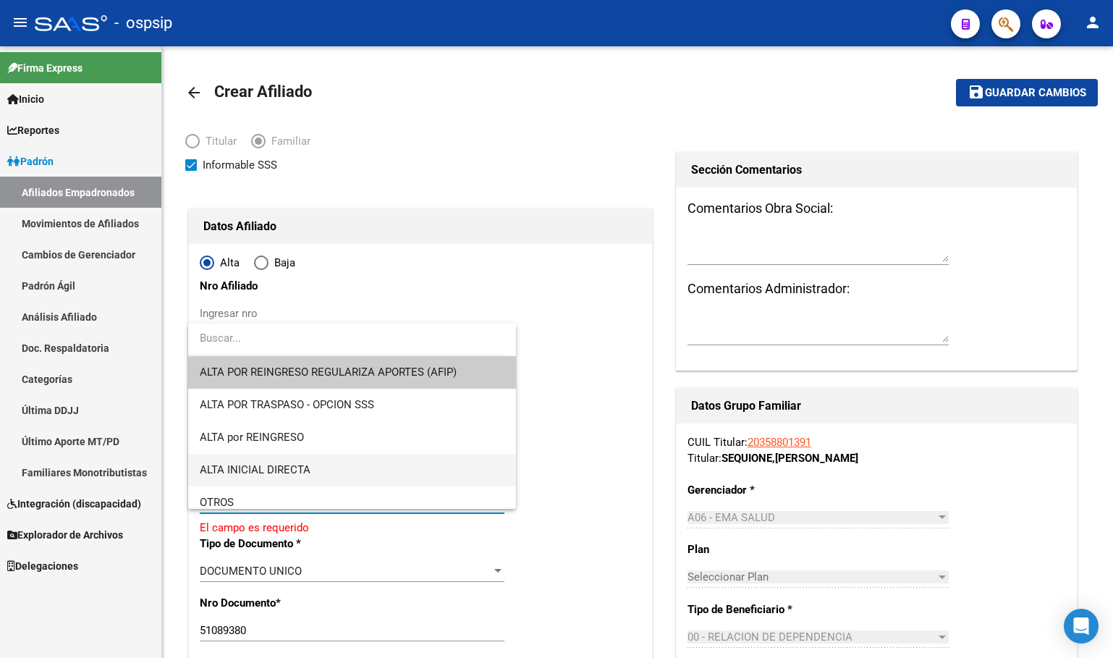
click at [247, 462] on span "ALTA INICIAL DIRECTA" at bounding box center [352, 470] width 305 height 33
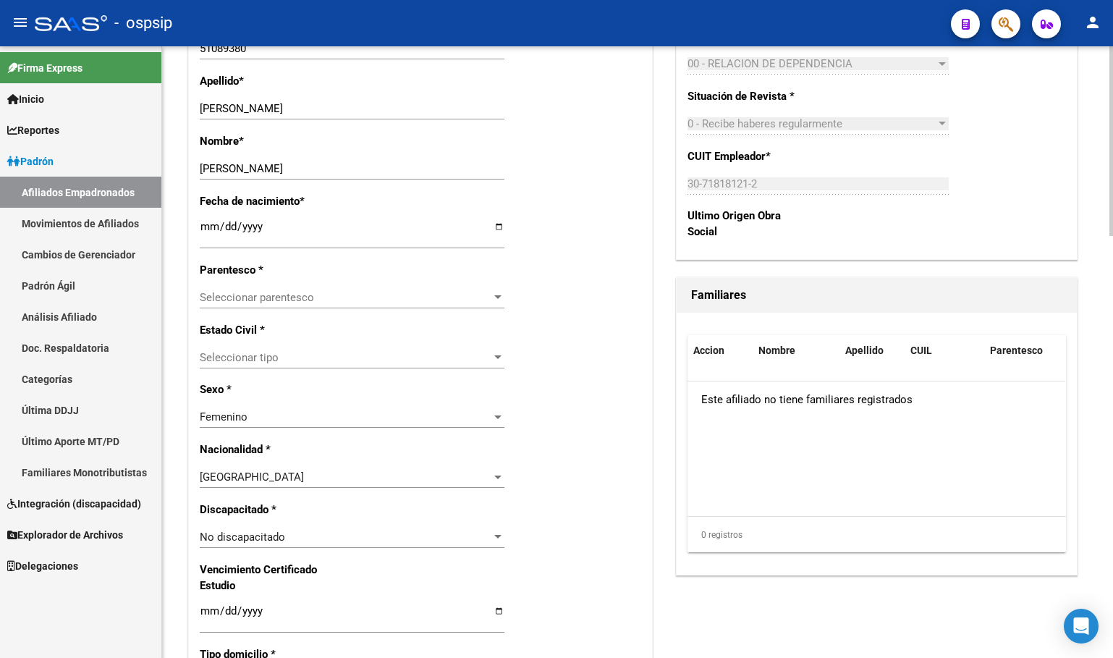
scroll to position [579, 0]
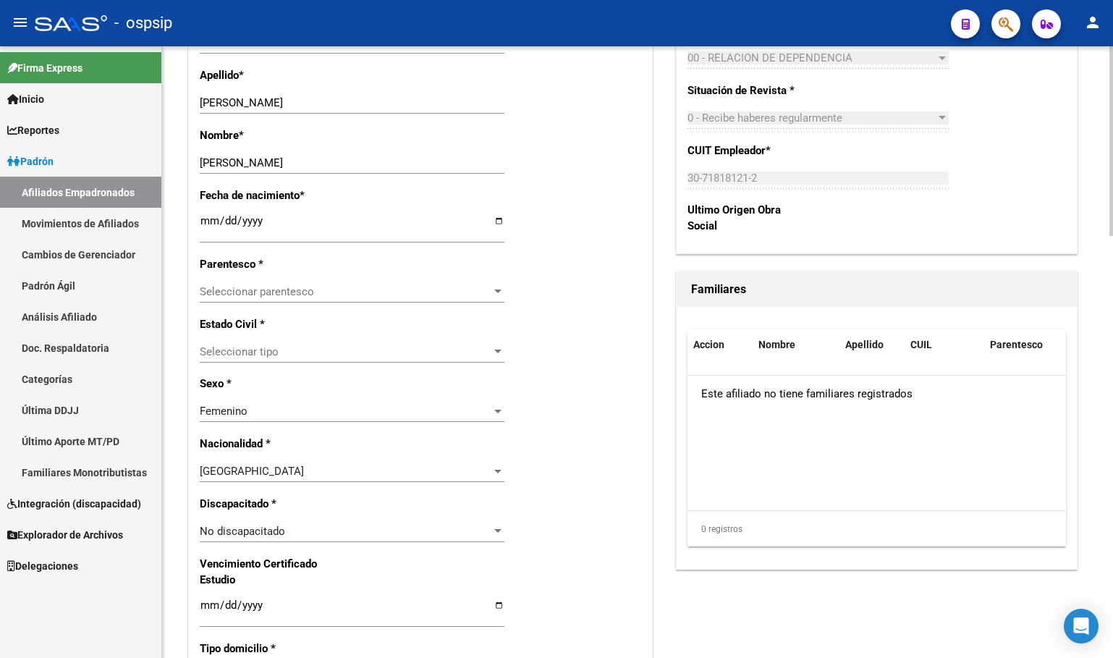
click at [234, 291] on span "Seleccionar parentesco" at bounding box center [346, 291] width 292 height 13
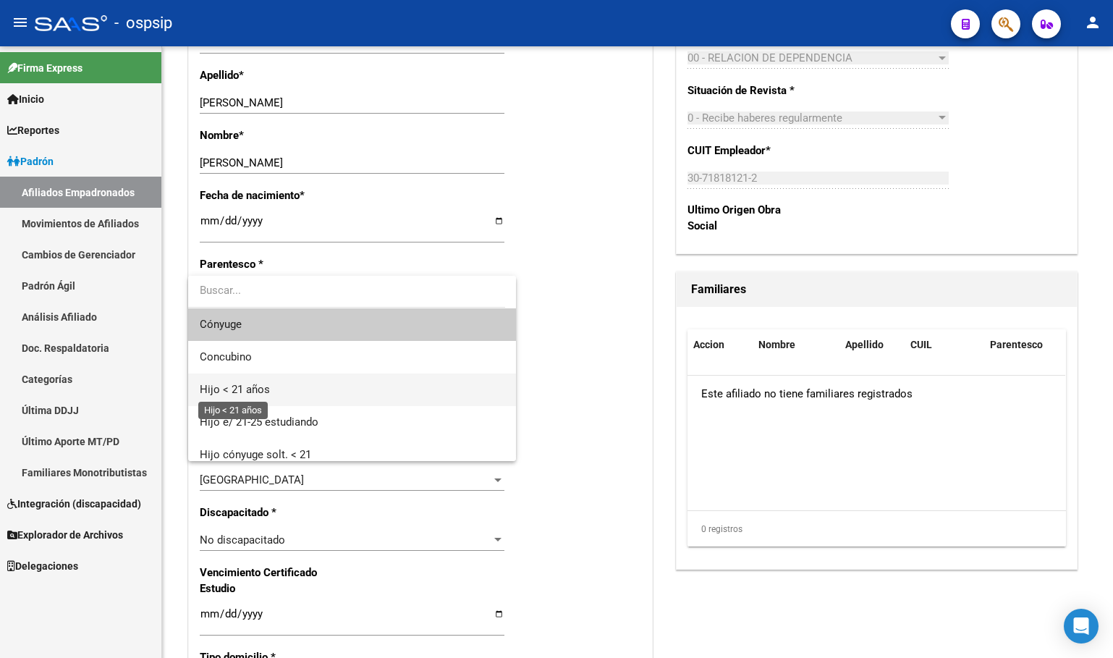
click at [250, 387] on span "Hijo < 21 años" at bounding box center [235, 389] width 70 height 13
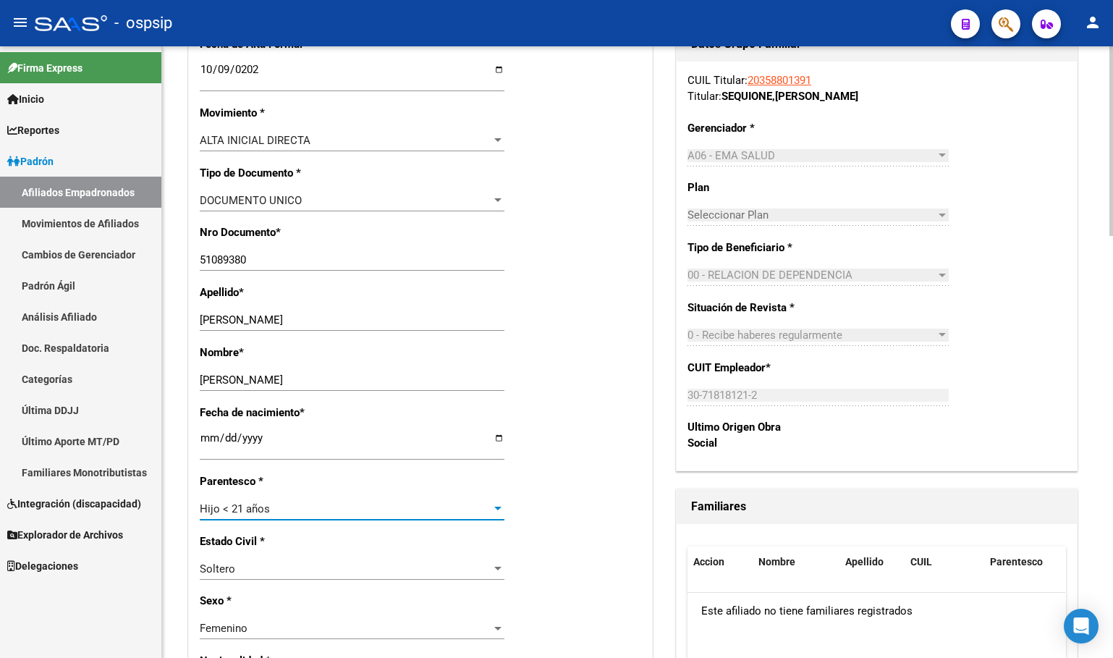
scroll to position [0, 0]
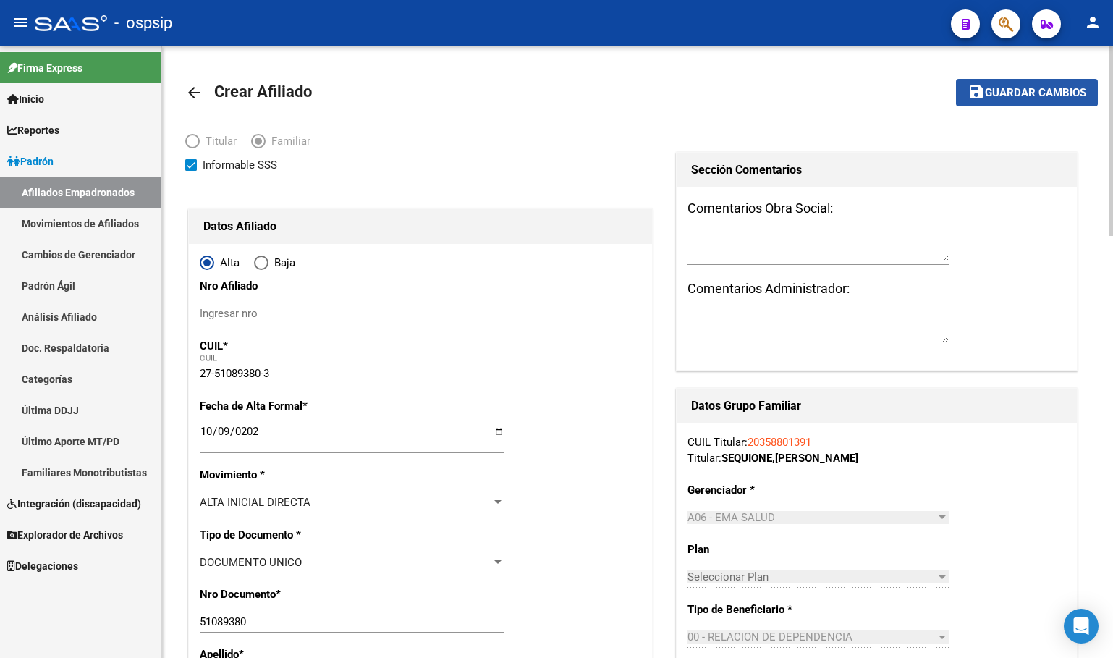
click at [1020, 88] on span "Guardar cambios" at bounding box center [1035, 93] width 101 height 13
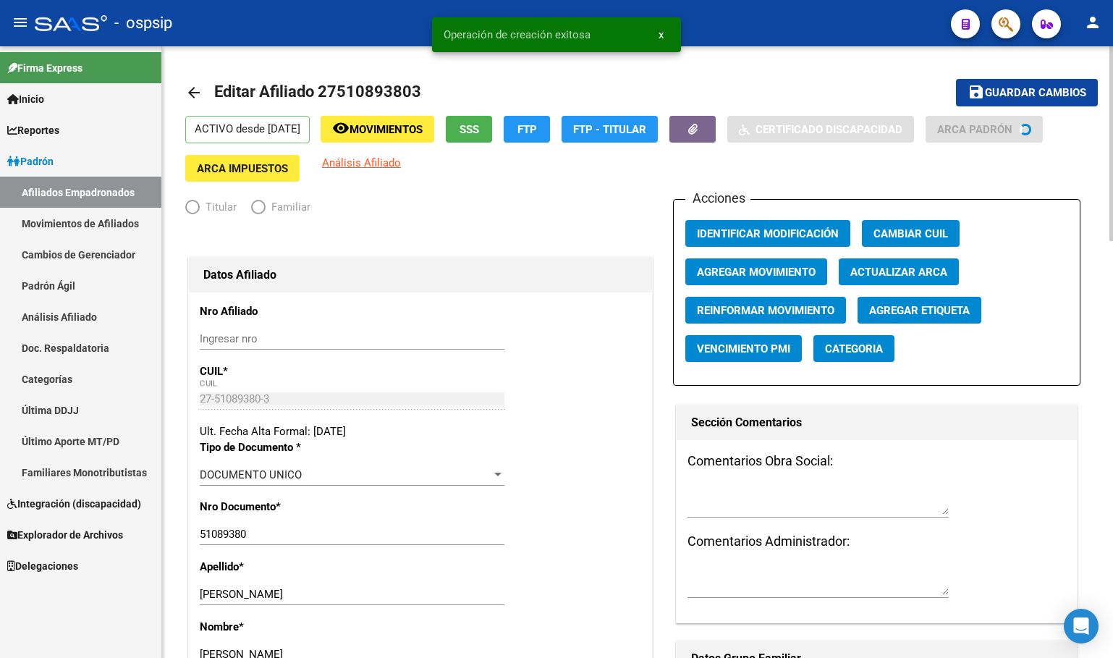
radio input "true"
type input "30-71818121-2"
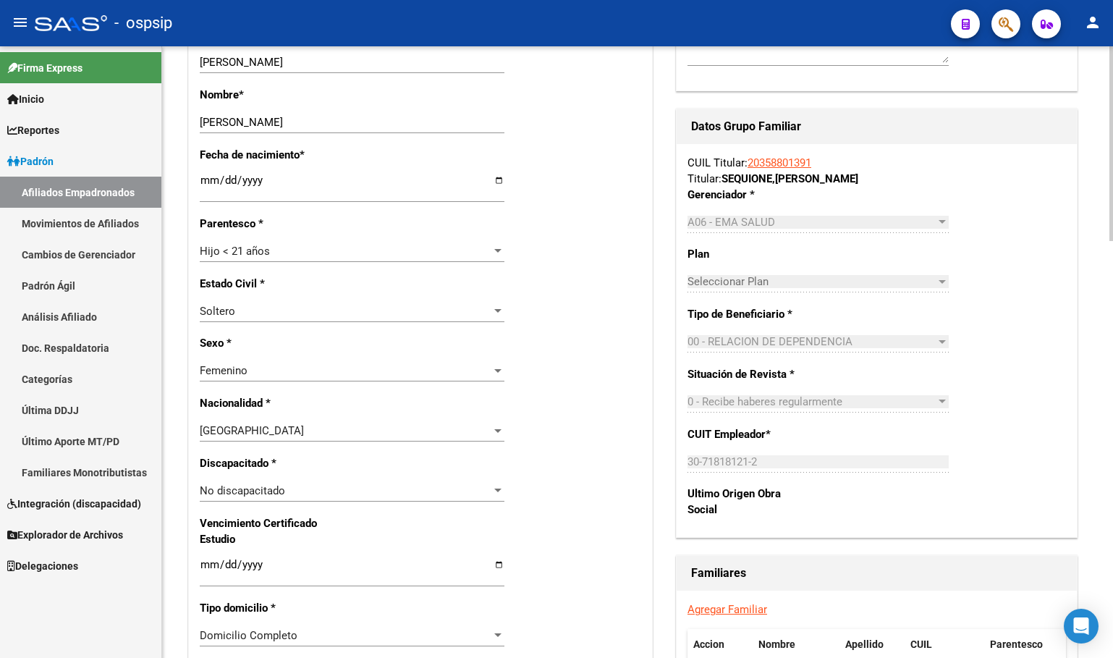
scroll to position [796, 0]
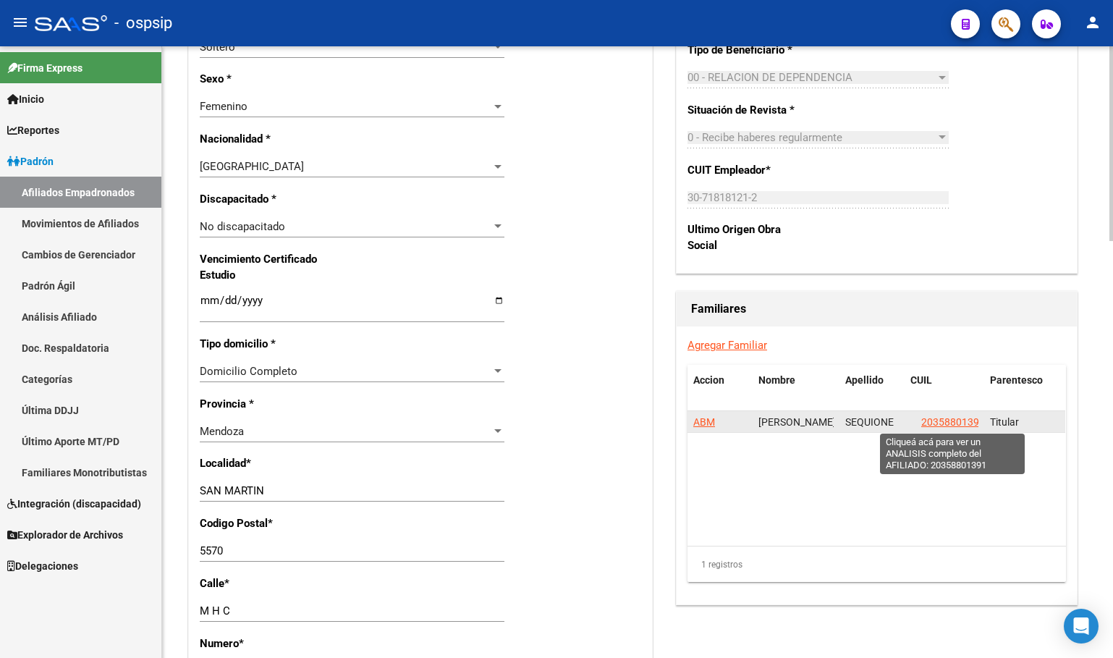
click at [949, 425] on span "20358801391" at bounding box center [953, 422] width 64 height 12
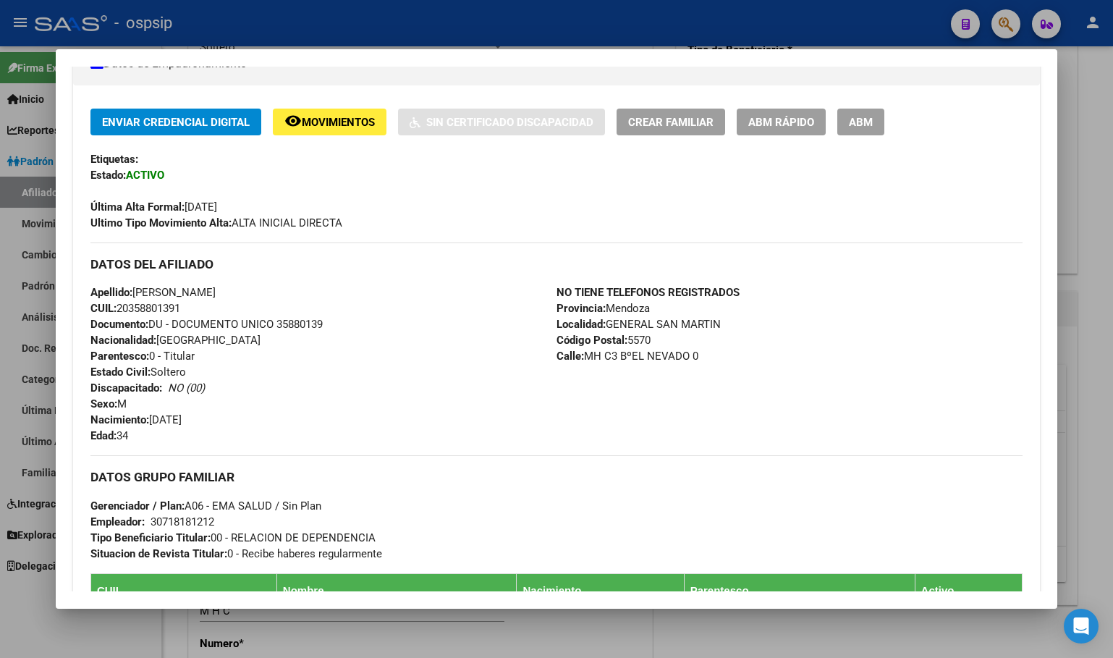
scroll to position [289, 0]
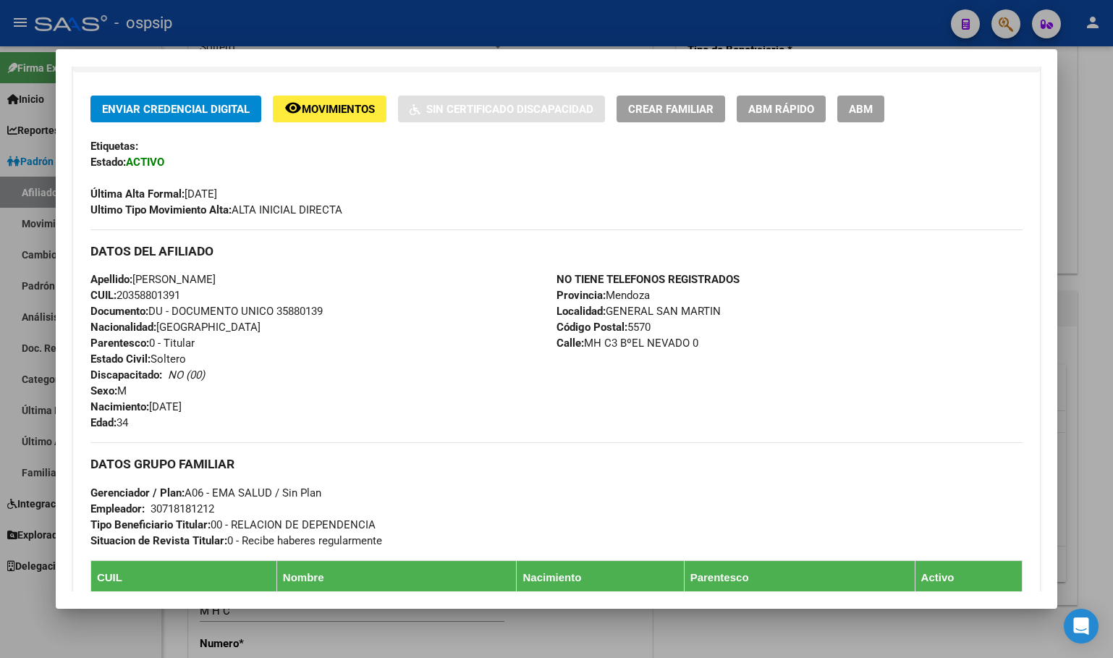
click at [352, 410] on div "Apellido: [PERSON_NAME]: 20358801391 Documento: DU - DOCUMENTO UNICO 35880139 N…" at bounding box center [323, 350] width 466 height 159
click at [860, 113] on span "ABM" at bounding box center [861, 109] width 24 height 13
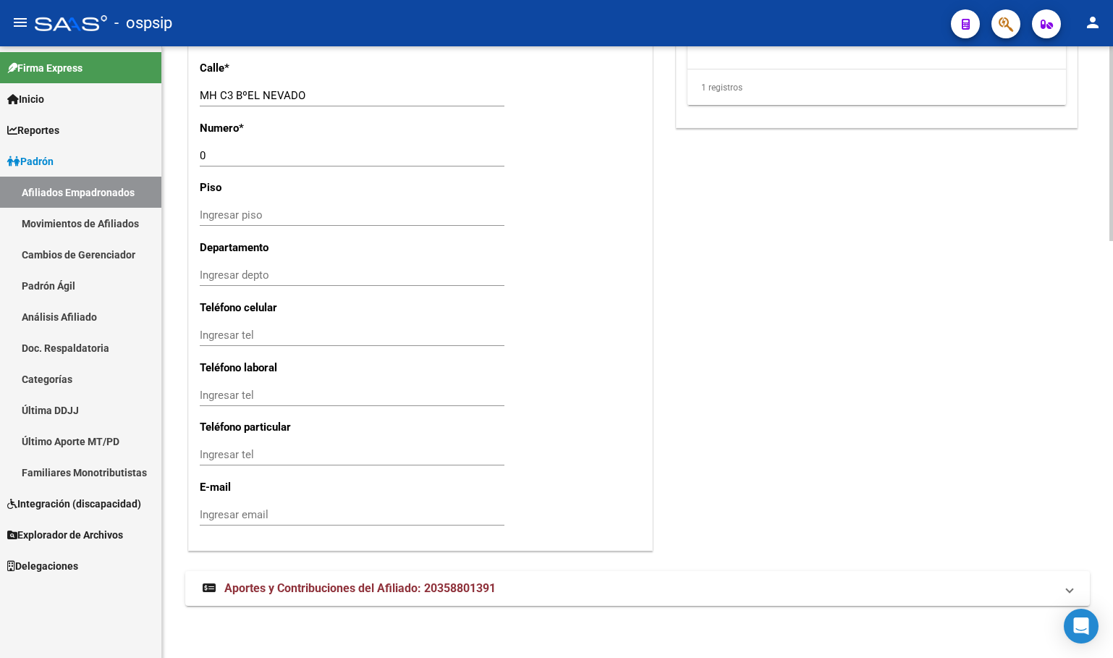
scroll to position [1311, 0]
click at [331, 590] on span "Aportes y Contribuciones del Afiliado: 20358801391" at bounding box center [359, 588] width 271 height 14
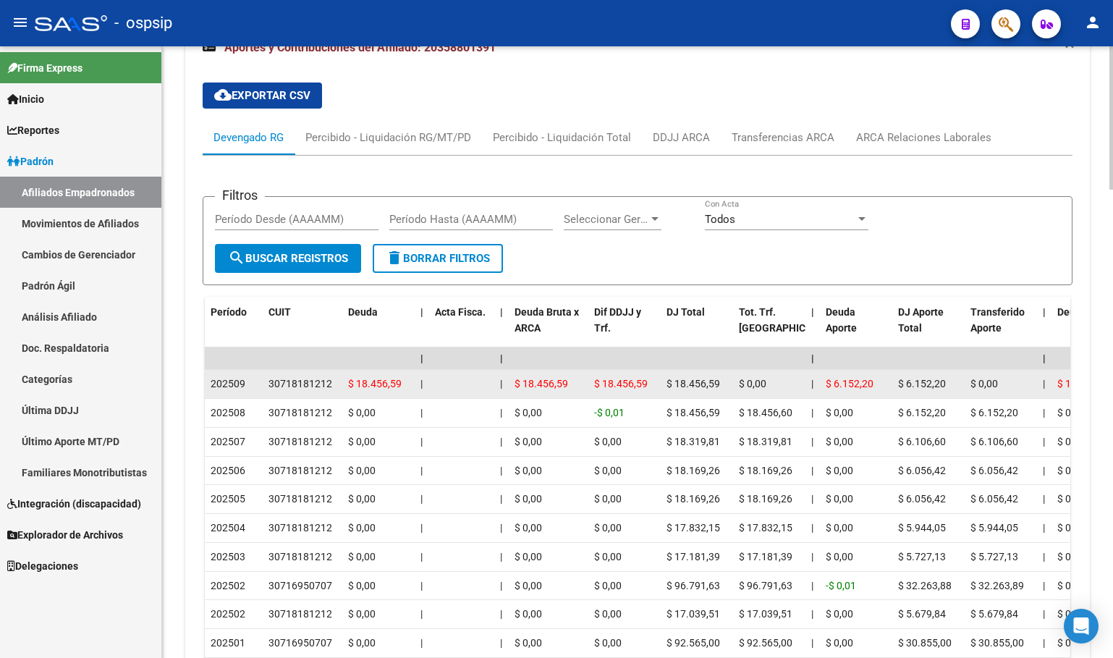
scroll to position [1857, 0]
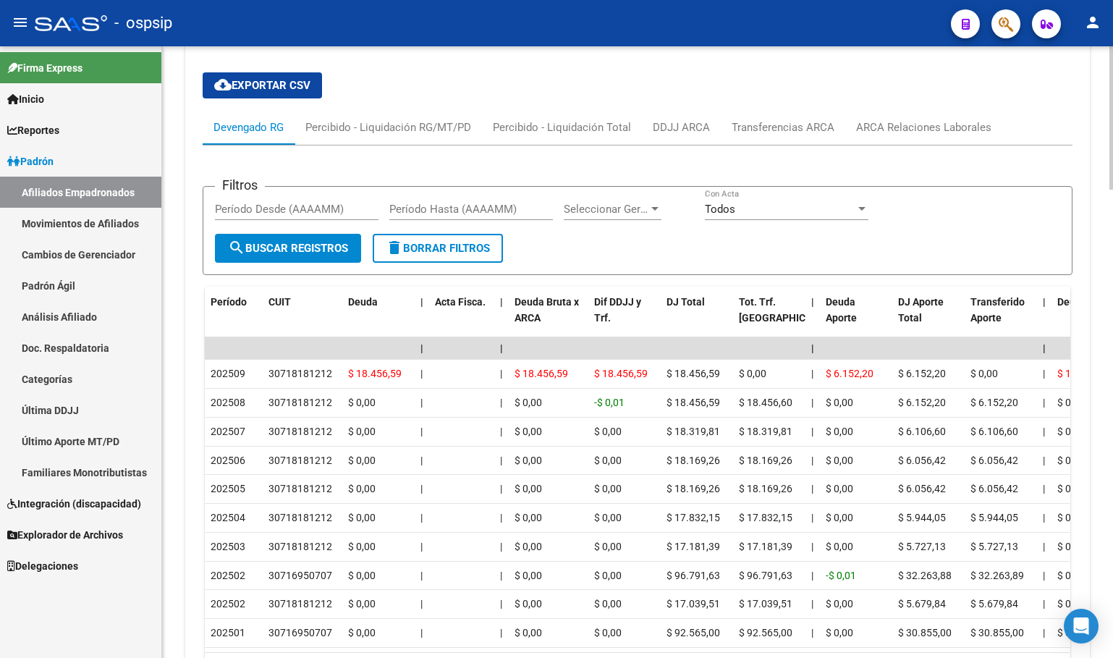
click at [396, 99] on div "cloud_download Exportar CSV Devengado RG Percibido - Liquidación RG/MT/PD Perci…" at bounding box center [638, 381] width 870 height 640
click at [873, 134] on div "ARCA Relaciones Laborales" at bounding box center [923, 127] width 135 height 16
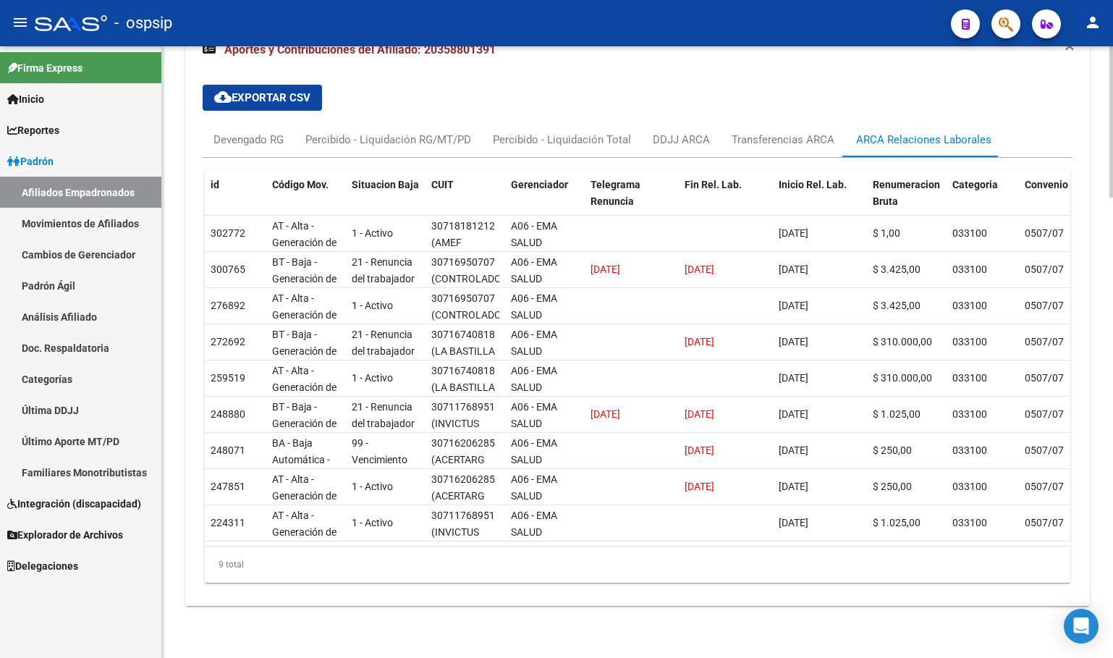
click at [381, 105] on div "cloud_download Exportar CSV Devengado RG Percibido - Liquidación RG/MT/PD Perci…" at bounding box center [638, 333] width 870 height 521
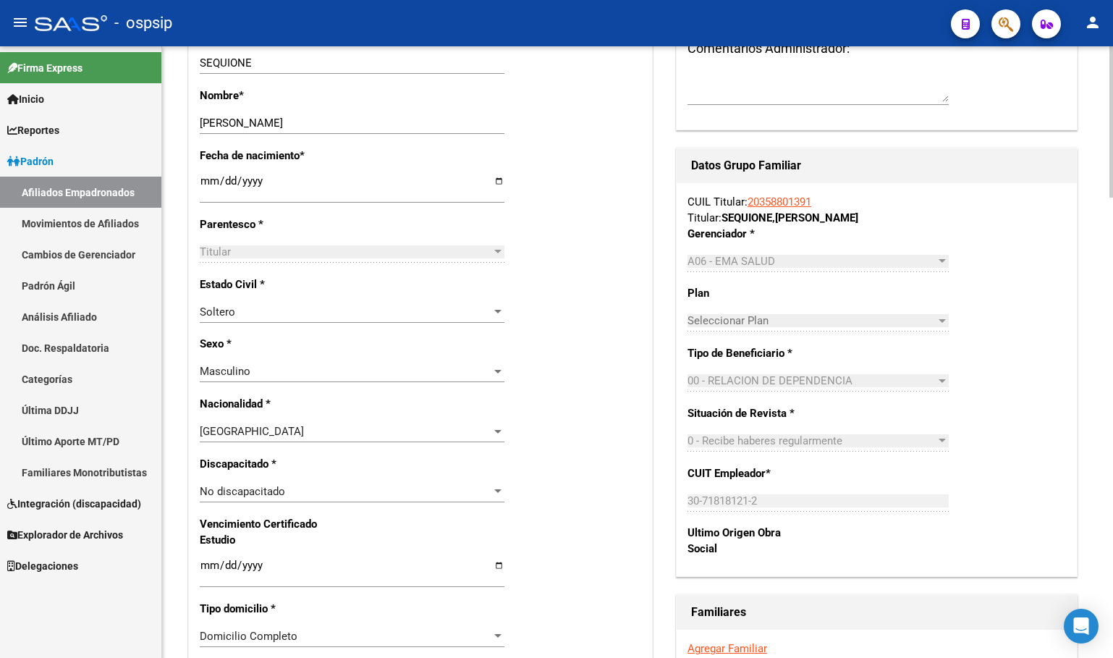
scroll to position [265, 0]
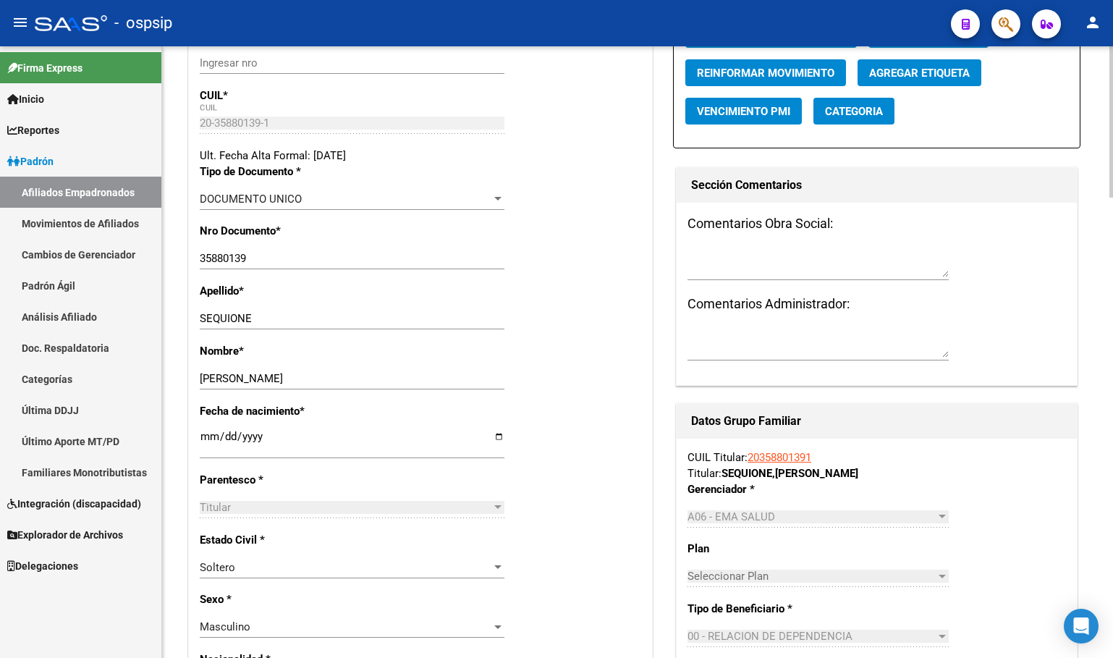
click at [405, 88] on div "Ingresar nro" at bounding box center [352, 69] width 305 height 35
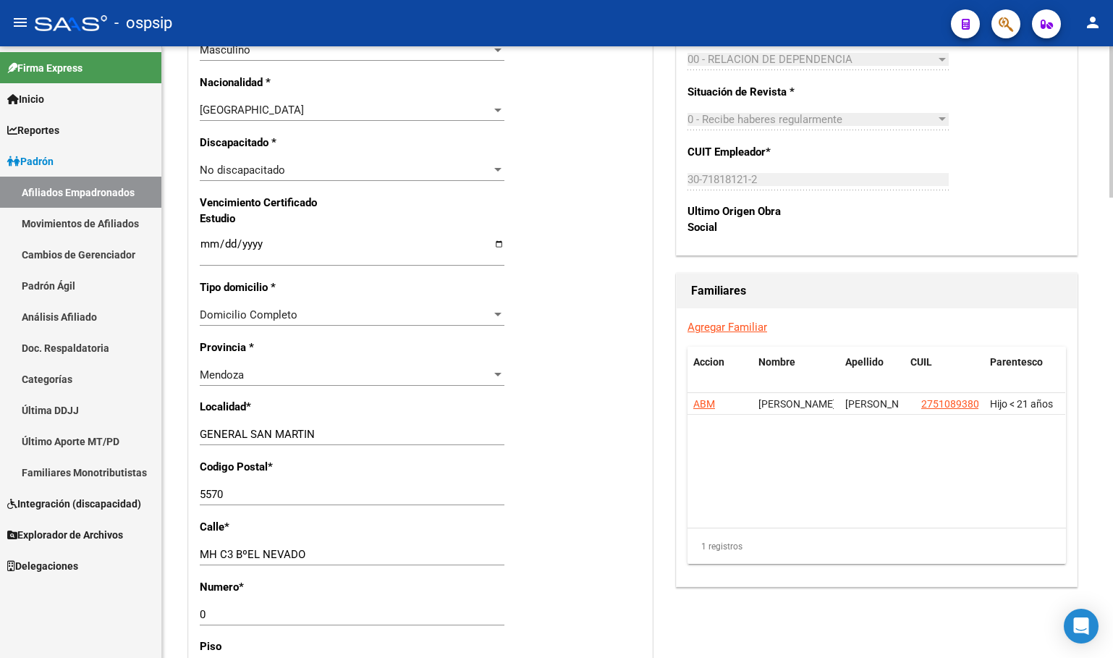
scroll to position [844, 0]
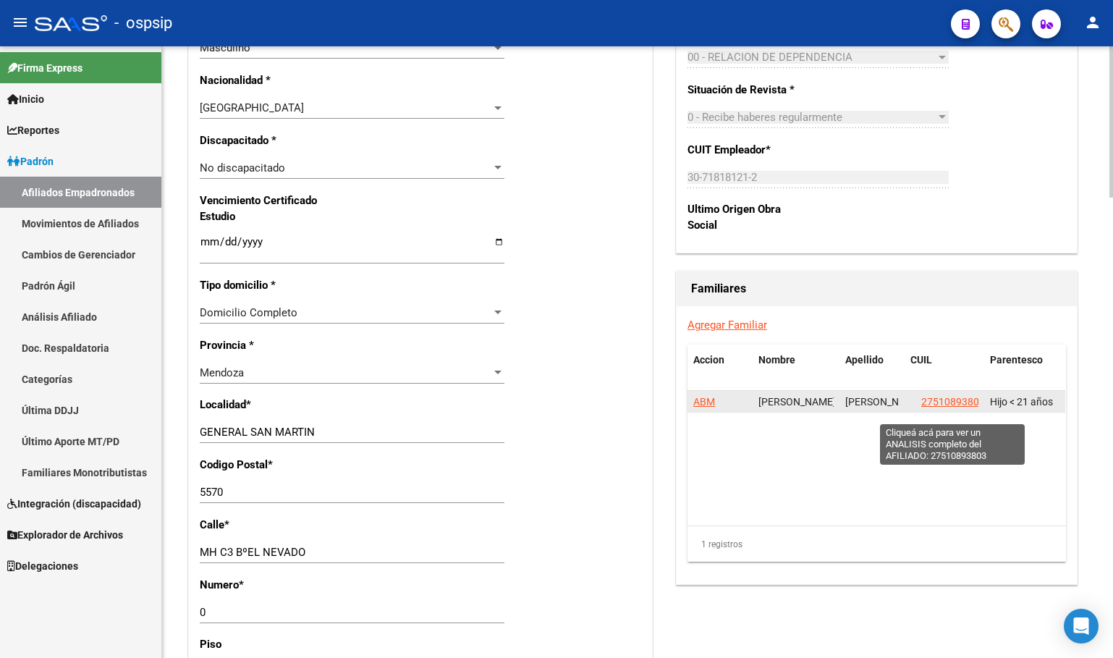
click at [948, 407] on span "27510893803" at bounding box center [953, 402] width 64 height 12
type textarea "27510893803"
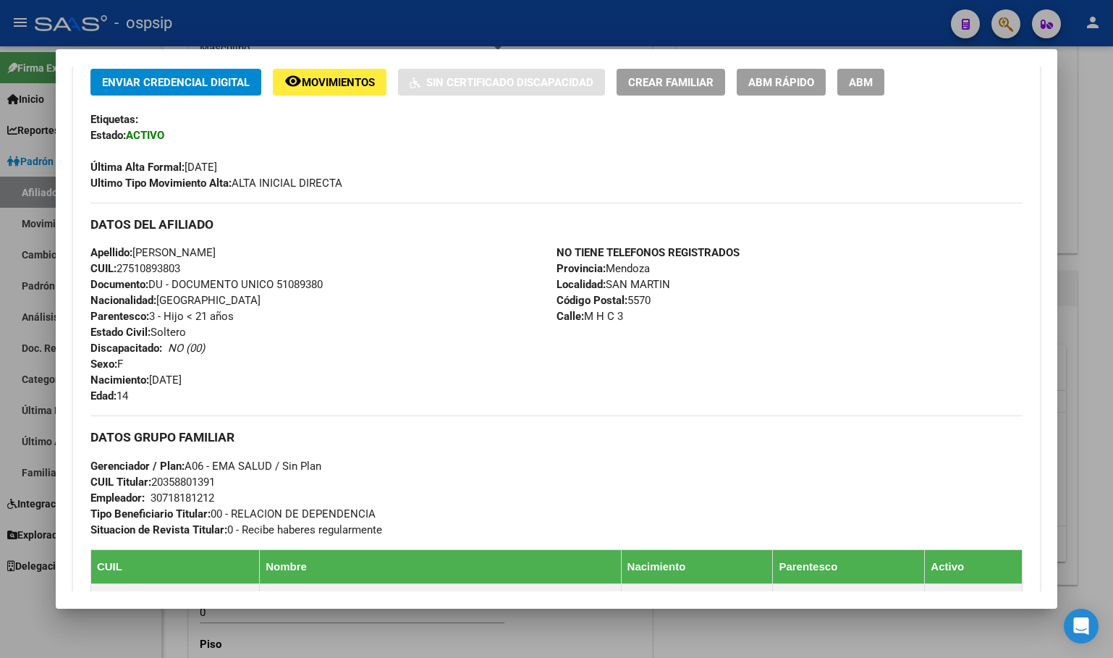
scroll to position [362, 0]
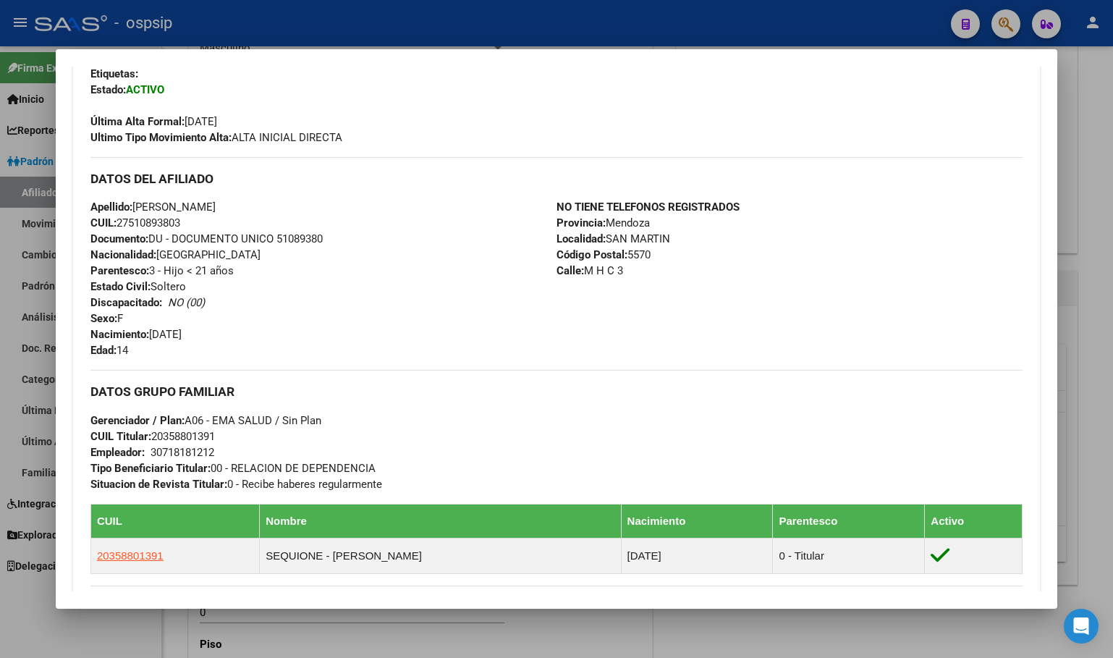
drag, startPoint x: 277, startPoint y: 237, endPoint x: 328, endPoint y: 241, distance: 50.8
click at [328, 241] on div "Apellido: [PERSON_NAME] CUIL: 27510893803 Documento: DU - DOCUMENTO UNICO 51089…" at bounding box center [323, 278] width 466 height 159
copy span "51089380"
drag, startPoint x: 387, startPoint y: 277, endPoint x: 382, endPoint y: 130, distance: 147.0
click at [385, 274] on div "Apellido: [PERSON_NAME] CUIL: 27510893803 Documento: DU - DOCUMENTO UNICO 51089…" at bounding box center [323, 278] width 466 height 159
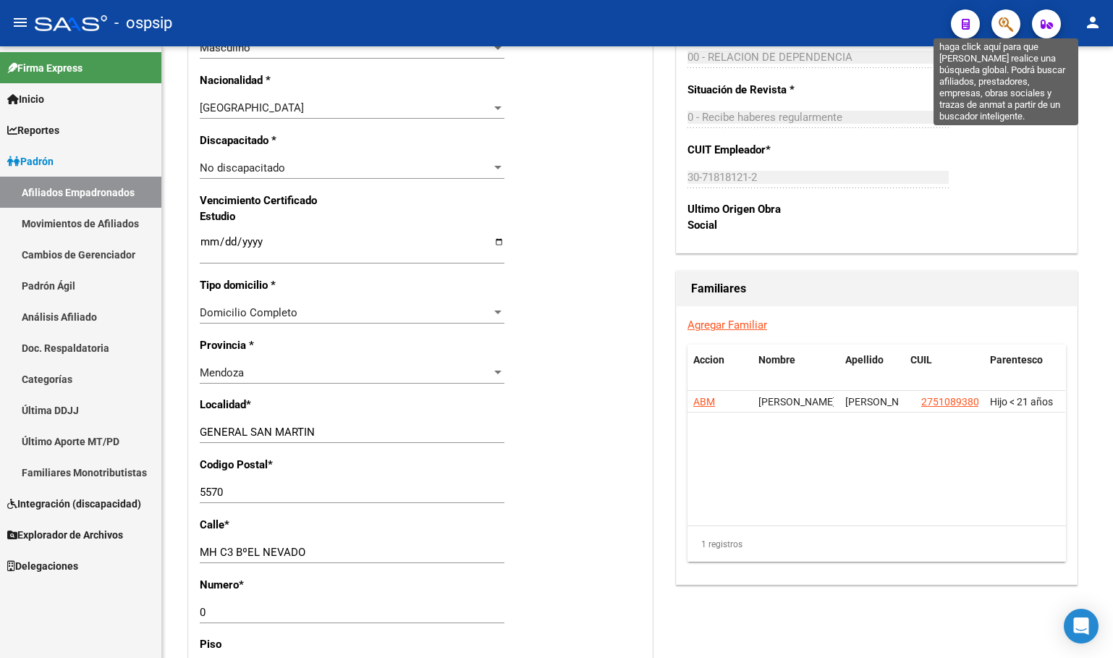
click at [1009, 21] on icon "button" at bounding box center [1006, 24] width 14 height 17
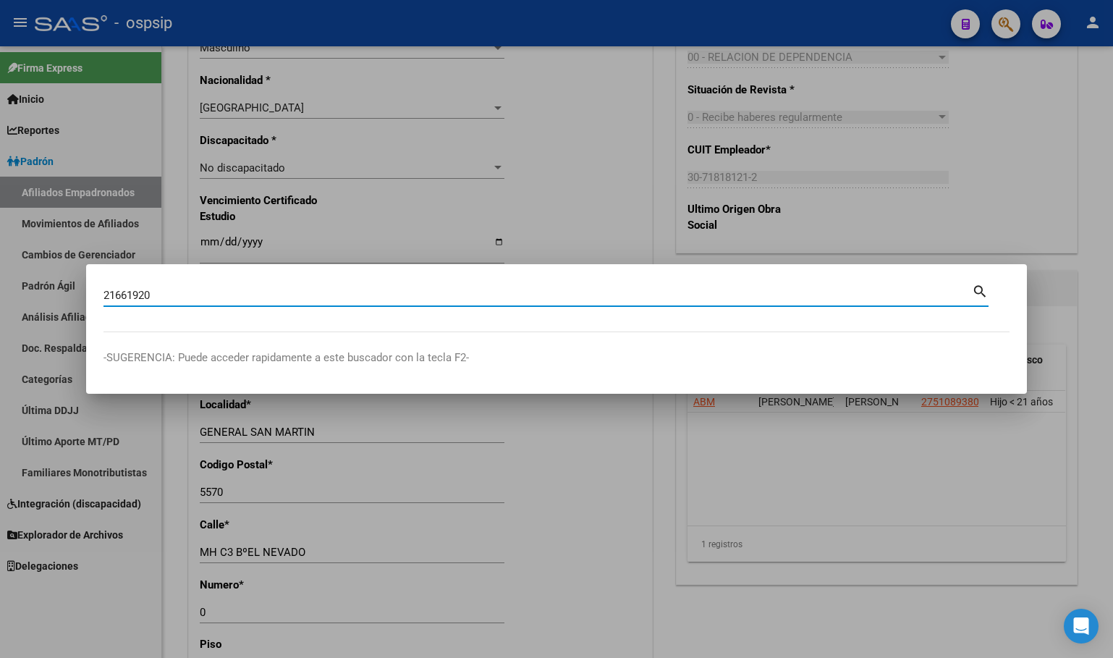
type input "21661920"
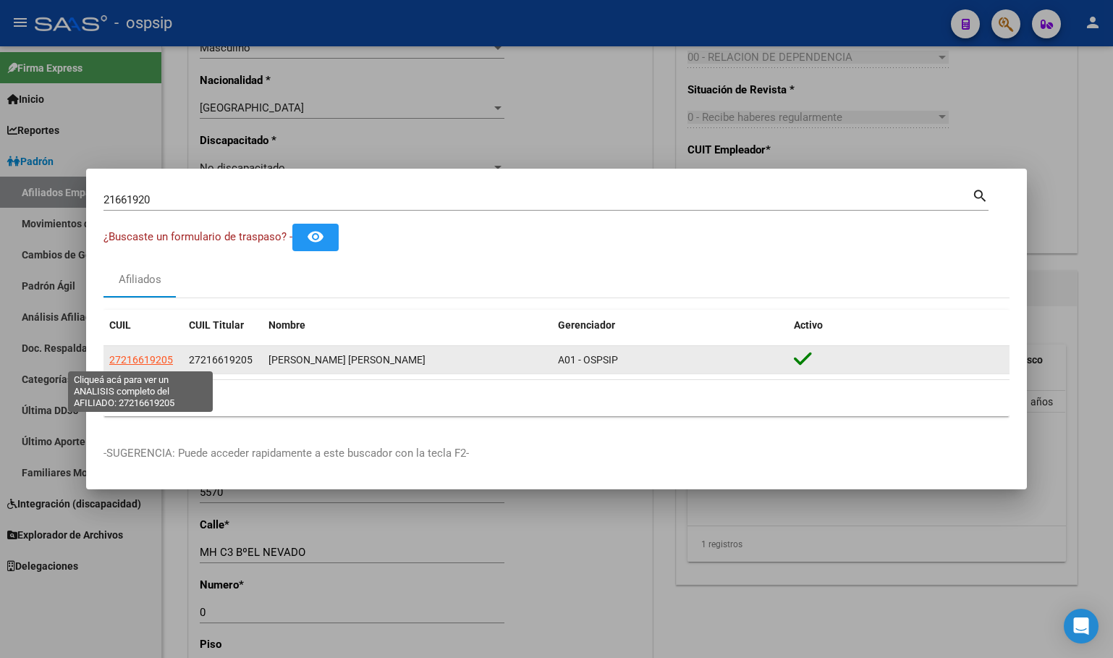
click at [152, 362] on span "27216619205" at bounding box center [141, 360] width 64 height 12
type textarea "27216619205"
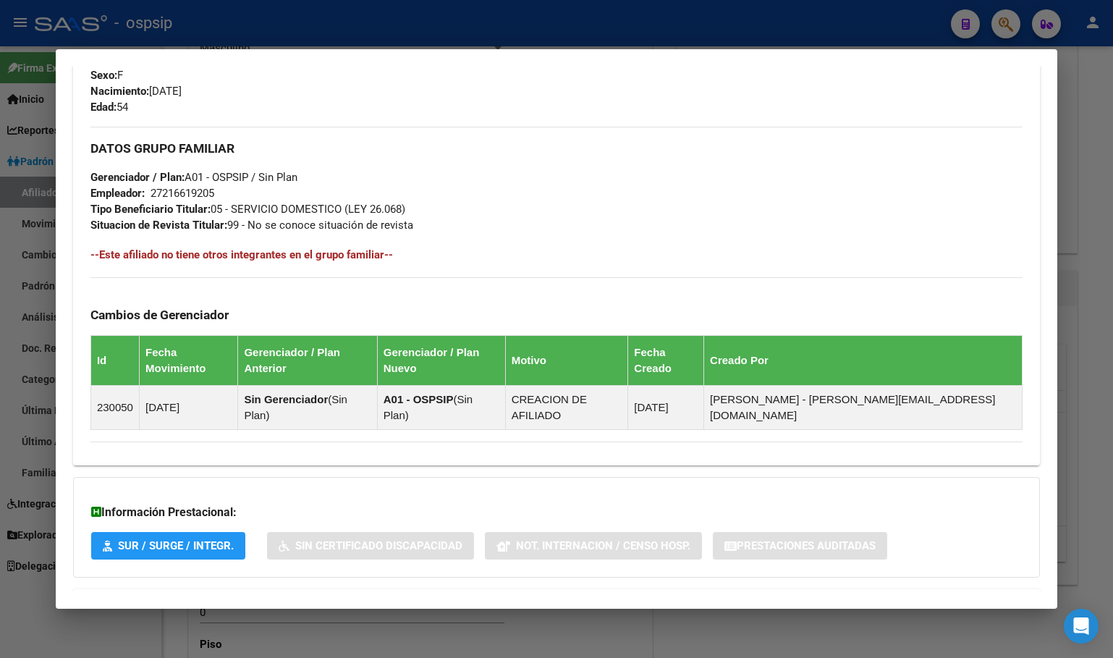
scroll to position [665, 0]
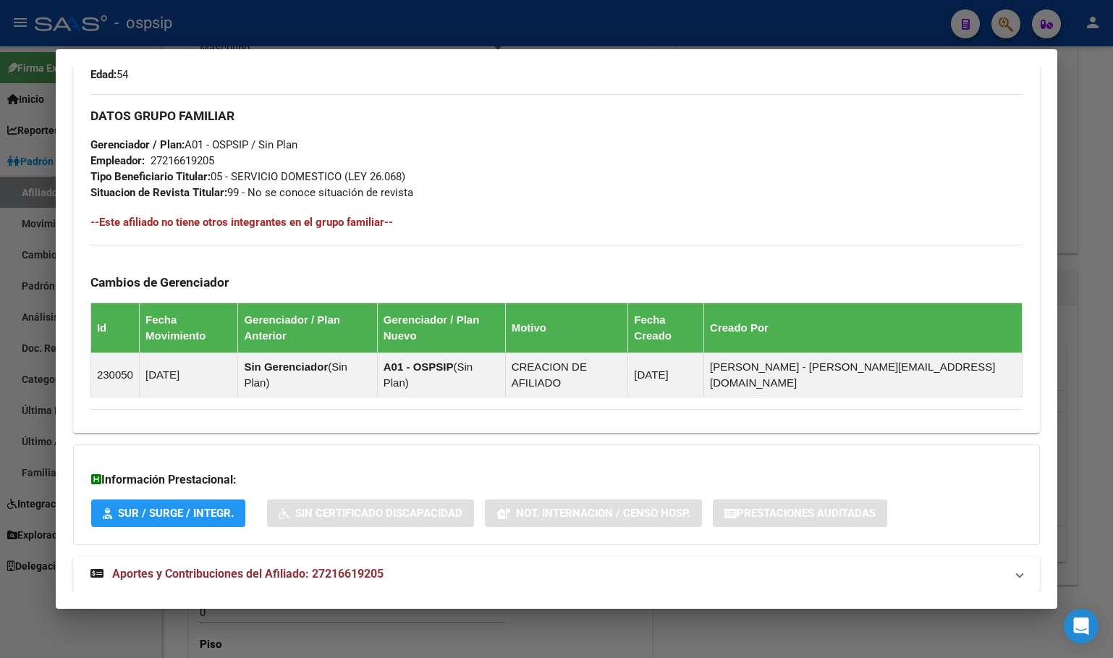
click at [342, 567] on span "Aportes y Contribuciones del Afiliado: 27216619205" at bounding box center [247, 574] width 271 height 14
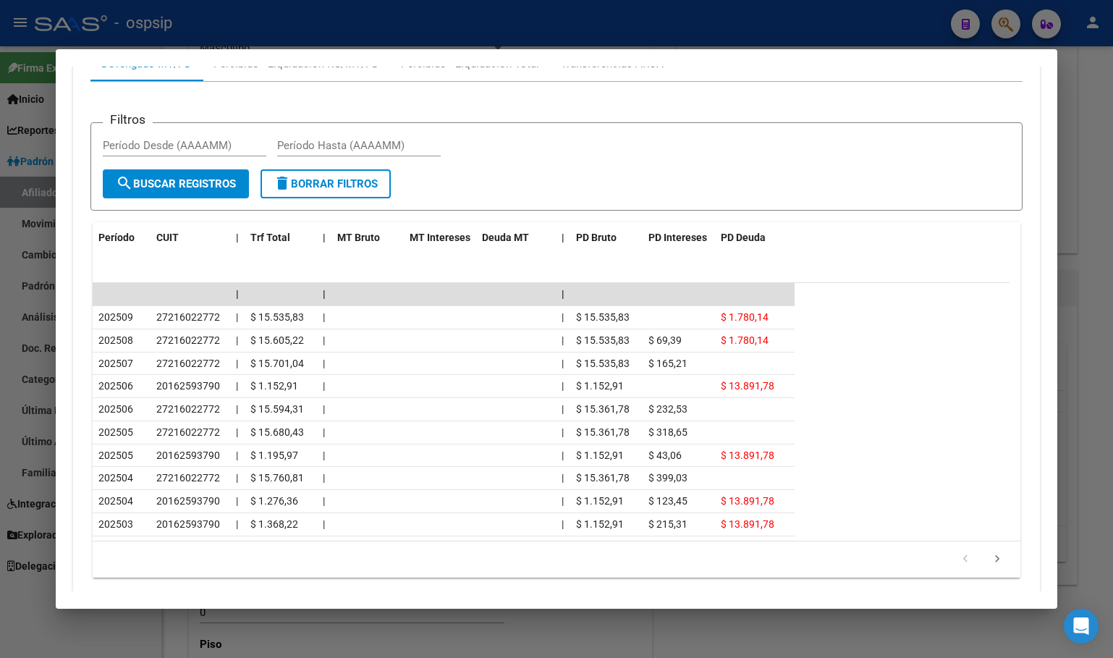
scroll to position [1315, 0]
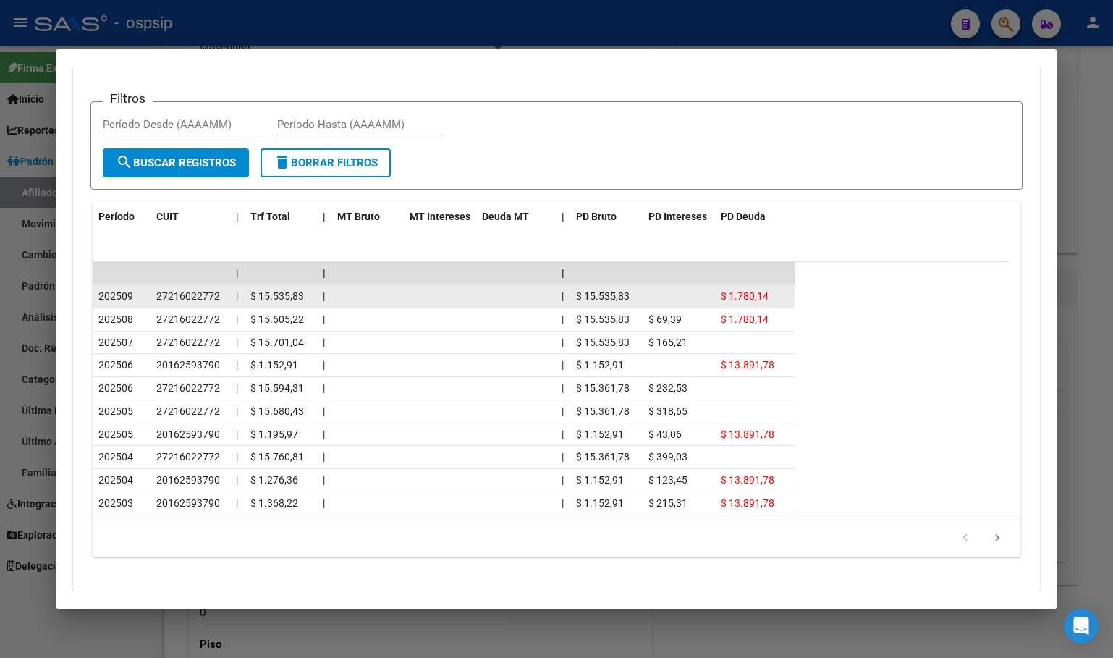
drag, startPoint x: 254, startPoint y: 263, endPoint x: 311, endPoint y: 260, distance: 57.2
click at [311, 285] on datatable-body-cell "$ 15.535,83" at bounding box center [281, 296] width 72 height 22
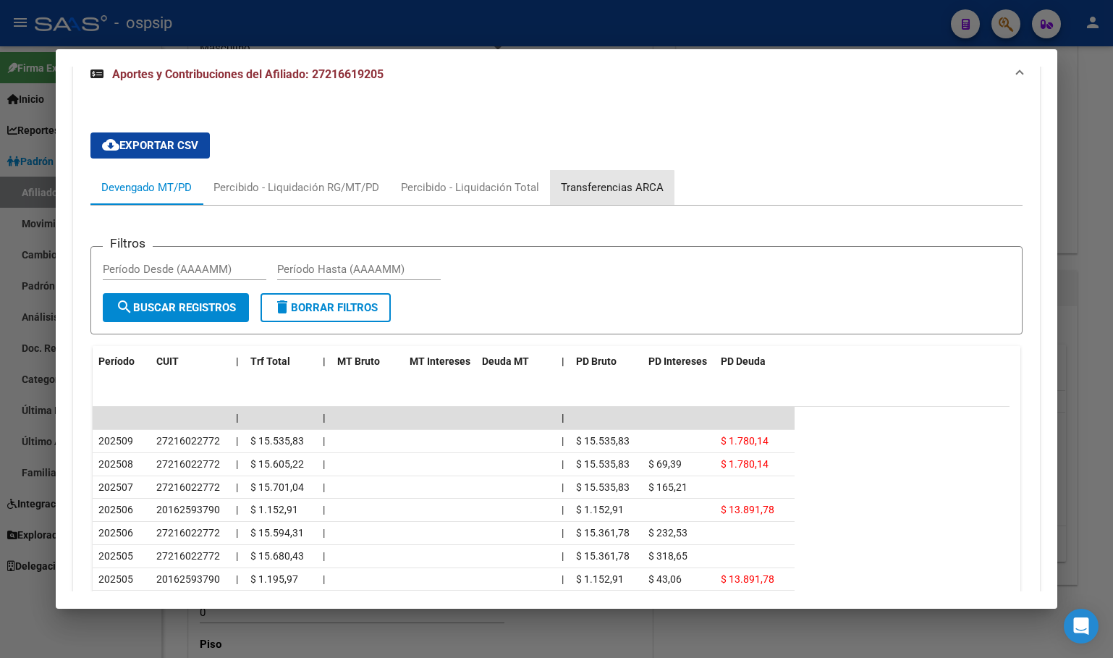
click at [592, 179] on div "Transferencias ARCA" at bounding box center [612, 187] width 103 height 16
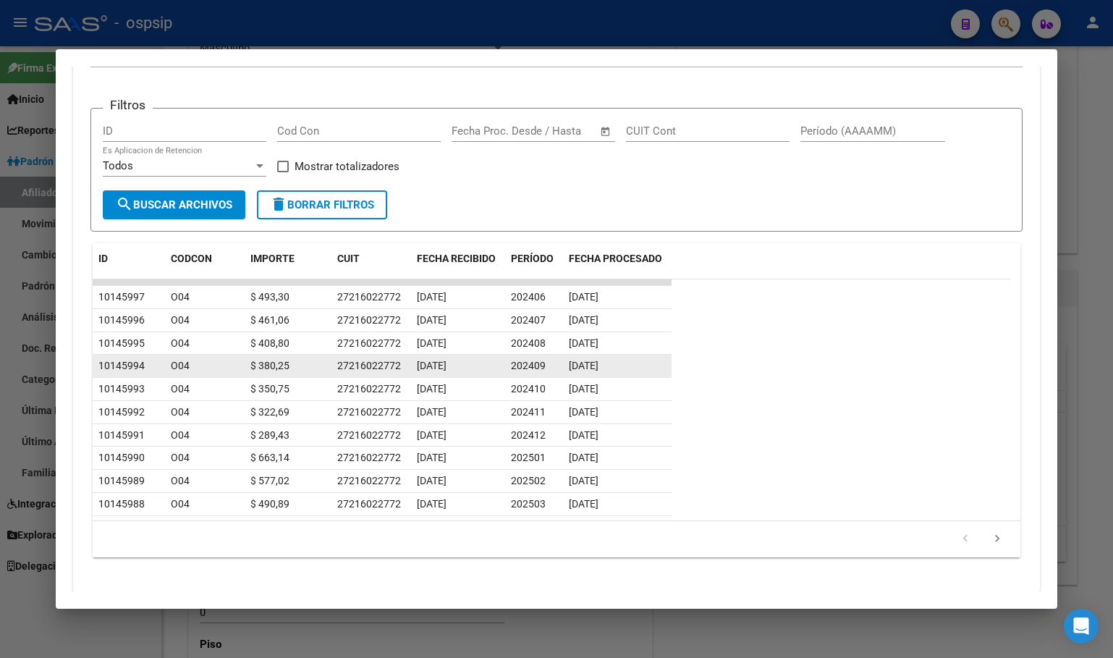
scroll to position [1309, 0]
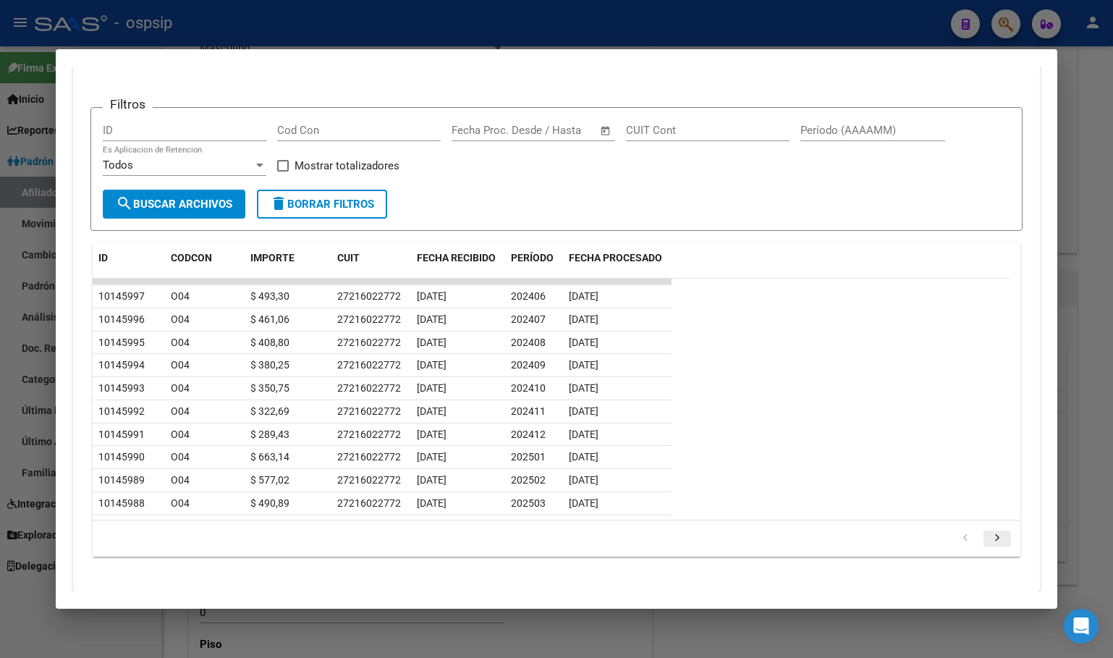
click at [988, 531] on icon "go to next page" at bounding box center [997, 539] width 19 height 17
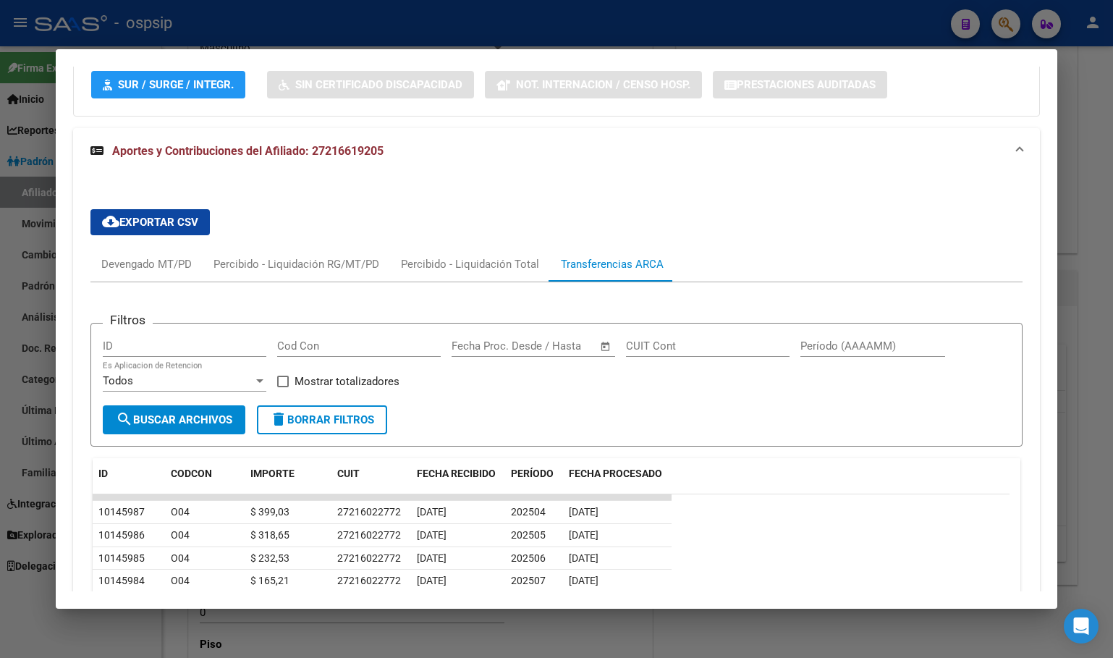
scroll to position [1092, 0]
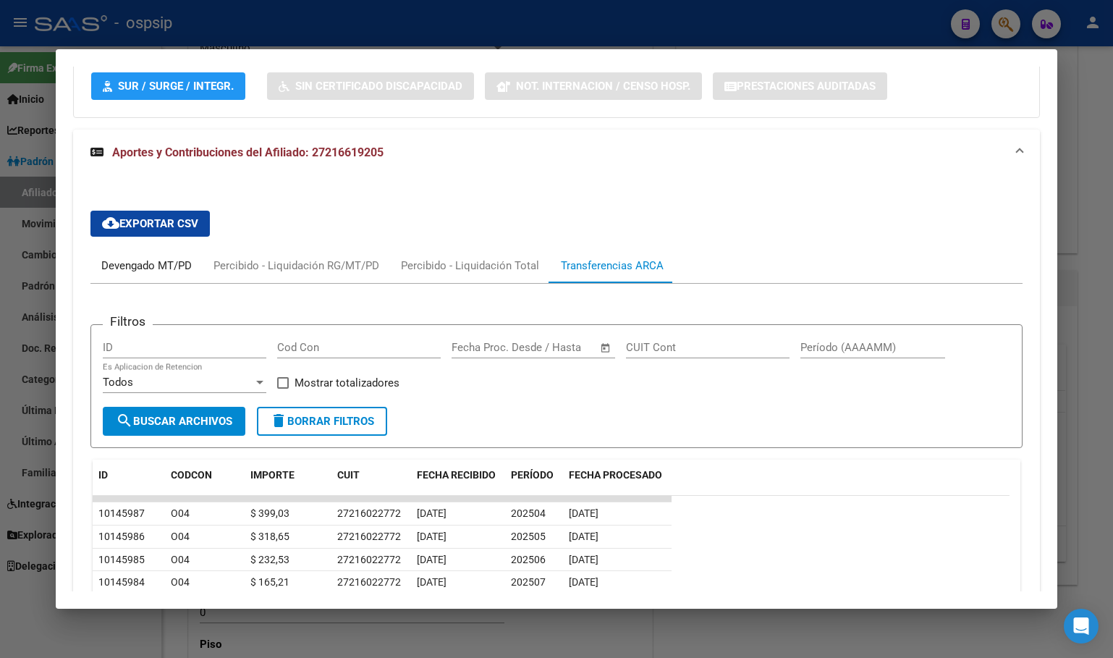
click at [127, 258] on div "Devengado MT/PD" at bounding box center [146, 266] width 90 height 16
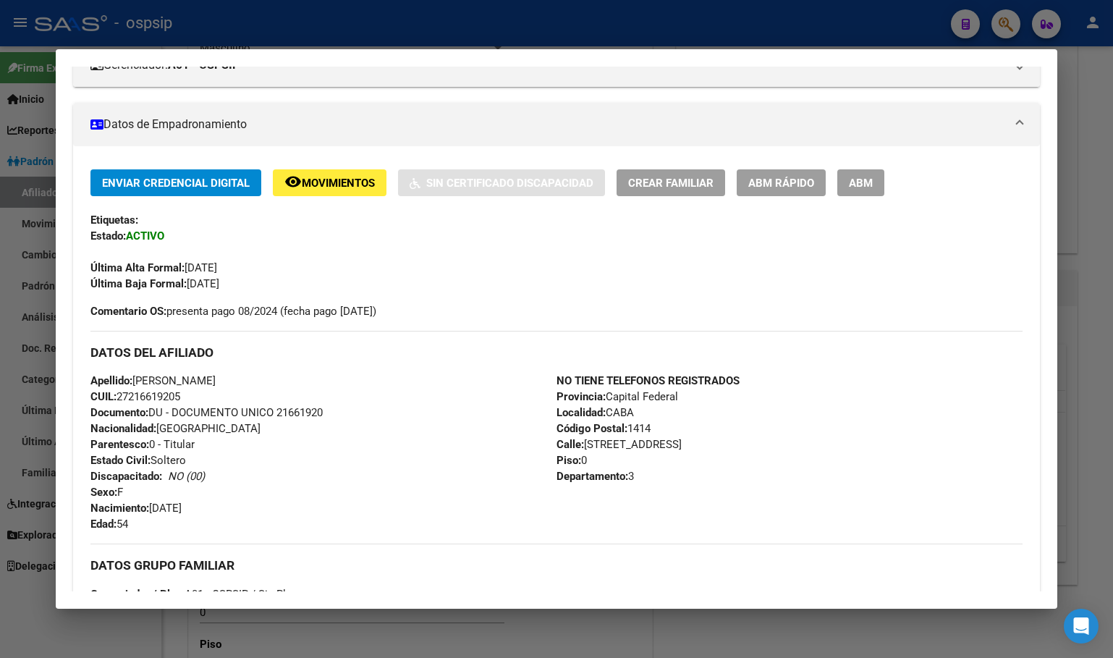
scroll to position [0, 0]
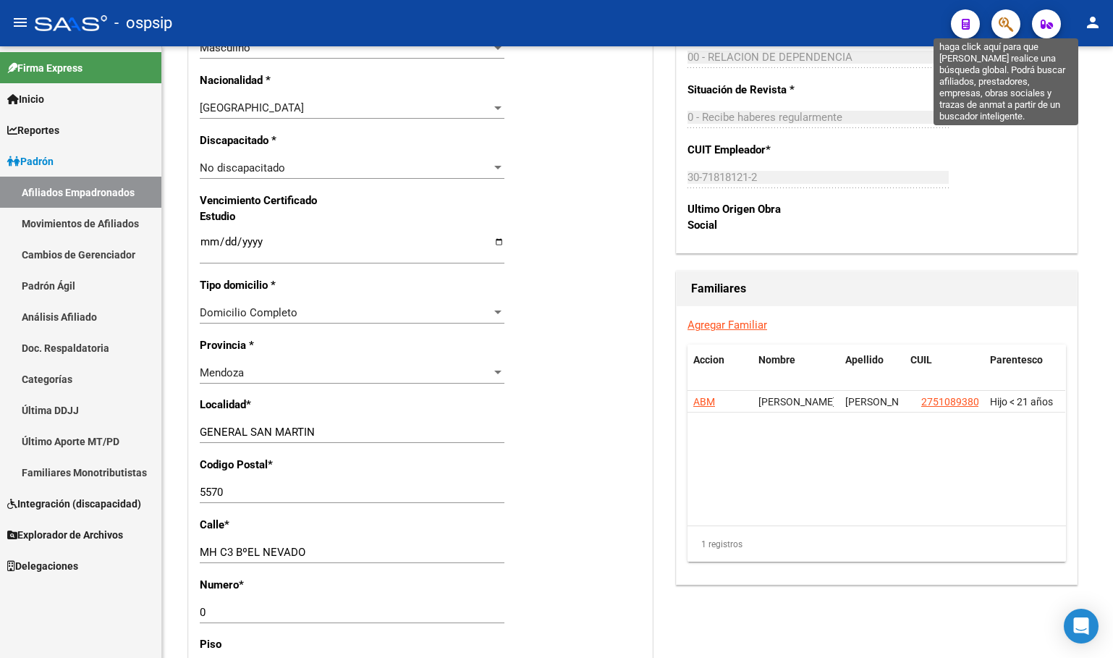
click at [1005, 25] on icon "button" at bounding box center [1006, 24] width 14 height 17
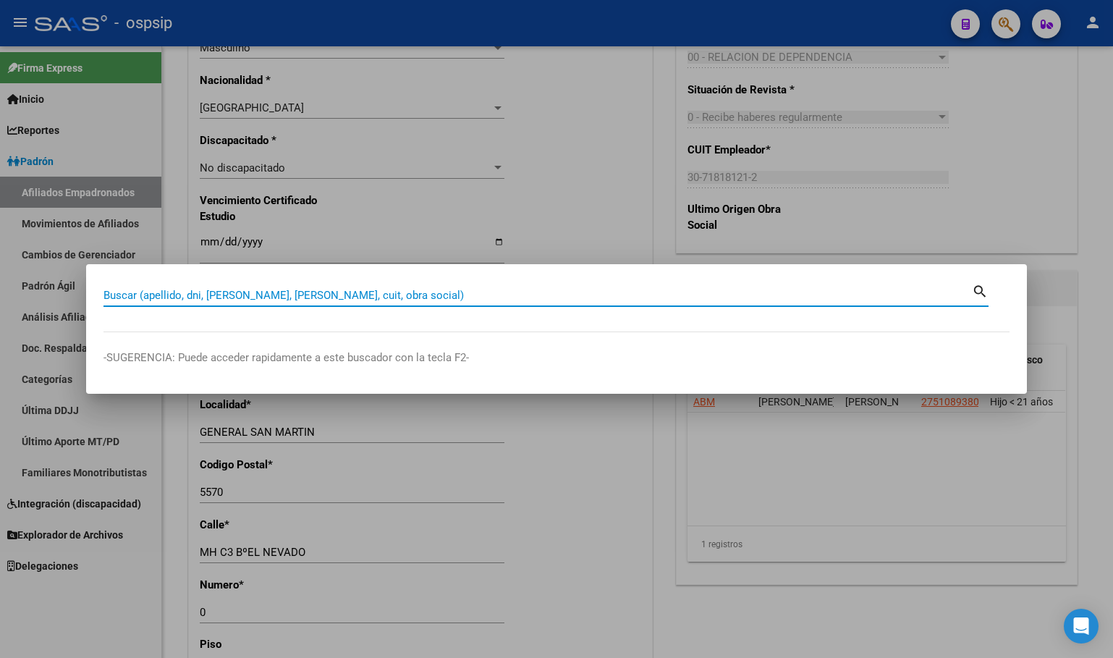
paste input "27968605"
type input "27968605"
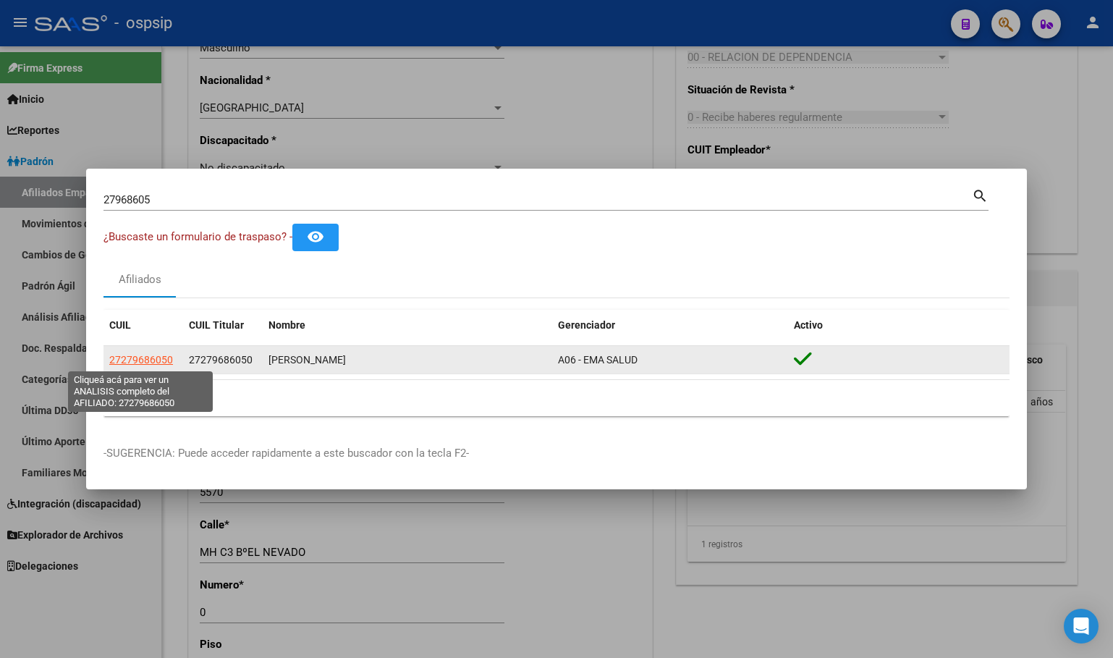
click at [142, 355] on span "27279686050" at bounding box center [141, 360] width 64 height 12
type textarea "27279686050"
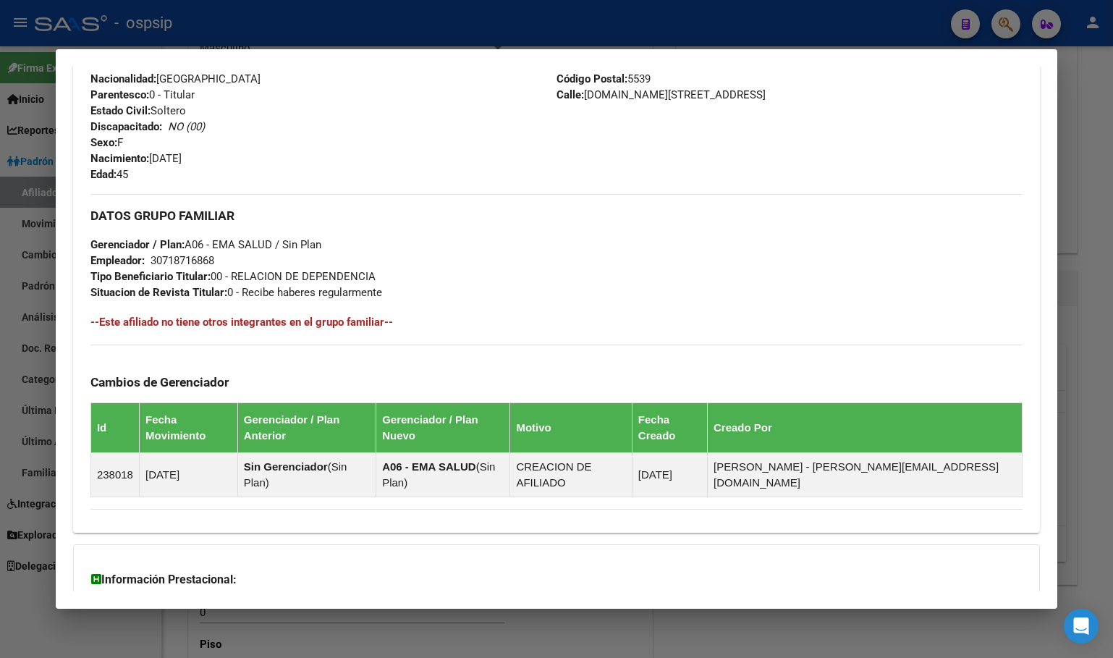
scroll to position [637, 0]
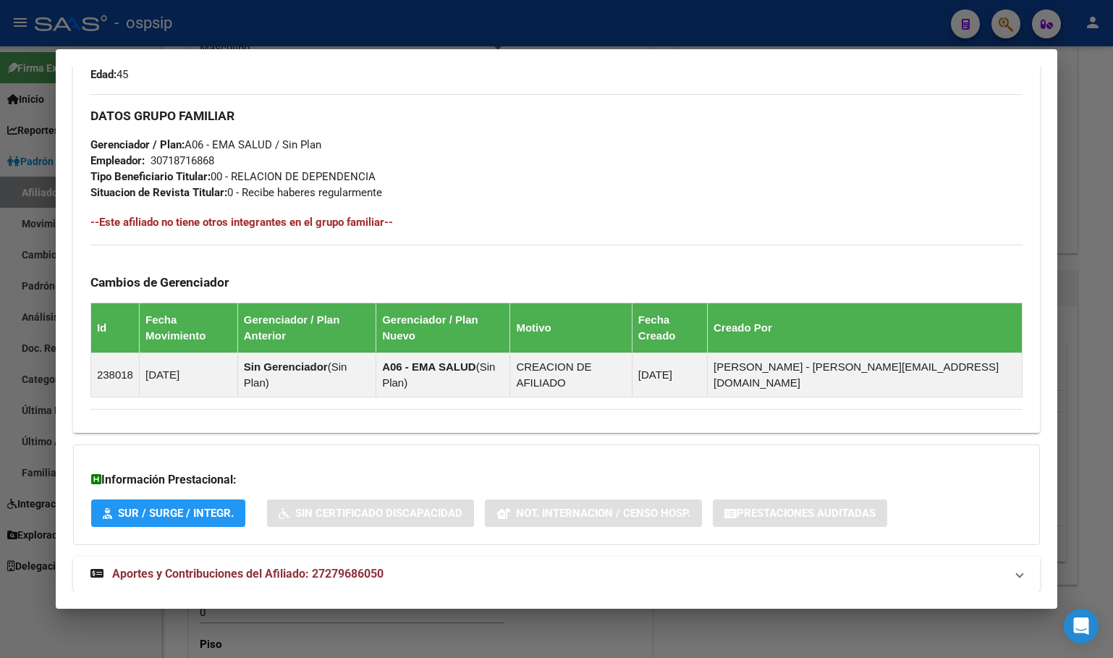
click at [331, 567] on span "Aportes y Contribuciones del Afiliado: 27279686050" at bounding box center [247, 574] width 271 height 14
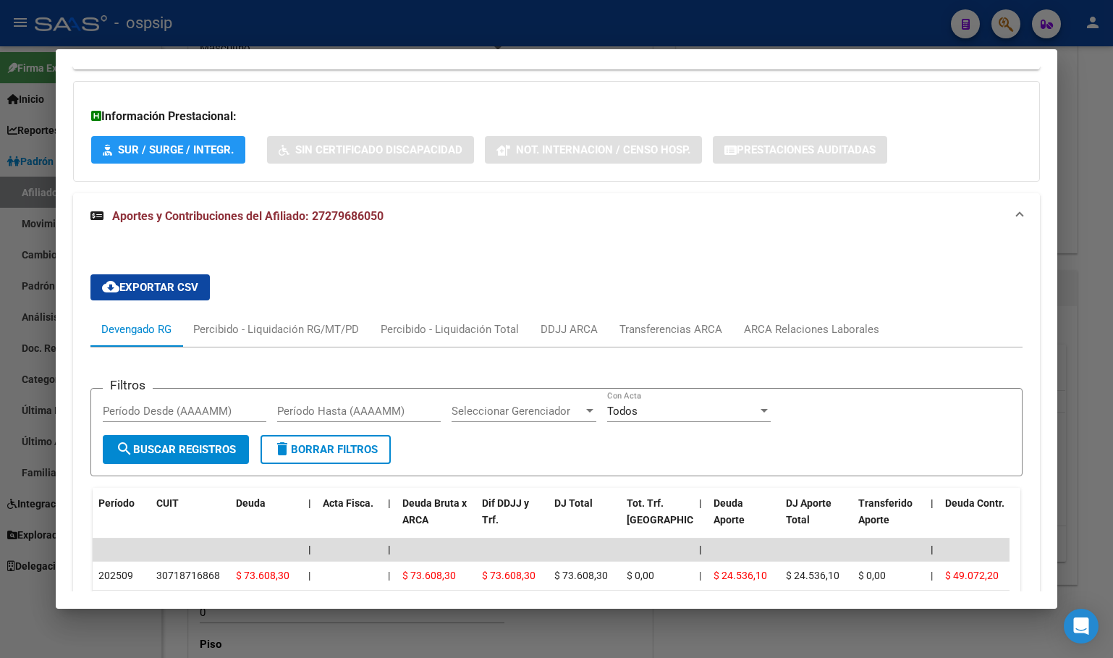
scroll to position [567, 0]
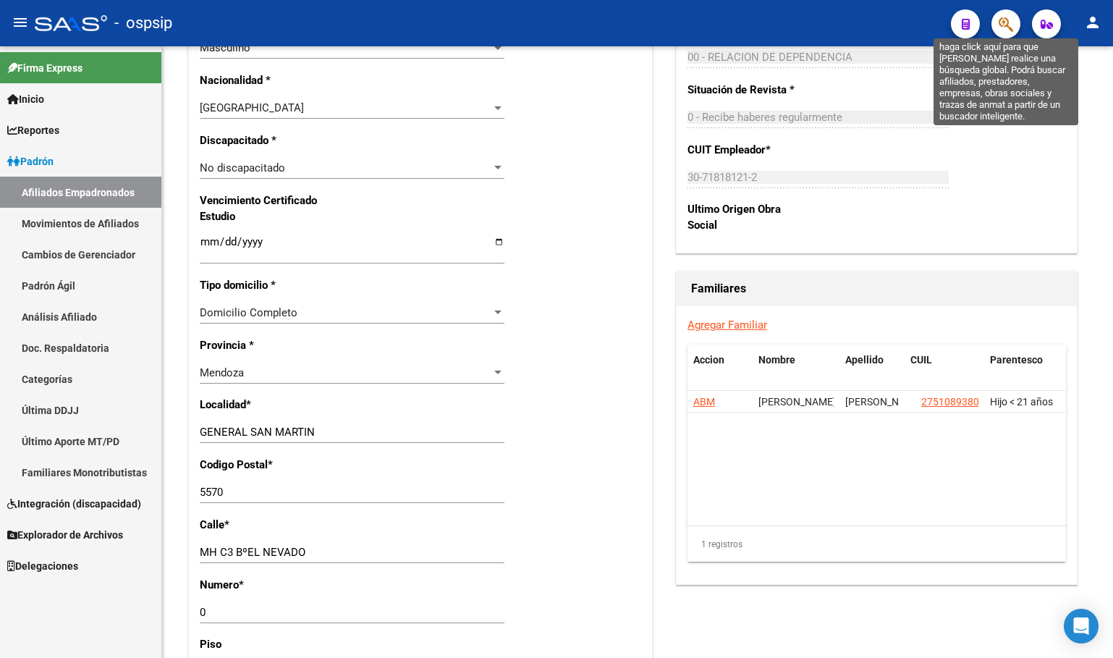
click at [1003, 27] on icon "button" at bounding box center [1006, 24] width 14 height 17
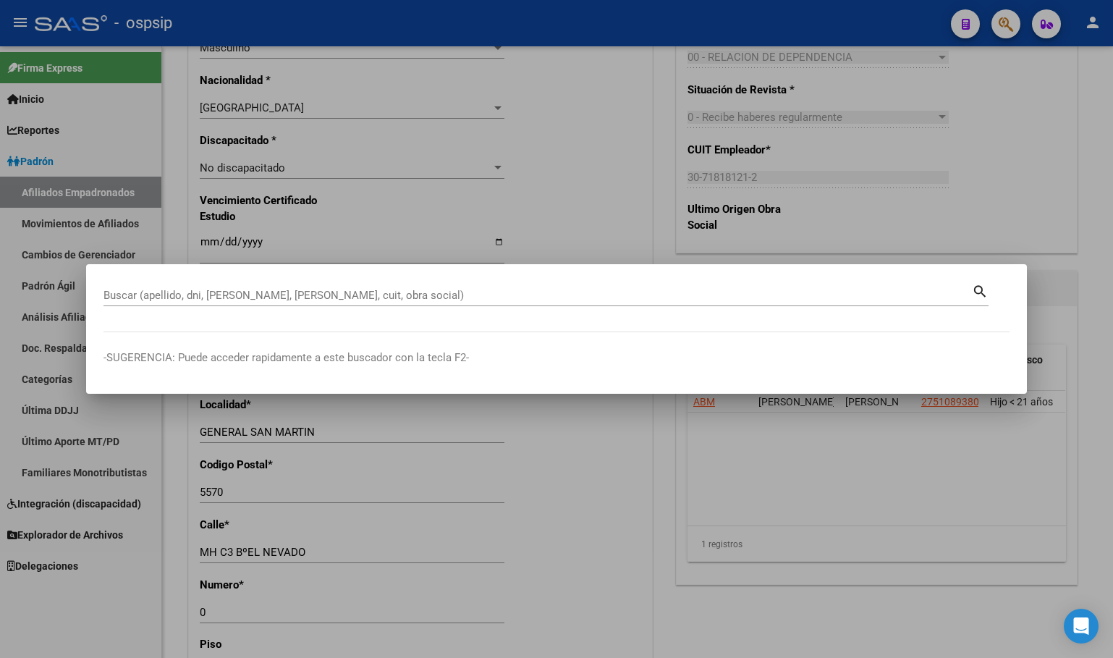
click at [207, 292] on input "Buscar (apellido, dni, [PERSON_NAME], [PERSON_NAME], cuit, obra social)" at bounding box center [537, 295] width 868 height 13
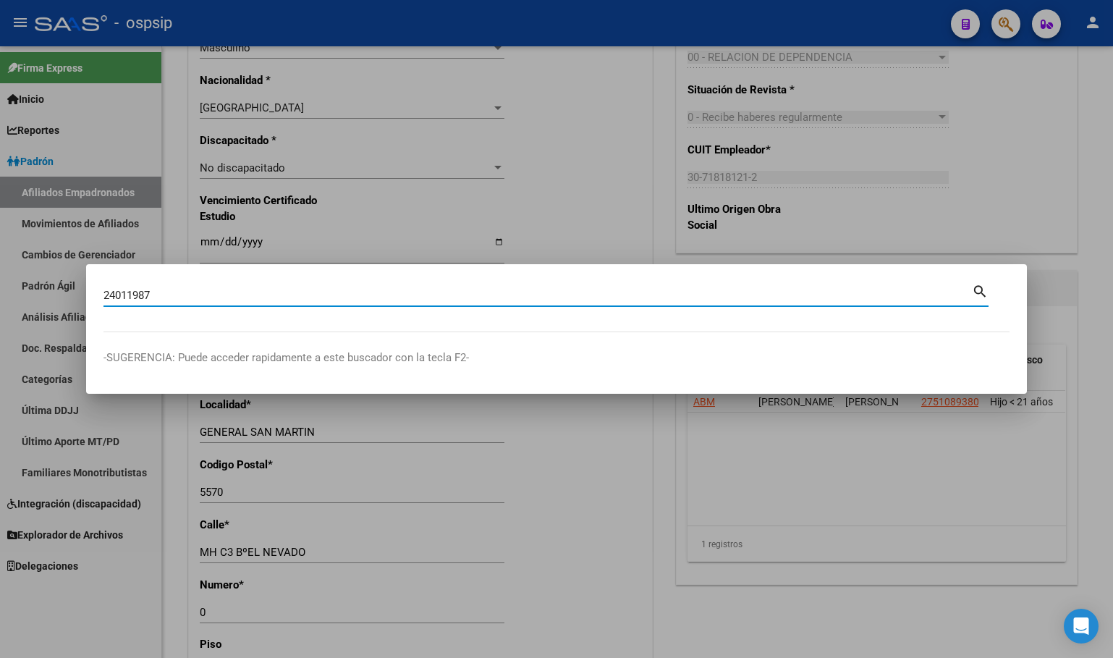
type input "24011987"
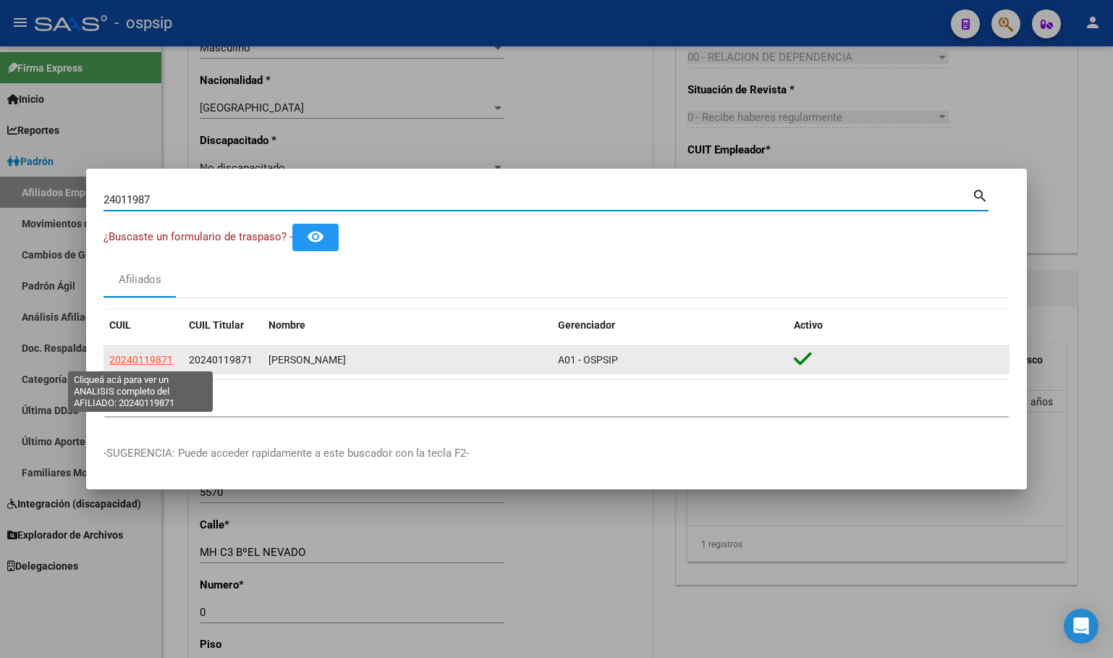
click at [145, 360] on span "20240119871" at bounding box center [141, 360] width 64 height 12
type textarea "20240119871"
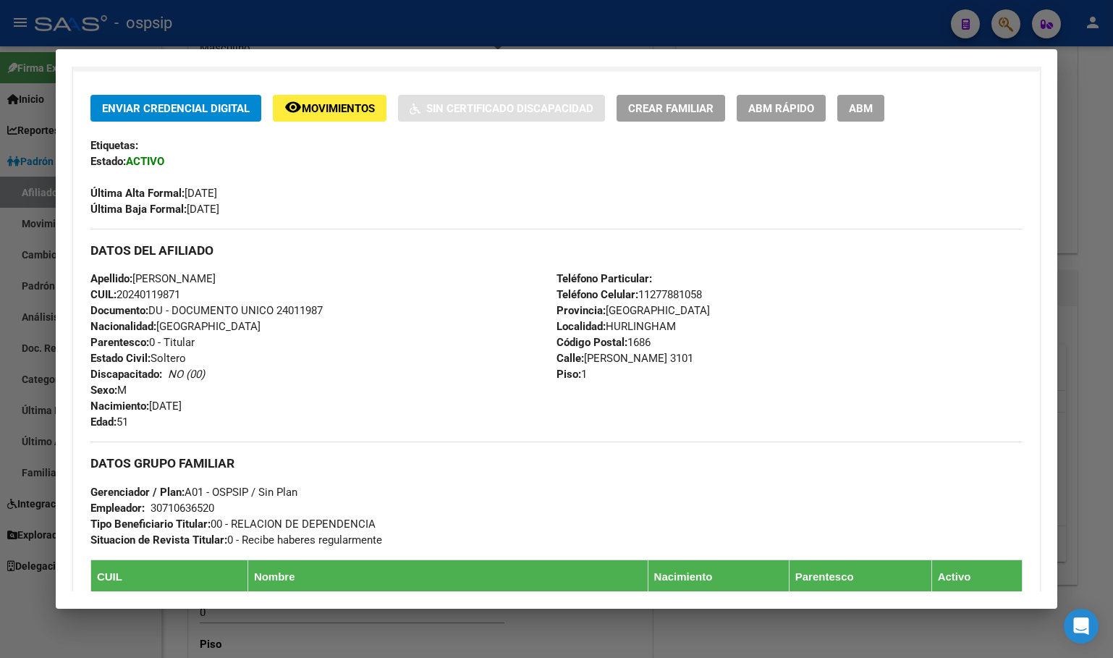
scroll to position [289, 0]
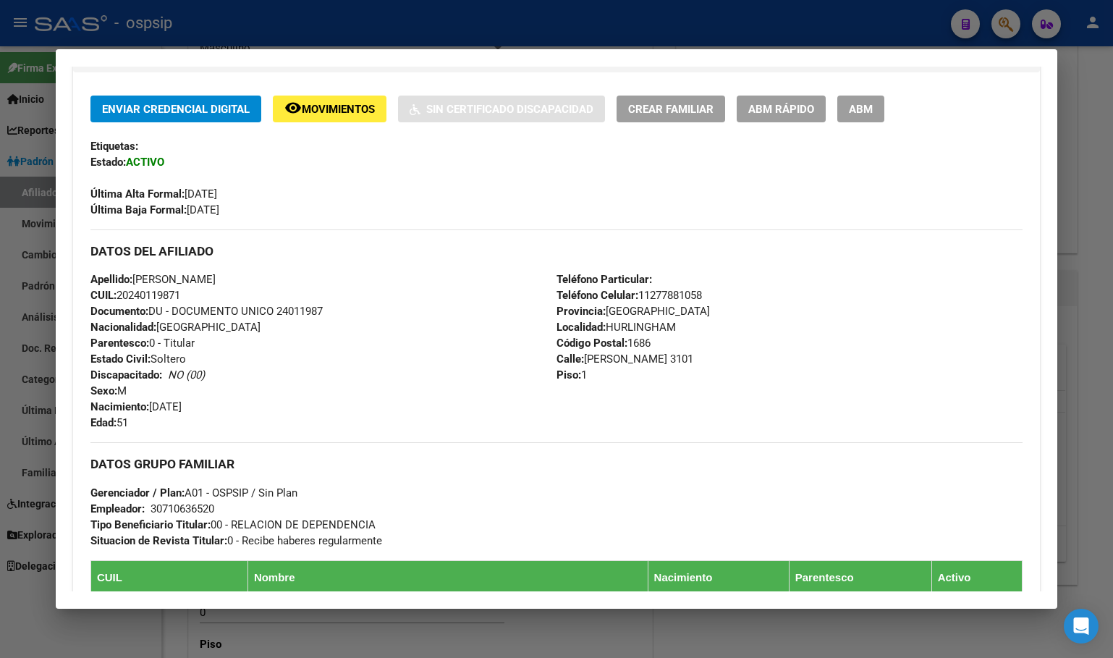
click at [424, 321] on div "Apellido: [PERSON_NAME]: 20240119871 Documento: DU - DOCUMENTO UNICO 24011987 N…" at bounding box center [323, 350] width 466 height 159
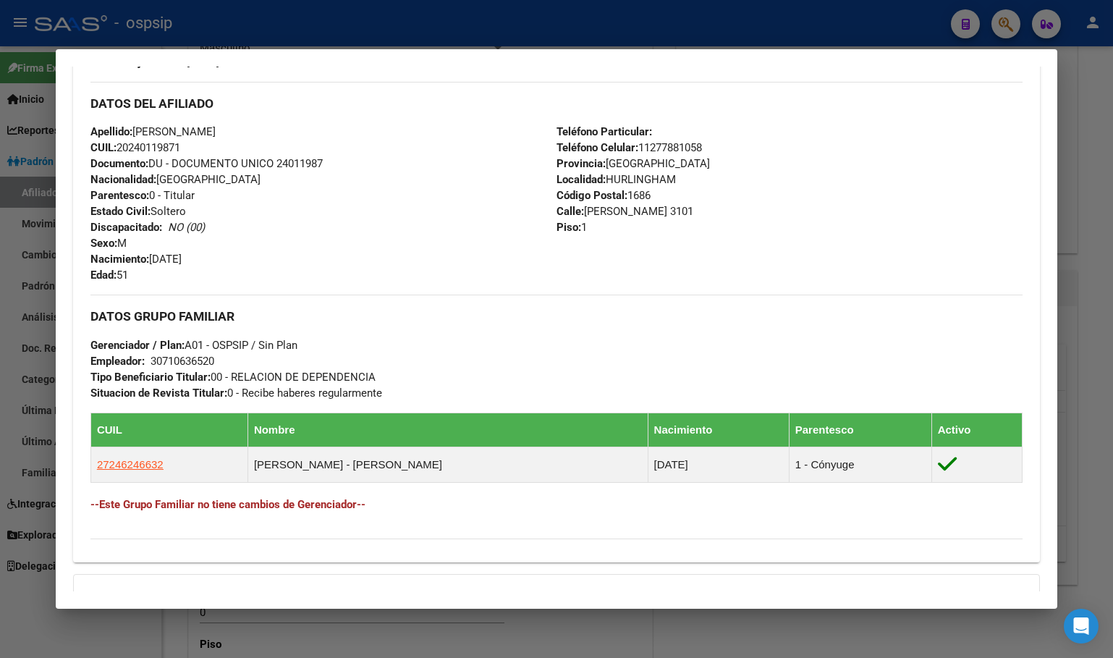
scroll to position [237, 0]
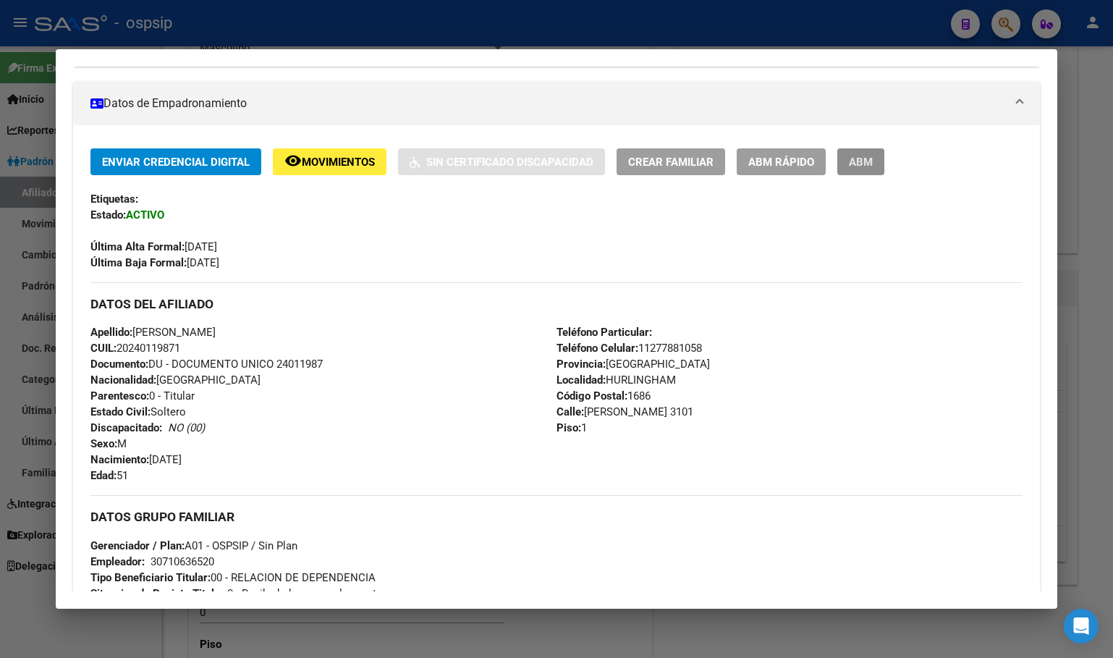
click at [860, 157] on span "ABM" at bounding box center [861, 162] width 24 height 13
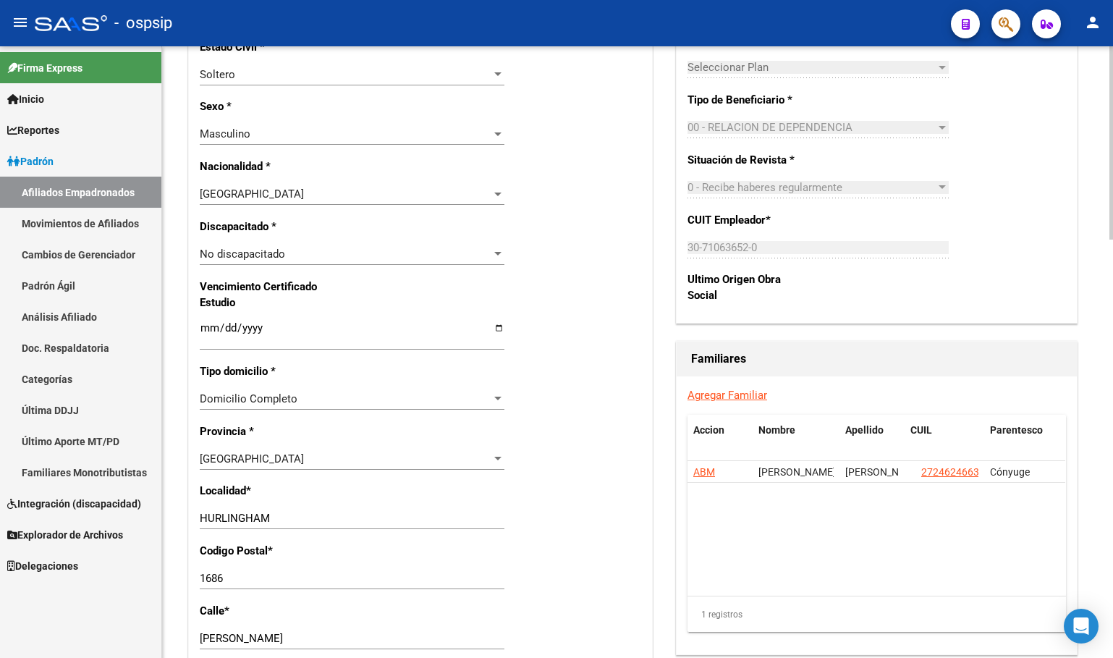
scroll to position [796, 0]
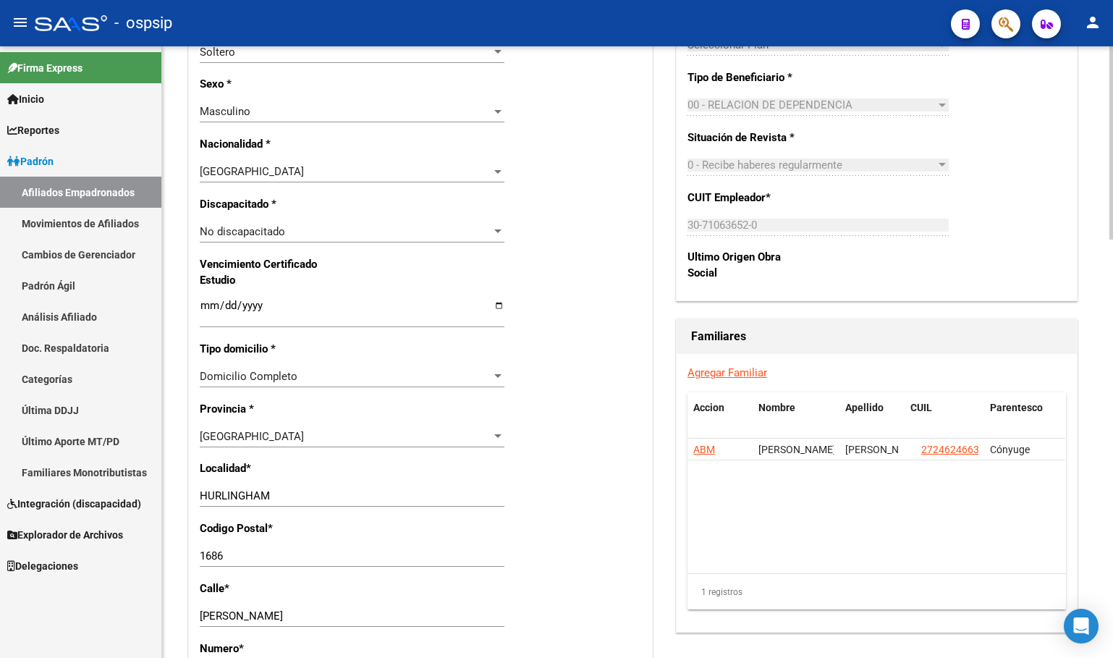
click at [731, 379] on link "Agregar Familiar" at bounding box center [727, 372] width 80 height 13
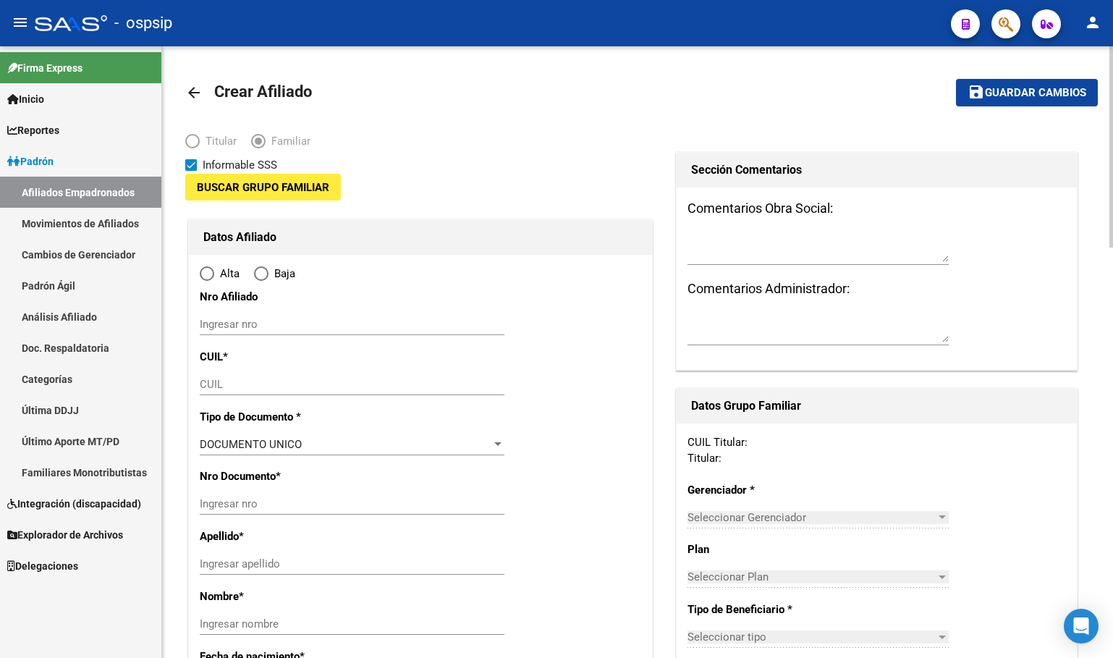
type input "30-71063652-0"
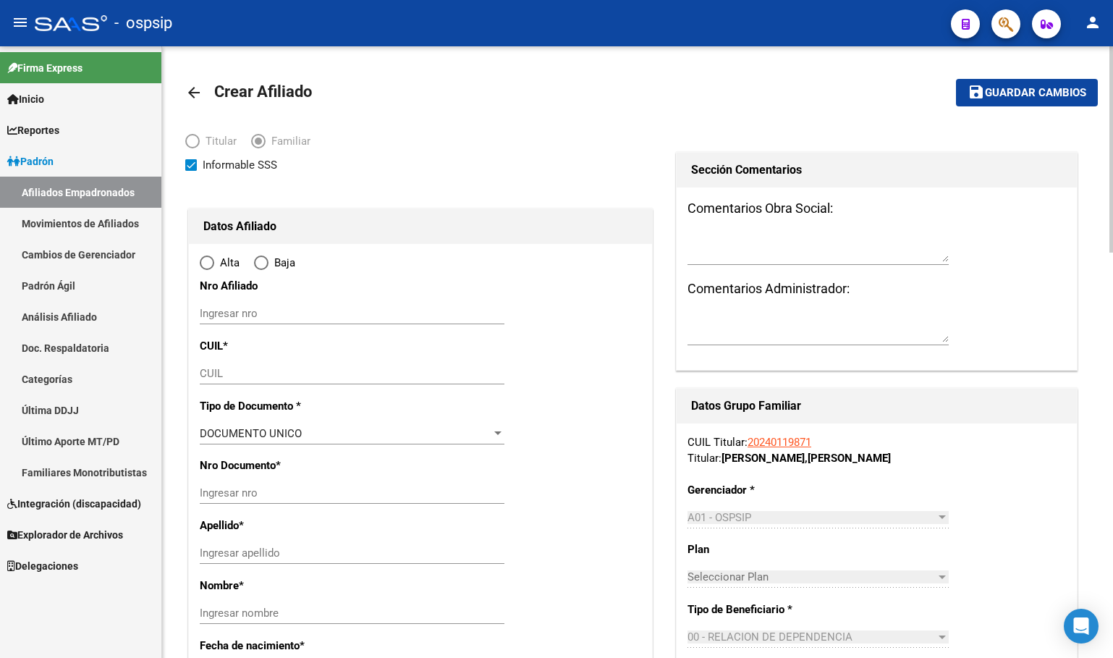
type input "HURLINGHAM"
type input "1686"
type input "[PERSON_NAME]"
type input "3101"
type input "1"
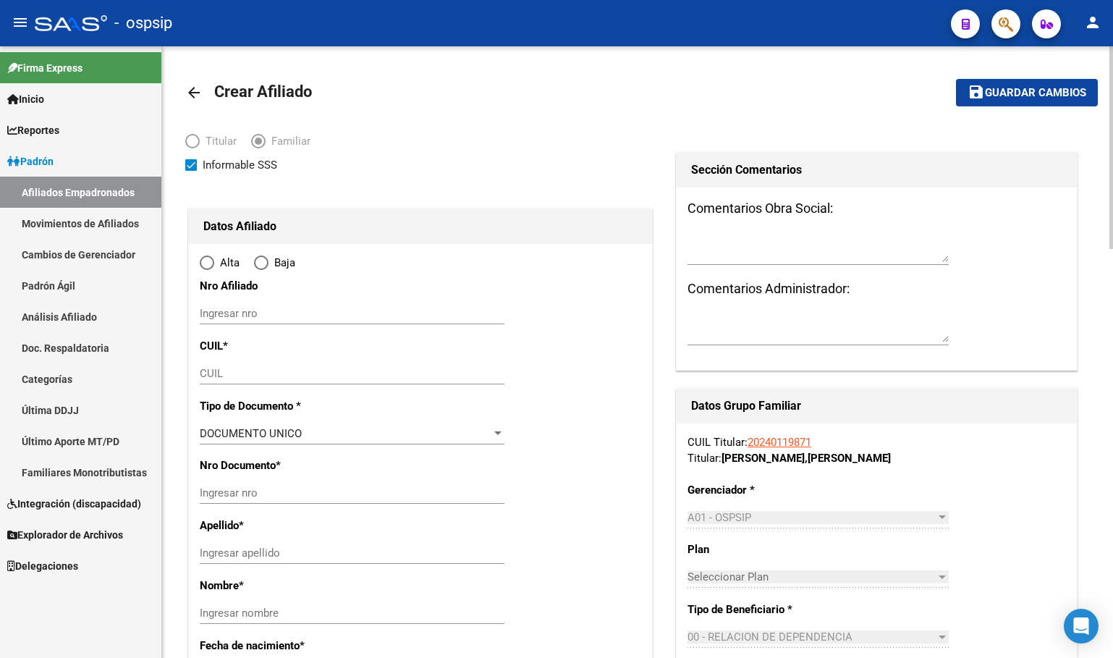
radio input "true"
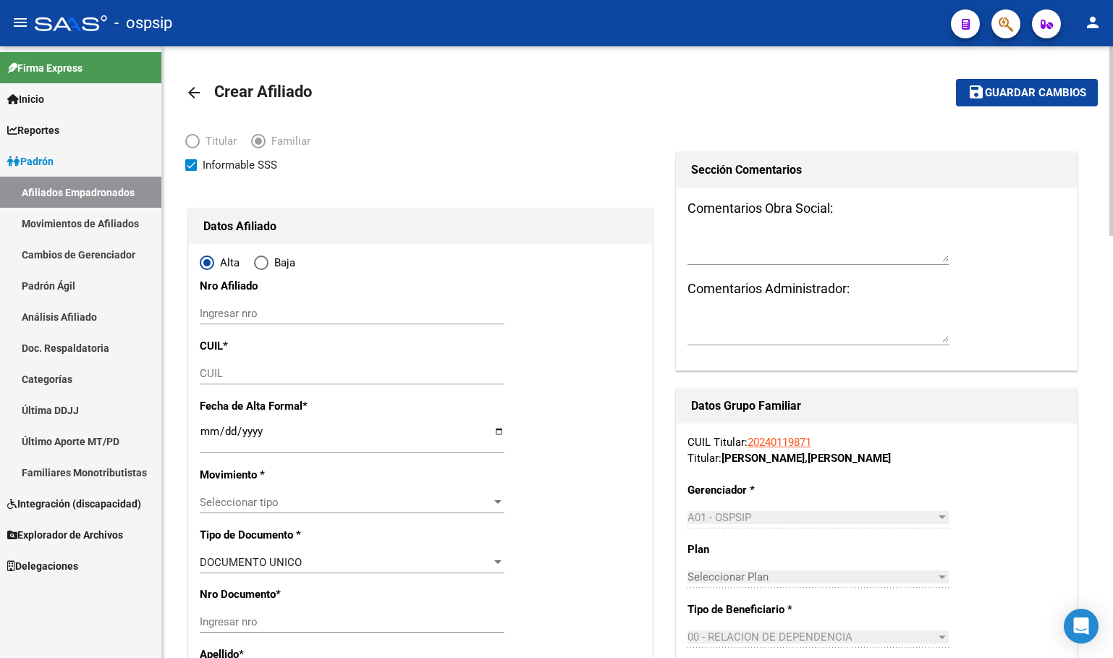
type input "30-71063652-0"
click at [216, 373] on input "CUIL" at bounding box center [352, 373] width 305 height 13
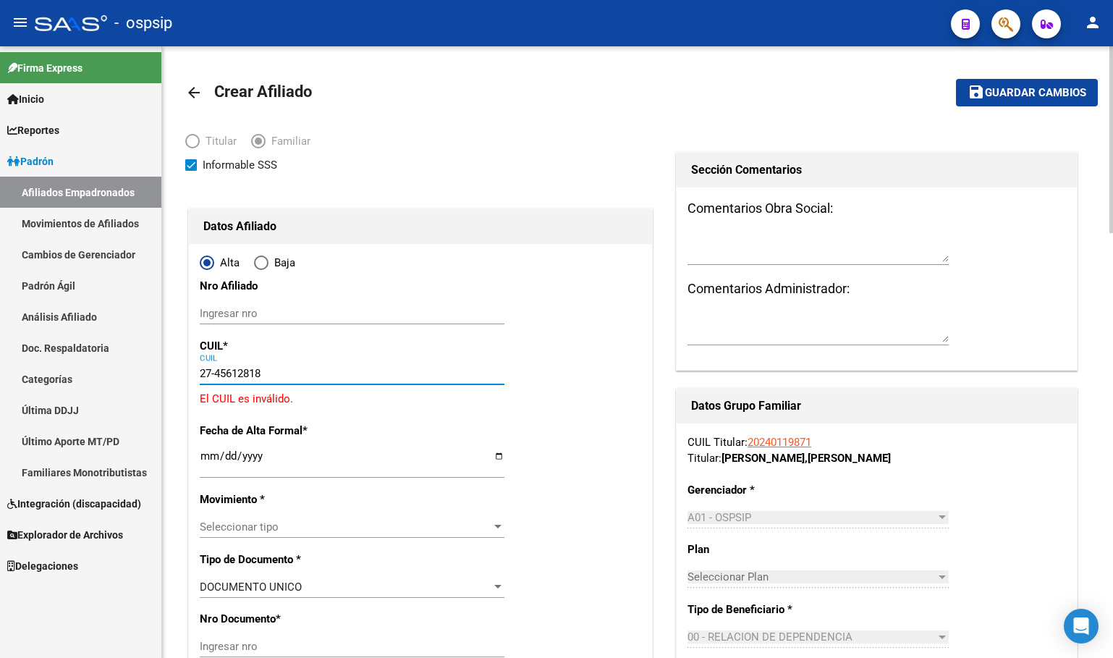
type input "27-45612818-7"
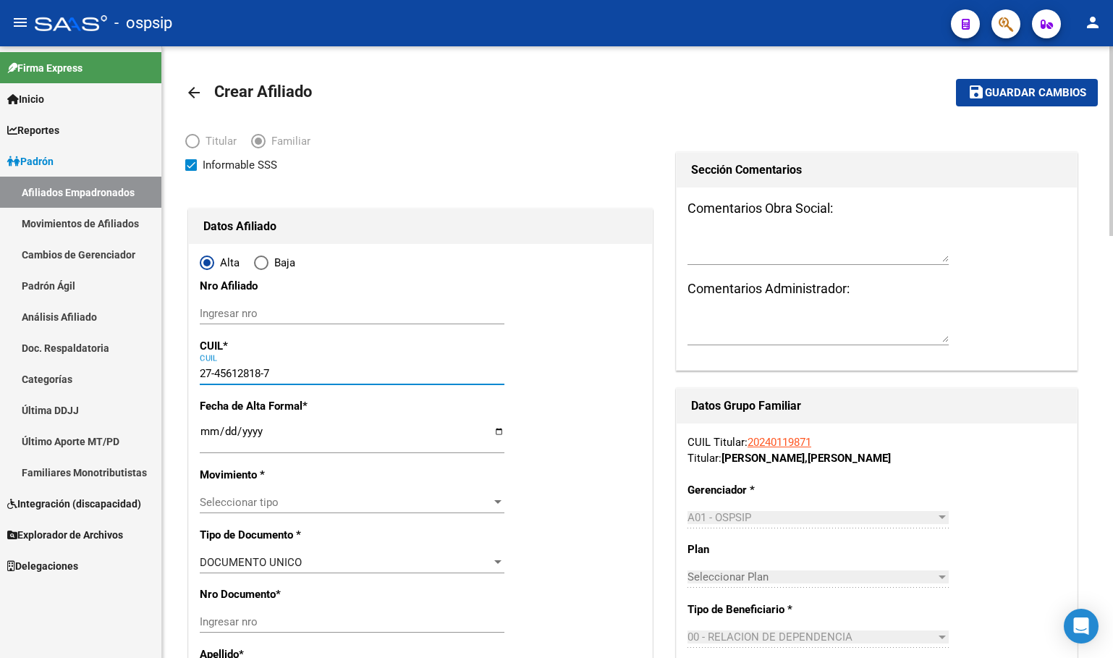
type input "45612818"
type input "[PERSON_NAME]"
type input "[DATE]"
type input "[PERSON_NAME]"
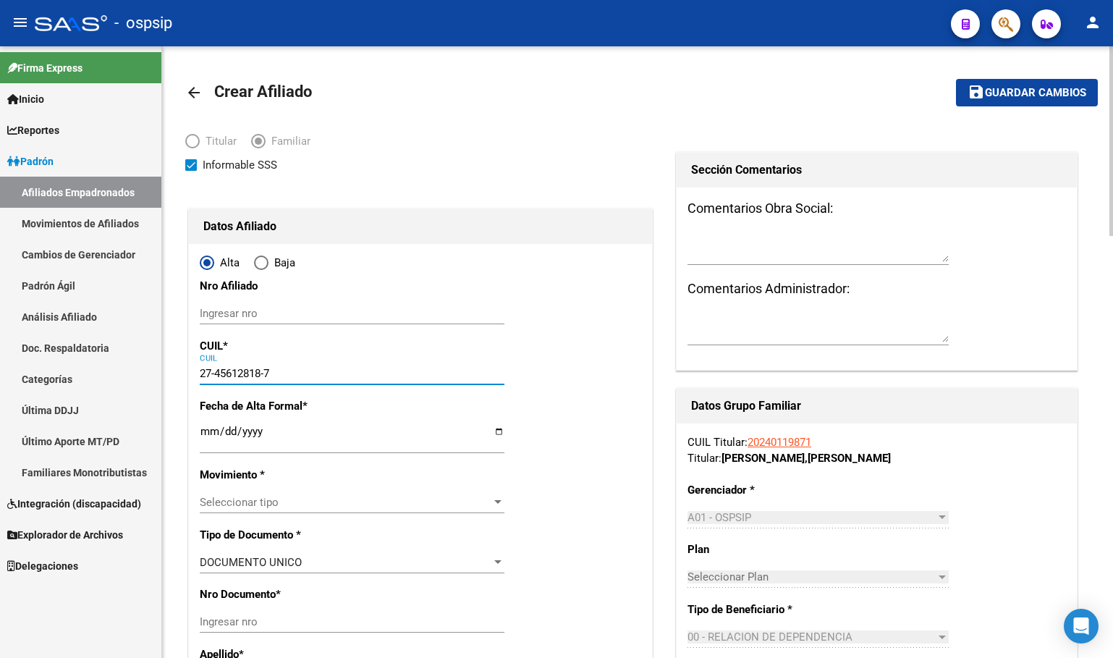
type input "H [PERSON_NAME]"
type input "27-45612818-7"
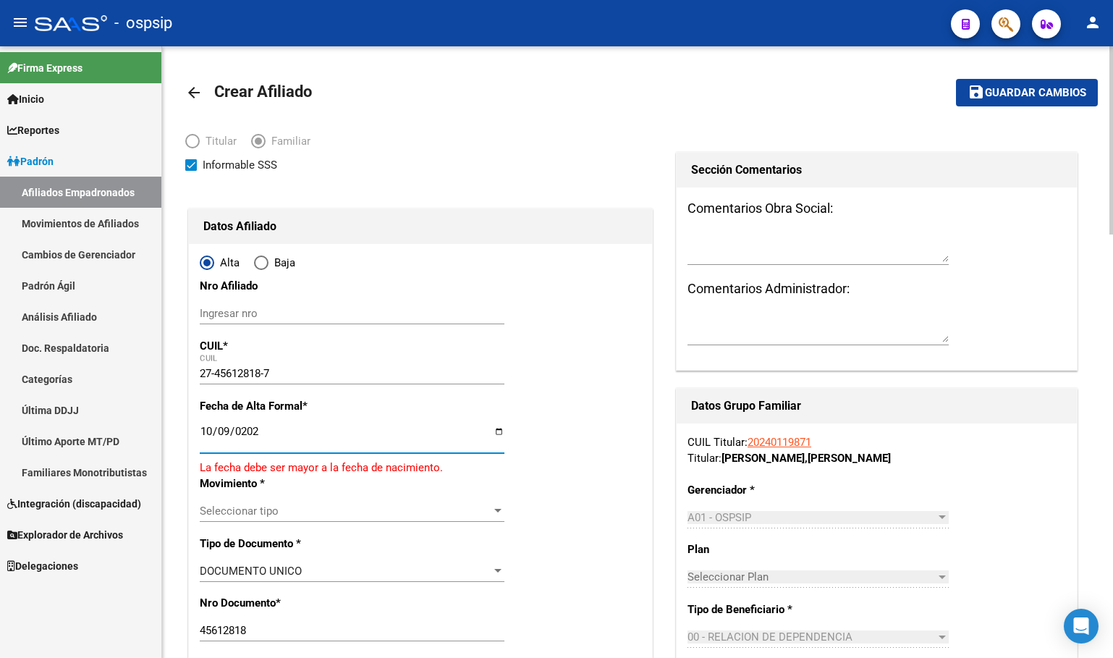
type input "[DATE]"
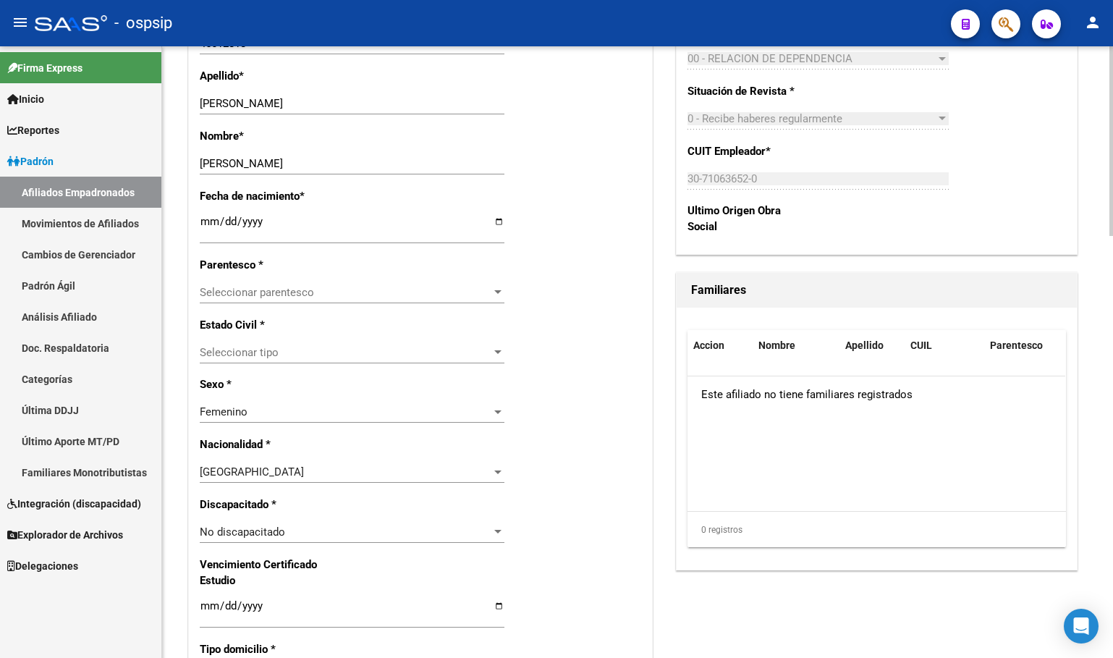
scroll to position [579, 0]
click at [231, 291] on span "Seleccionar parentesco" at bounding box center [346, 291] width 292 height 13
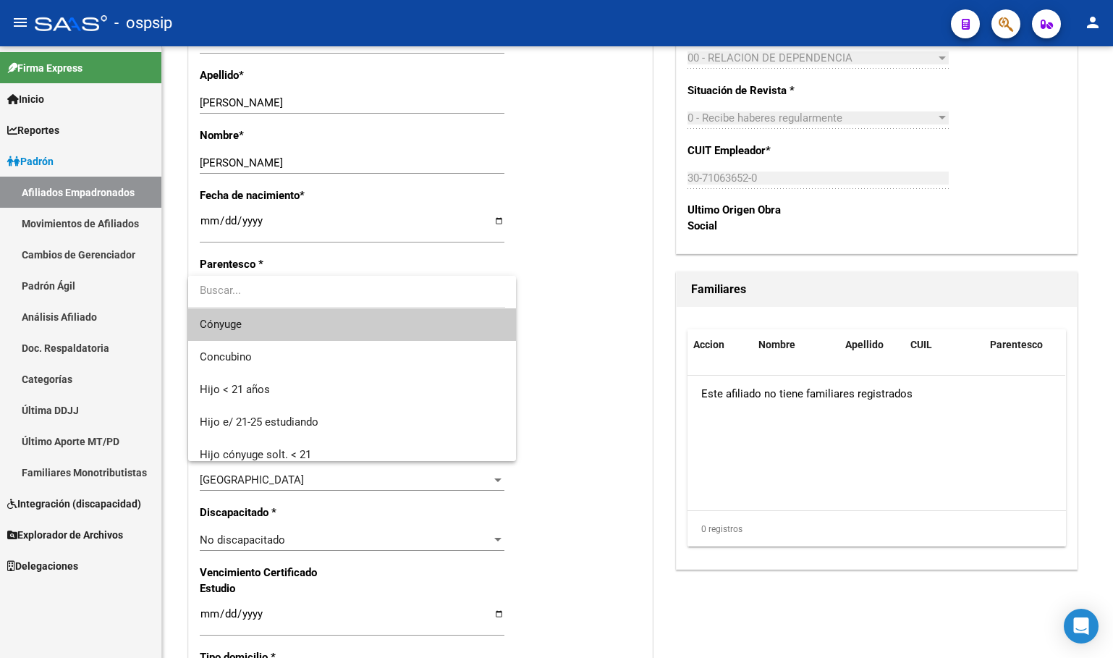
click at [601, 212] on div at bounding box center [556, 329] width 1113 height 658
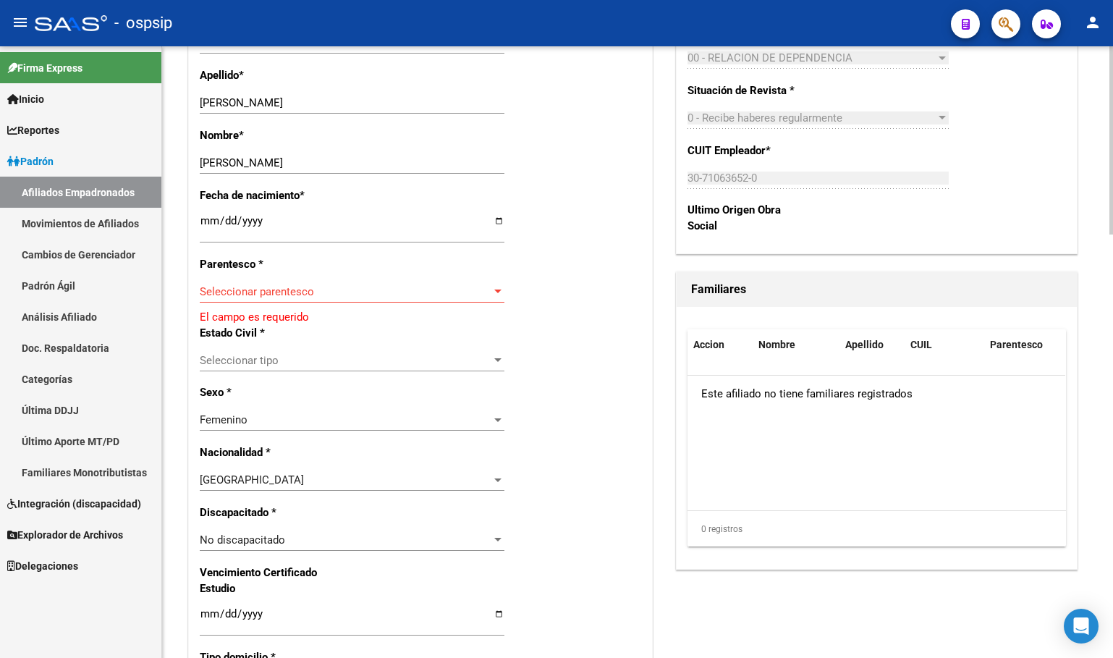
click at [248, 292] on span "Seleccionar parentesco" at bounding box center [346, 291] width 292 height 13
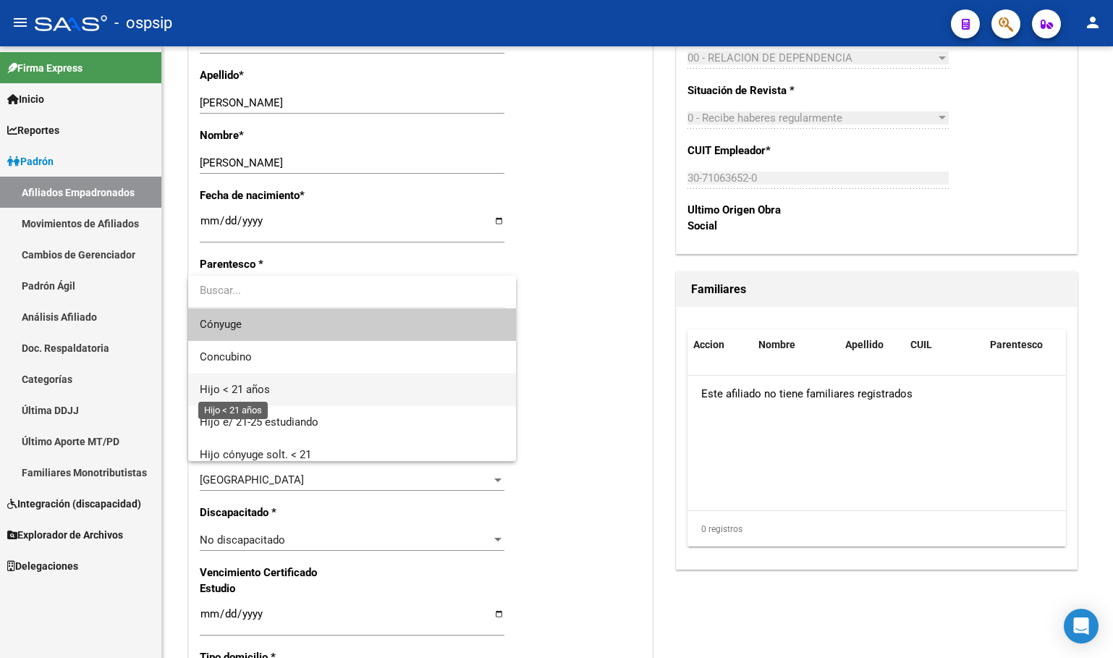
click at [229, 389] on span "Hijo < 21 años" at bounding box center [235, 389] width 70 height 13
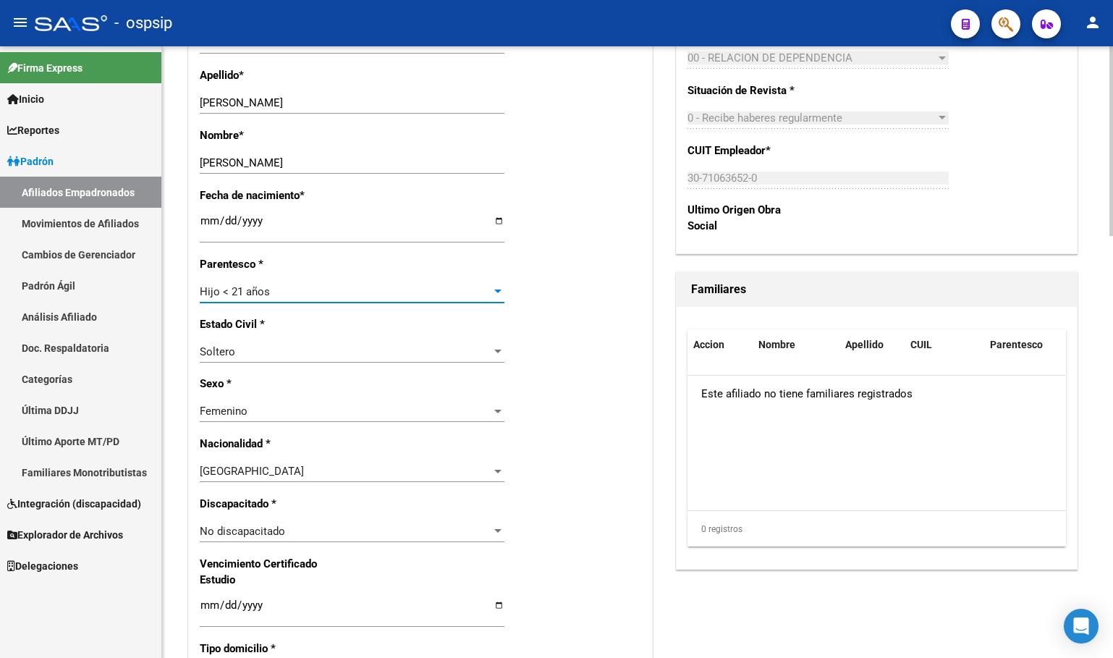
click at [272, 282] on div "Hijo < 21 años Seleccionar parentesco" at bounding box center [352, 292] width 305 height 22
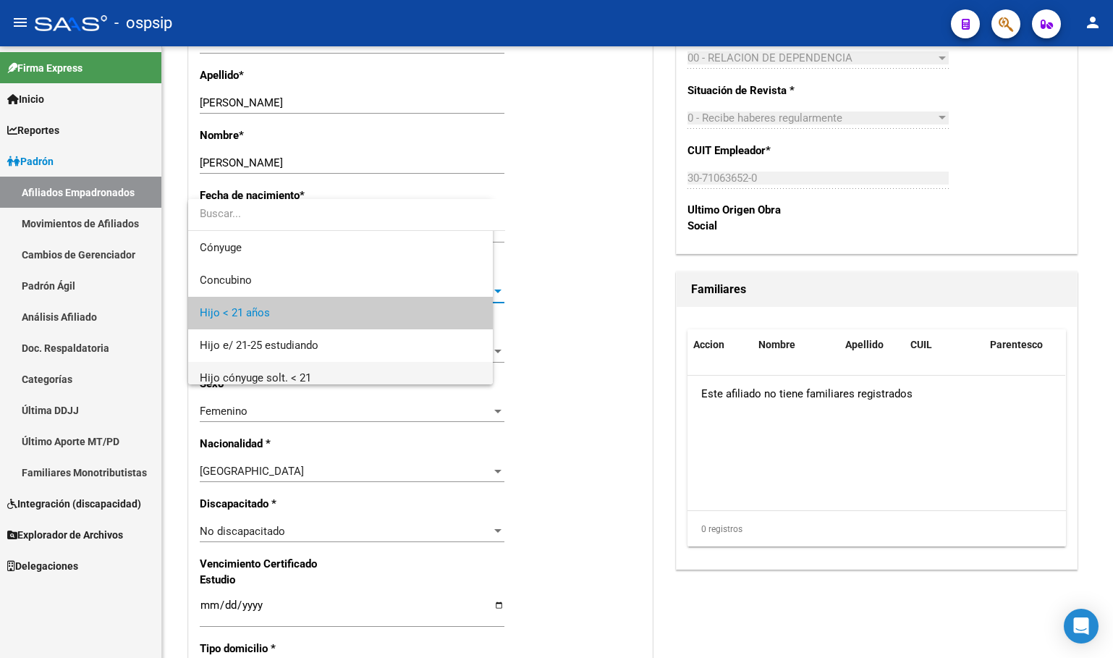
scroll to position [22, 0]
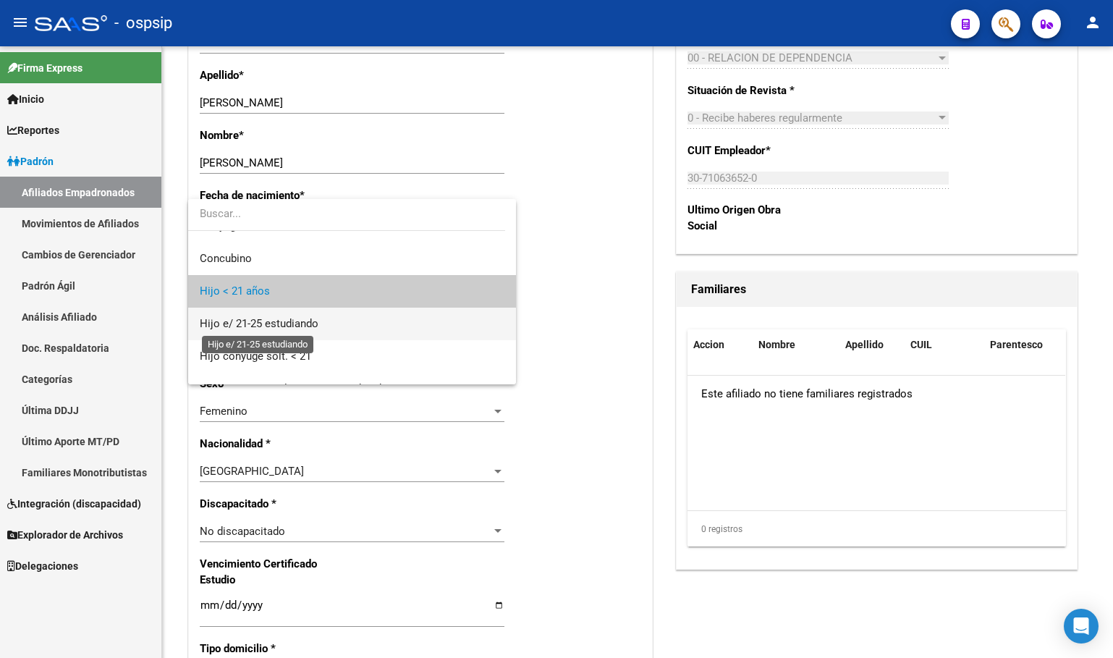
click at [261, 323] on span "Hijo e/ 21-25 estudiando" at bounding box center [259, 323] width 119 height 13
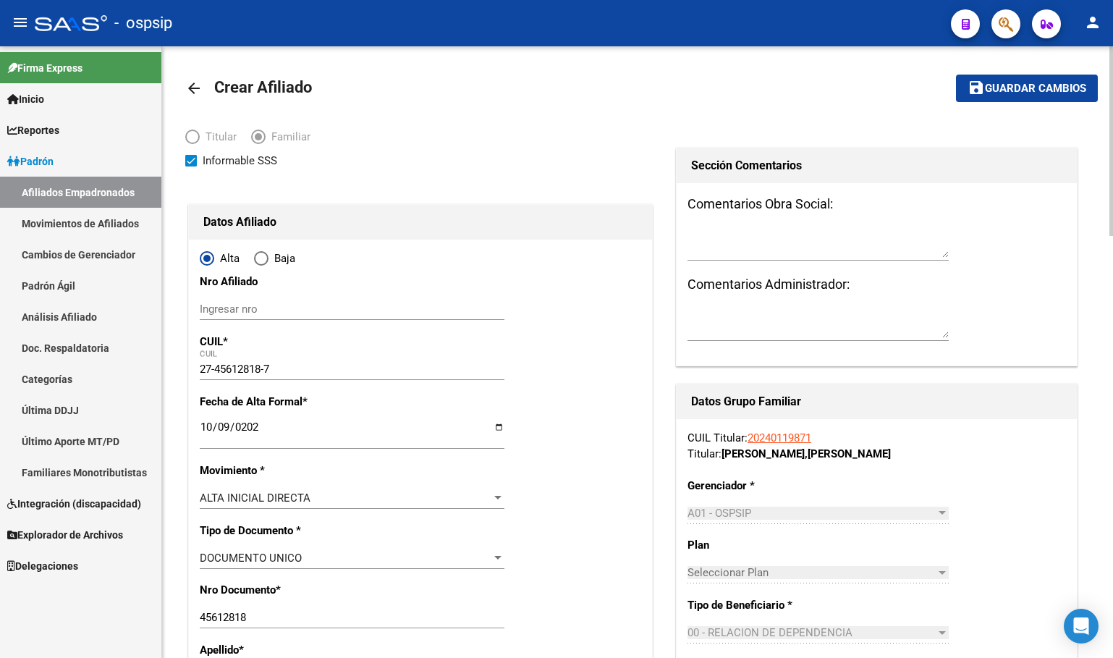
scroll to position [0, 0]
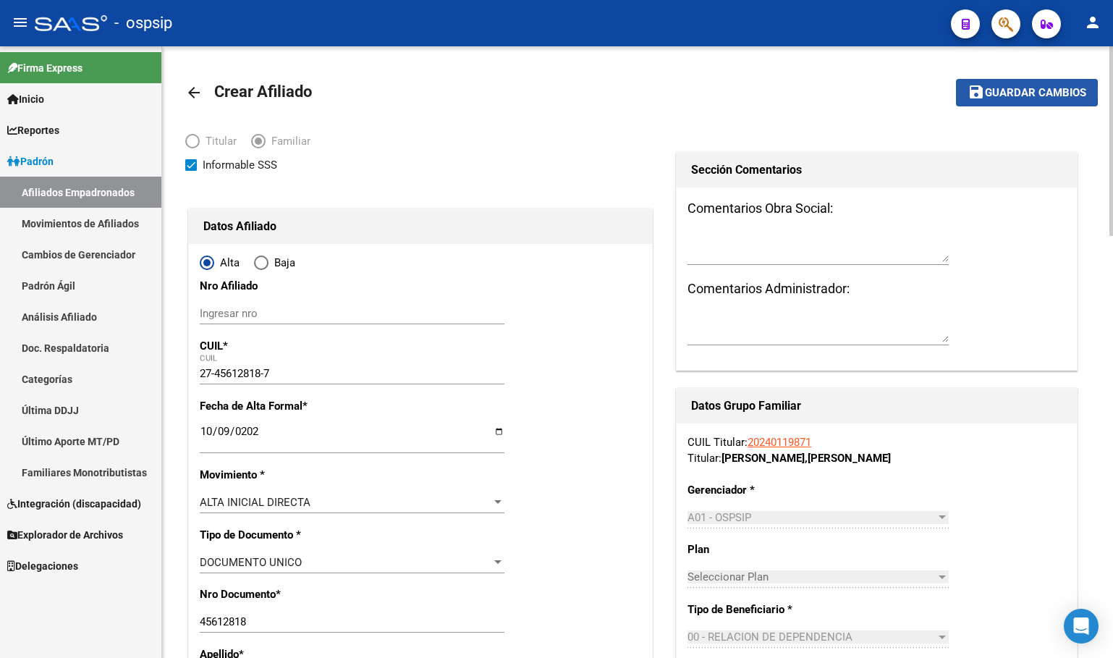
drag, startPoint x: 1021, startPoint y: 93, endPoint x: 670, endPoint y: 345, distance: 432.3
click at [1020, 92] on span "Guardar cambios" at bounding box center [1035, 93] width 101 height 13
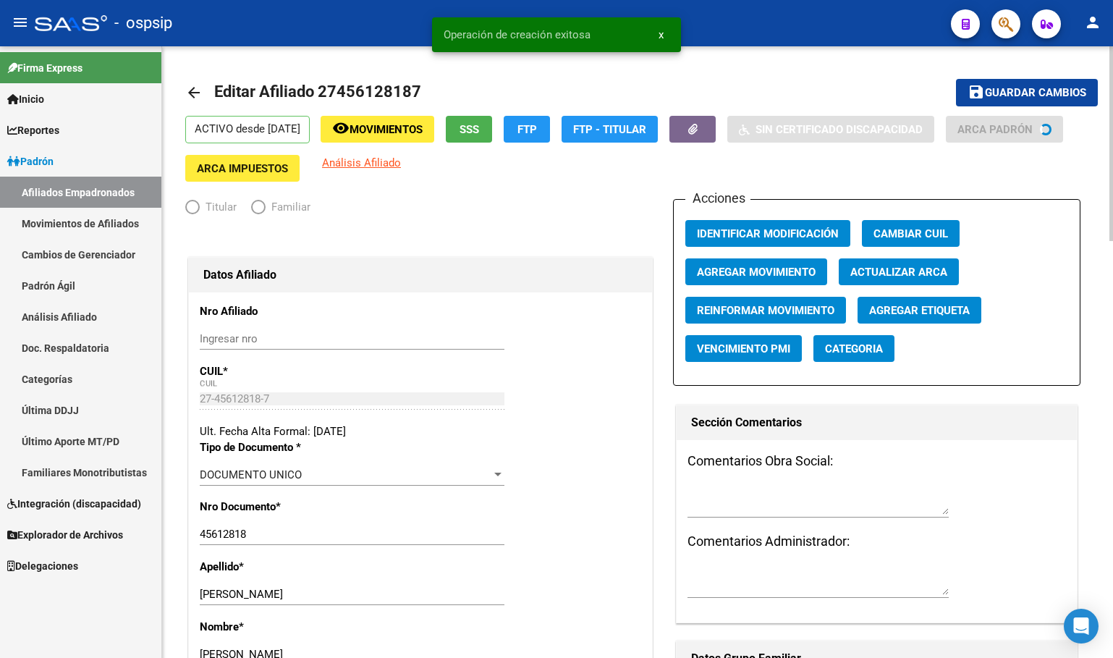
radio input "true"
type input "30-71063652-0"
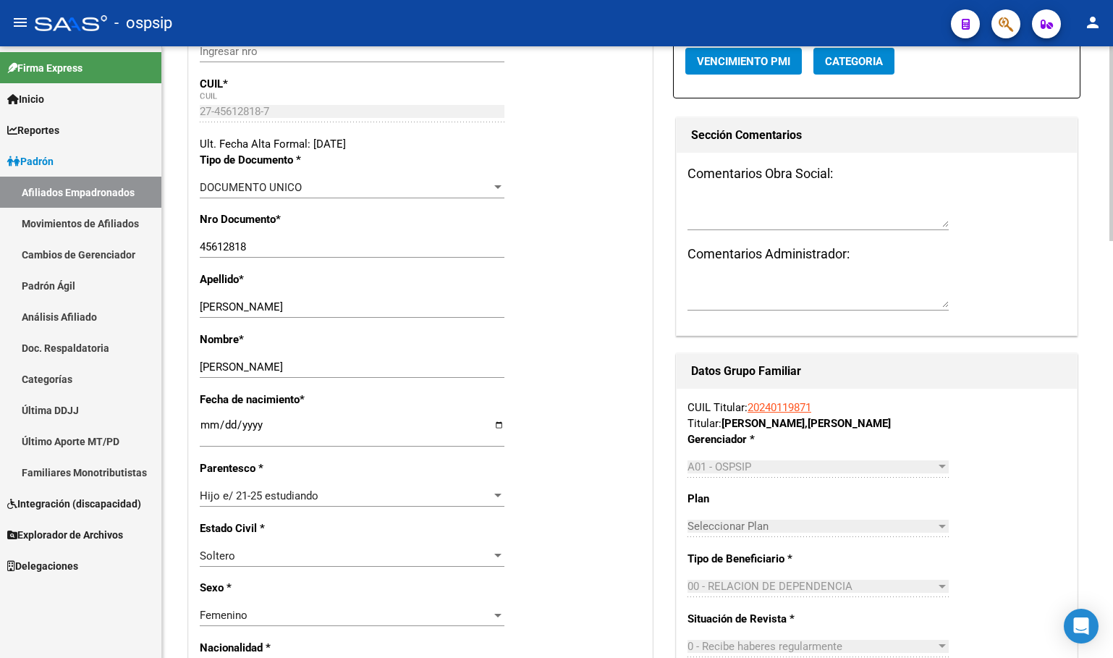
scroll to position [289, 0]
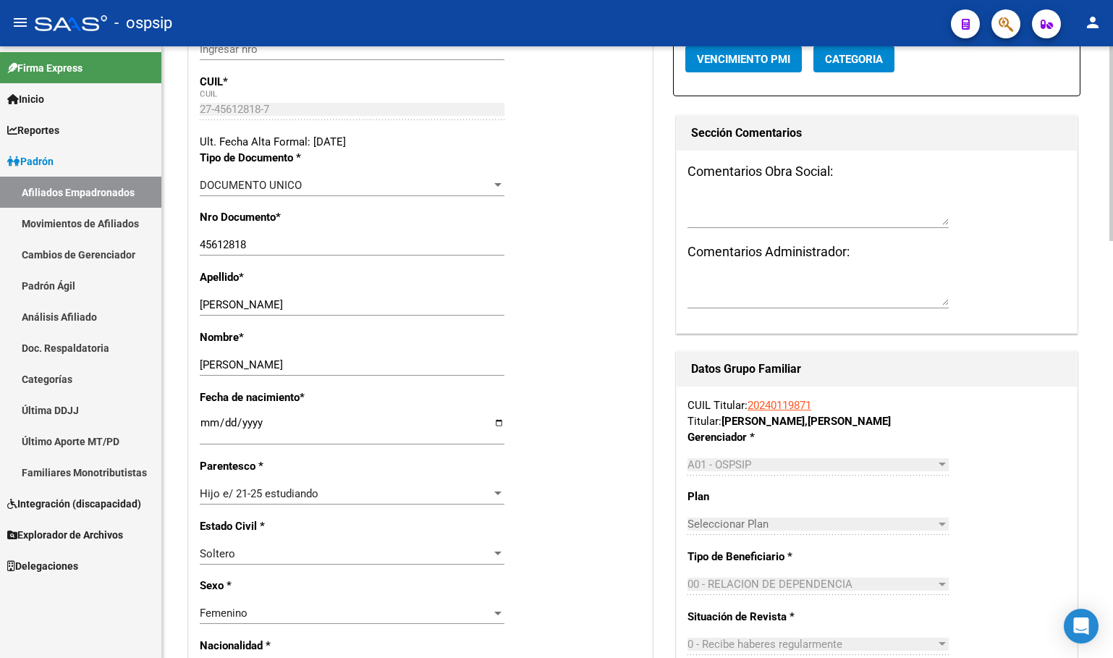
click at [383, 346] on div "Nombre * [PERSON_NAME] nombre" at bounding box center [420, 359] width 441 height 60
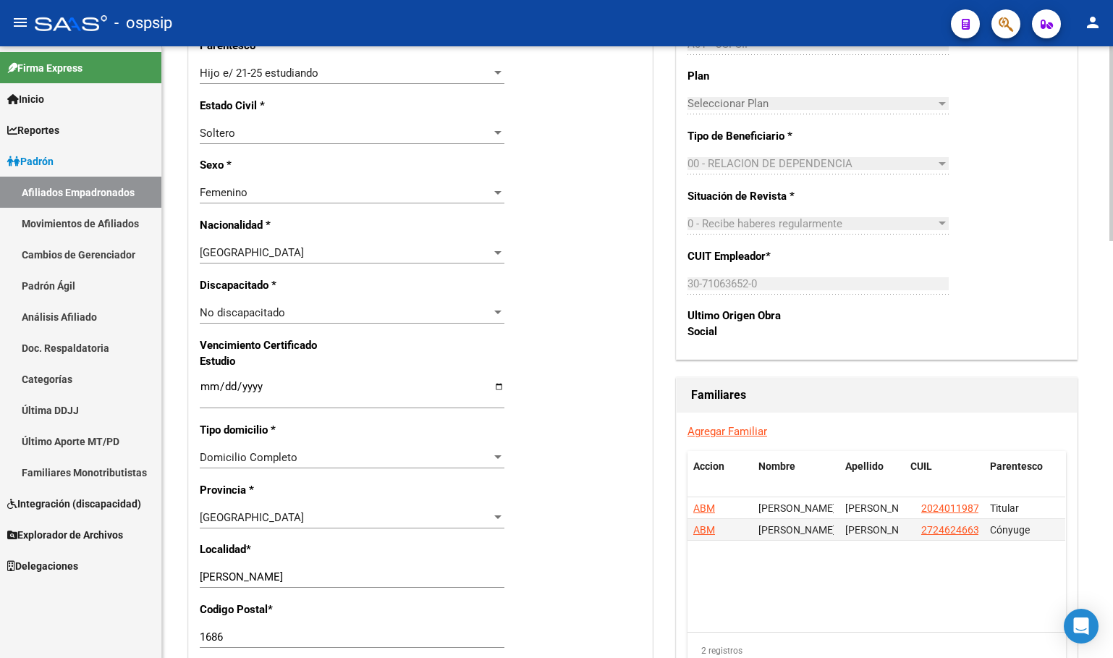
scroll to position [724, 0]
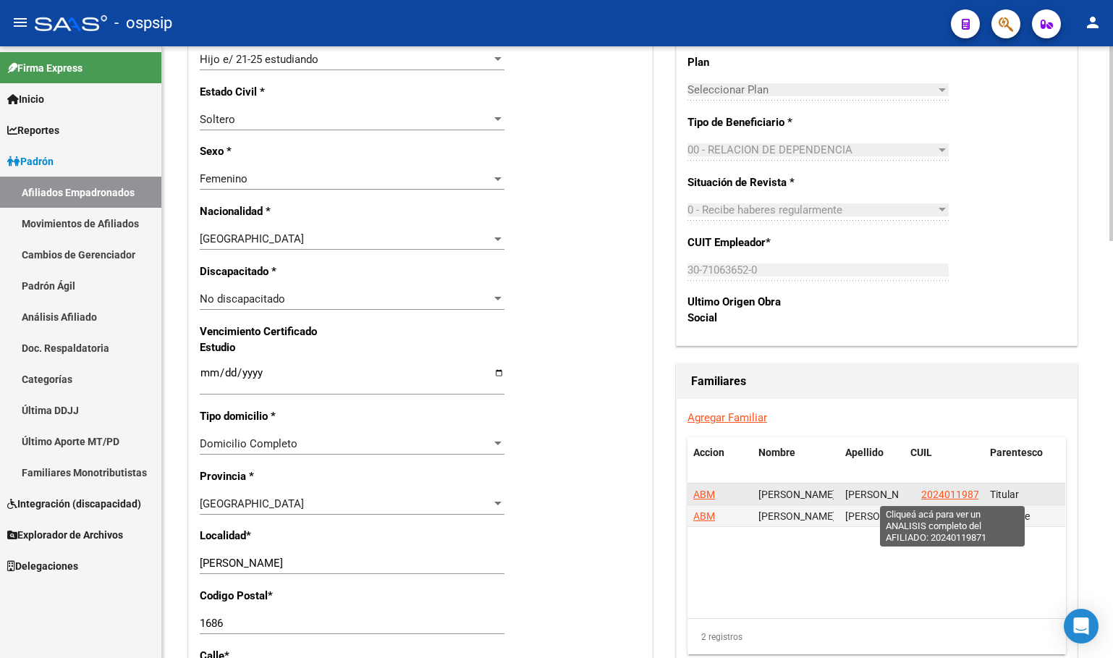
click at [941, 493] on span "20240119871" at bounding box center [953, 494] width 64 height 12
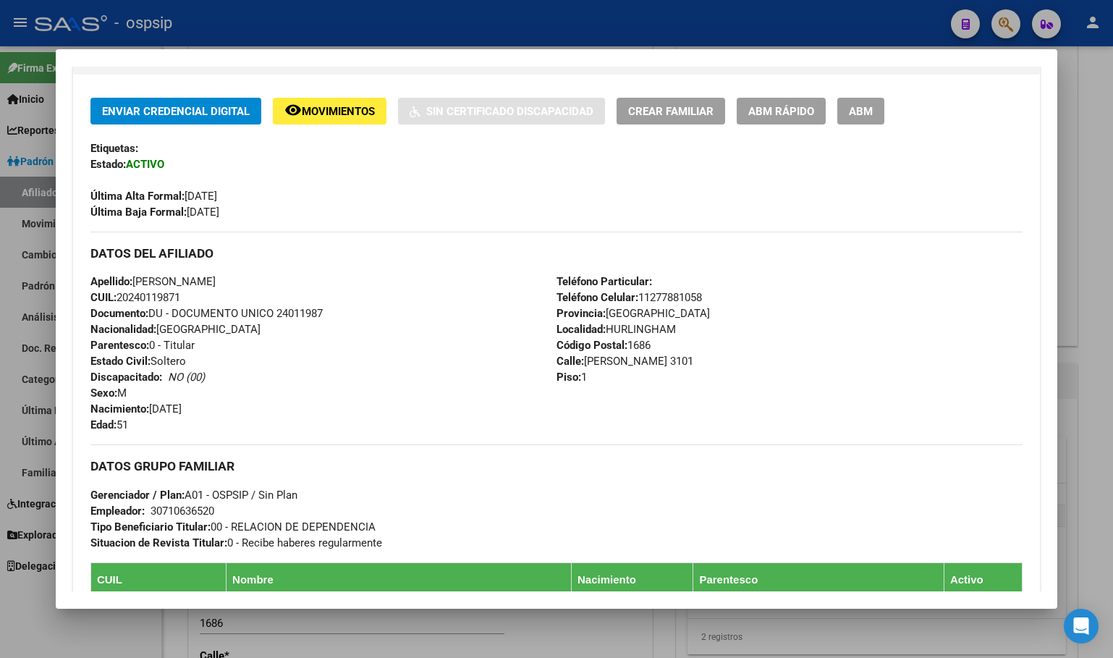
scroll to position [289, 0]
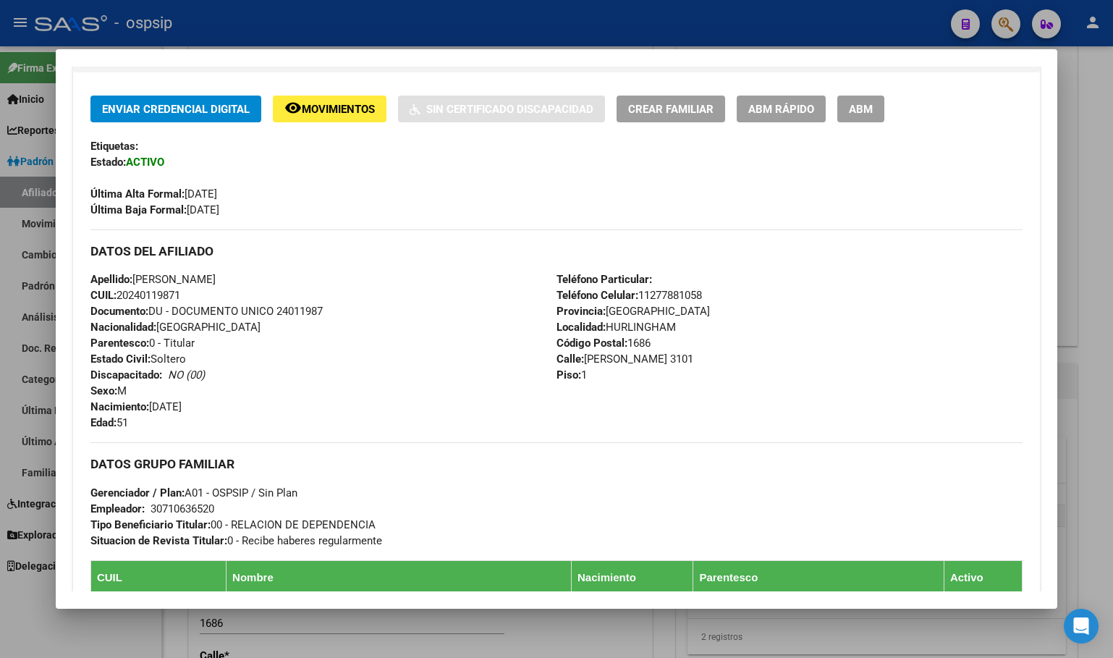
drag, startPoint x: 399, startPoint y: 348, endPoint x: 418, endPoint y: 370, distance: 28.7
click at [399, 348] on div "Apellido: [PERSON_NAME]: 20240119871 Documento: DU - DOCUMENTO UNICO 24011987 N…" at bounding box center [323, 350] width 466 height 159
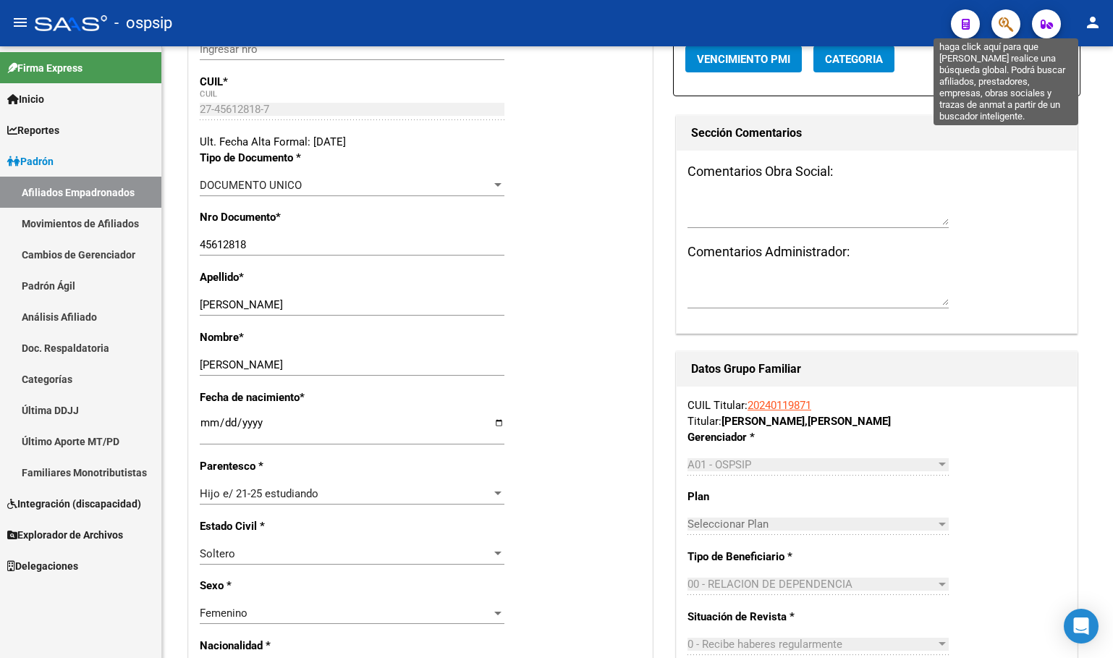
click at [1006, 19] on icon "button" at bounding box center [1006, 24] width 14 height 17
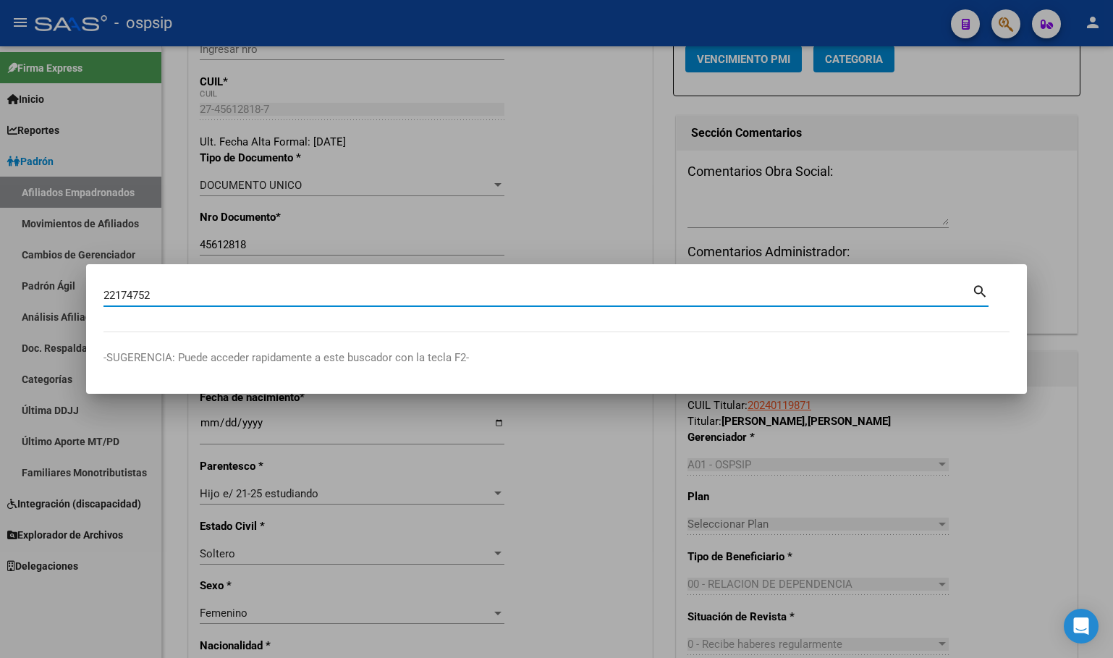
type input "22174752"
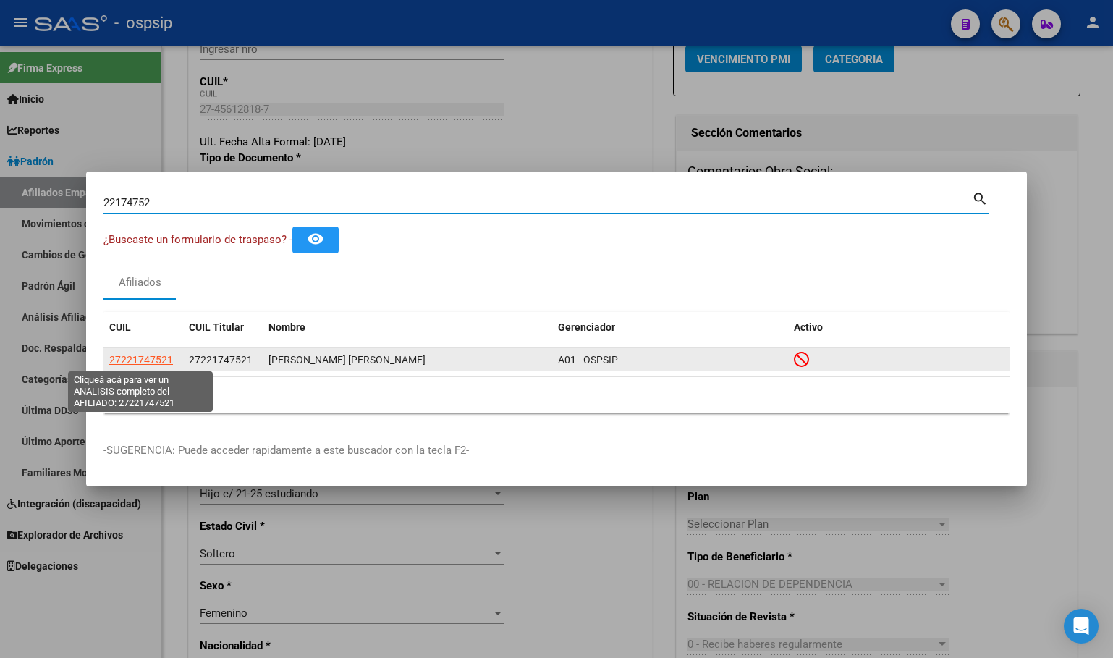
click at [148, 357] on span "27221747521" at bounding box center [141, 360] width 64 height 12
type textarea "27221747521"
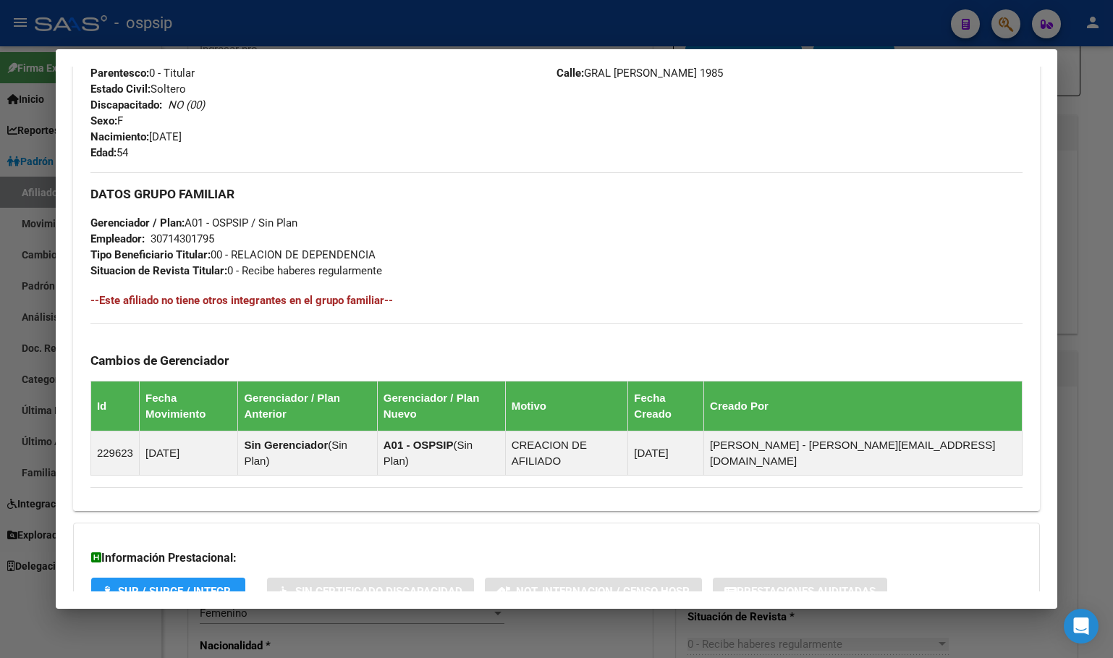
scroll to position [637, 0]
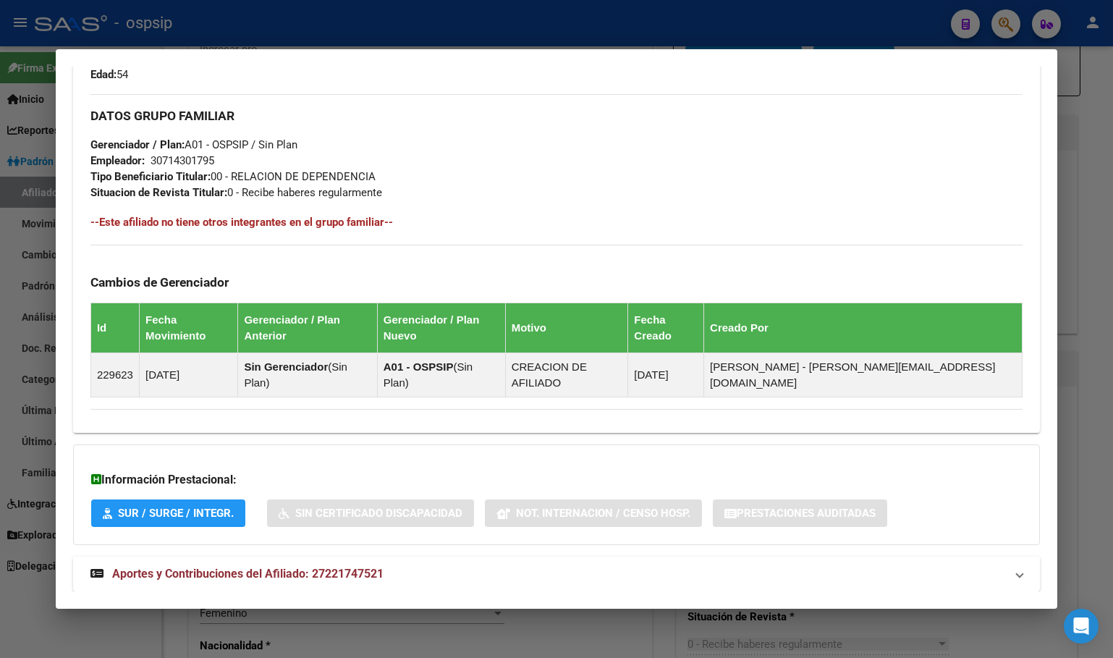
click at [325, 567] on span "Aportes y Contribuciones del Afiliado: 27221747521" at bounding box center [247, 574] width 271 height 14
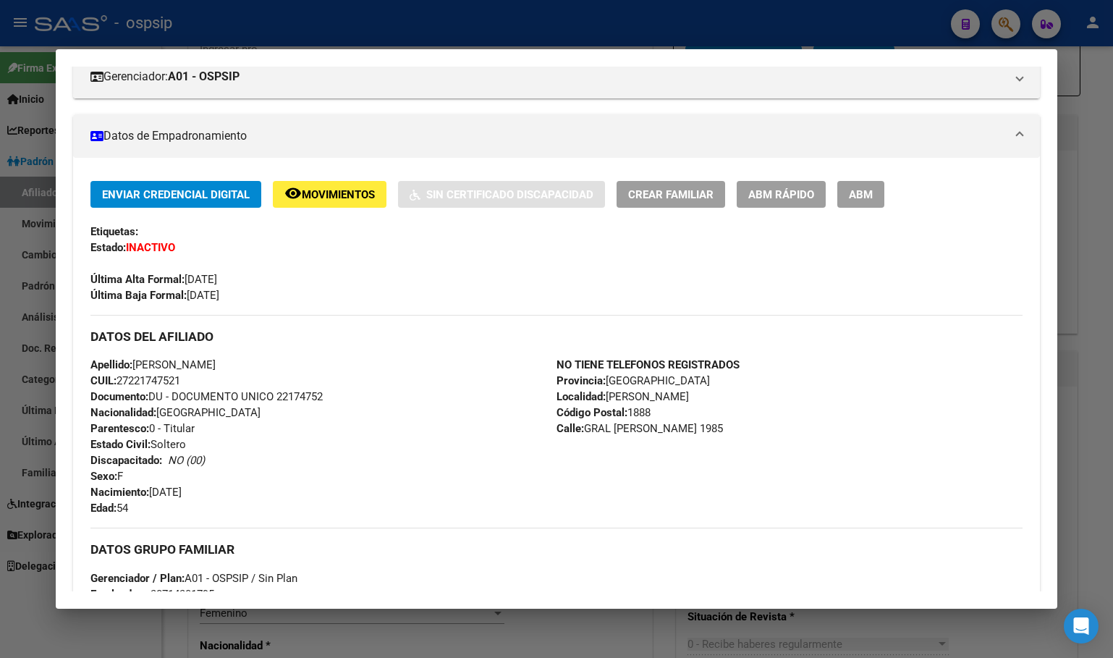
scroll to position [0, 0]
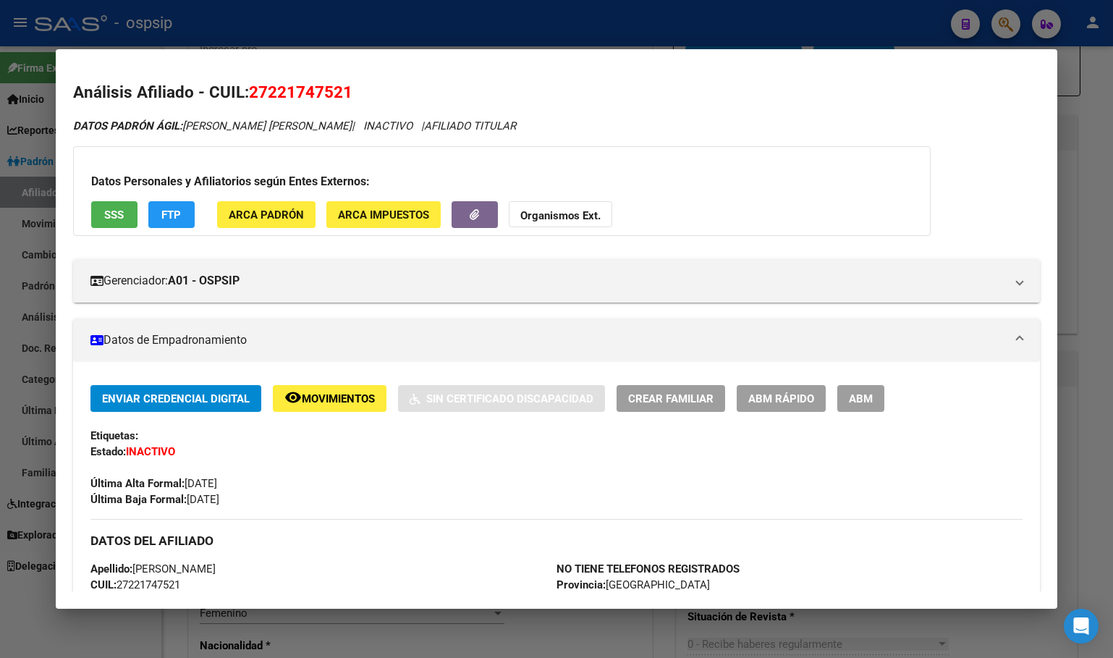
click at [325, 401] on span "Movimientos" at bounding box center [338, 398] width 73 height 13
click at [326, 389] on button "remove_red_eye Movimientos" at bounding box center [330, 398] width 114 height 27
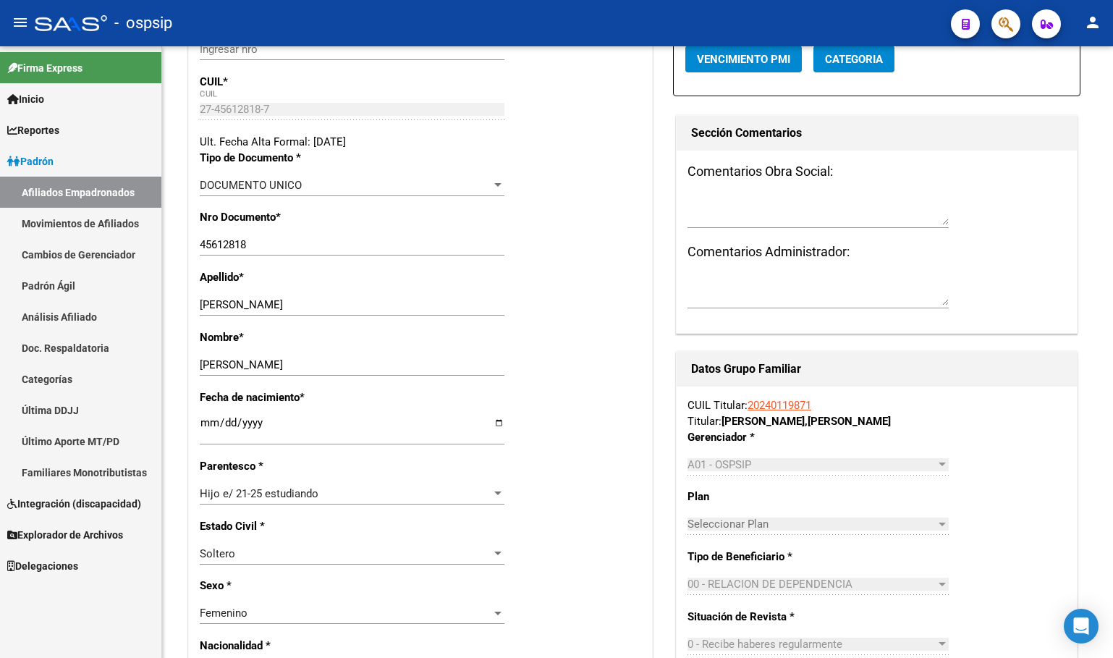
drag, startPoint x: 307, startPoint y: 22, endPoint x: 323, endPoint y: 32, distance: 18.5
click at [307, 22] on div "- ospsip" at bounding box center [487, 23] width 904 height 32
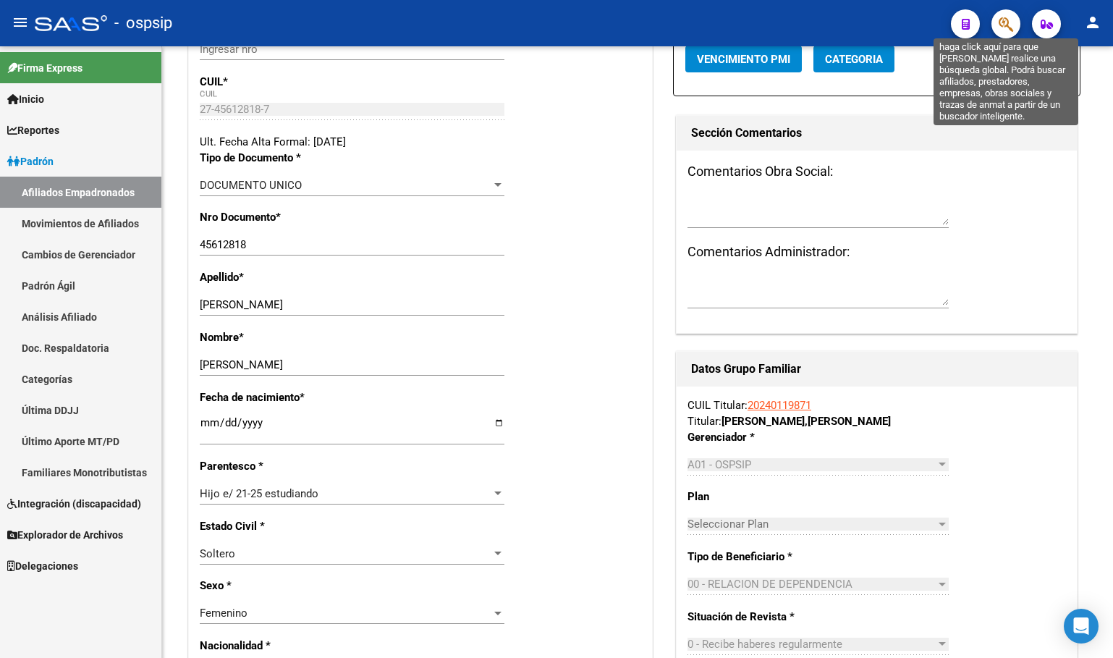
click at [1006, 20] on icon "button" at bounding box center [1006, 24] width 14 height 17
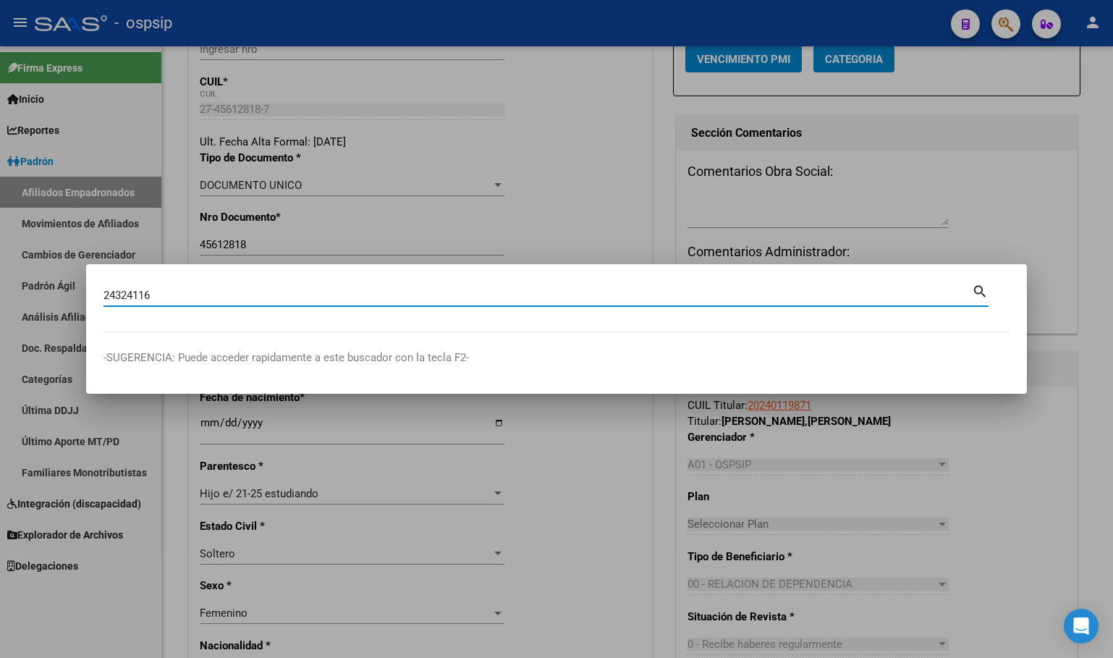
type input "24324116"
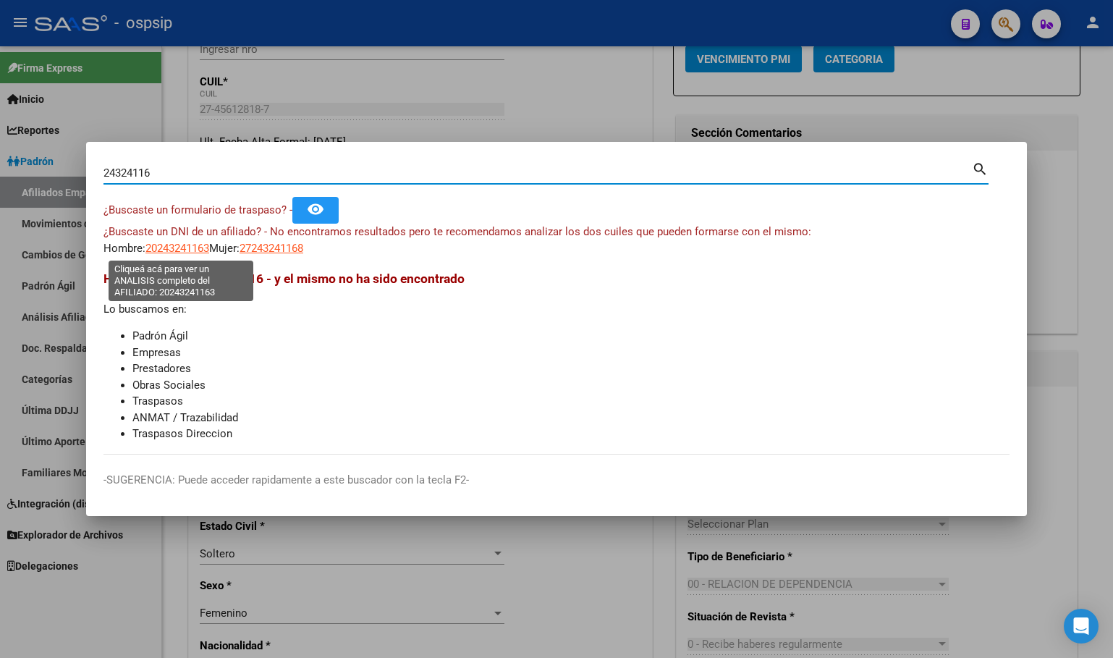
click at [176, 249] on span "20243241163" at bounding box center [177, 248] width 64 height 13
type textarea "20243241163"
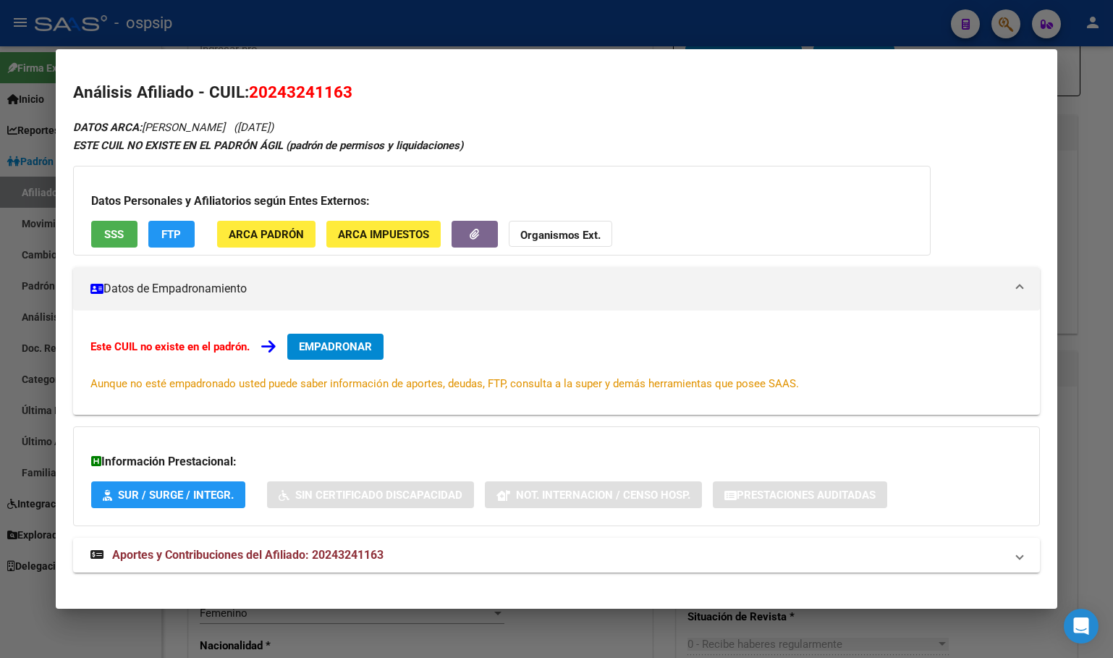
click at [337, 342] on span "EMPADRONAR" at bounding box center [335, 346] width 73 height 13
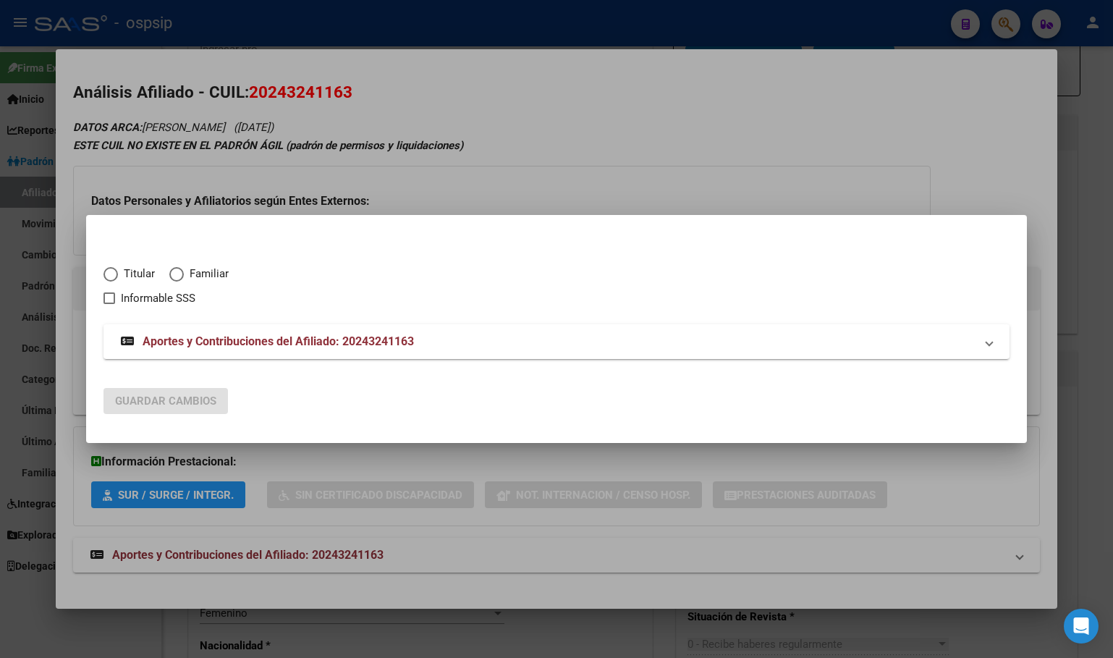
click at [111, 271] on span "Elija una opción" at bounding box center [110, 274] width 14 height 14
click at [111, 271] on input "Titular" at bounding box center [110, 274] width 14 height 14
radio input "true"
checkbox input "true"
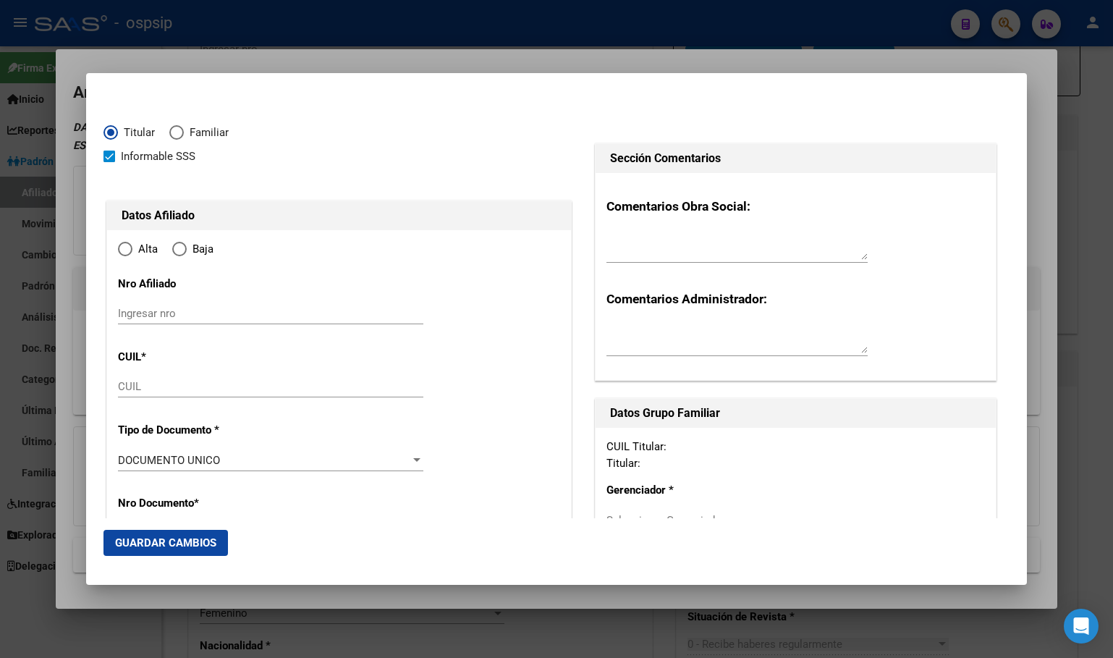
type input "20-24324116-3"
type input "24324116"
type input "AMARILLA"
type input "[PERSON_NAME]"
type input "[DATE]"
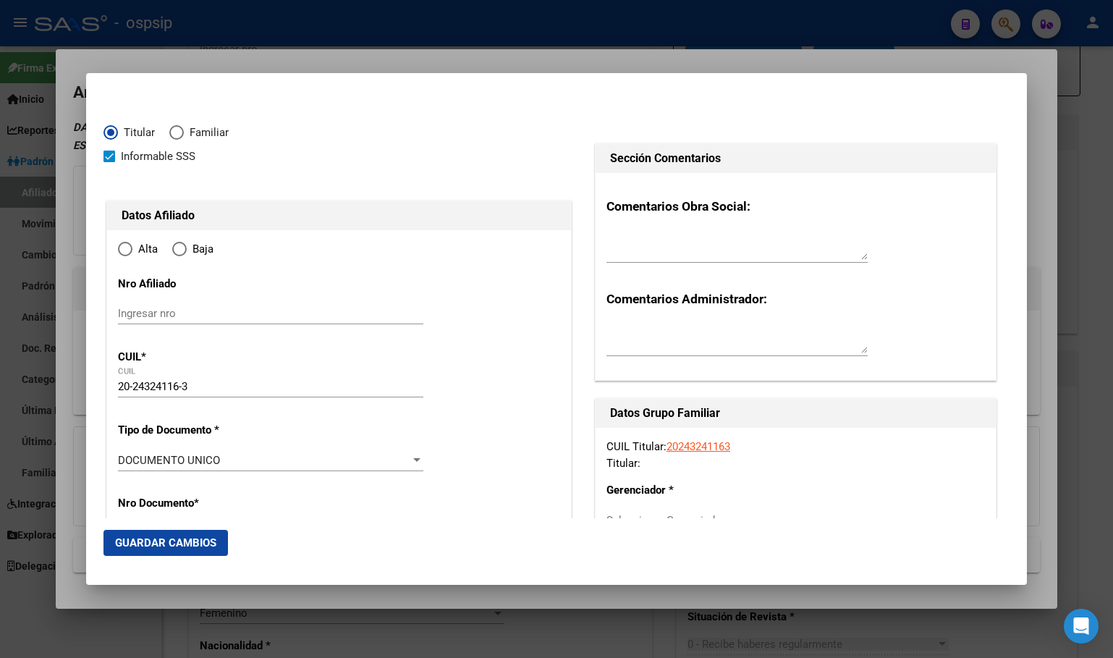
type input "CABA"
type input "1437"
type input "[US_STATE]"
type input "3650"
type input "CABA"
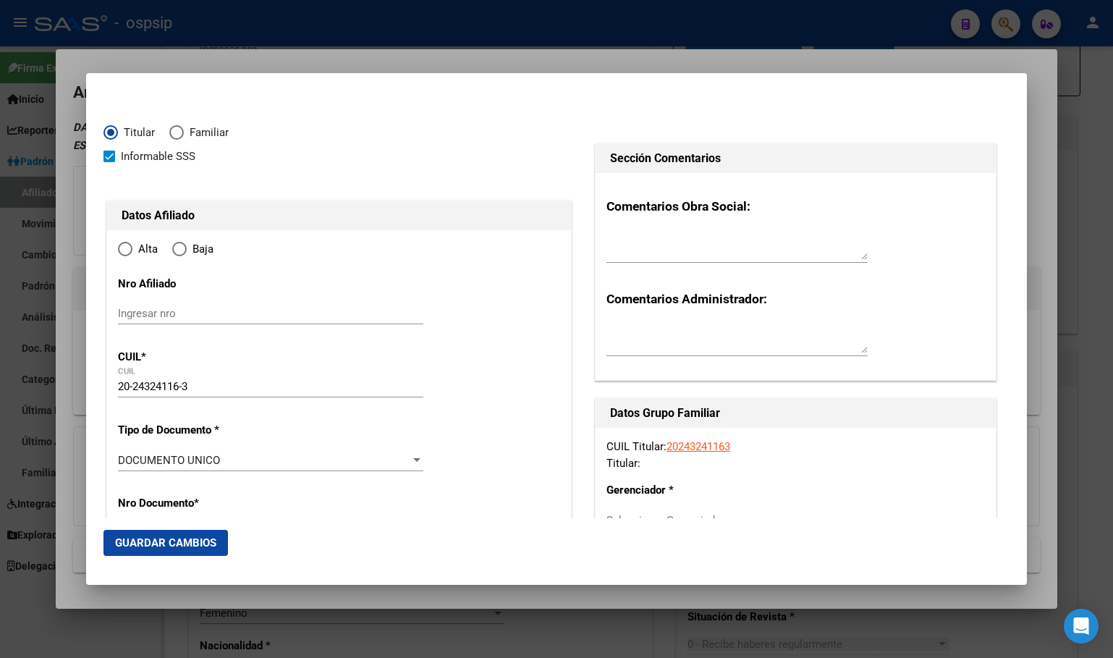
radio input "true"
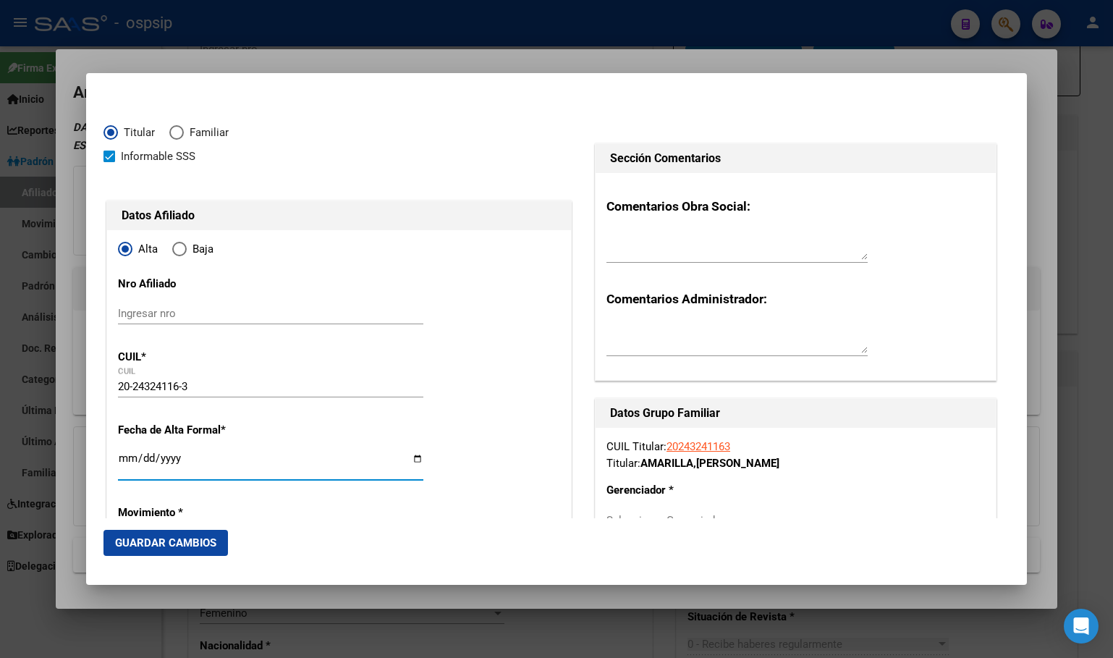
click at [122, 454] on input "Ingresar fecha" at bounding box center [270, 463] width 305 height 23
type input "[DATE]"
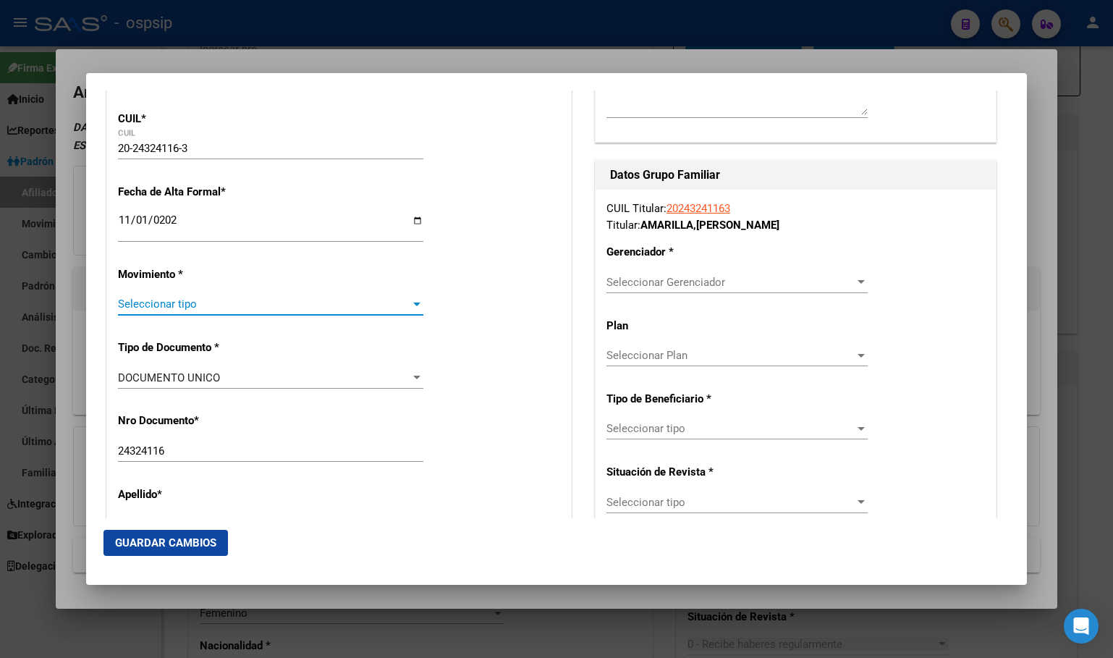
click at [130, 307] on span "Seleccionar tipo" at bounding box center [264, 303] width 292 height 13
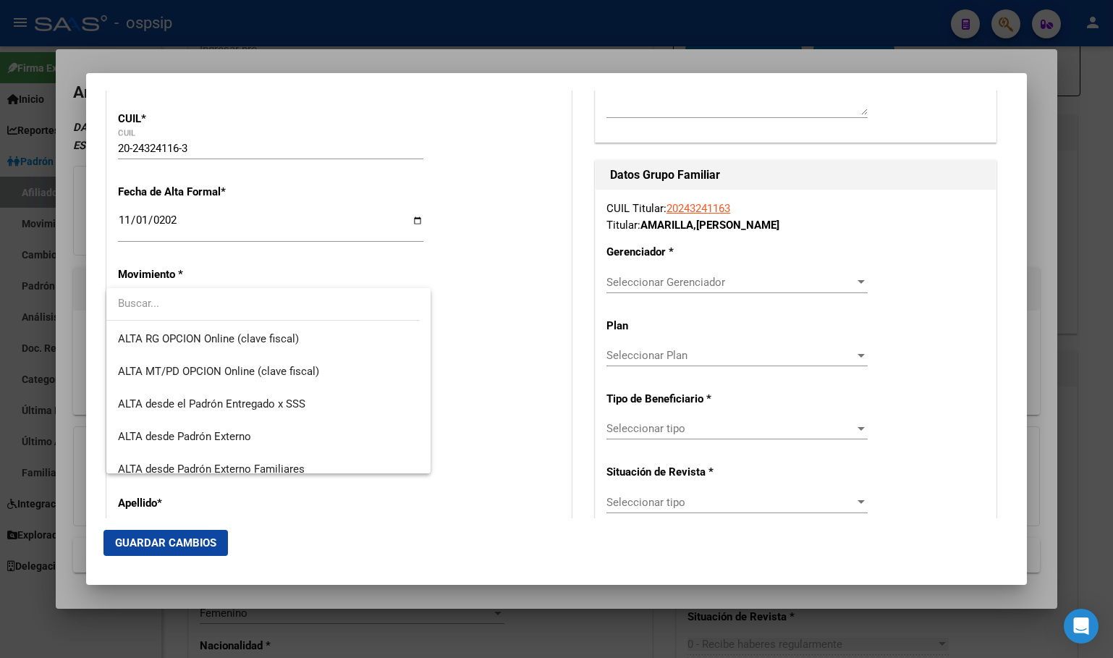
scroll to position [362, 0]
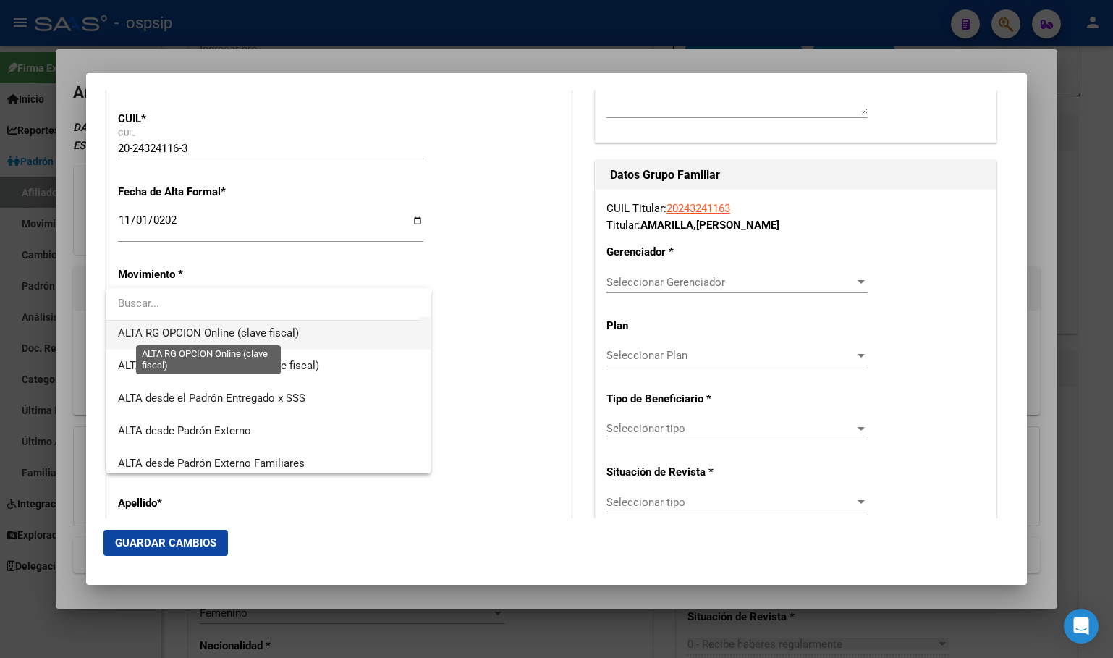
click at [210, 336] on span "ALTA RG OPCION Online (clave fiscal)" at bounding box center [208, 332] width 181 height 13
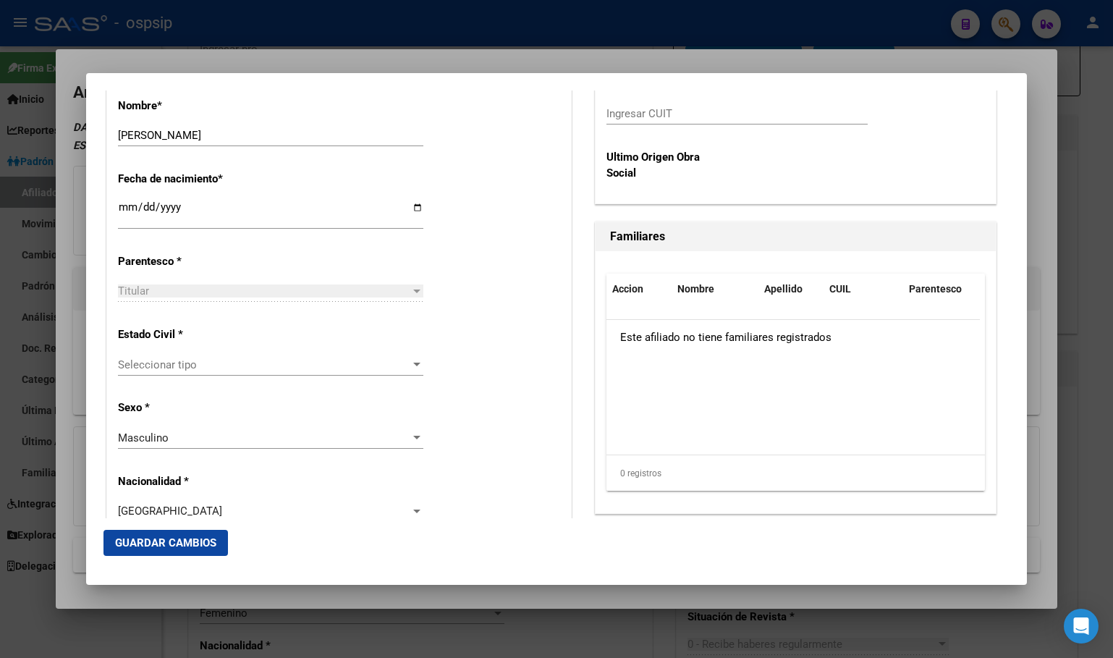
scroll to position [745, 0]
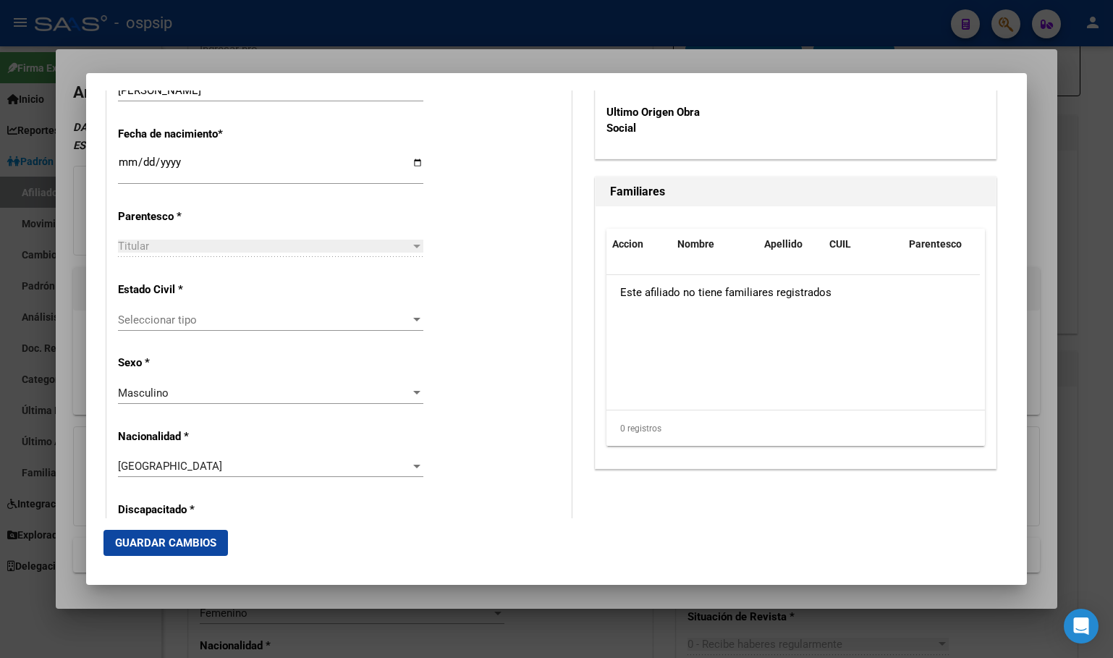
click at [147, 321] on span "Seleccionar tipo" at bounding box center [264, 319] width 292 height 13
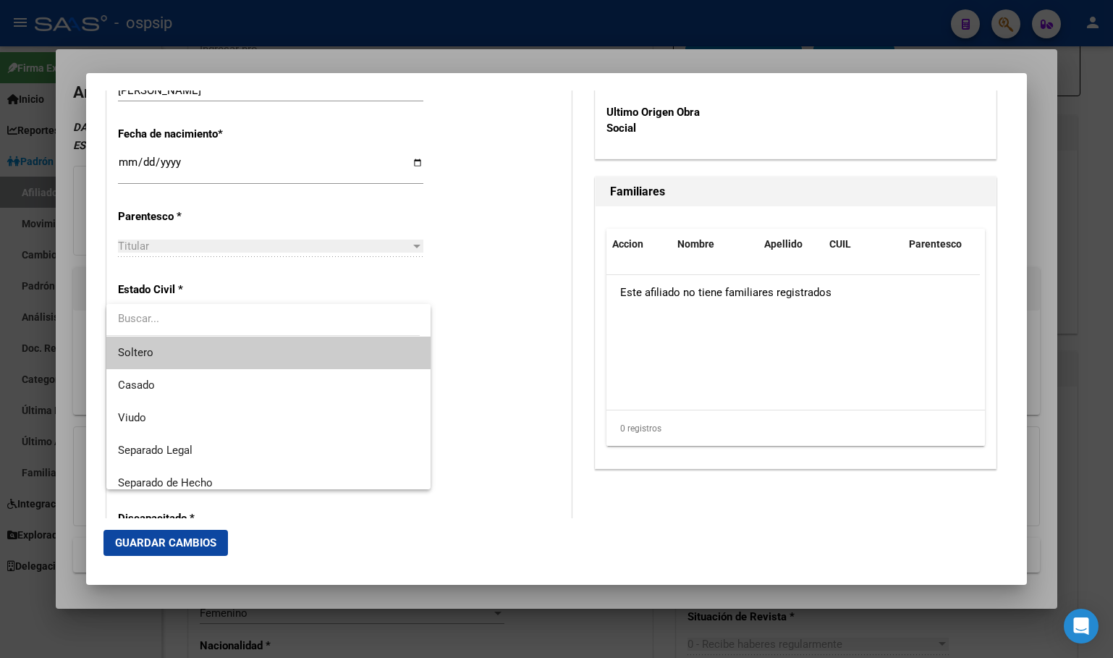
click at [137, 348] on span "Soltero" at bounding box center [135, 352] width 35 height 13
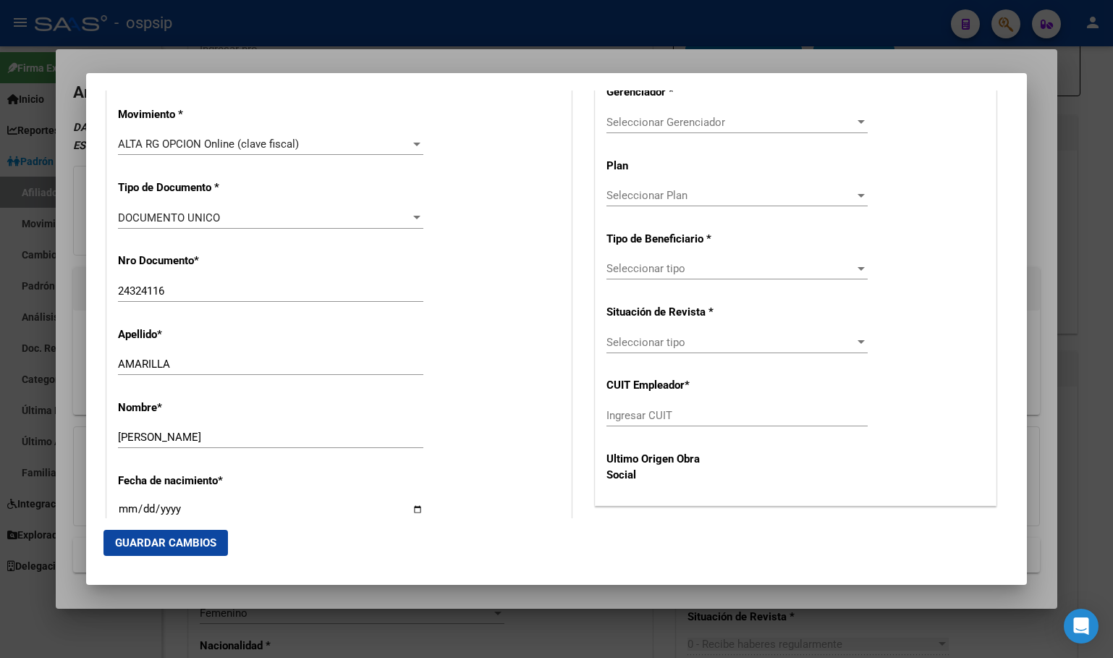
scroll to position [310, 0]
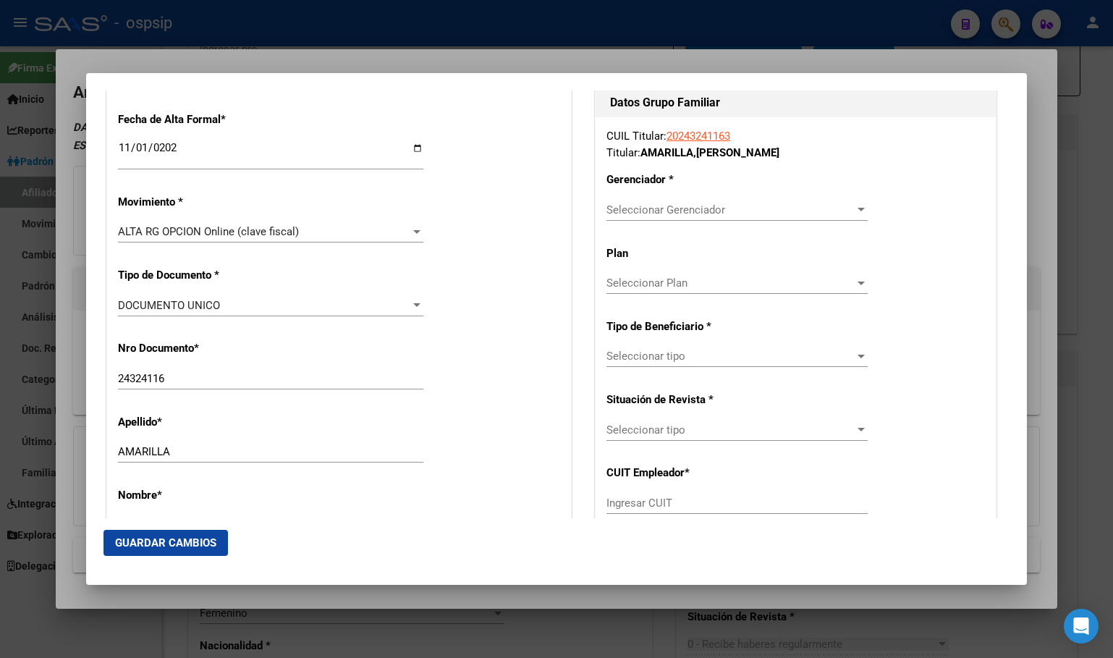
click at [635, 211] on span "Seleccionar Gerenciador" at bounding box center [730, 209] width 248 height 13
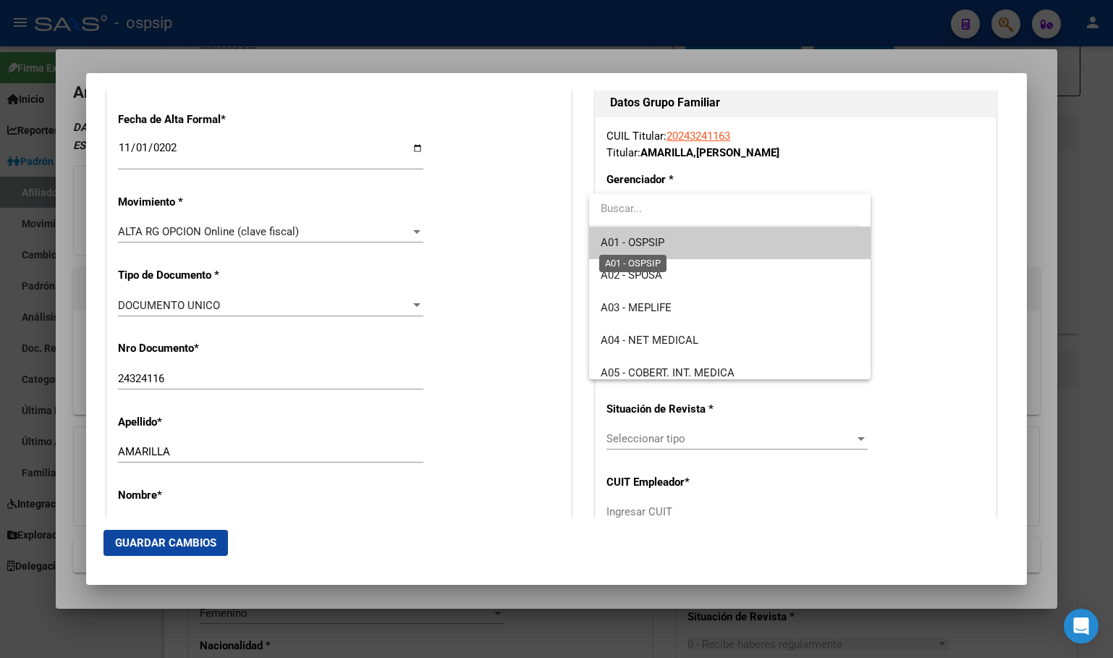
click at [645, 239] on span "A01 - OSPSIP" at bounding box center [633, 242] width 64 height 13
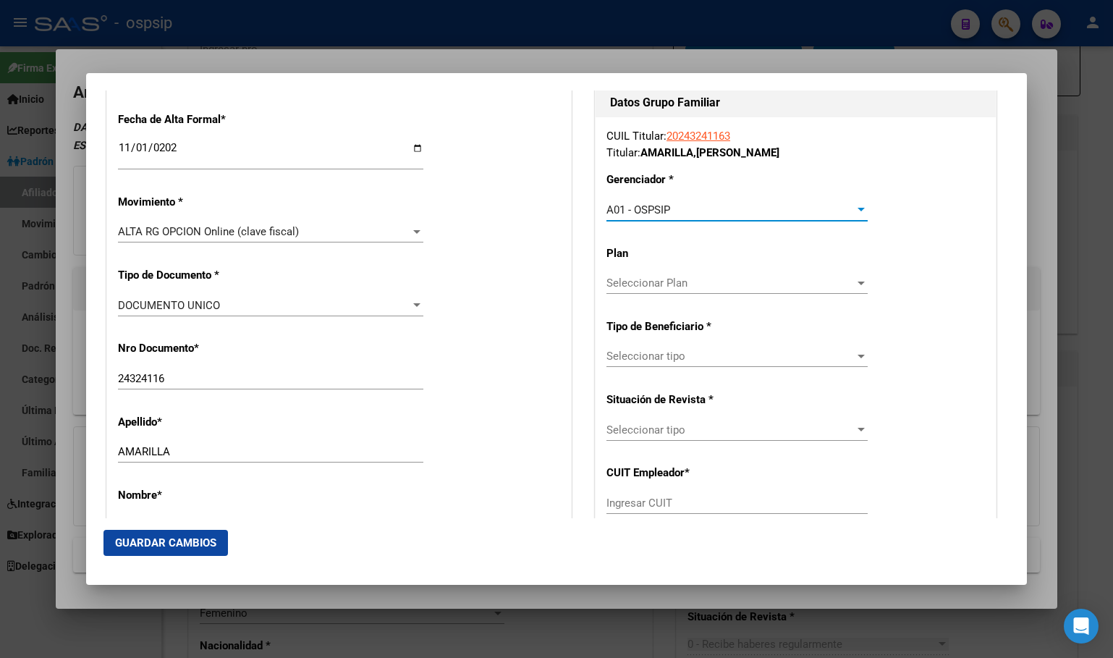
click at [640, 358] on span "Seleccionar tipo" at bounding box center [730, 355] width 248 height 13
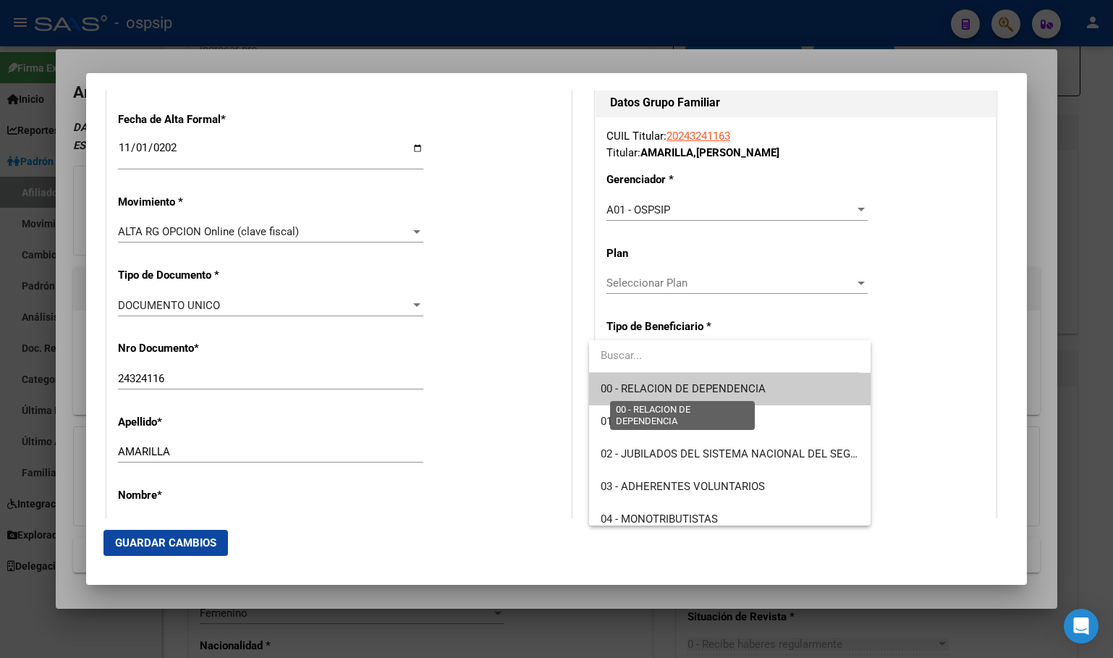
click at [639, 386] on span "00 - RELACION DE DEPENDENCIA" at bounding box center [683, 388] width 165 height 13
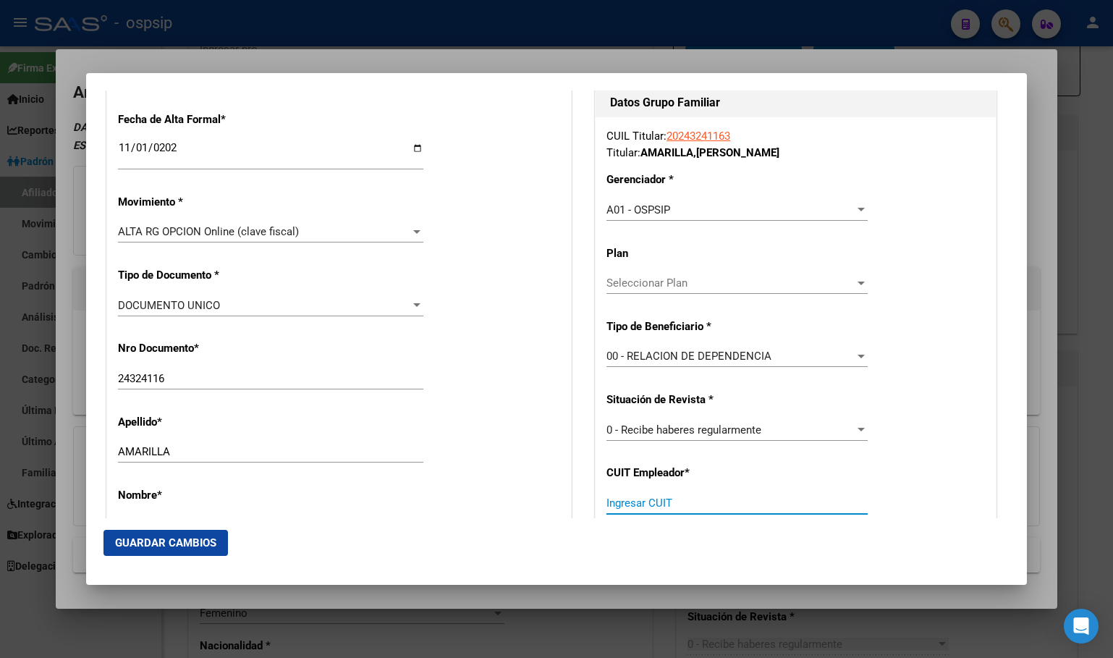
click at [620, 504] on input "Ingresar CUIT" at bounding box center [736, 502] width 261 height 13
type input "30-70820662-4"
drag, startPoint x: 161, startPoint y: 544, endPoint x: 383, endPoint y: 546, distance: 222.1
click at [162, 545] on span "Guardar Cambios" at bounding box center [165, 542] width 101 height 13
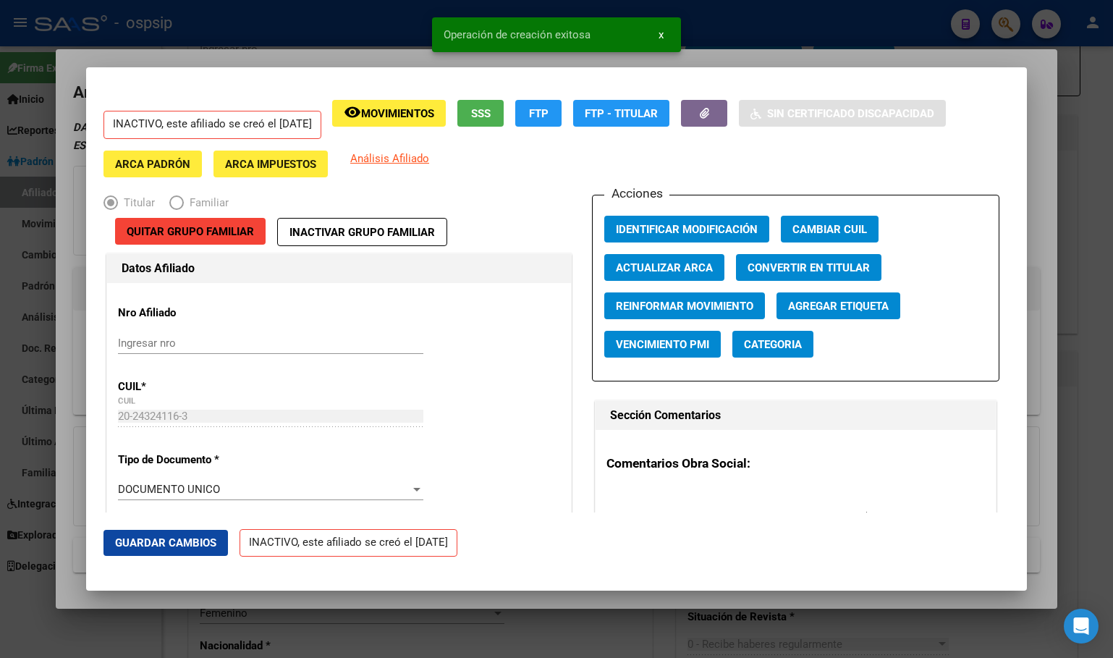
scroll to position [0, 0]
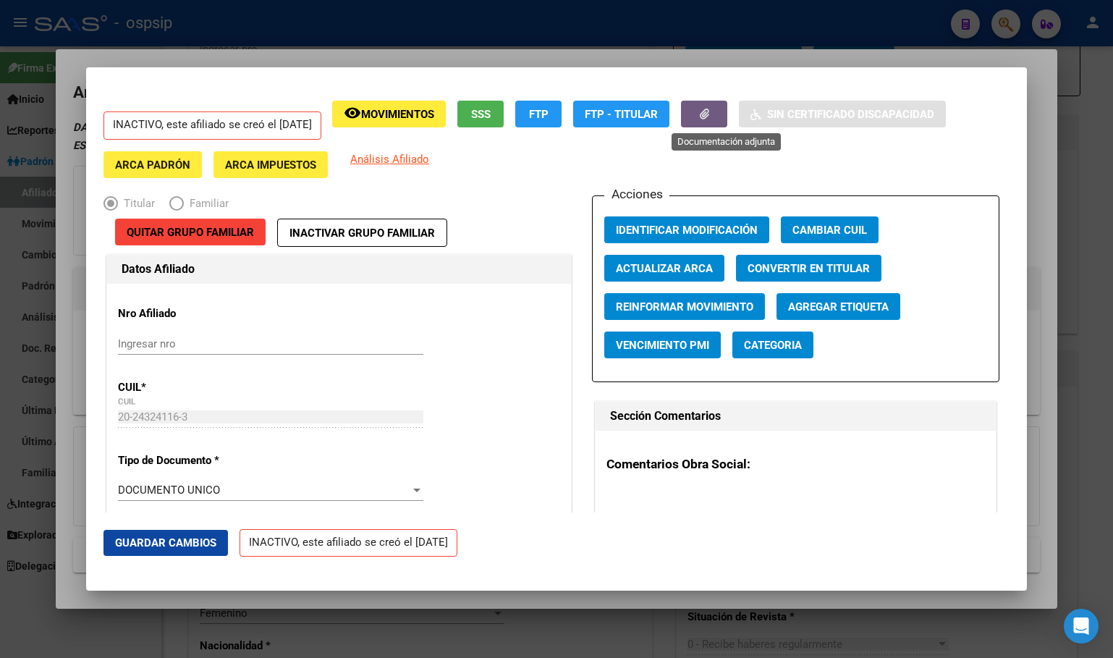
click at [720, 118] on button "button" at bounding box center [704, 114] width 46 height 27
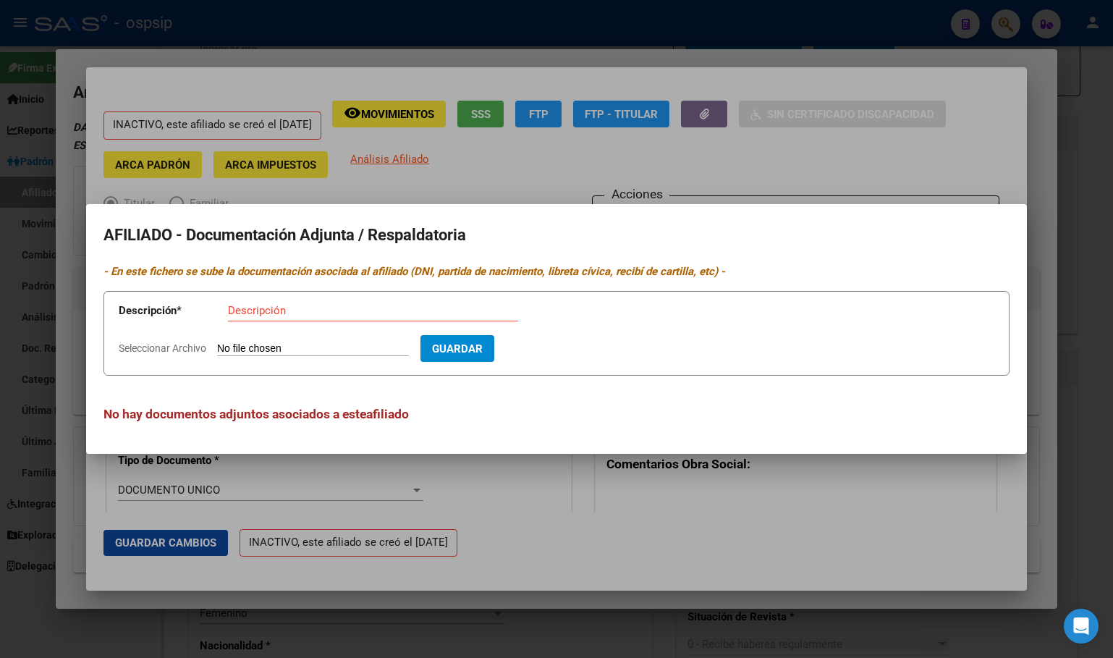
click at [257, 347] on input "Seleccionar Archivo" at bounding box center [313, 349] width 192 height 14
type input "C:\fakepath\1000110901.jpg"
click at [266, 316] on input "Descripción" at bounding box center [373, 310] width 290 height 13
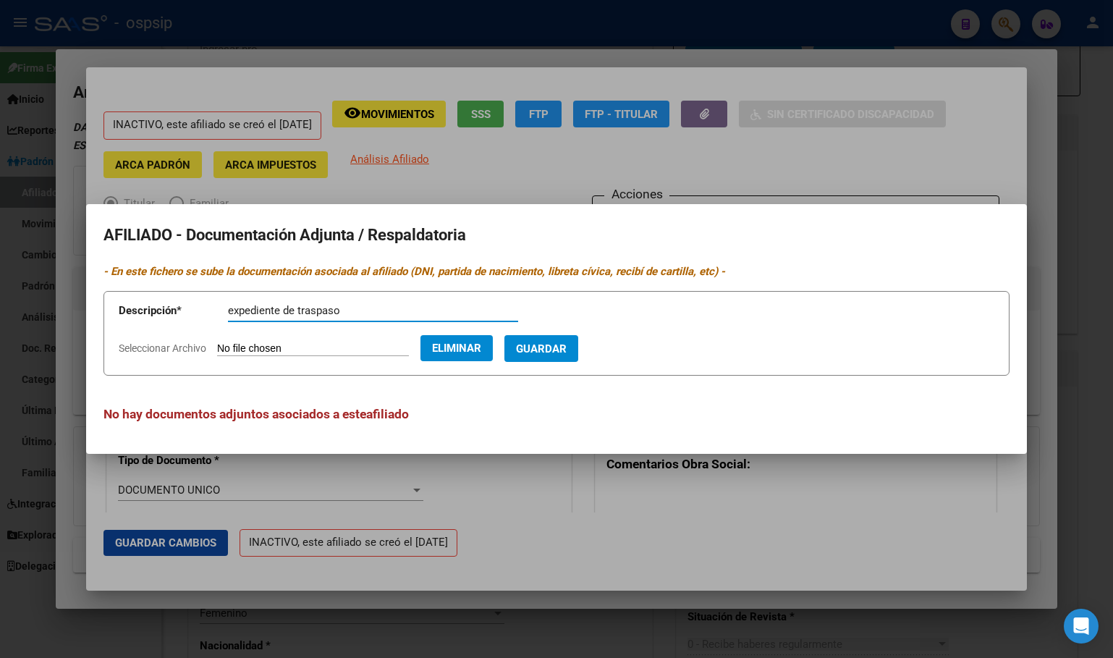
type input "expediente de traspaso"
drag, startPoint x: 573, startPoint y: 344, endPoint x: 565, endPoint y: 446, distance: 103.1
click at [567, 344] on span "Guardar" at bounding box center [541, 348] width 51 height 13
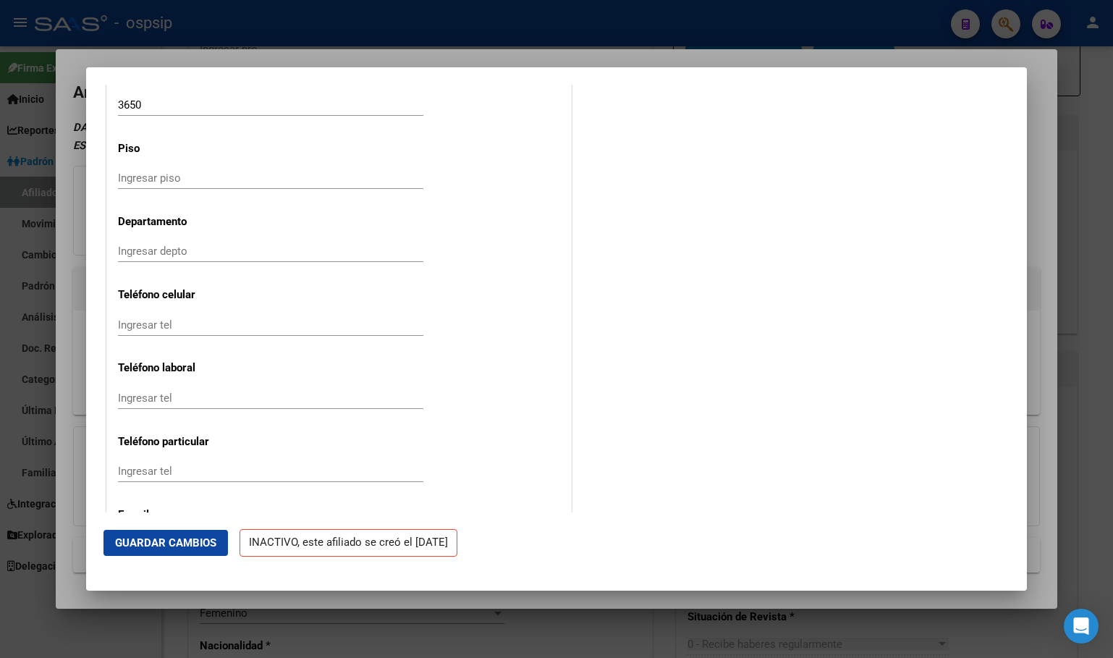
scroll to position [1732, 0]
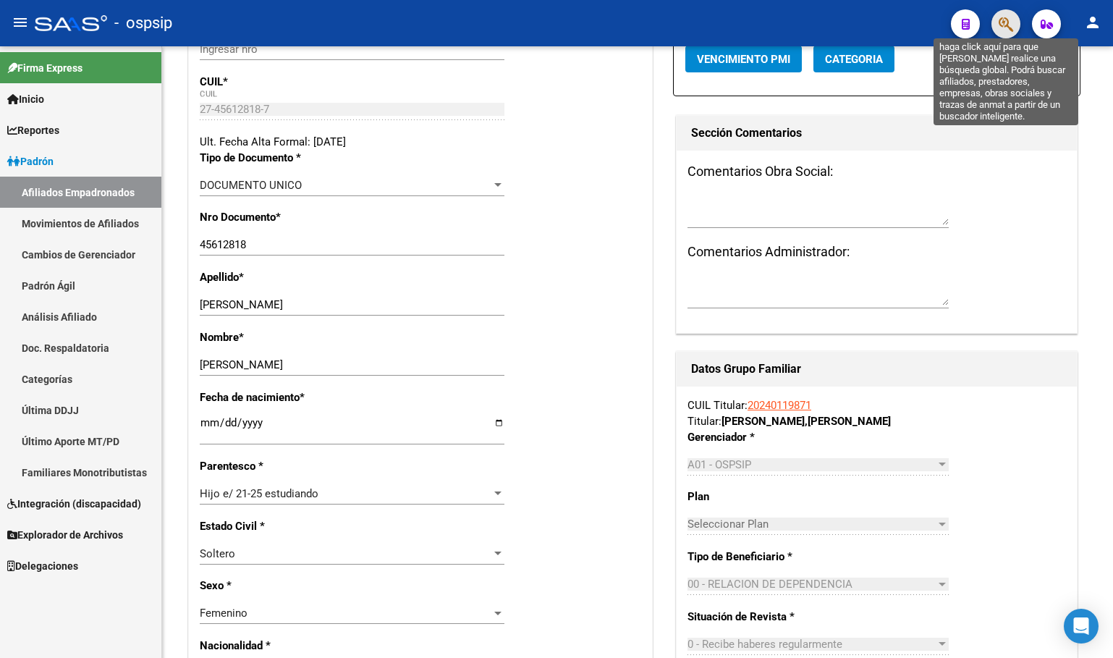
click at [1009, 19] on icon "button" at bounding box center [1006, 24] width 14 height 17
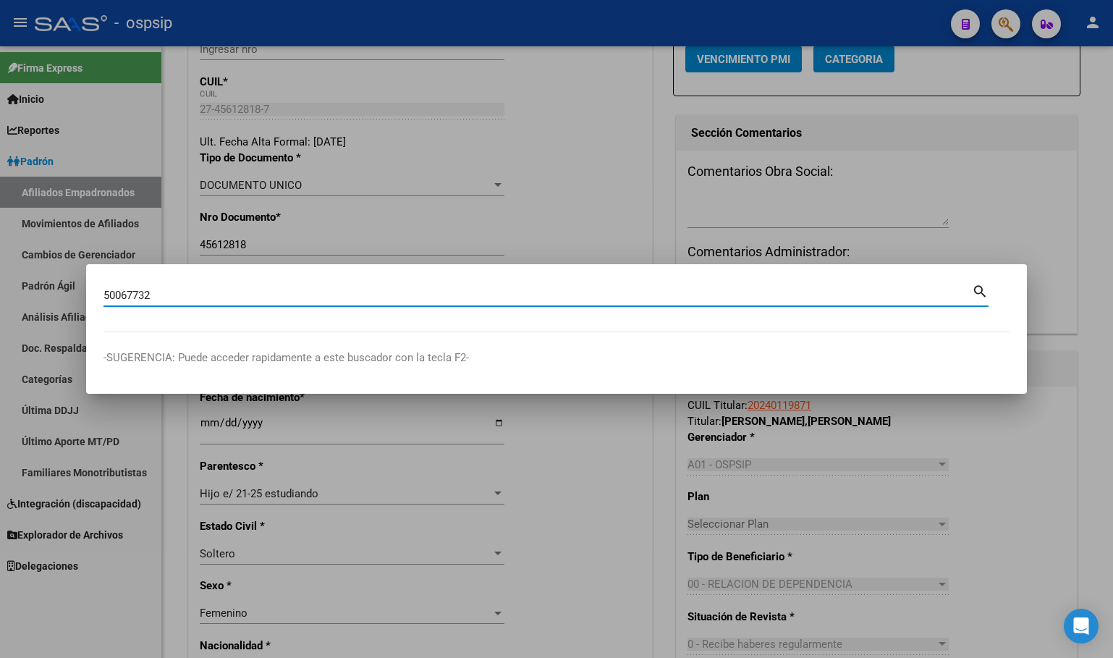
type input "50067732"
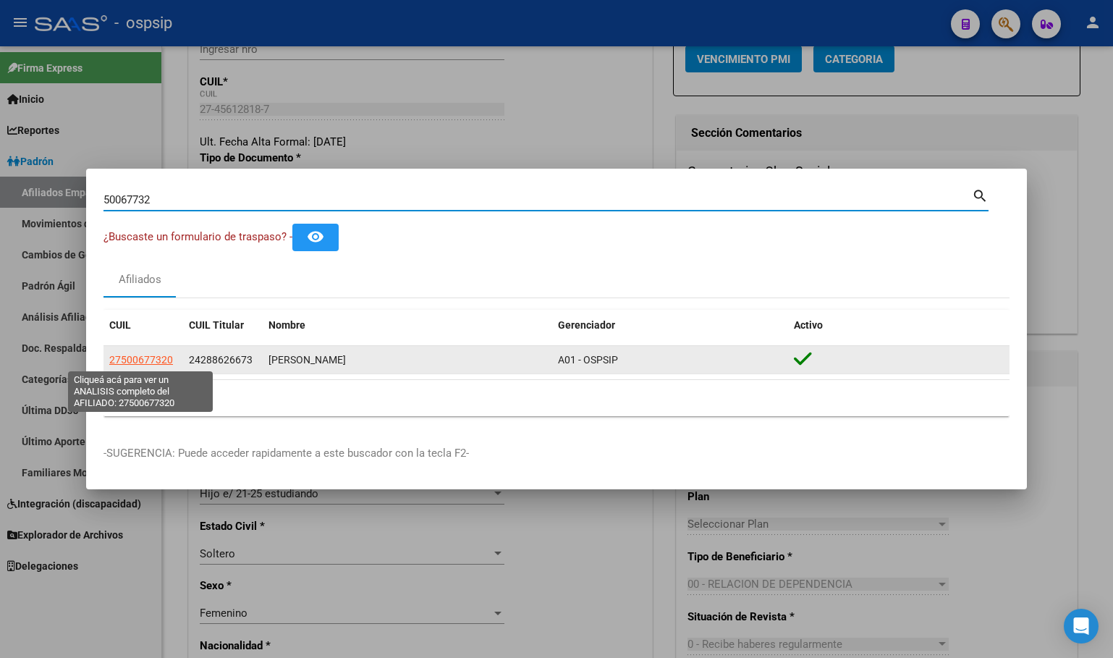
click at [145, 355] on span "27500677320" at bounding box center [141, 360] width 64 height 12
type textarea "27500677320"
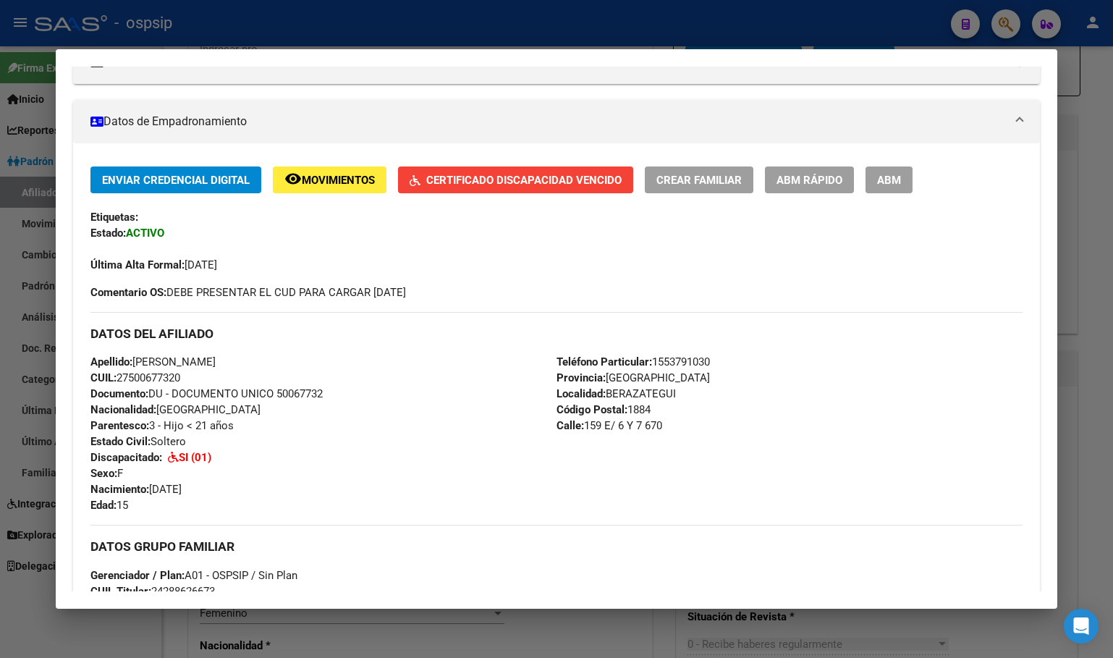
scroll to position [217, 0]
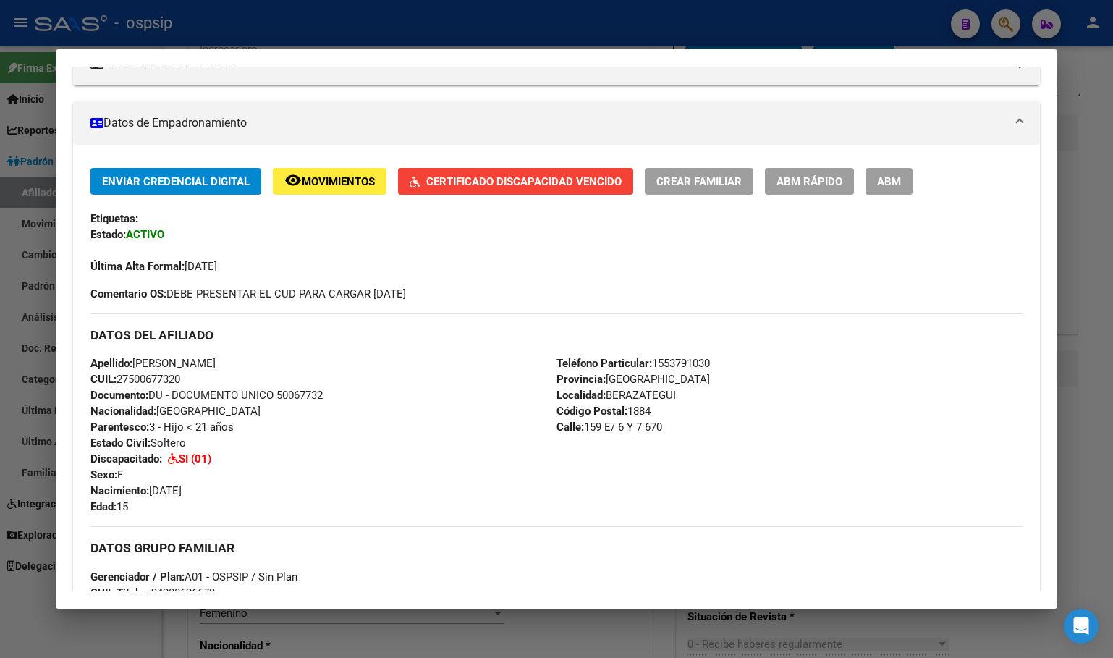
click at [891, 163] on div "Enviar Credencial Digital remove_red_eye Movimientos Certificado Discapacidad V…" at bounding box center [556, 665] width 967 height 1040
click at [888, 179] on span "ABM" at bounding box center [889, 181] width 24 height 13
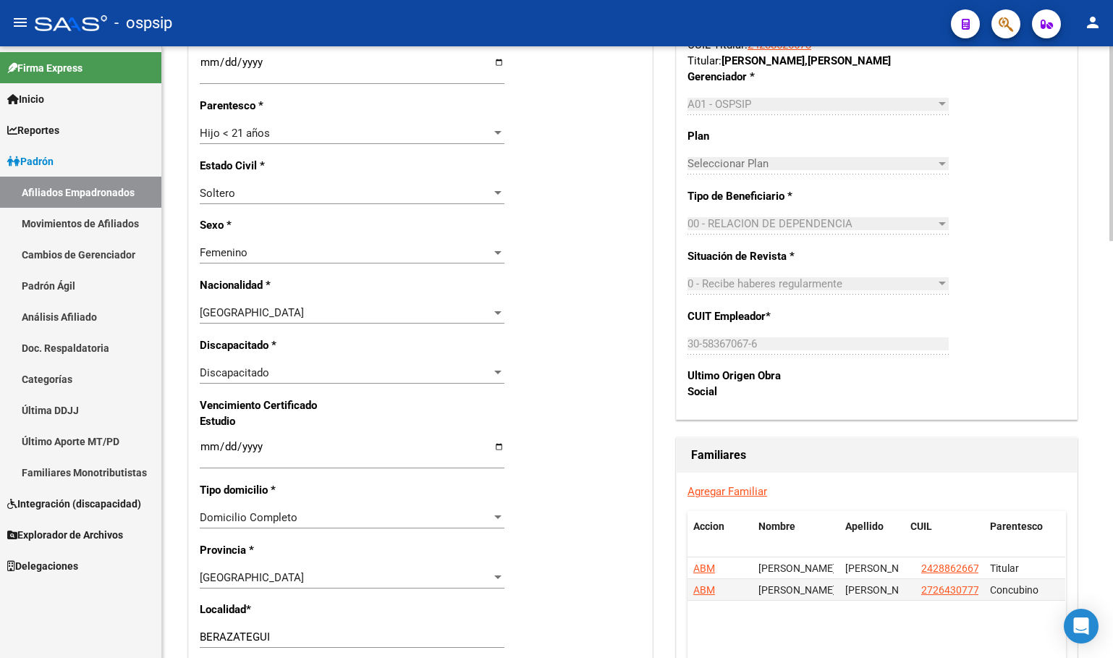
scroll to position [724, 0]
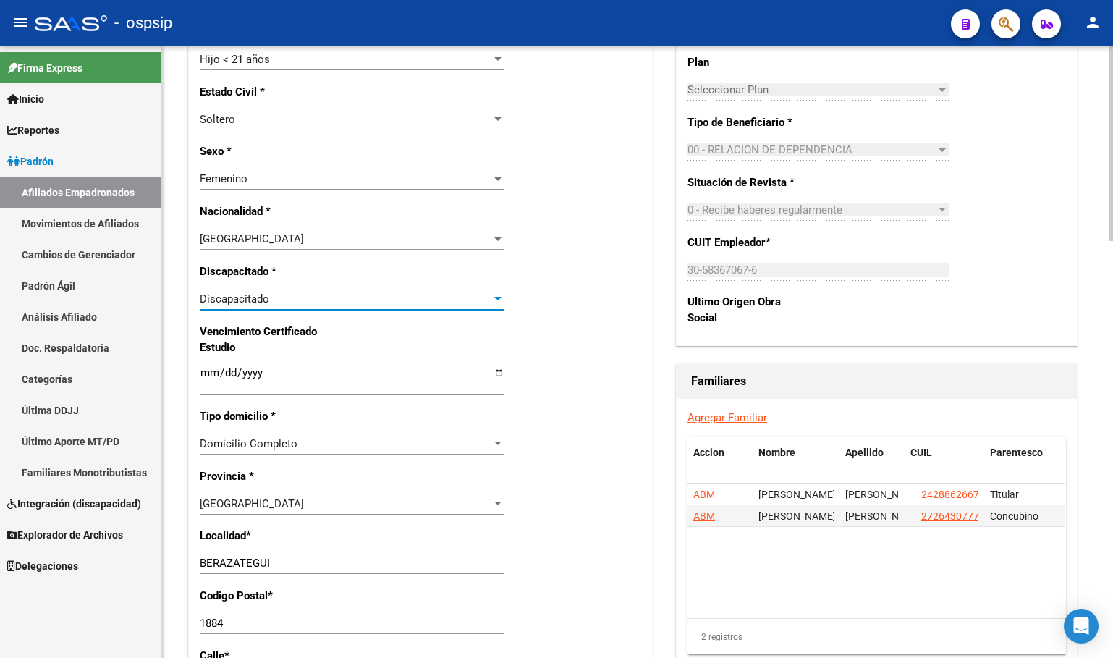
click at [294, 302] on div "Discapacitado" at bounding box center [346, 298] width 292 height 13
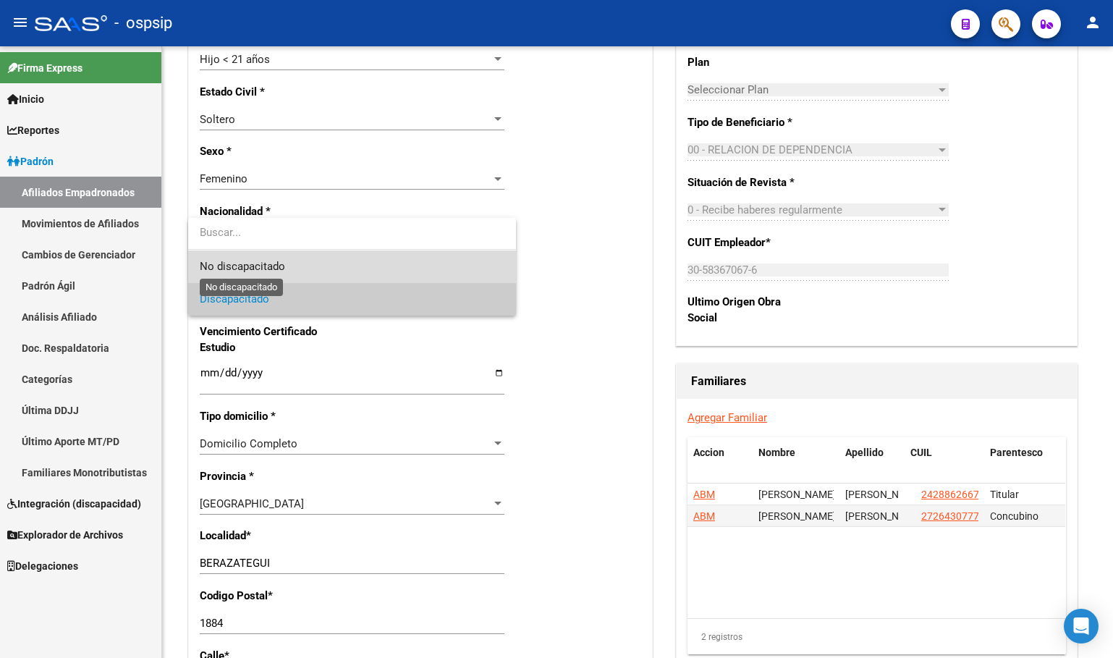
click at [258, 262] on span "No discapacitado" at bounding box center [242, 266] width 85 height 13
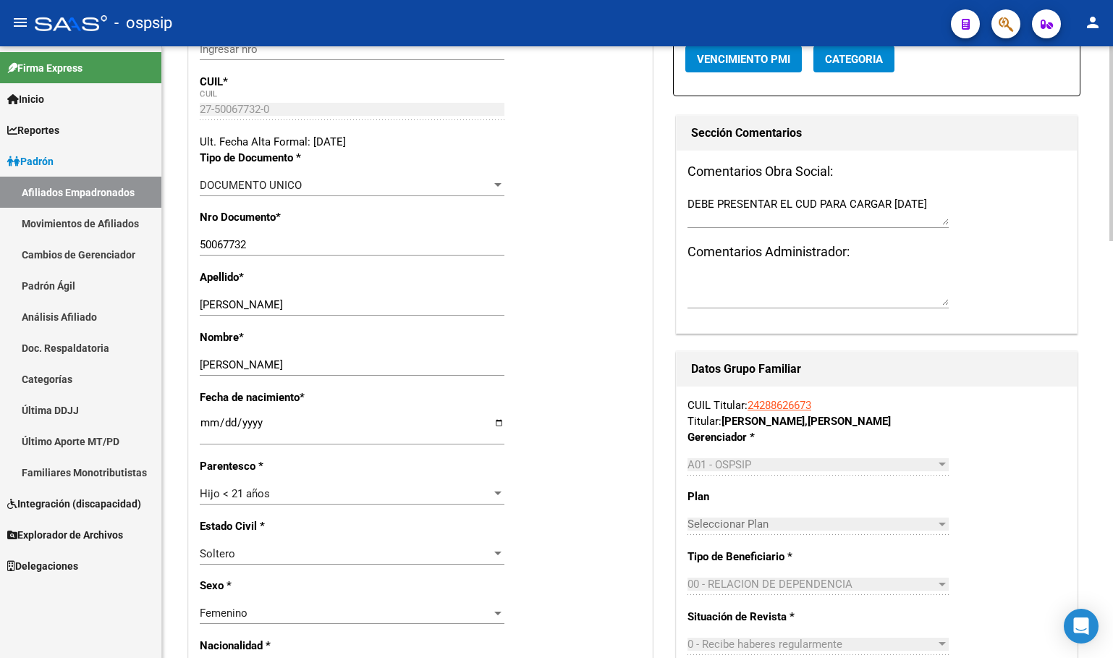
scroll to position [0, 0]
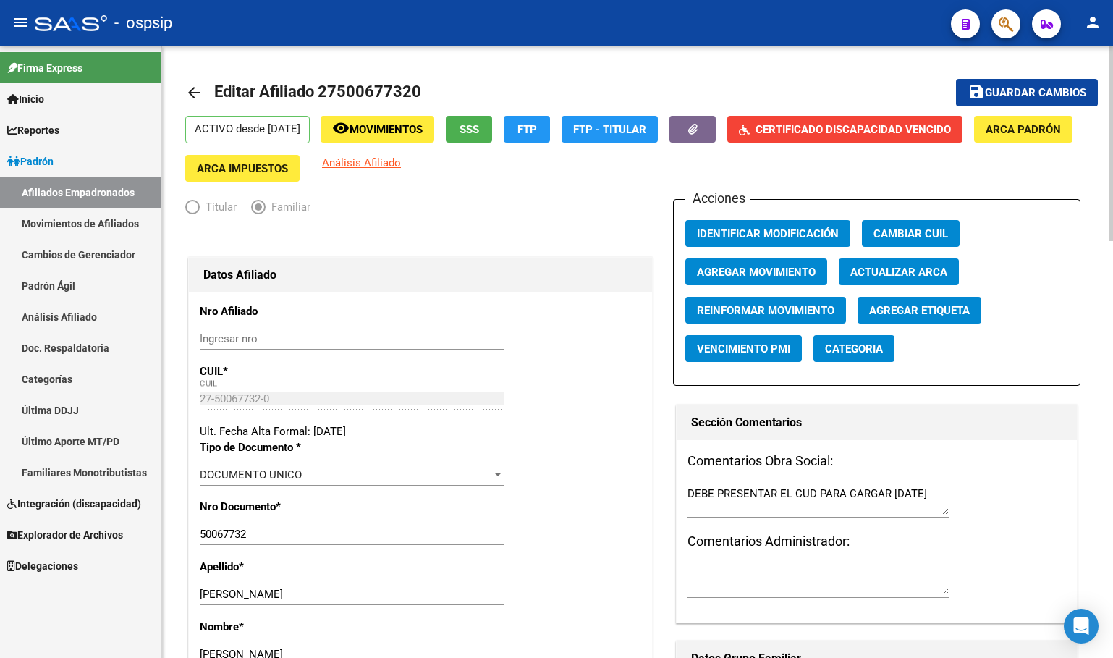
click at [1038, 90] on span "Guardar cambios" at bounding box center [1035, 93] width 101 height 13
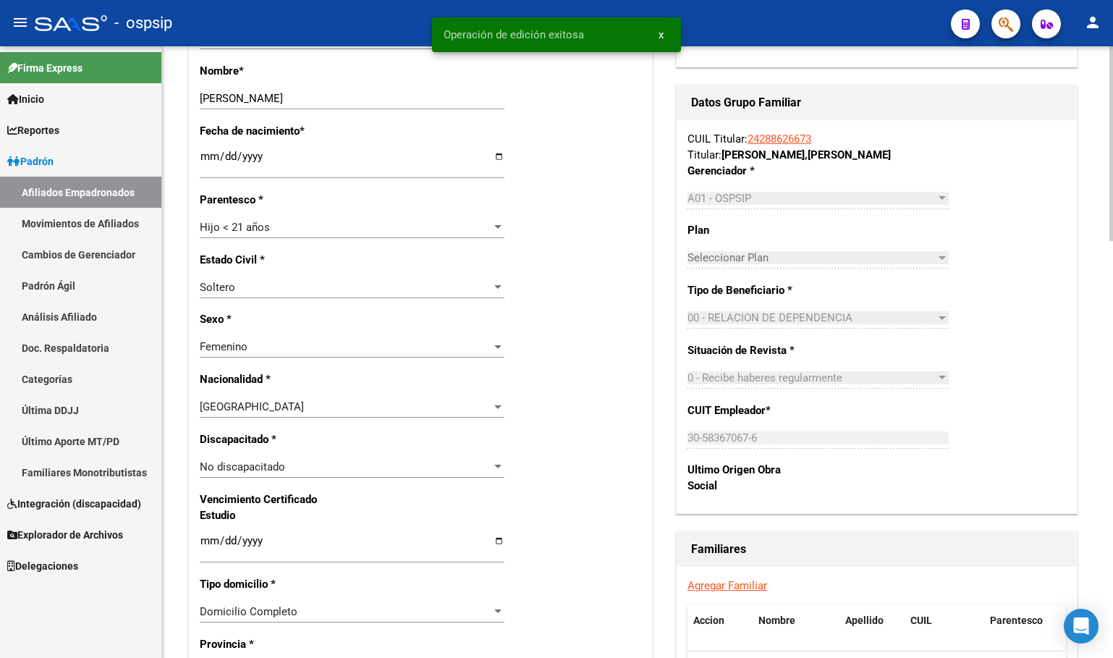
scroll to position [724, 0]
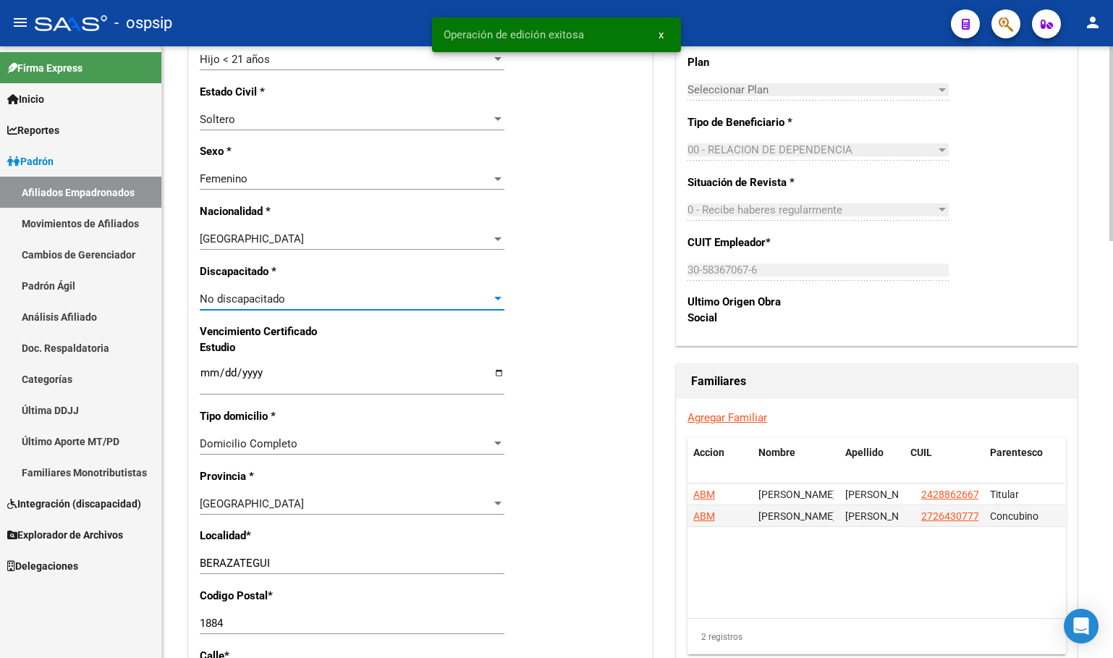
click at [298, 299] on div "No discapacitado" at bounding box center [346, 298] width 292 height 13
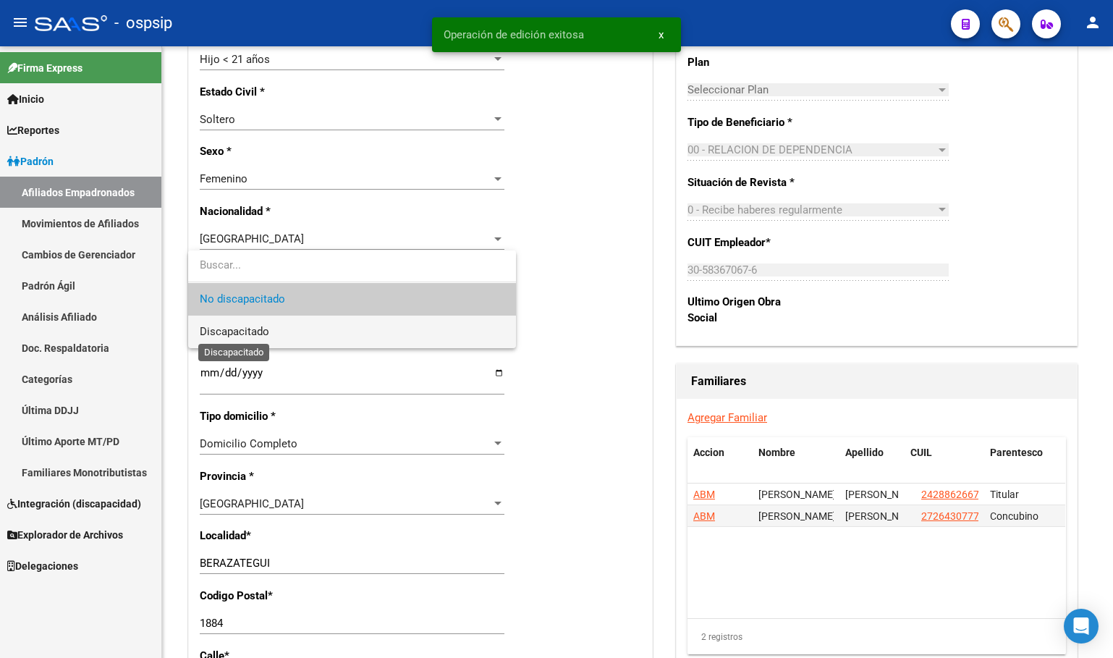
click at [255, 331] on span "Discapacitado" at bounding box center [234, 331] width 69 height 13
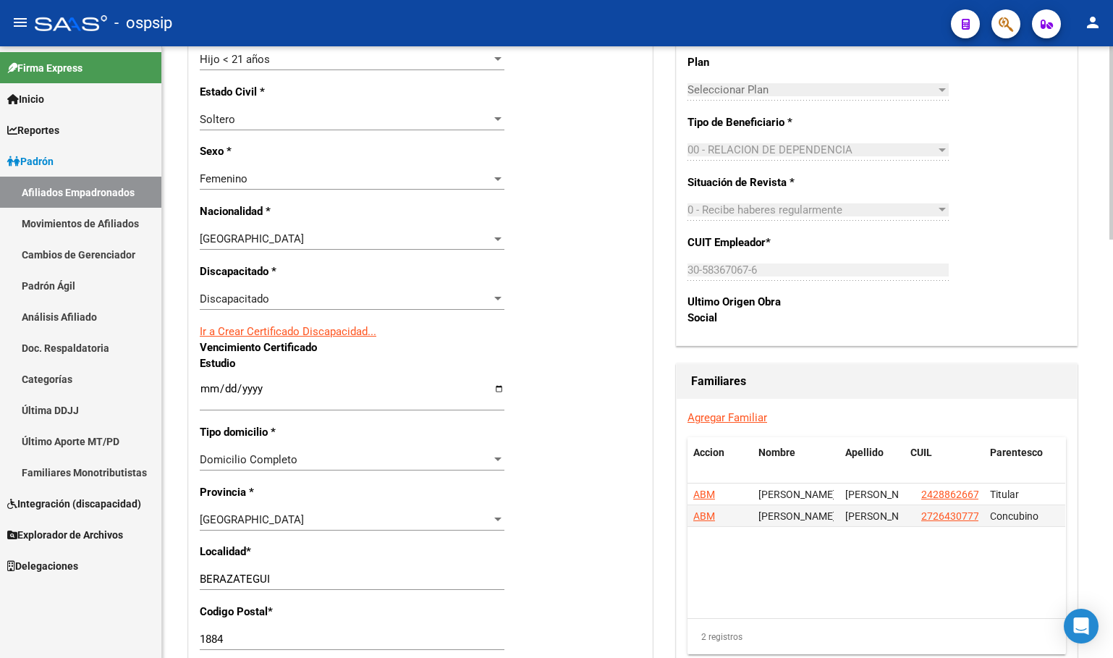
click at [246, 330] on link "Ir a Crear Certificado Discapacidad..." at bounding box center [288, 331] width 177 height 13
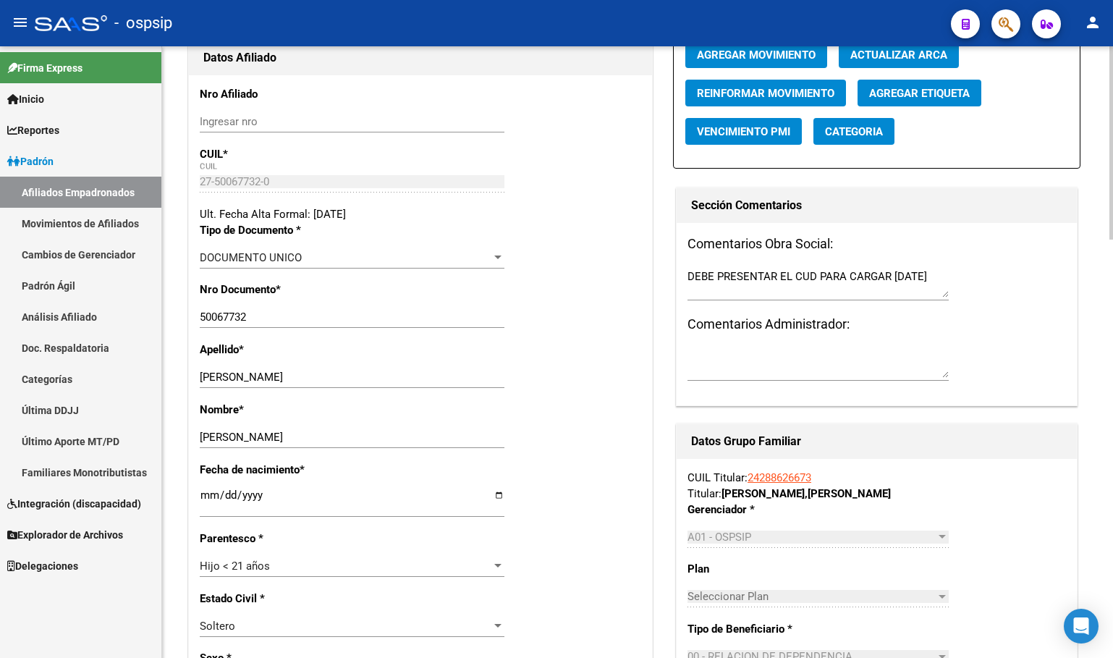
scroll to position [0, 0]
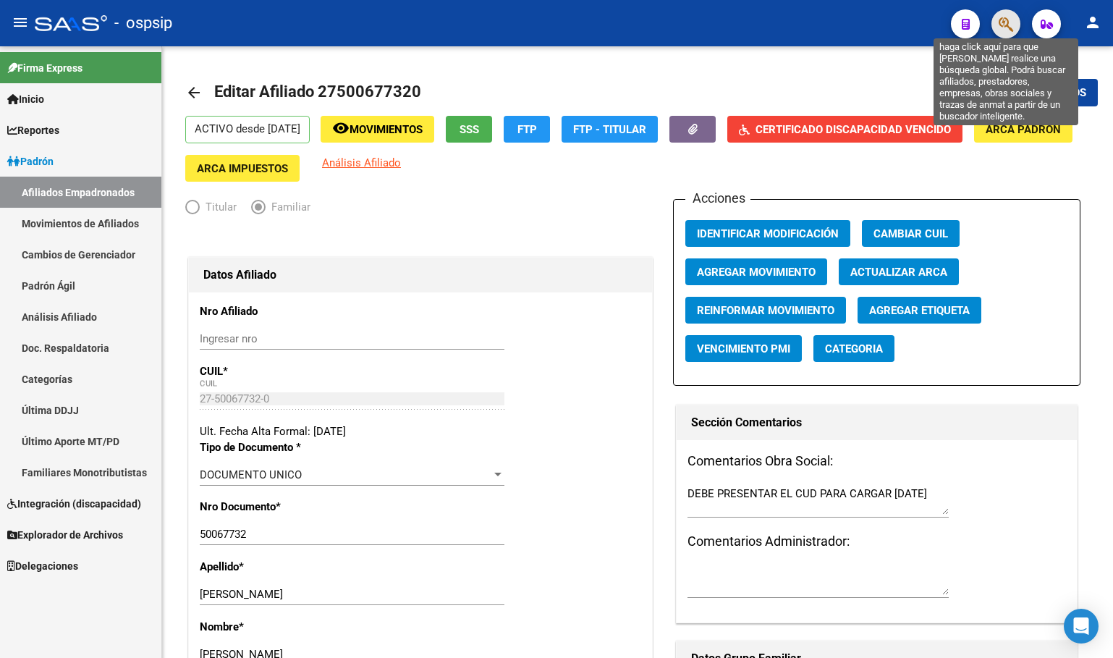
click at [1006, 22] on icon "button" at bounding box center [1006, 24] width 14 height 17
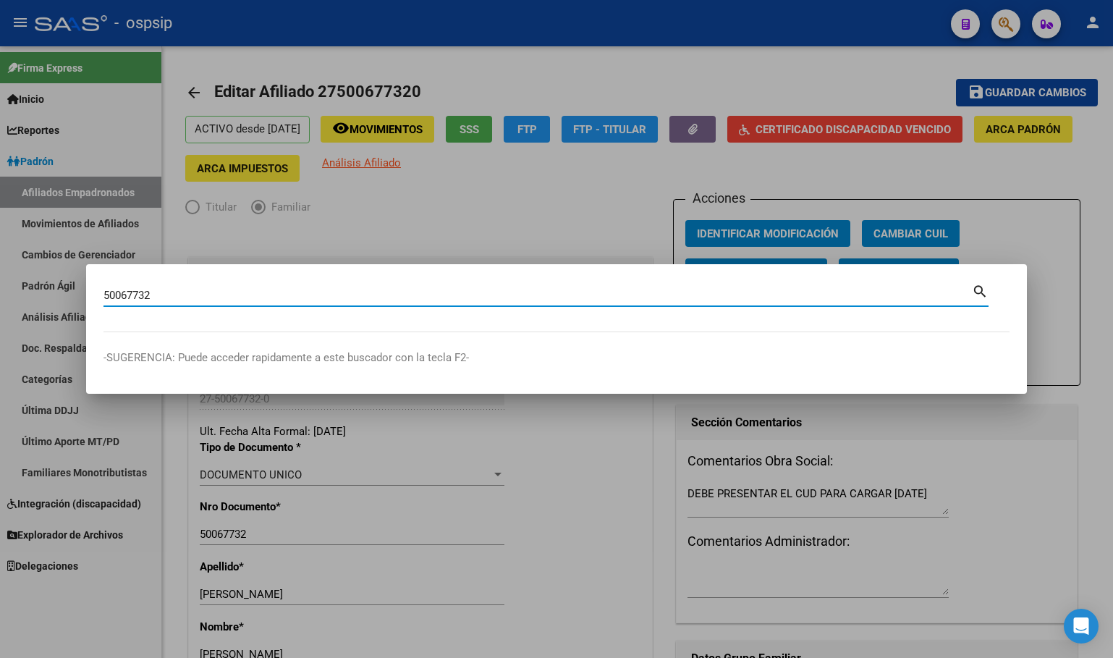
type input "50067732"
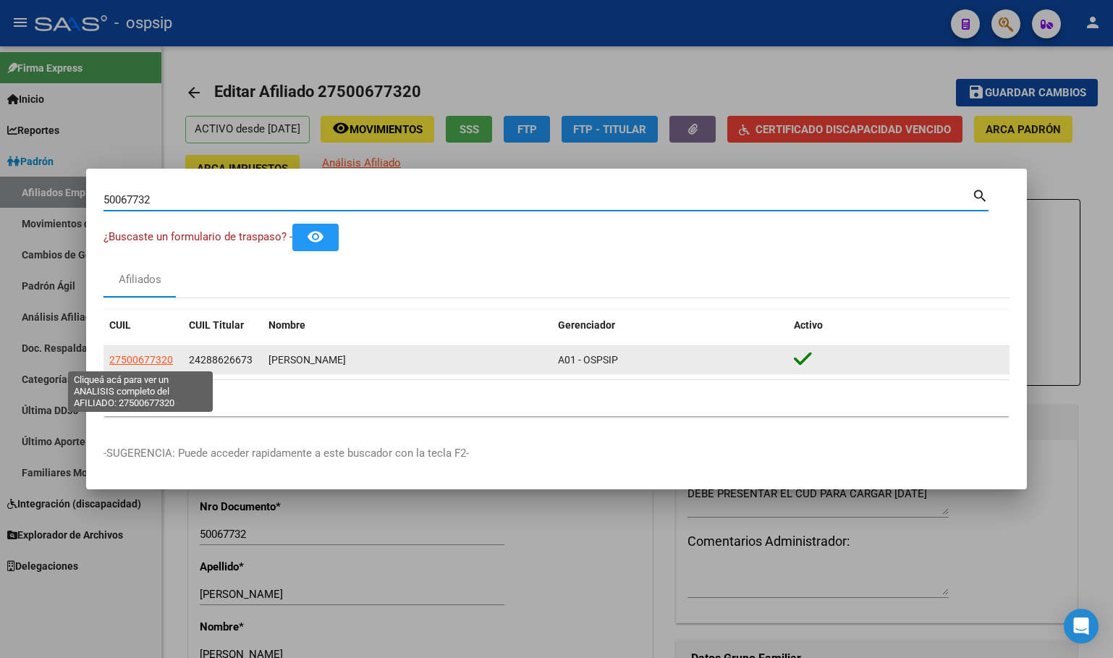
click at [151, 358] on span "27500677320" at bounding box center [141, 360] width 64 height 12
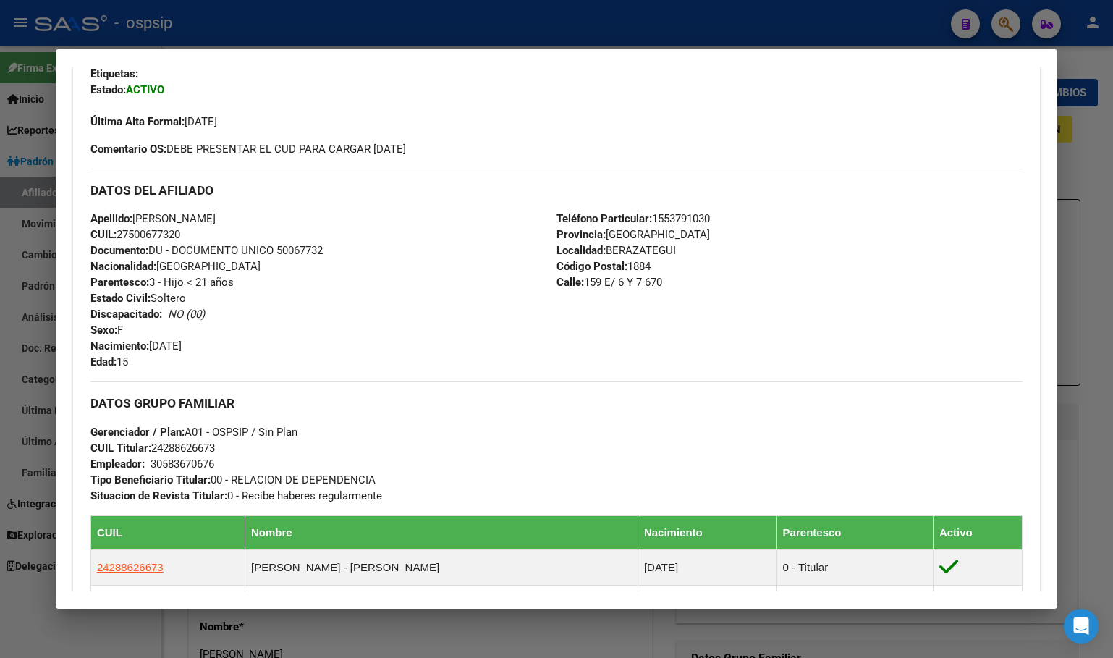
scroll to position [145, 0]
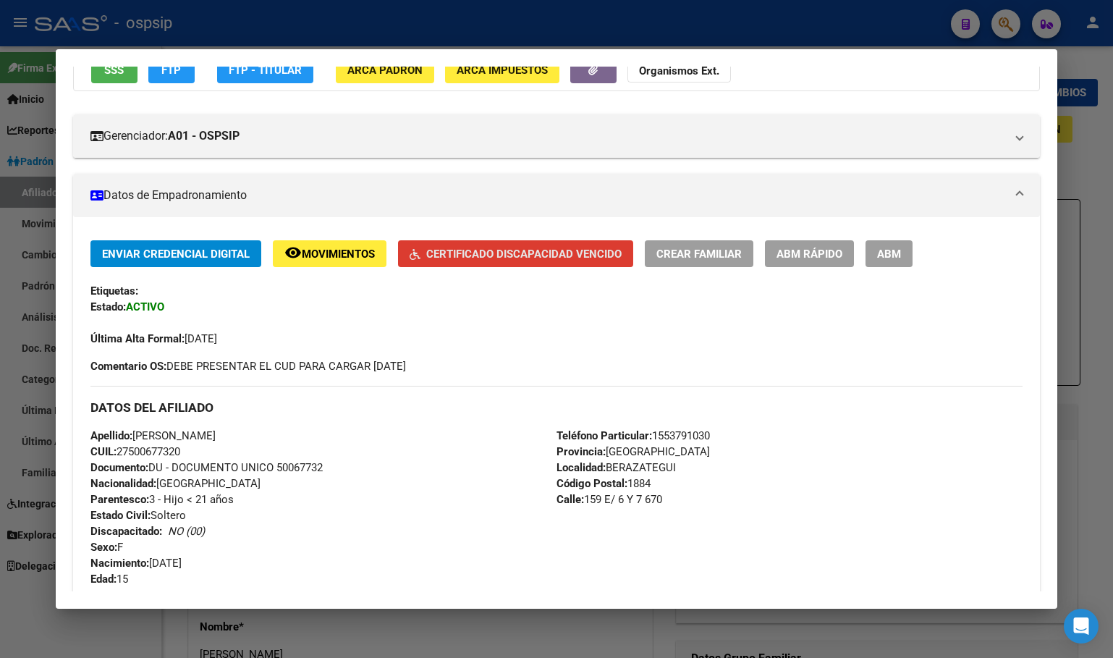
click at [433, 256] on span "Certificado Discapacidad Vencido" at bounding box center [523, 253] width 195 height 13
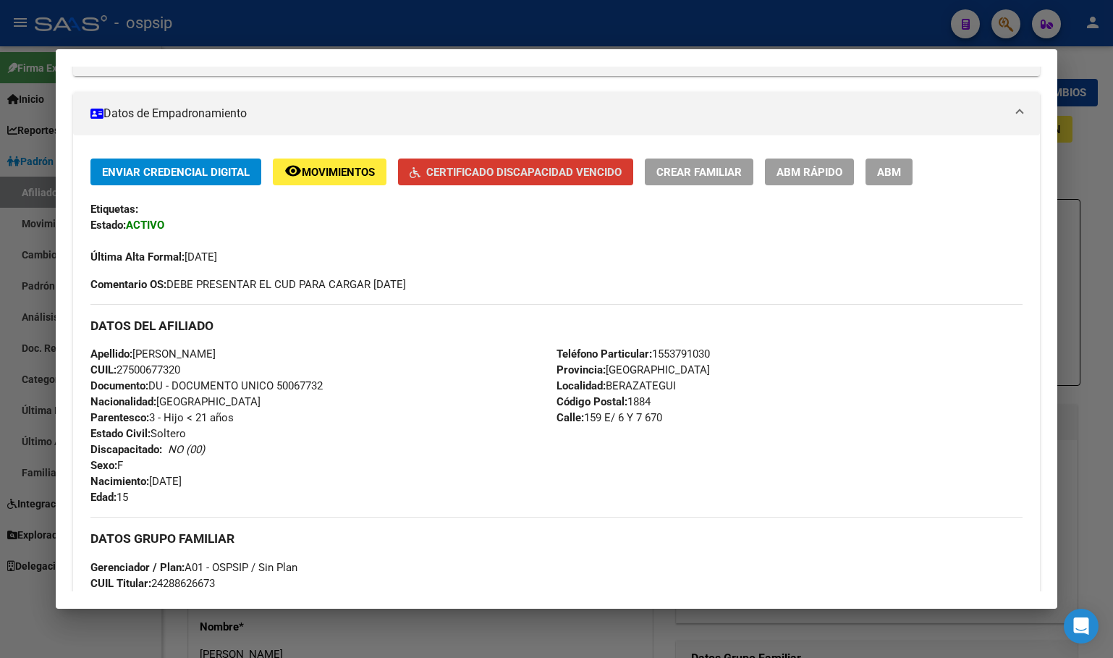
scroll to position [217, 0]
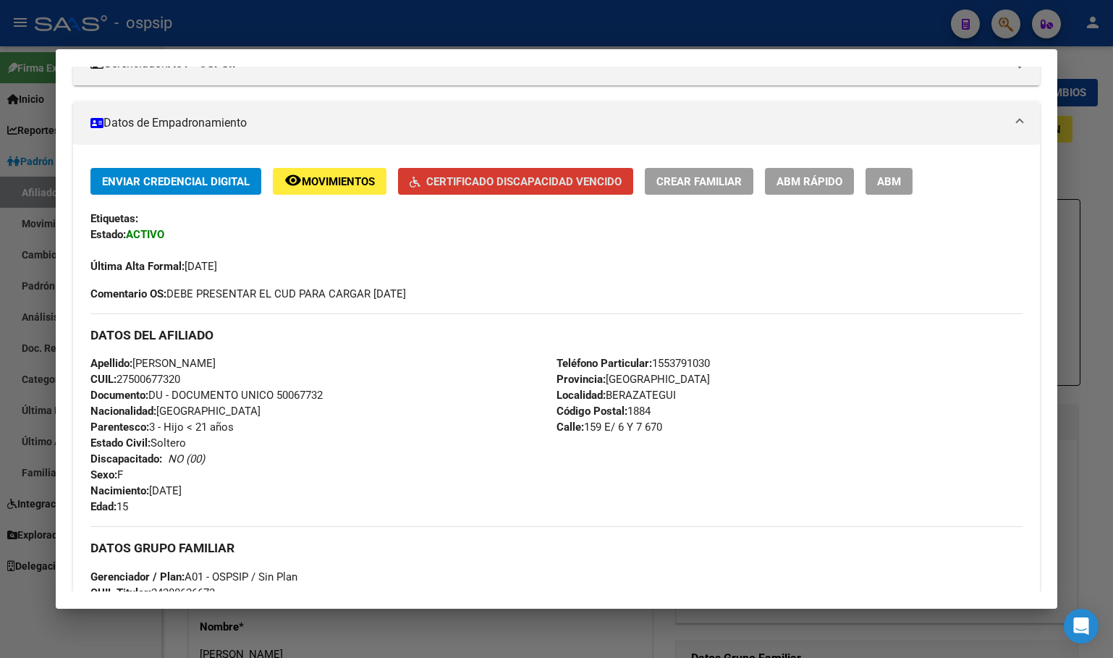
click at [891, 177] on span "ABM" at bounding box center [889, 181] width 24 height 13
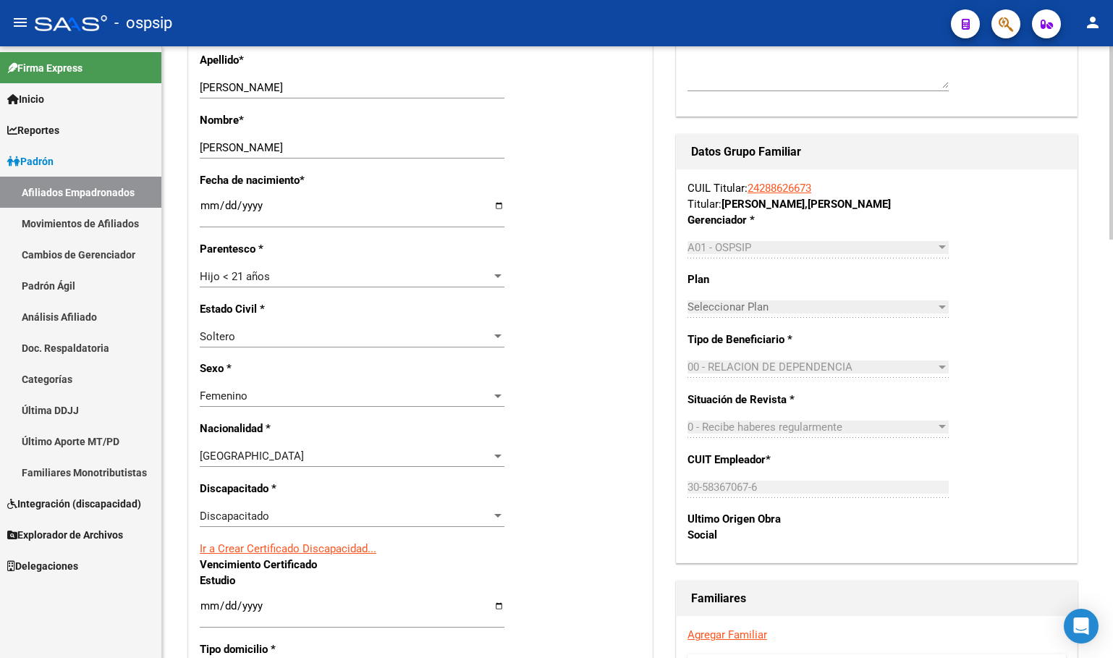
scroll to position [651, 0]
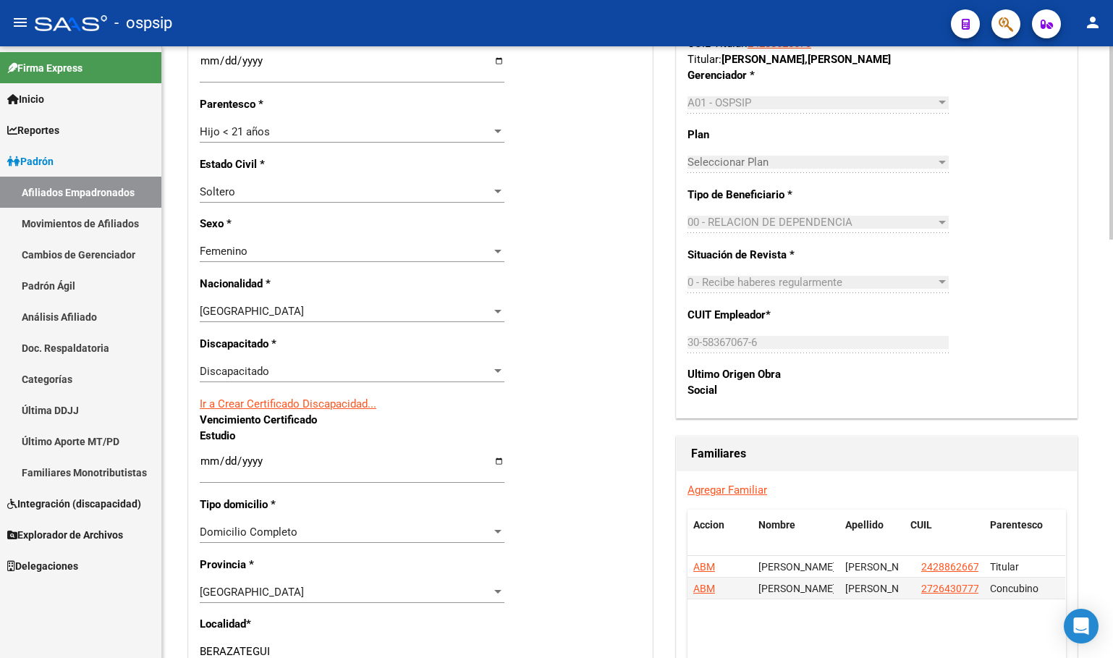
click at [334, 406] on link "Ir a Crear Certificado Discapacidad..." at bounding box center [288, 403] width 177 height 13
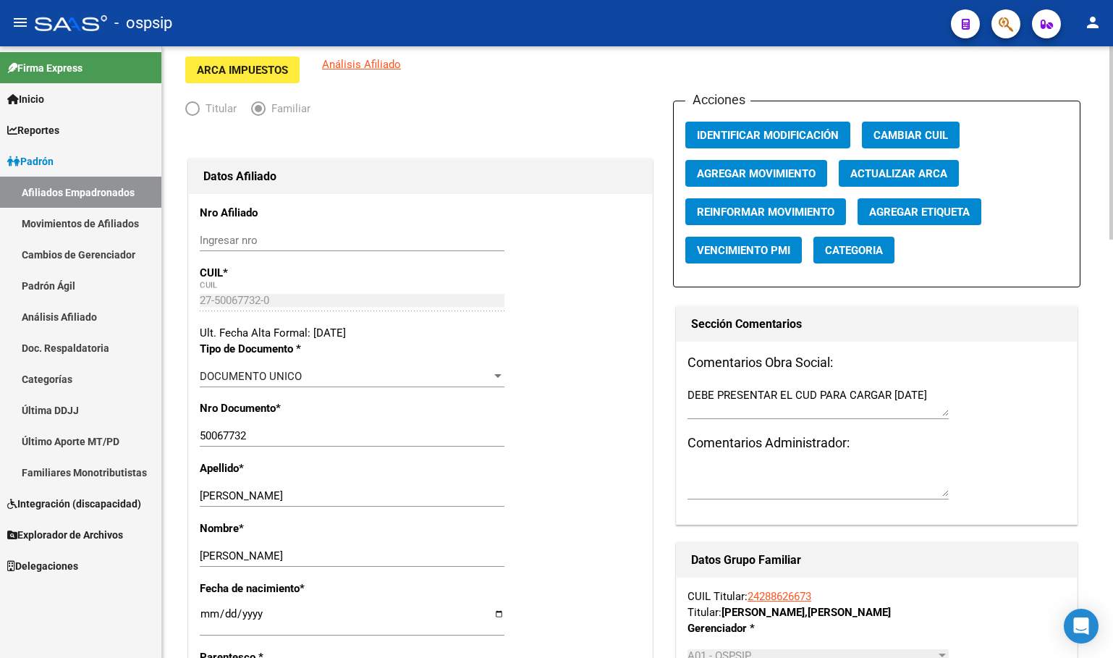
scroll to position [0, 0]
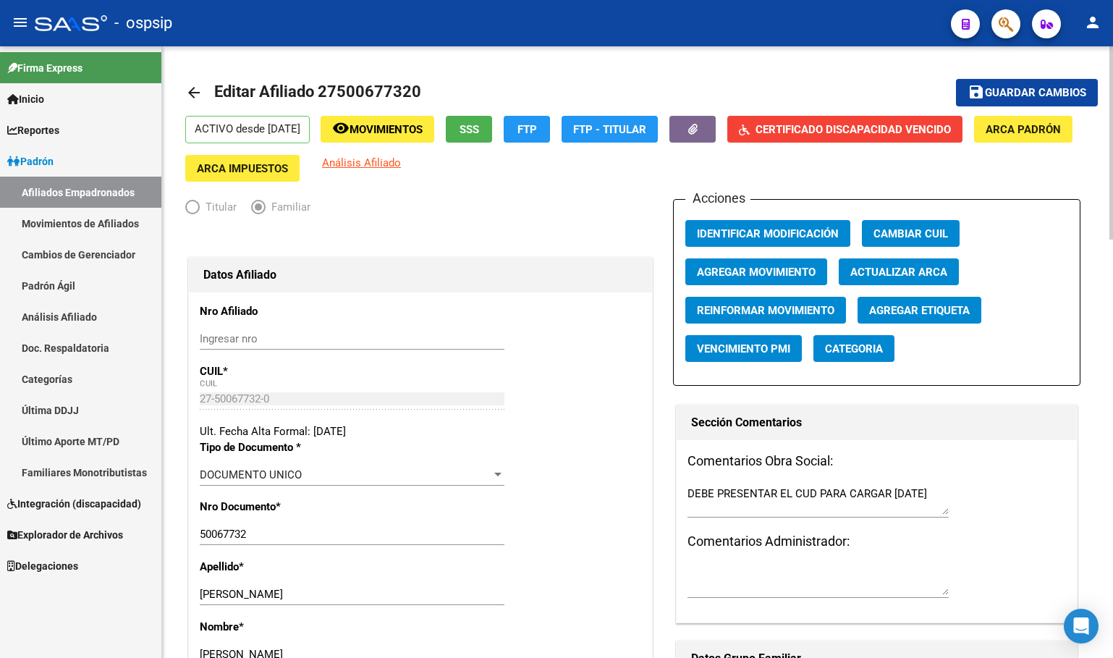
click at [1004, 92] on span "Guardar cambios" at bounding box center [1035, 93] width 101 height 13
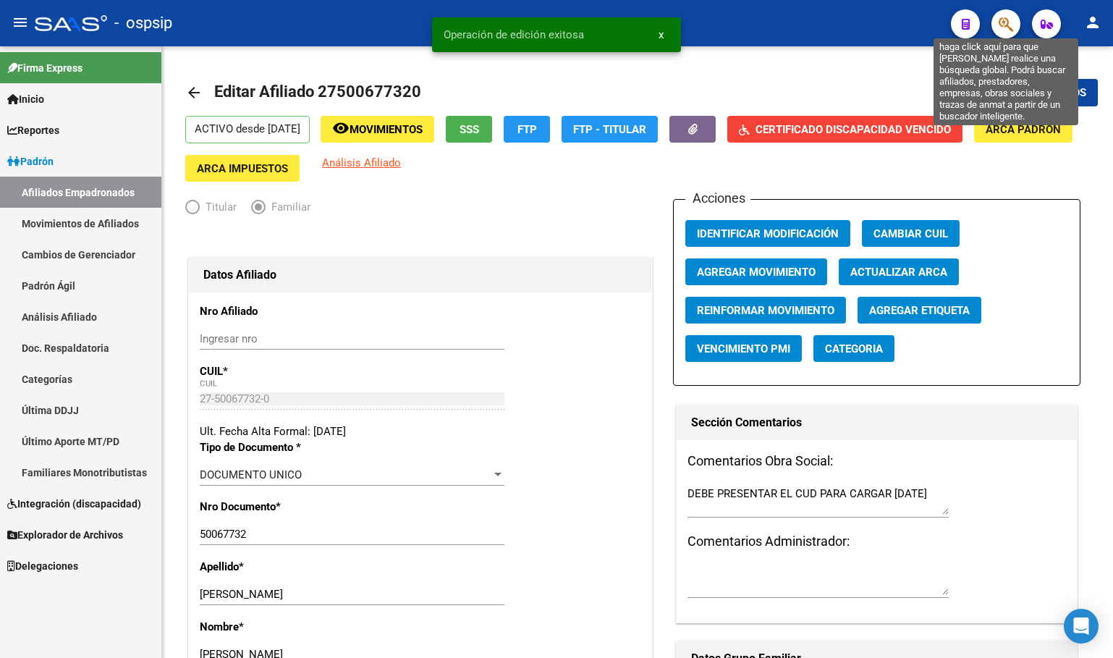
click at [1008, 21] on icon "button" at bounding box center [1006, 24] width 14 height 17
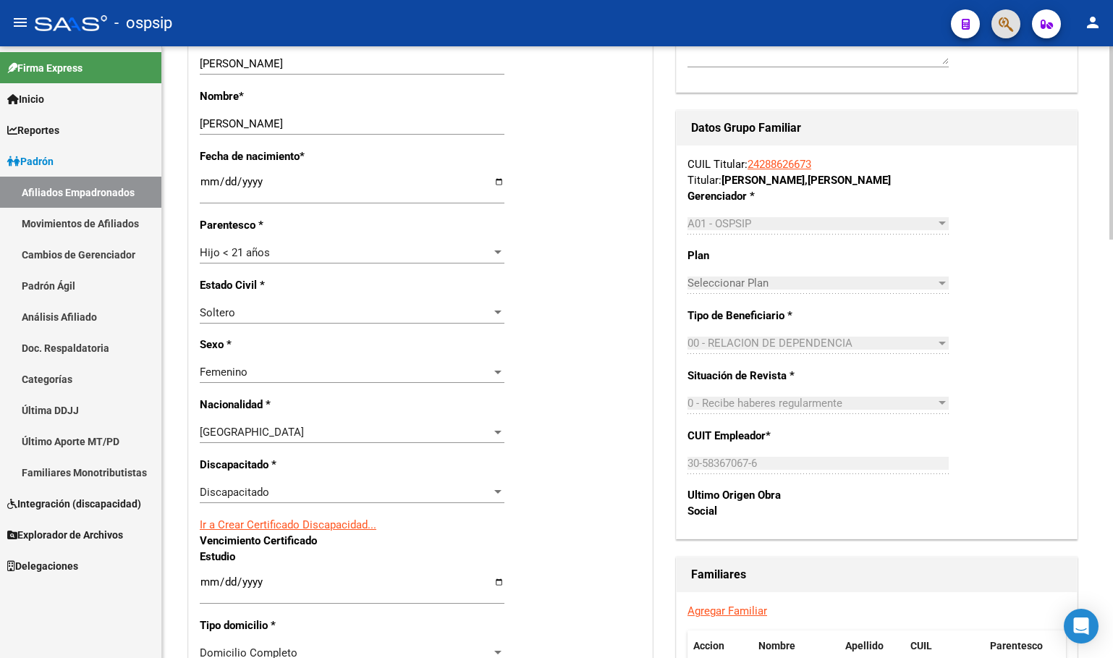
scroll to position [724, 0]
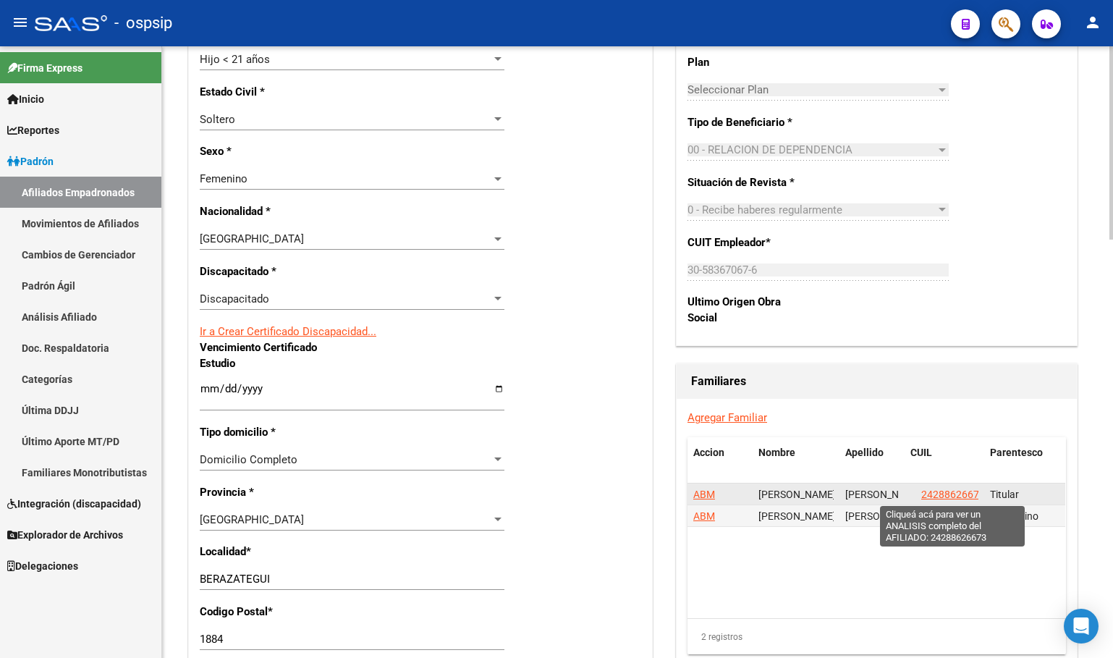
click at [952, 491] on span "24288626673" at bounding box center [953, 494] width 64 height 12
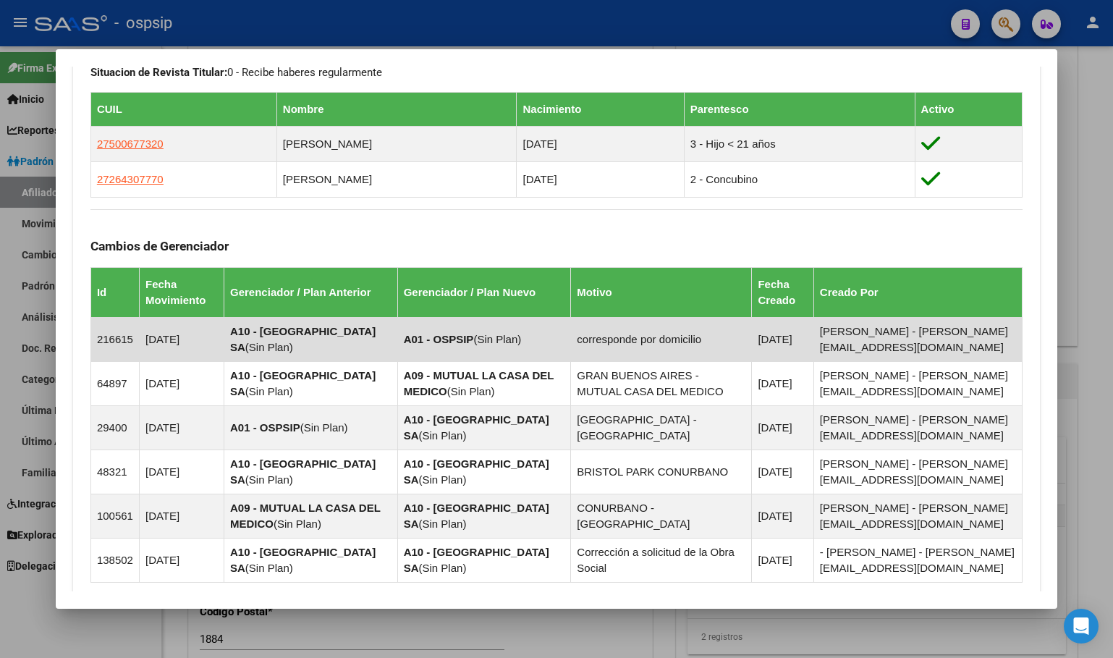
scroll to position [651, 0]
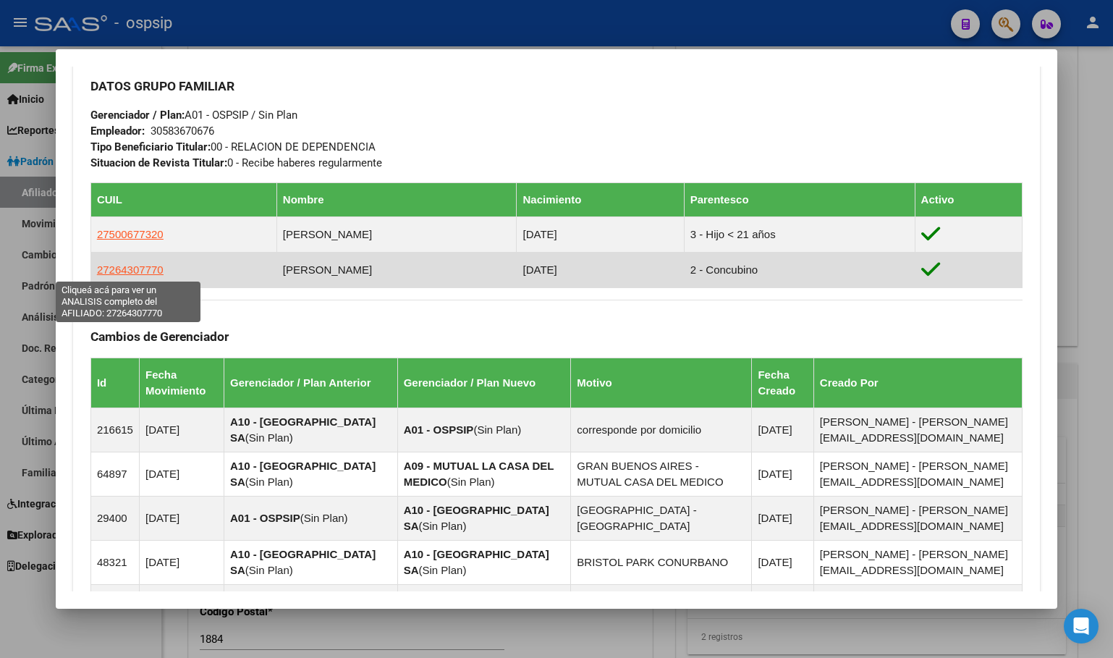
click at [124, 271] on span "27264307770" at bounding box center [130, 269] width 67 height 12
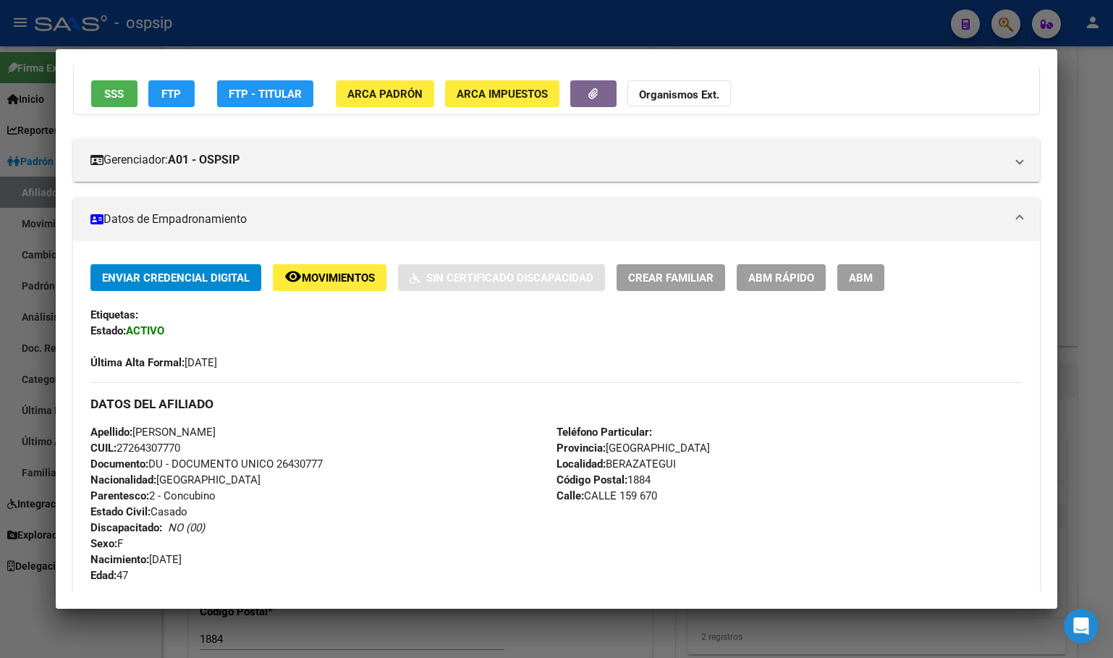
scroll to position [72, 0]
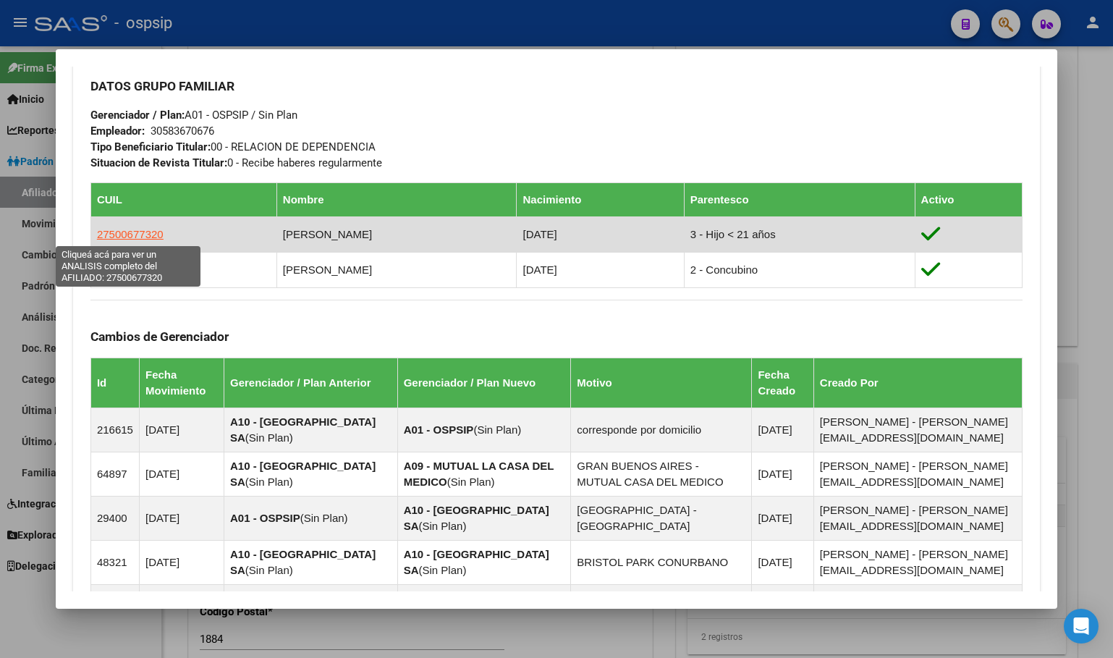
click at [111, 229] on span "27500677320" at bounding box center [130, 234] width 67 height 12
type textarea "27500677320"
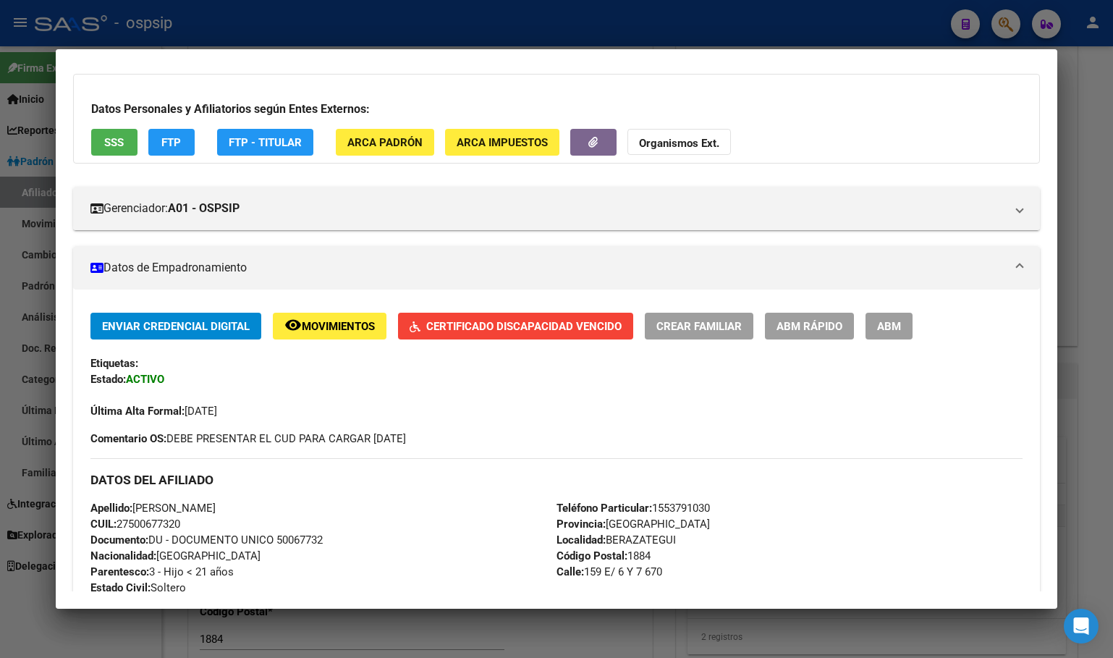
click at [462, 331] on span "Certificado Discapacidad Vencido" at bounding box center [523, 326] width 195 height 13
click at [884, 320] on span "ABM" at bounding box center [889, 326] width 24 height 13
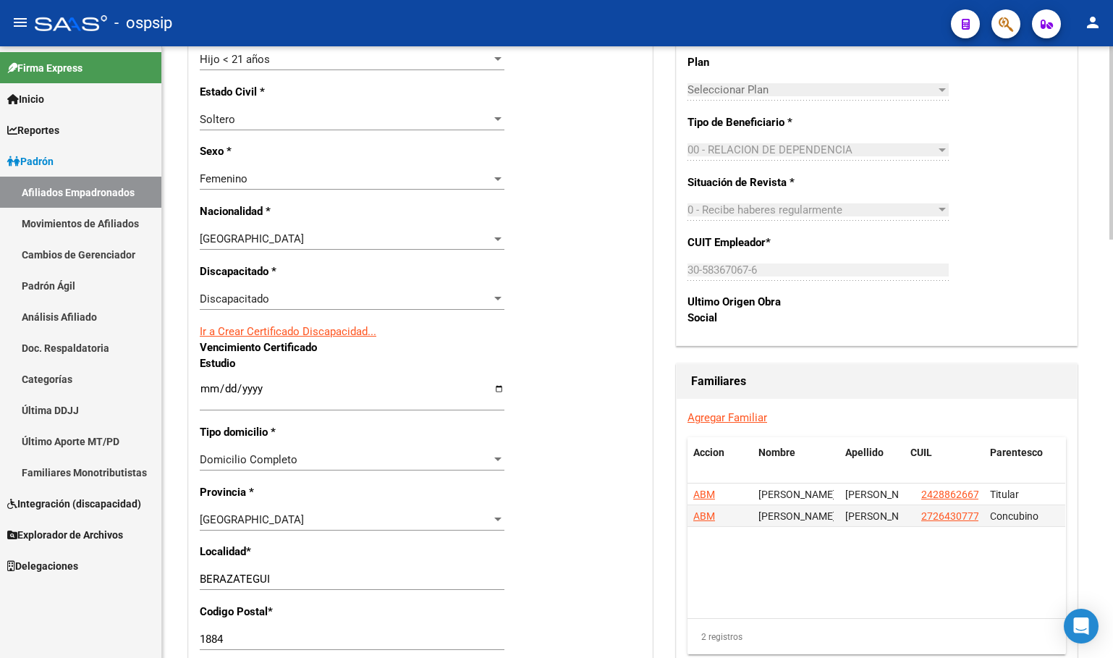
click at [272, 297] on div "Discapacitado" at bounding box center [346, 298] width 292 height 13
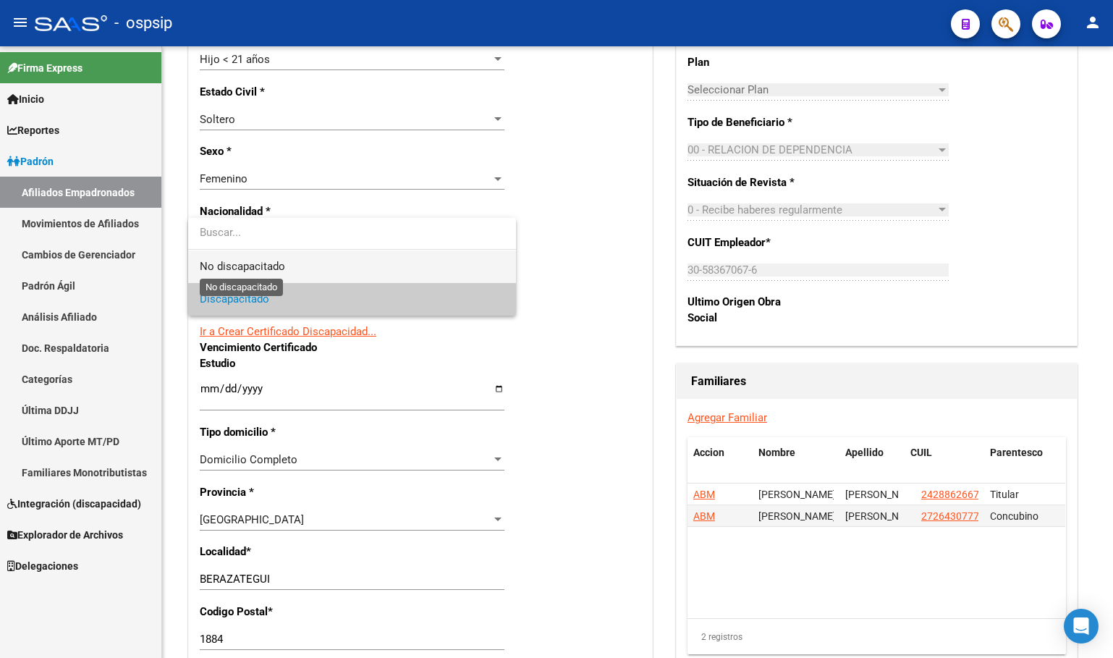
click at [270, 263] on span "No discapacitado" at bounding box center [242, 266] width 85 height 13
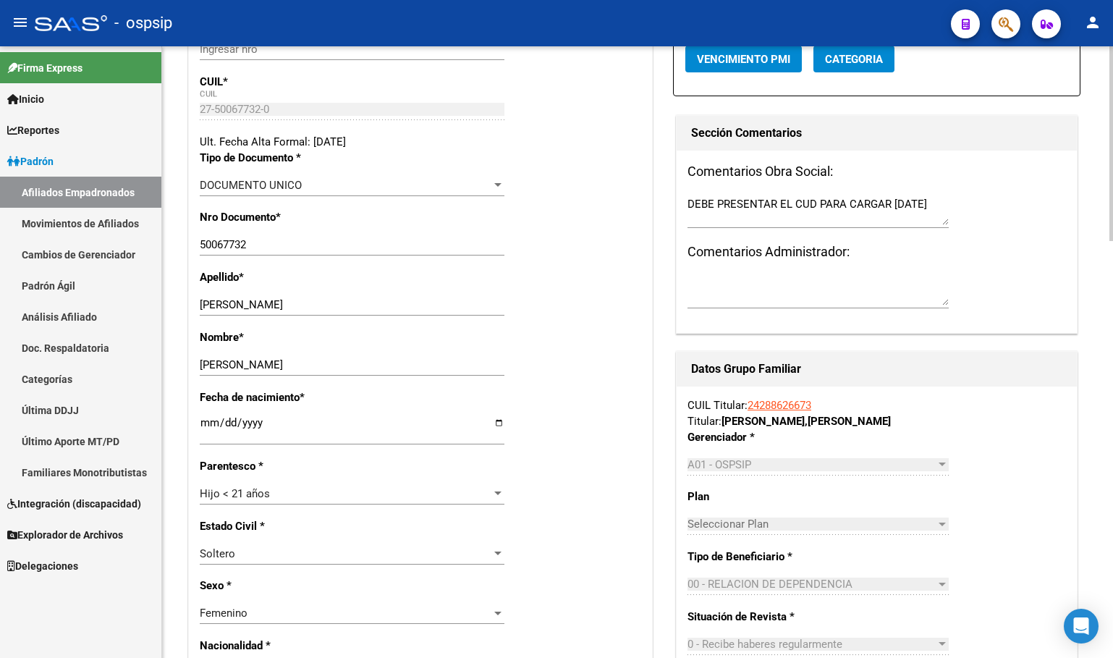
scroll to position [0, 0]
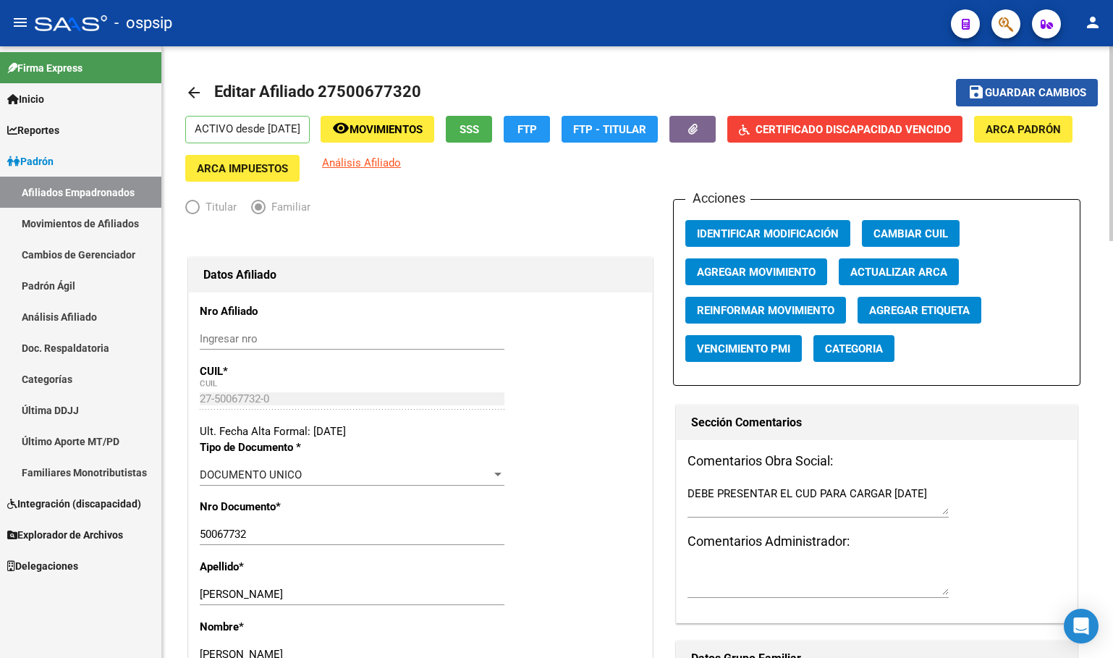
click at [1020, 87] on span "Guardar cambios" at bounding box center [1035, 93] width 101 height 13
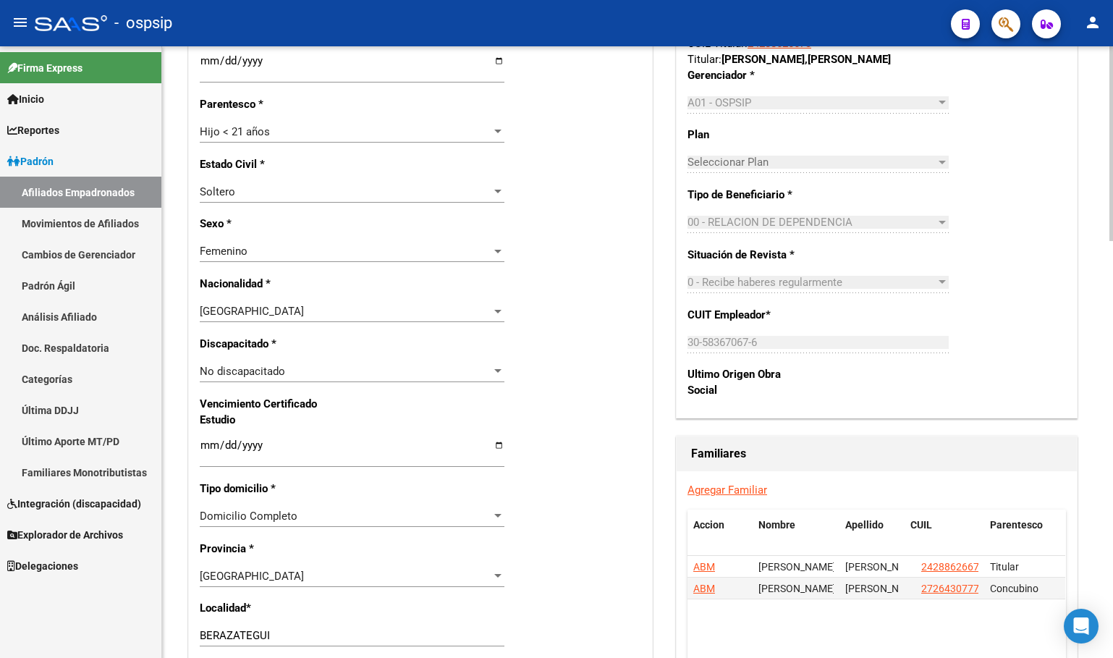
scroll to position [579, 0]
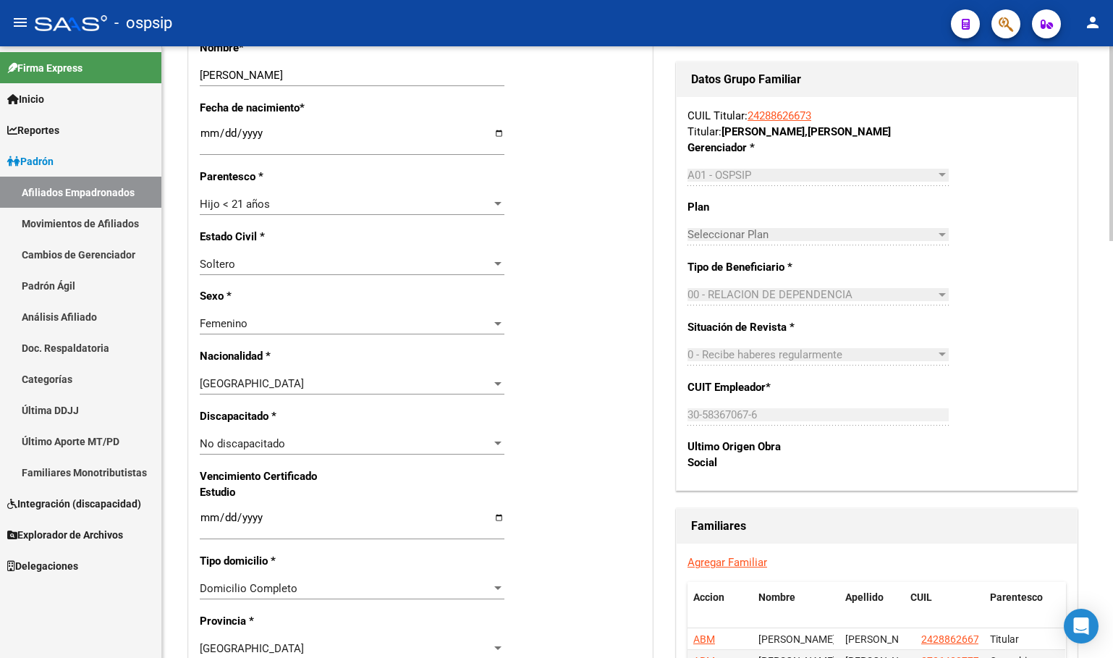
click at [260, 441] on span "No discapacitado" at bounding box center [242, 443] width 85 height 13
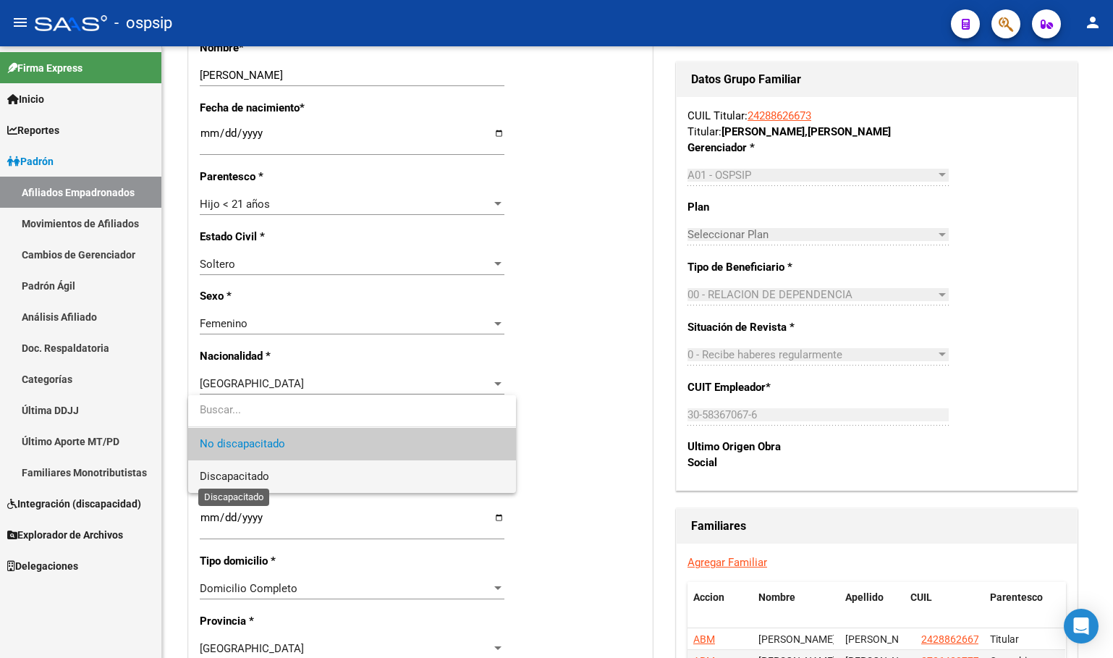
drag, startPoint x: 237, startPoint y: 478, endPoint x: 441, endPoint y: 457, distance: 205.2
click at [237, 478] on span "Discapacitado" at bounding box center [234, 476] width 69 height 13
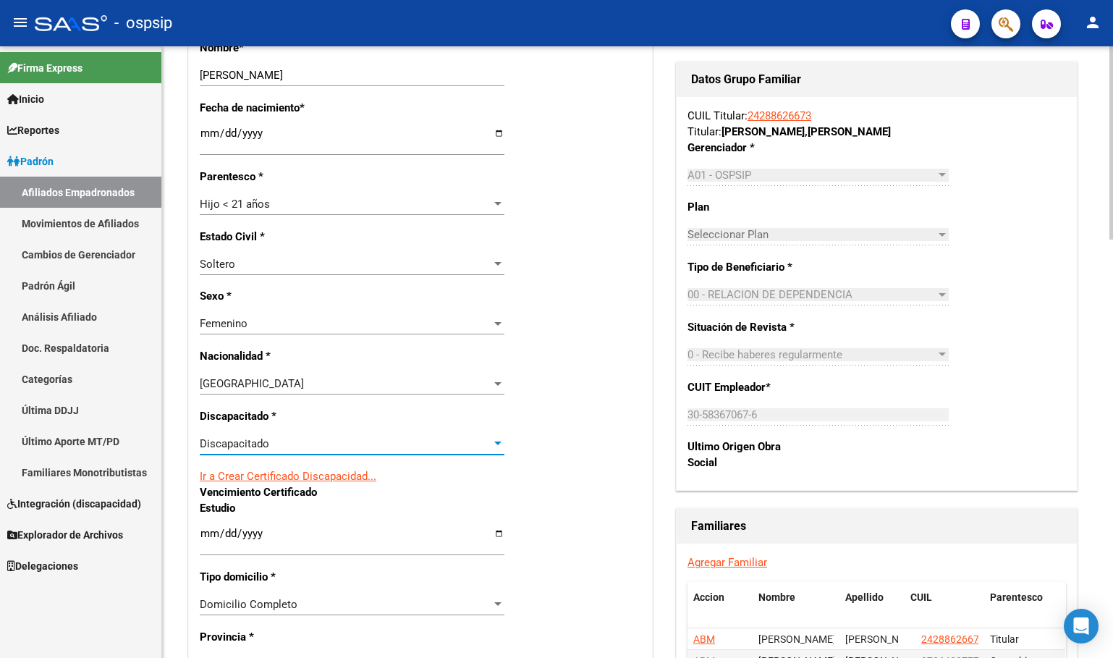
click at [307, 475] on link "Ir a Crear Certificado Discapacidad..." at bounding box center [288, 476] width 177 height 13
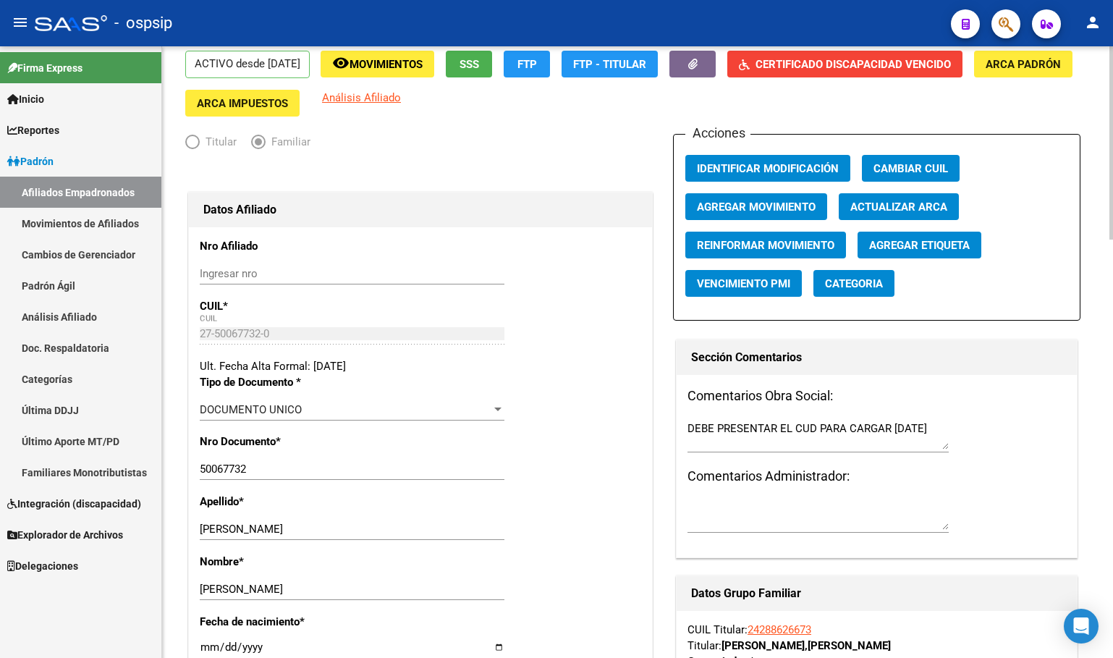
scroll to position [0, 0]
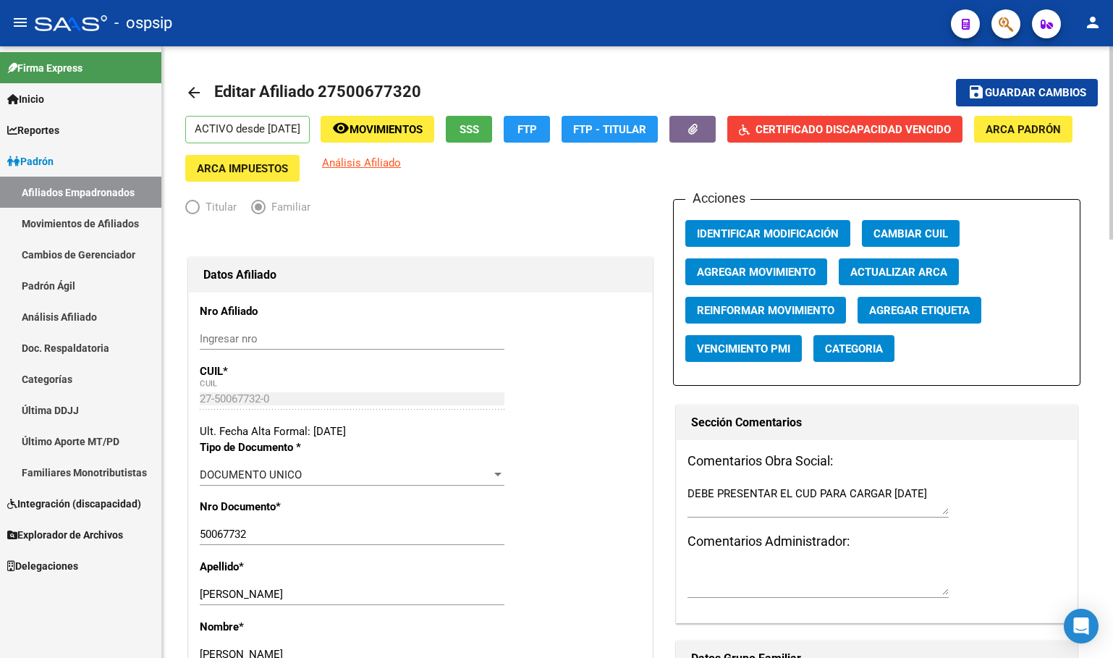
click at [1004, 93] on span "Guardar cambios" at bounding box center [1035, 93] width 101 height 13
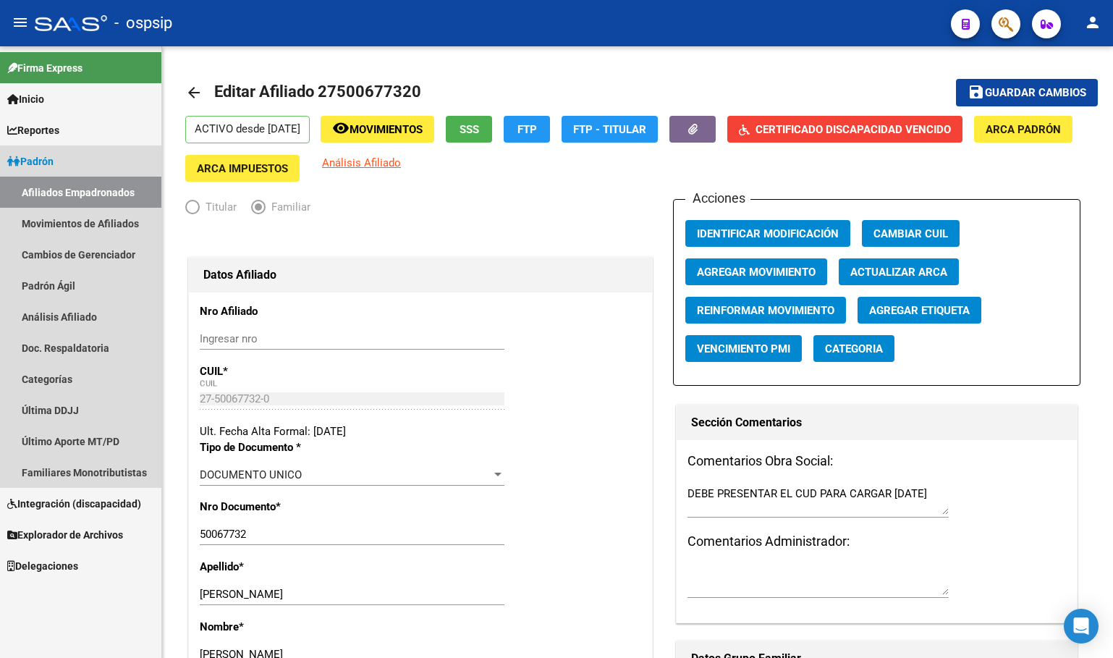
click at [48, 156] on span "Padrón" at bounding box center [30, 161] width 46 height 16
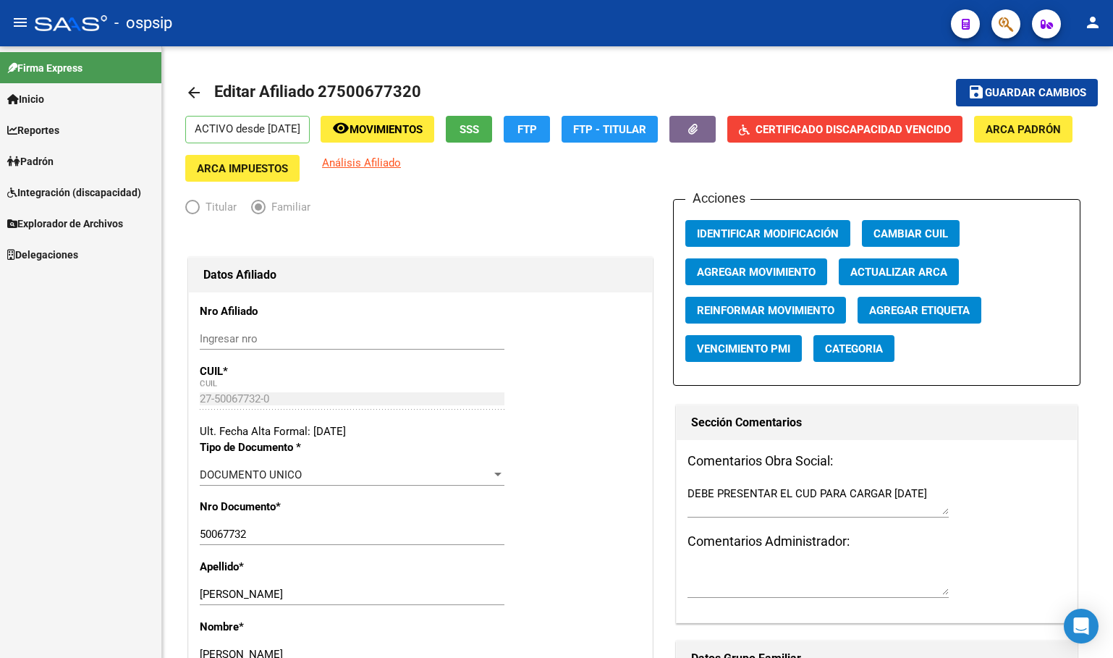
click at [38, 146] on link "Padrón" at bounding box center [80, 160] width 161 height 31
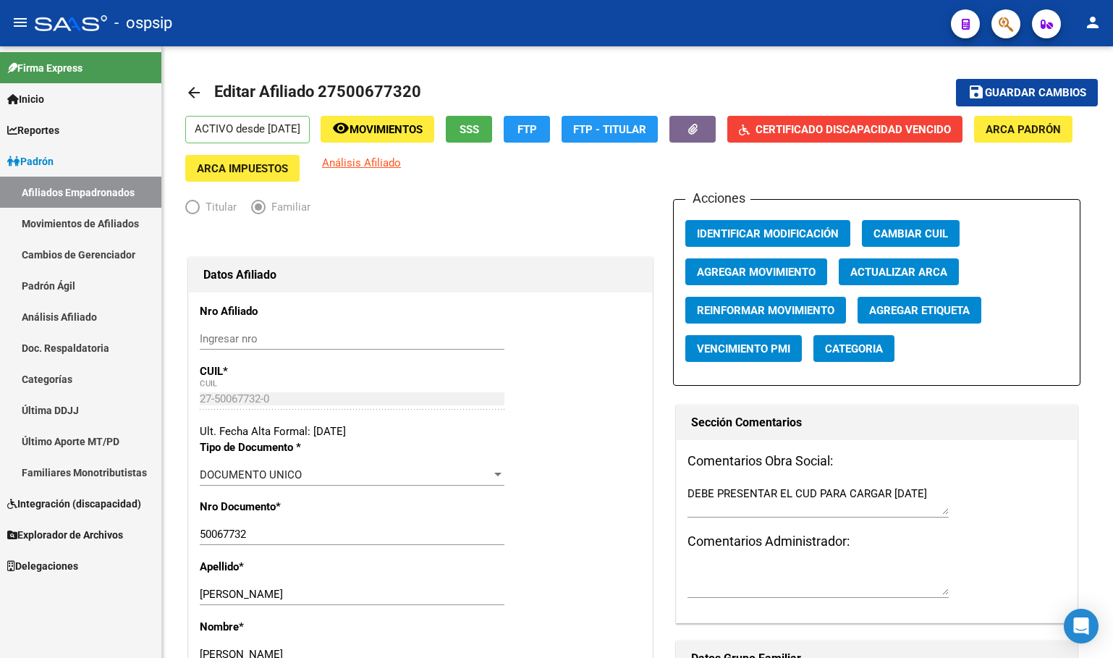
click at [39, 193] on link "Afiliados Empadronados" at bounding box center [80, 192] width 161 height 31
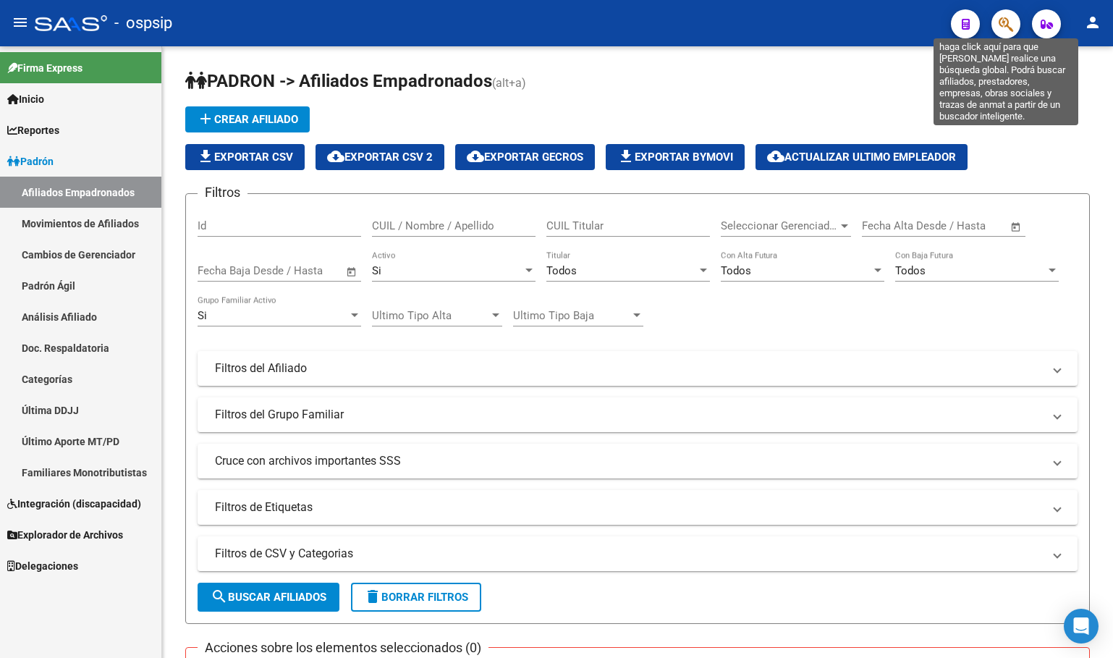
click at [1006, 21] on icon "button" at bounding box center [1006, 24] width 14 height 17
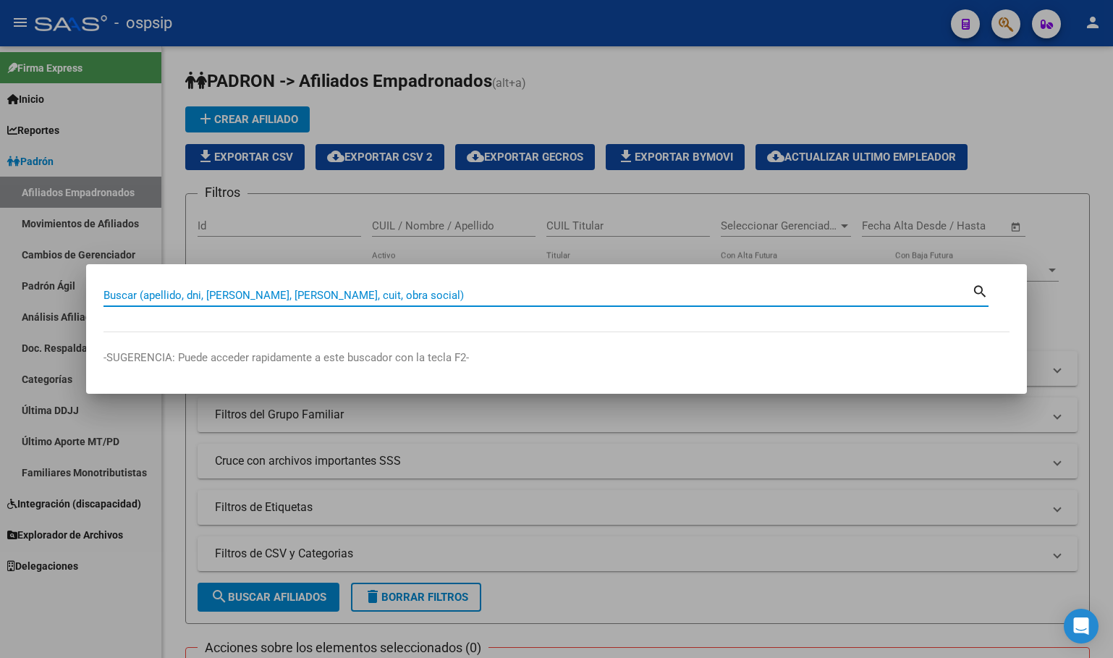
click at [135, 298] on input "Buscar (apellido, dni, [PERSON_NAME], [PERSON_NAME], cuit, obra social)" at bounding box center [537, 295] width 868 height 13
type input "50067732"
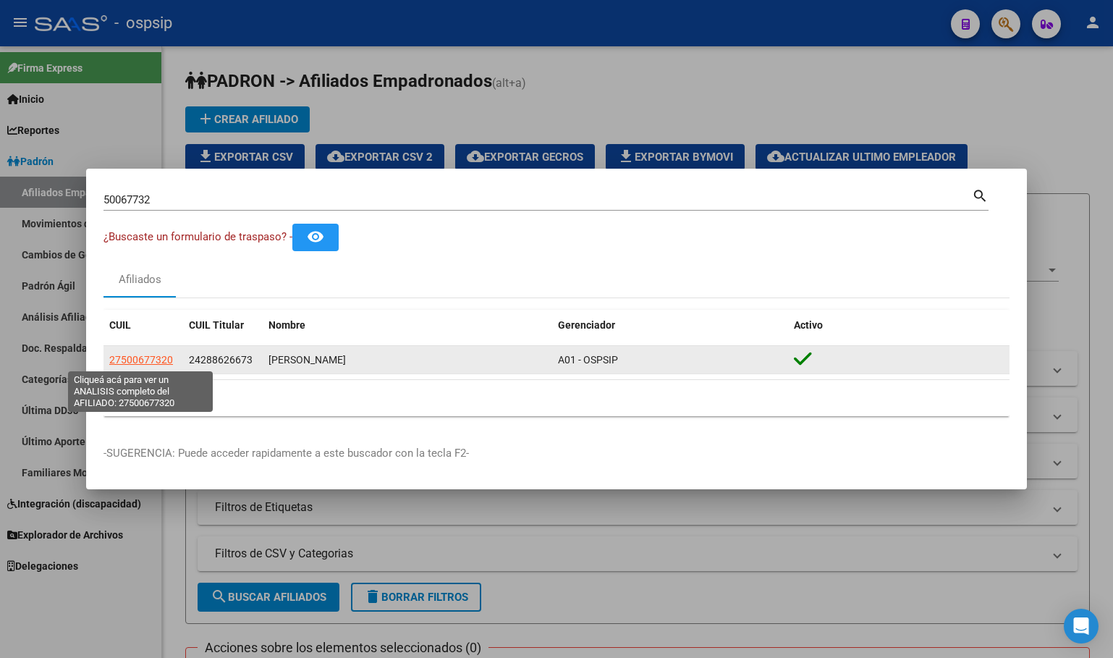
click at [128, 354] on span "27500677320" at bounding box center [141, 360] width 64 height 12
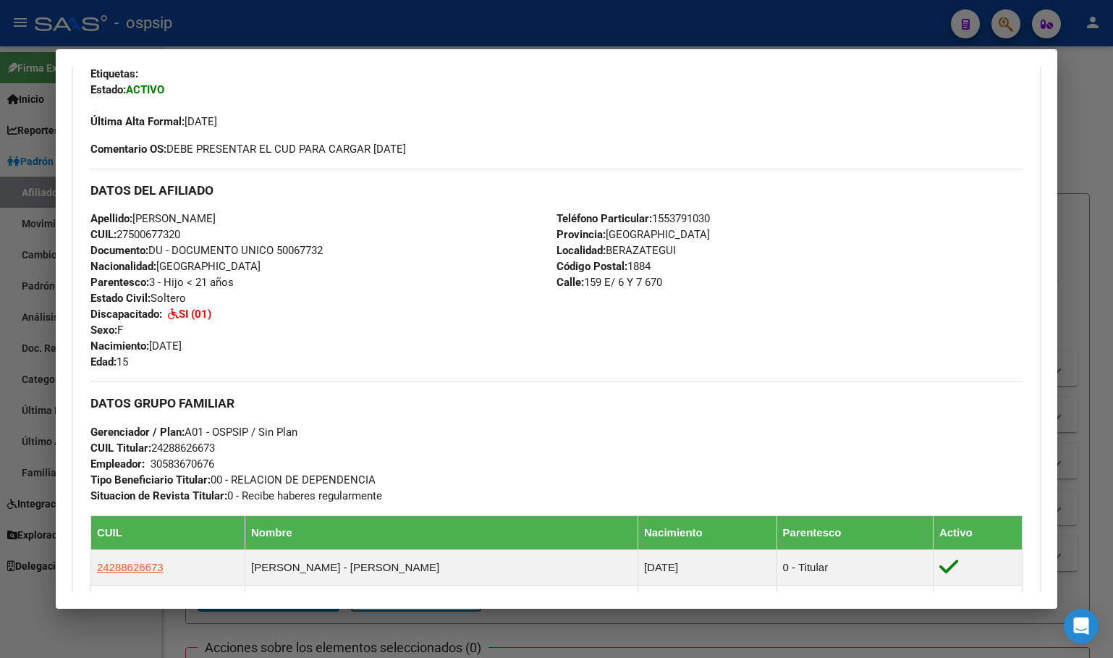
scroll to position [289, 0]
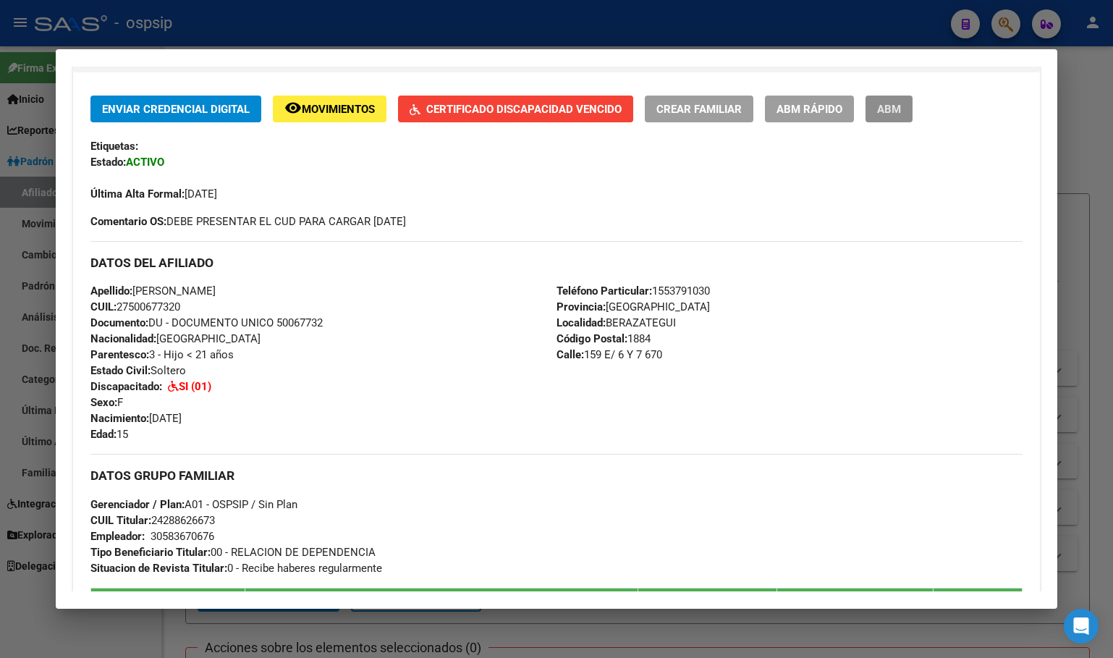
click at [894, 112] on span "ABM" at bounding box center [889, 109] width 24 height 13
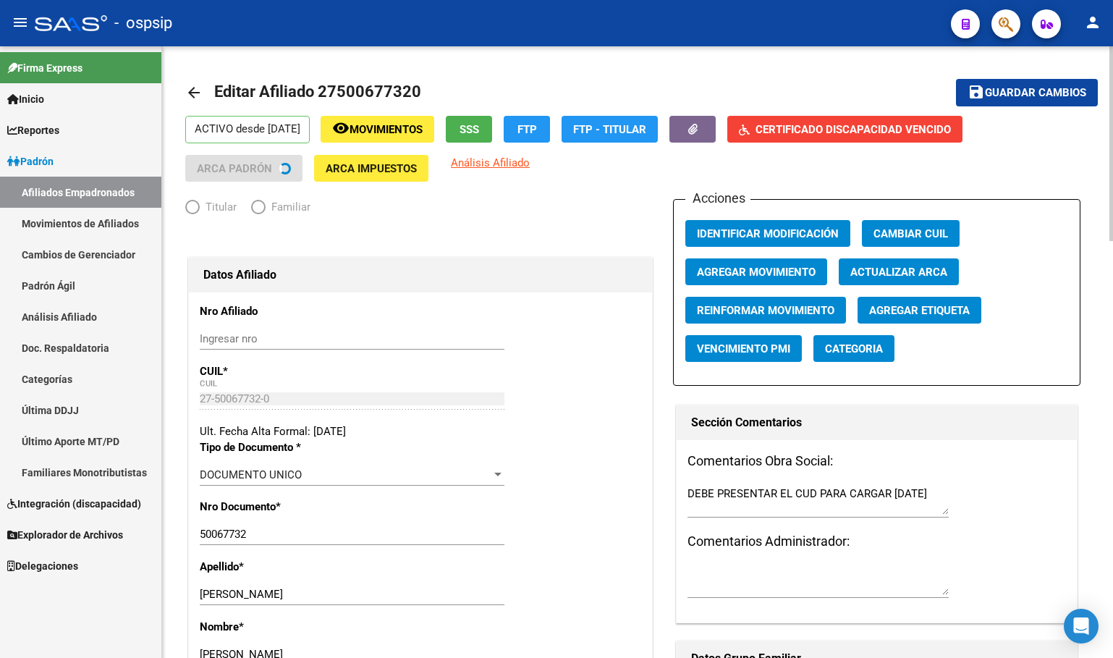
radio input "true"
type input "30-58367067-6"
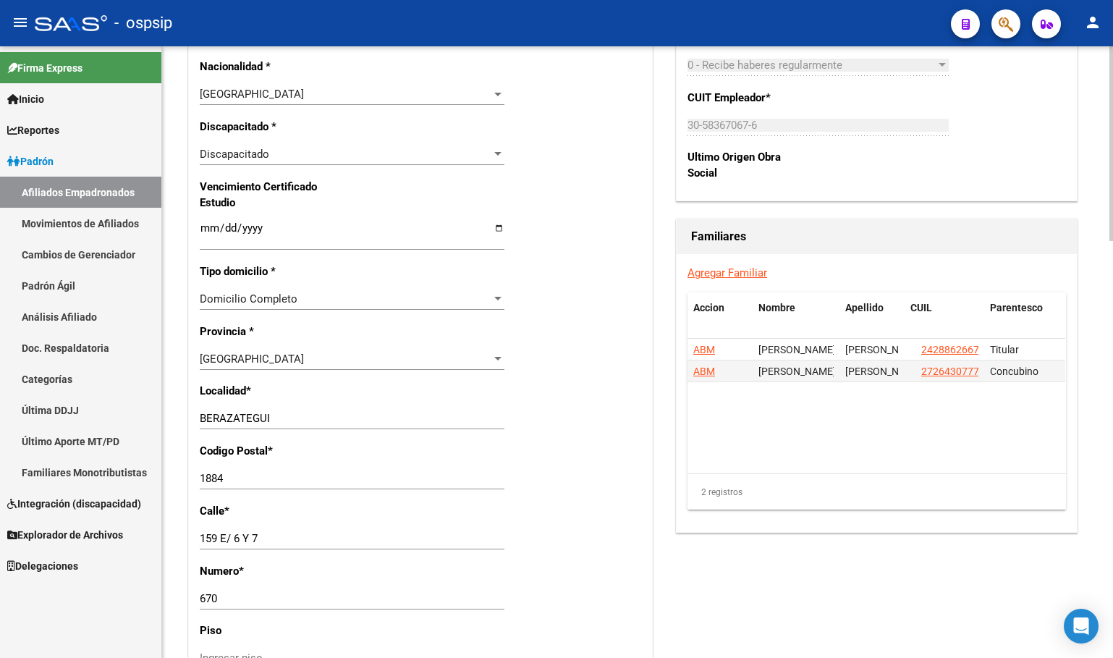
scroll to position [796, 0]
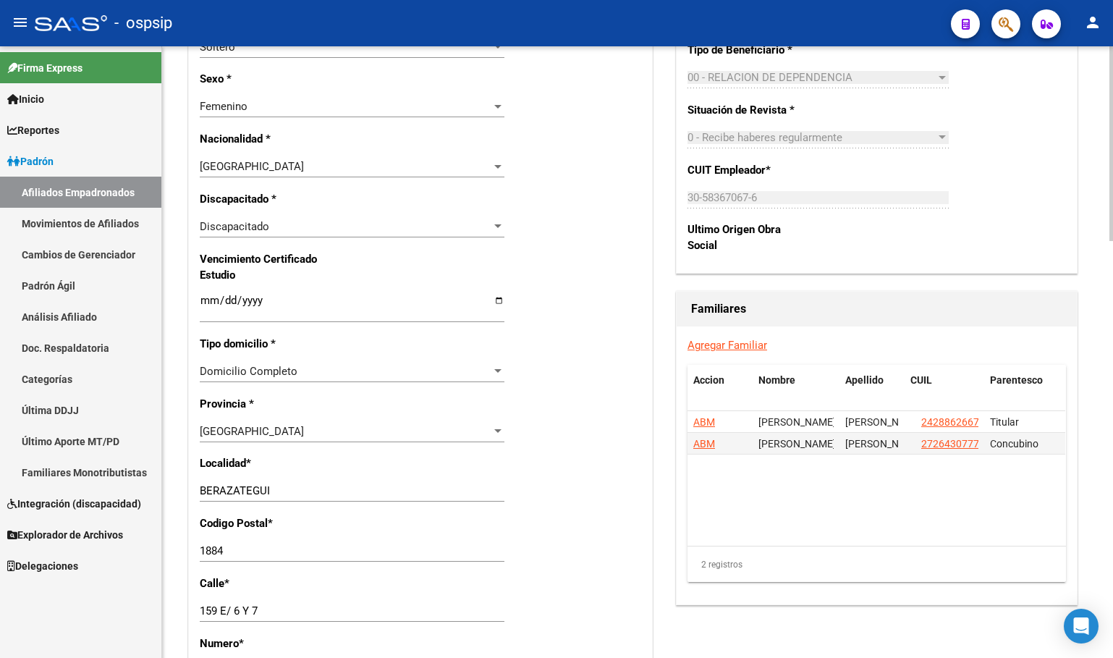
click at [233, 221] on span "Discapacitado" at bounding box center [234, 226] width 69 height 13
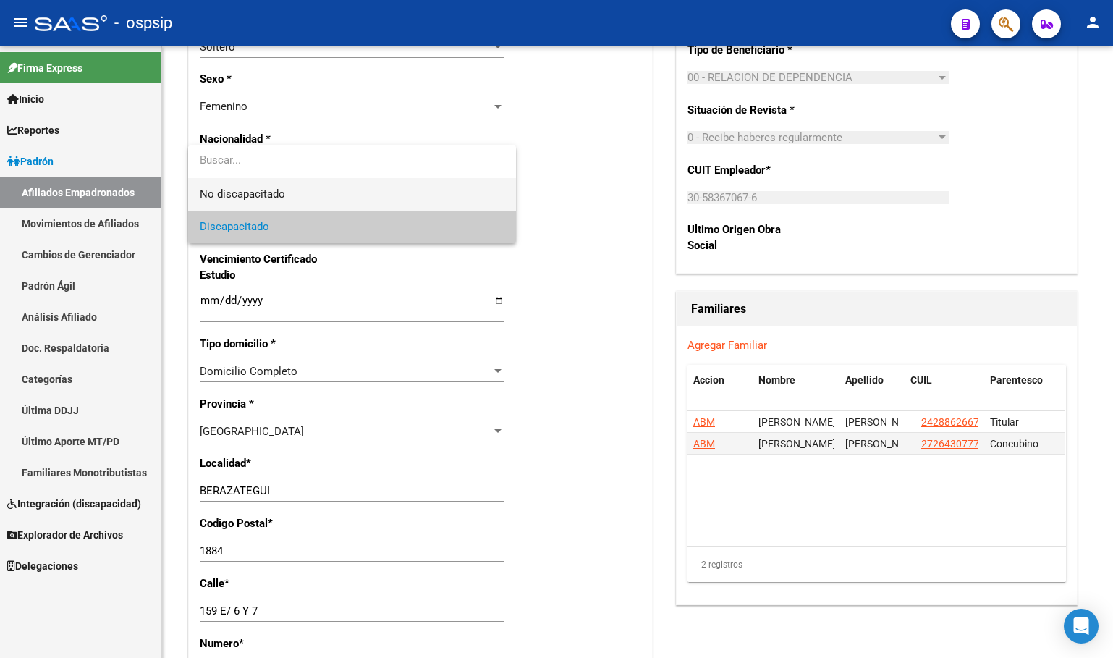
click at [246, 184] on span "No discapacitado" at bounding box center [352, 194] width 305 height 33
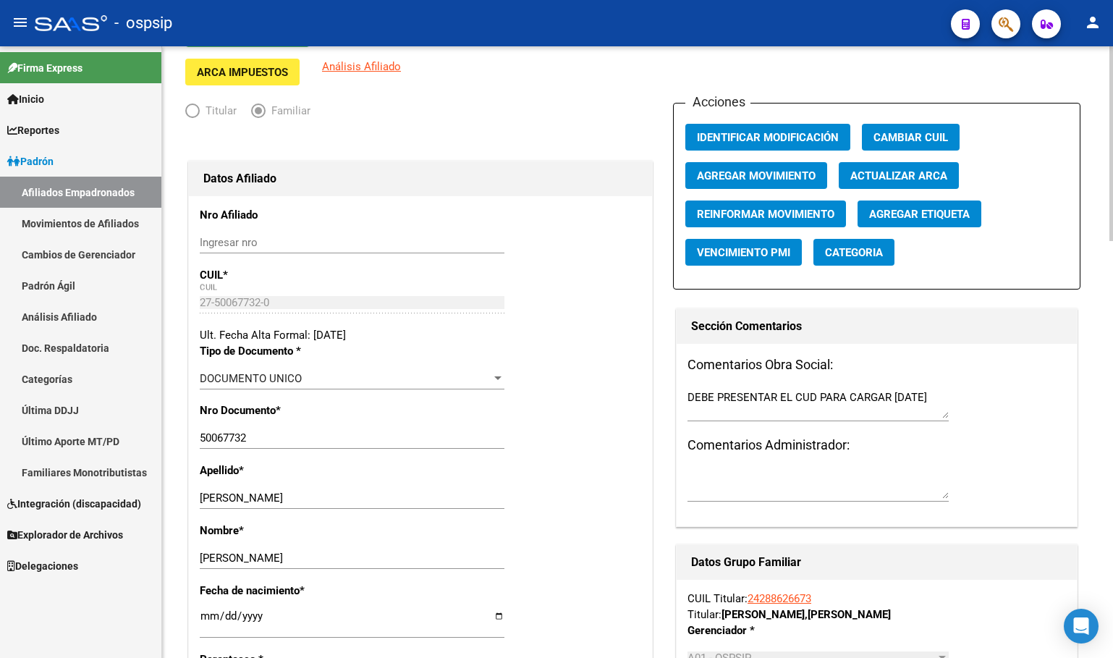
scroll to position [0, 0]
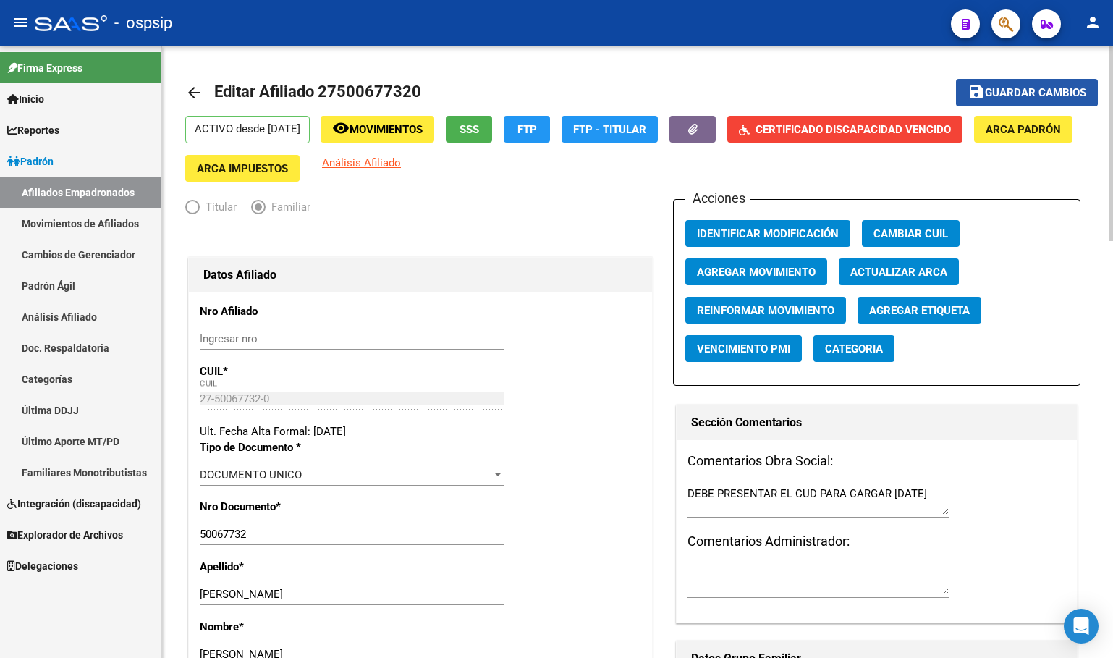
click at [1027, 93] on span "Guardar cambios" at bounding box center [1035, 93] width 101 height 13
click at [846, 124] on span "Certificado Discapacidad Vencido" at bounding box center [852, 129] width 195 height 13
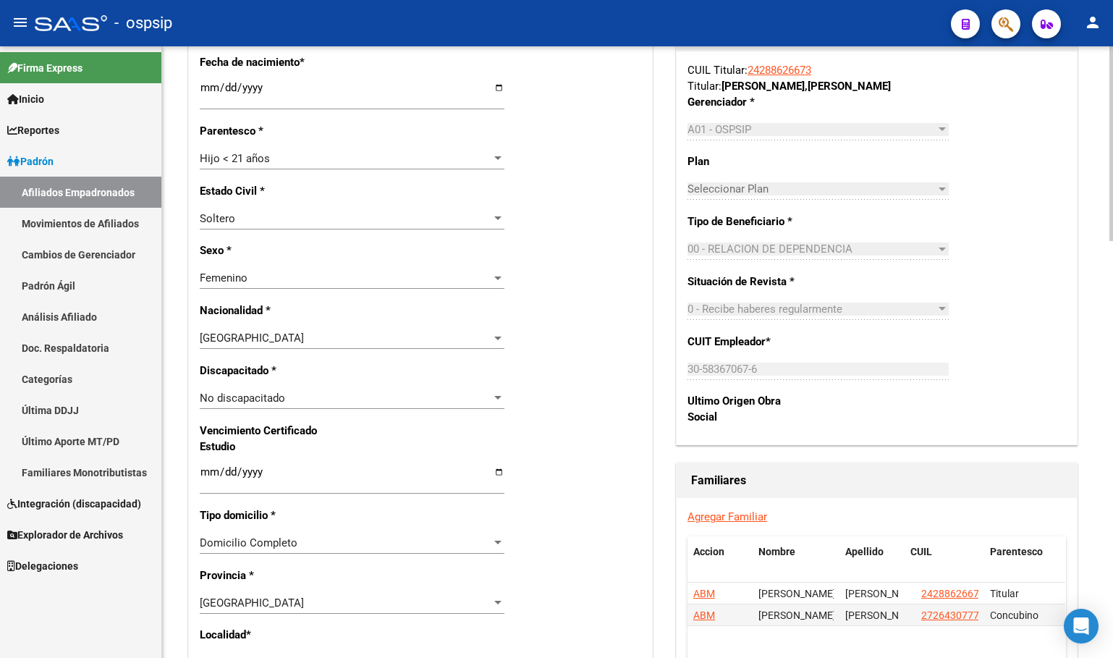
scroll to position [651, 0]
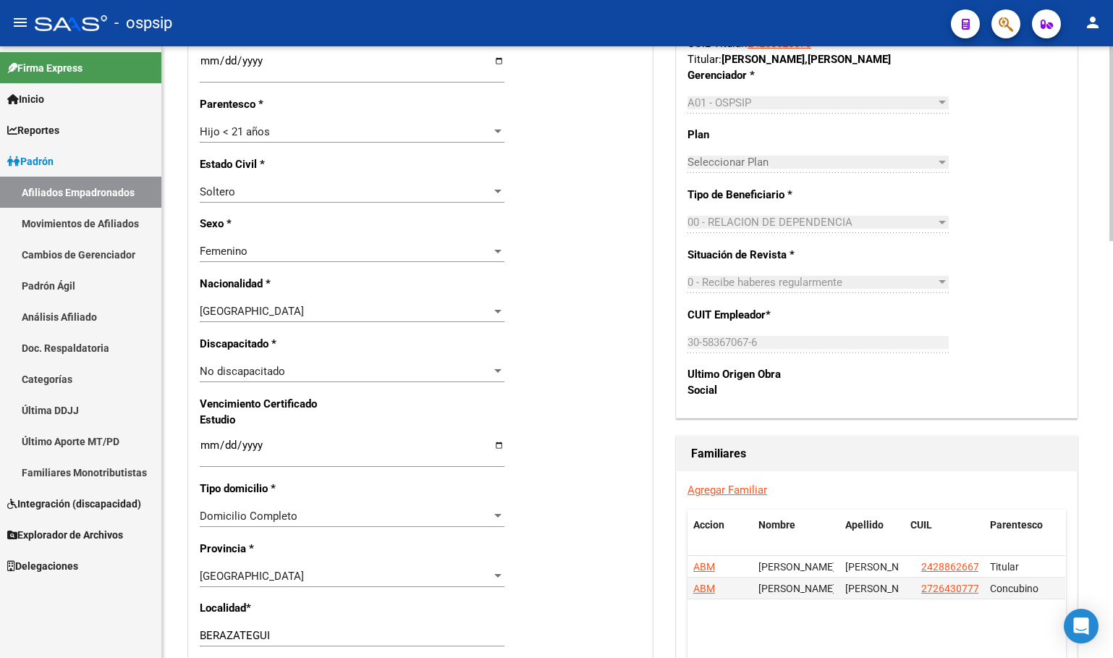
click at [229, 373] on span "No discapacitado" at bounding box center [242, 371] width 85 height 13
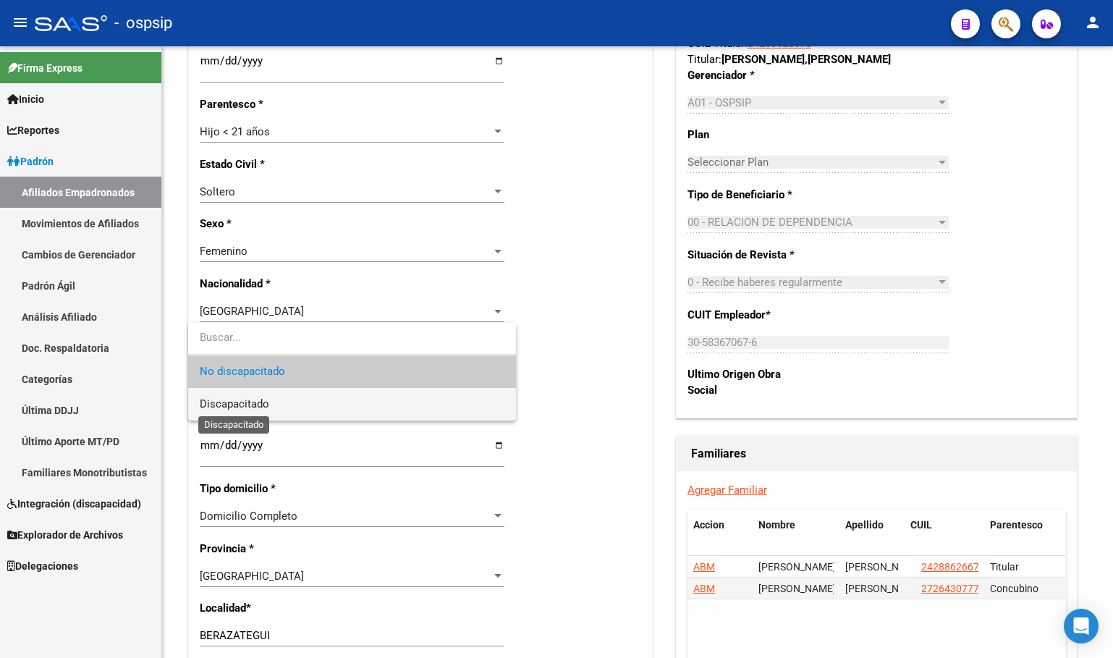
click at [239, 407] on span "Discapacitado" at bounding box center [234, 403] width 69 height 13
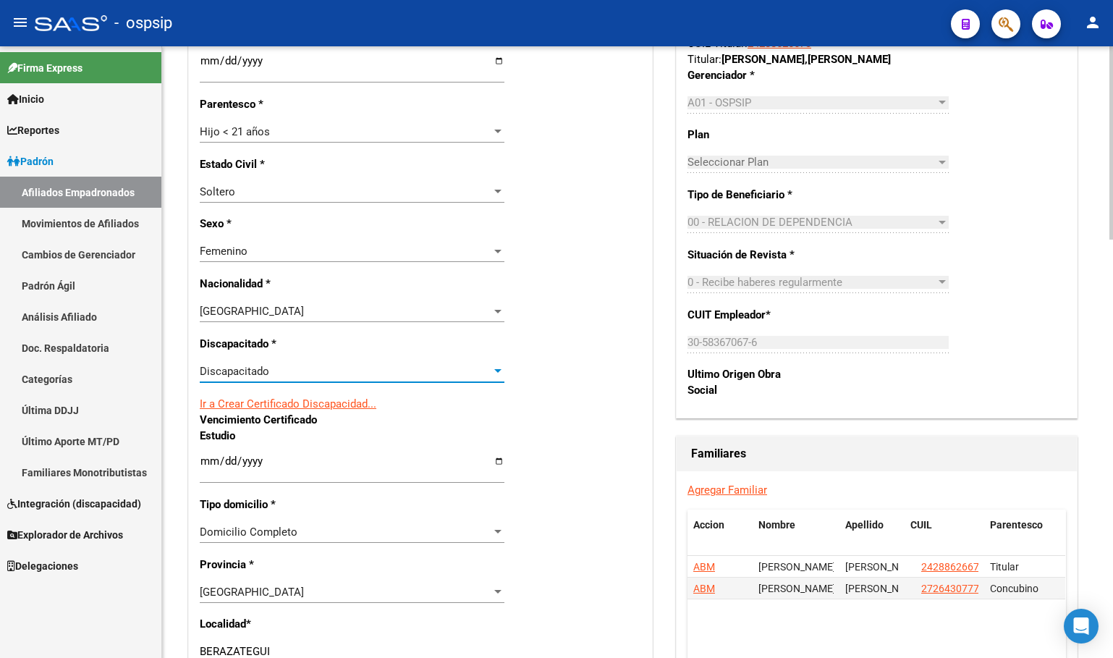
click at [325, 404] on link "Ir a Crear Certificado Discapacidad..." at bounding box center [288, 403] width 177 height 13
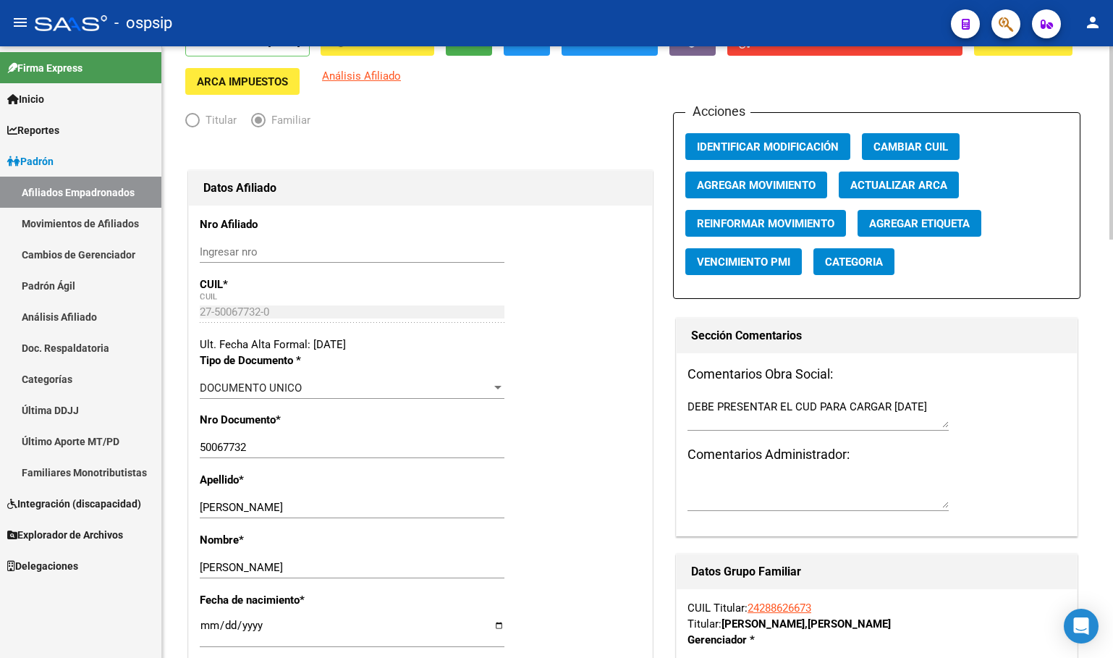
scroll to position [0, 0]
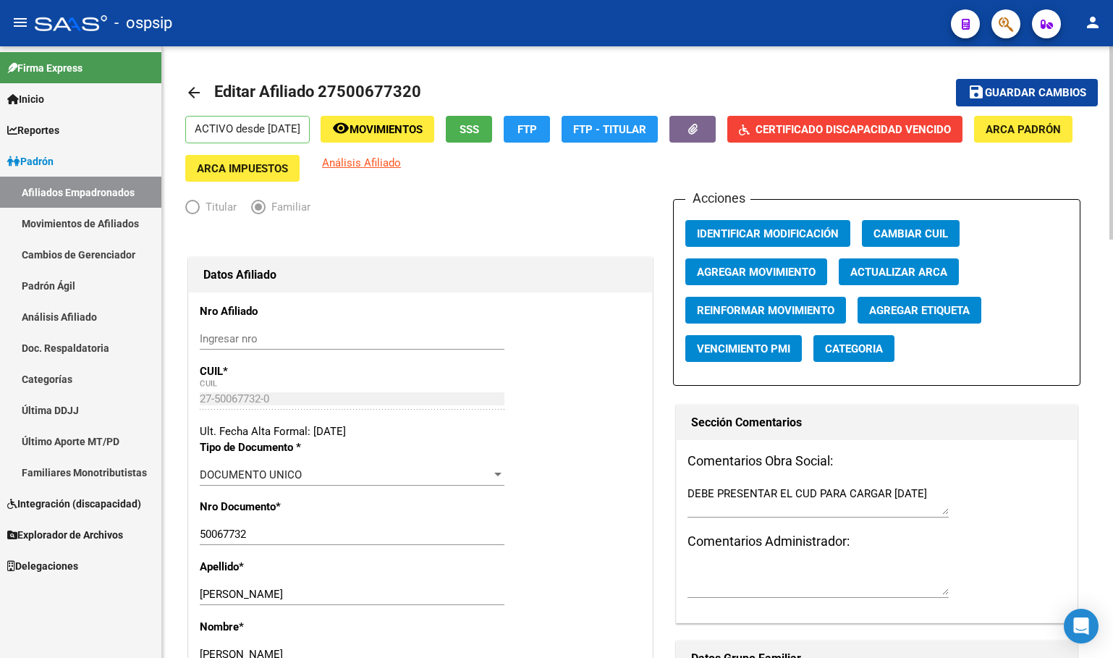
click at [1014, 82] on button "save Guardar cambios" at bounding box center [1027, 92] width 142 height 27
